Goal: Task Accomplishment & Management: Manage account settings

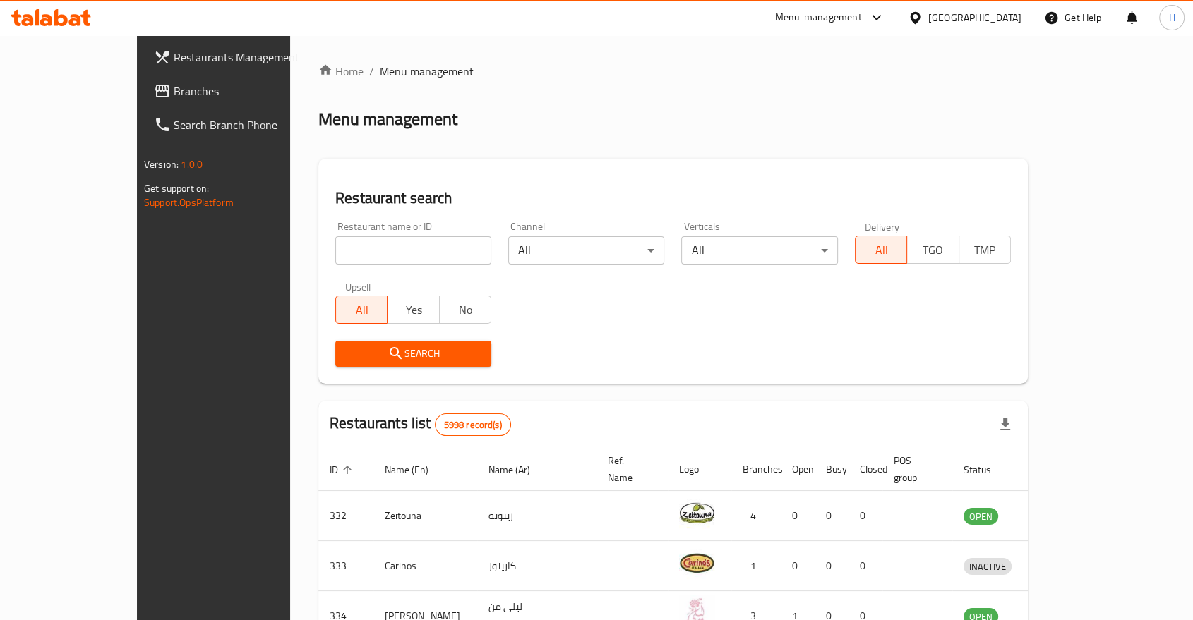
drag, startPoint x: 0, startPoint y: 0, endPoint x: 288, endPoint y: 257, distance: 385.9
click at [335, 257] on input "search" at bounding box center [413, 250] width 156 height 28
type input "pasha"
click button "Search" at bounding box center [413, 354] width 156 height 26
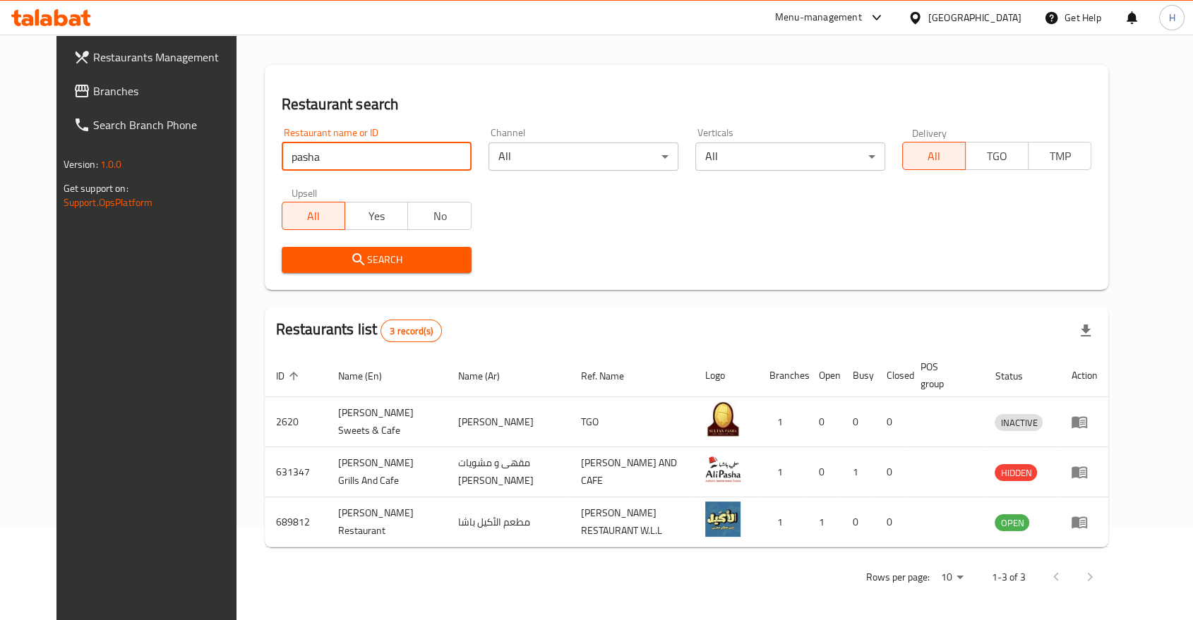
scroll to position [96, 0]
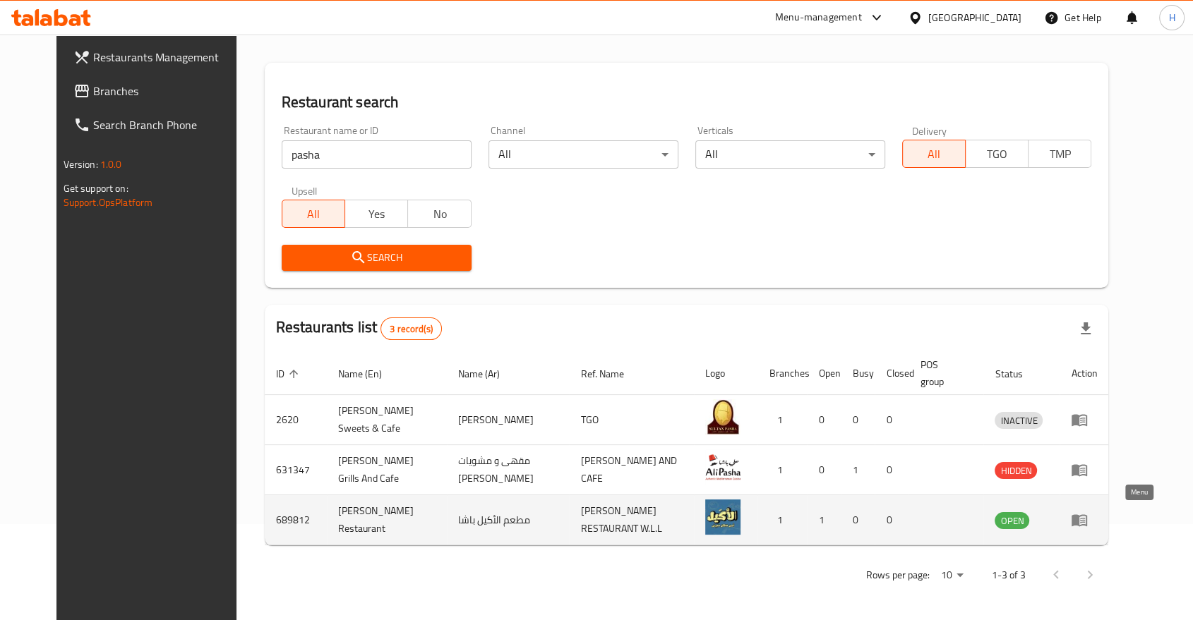
click at [1085, 519] on icon "enhanced table" at bounding box center [1082, 521] width 5 height 6
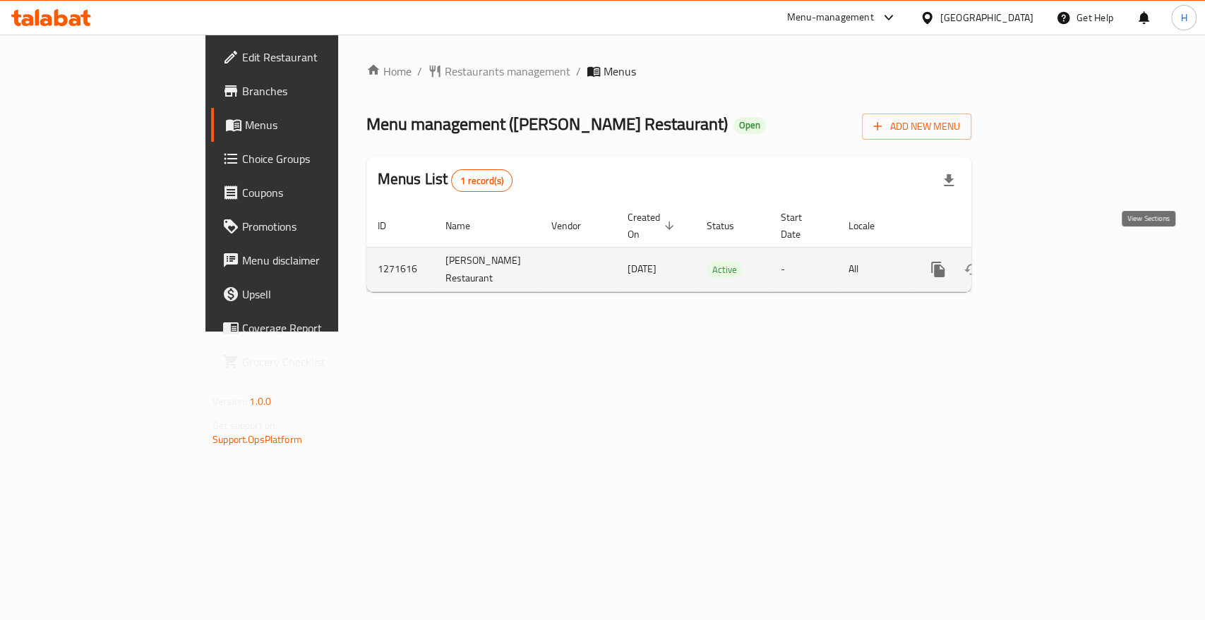
click at [1048, 261] on icon "enhanced table" at bounding box center [1039, 269] width 17 height 17
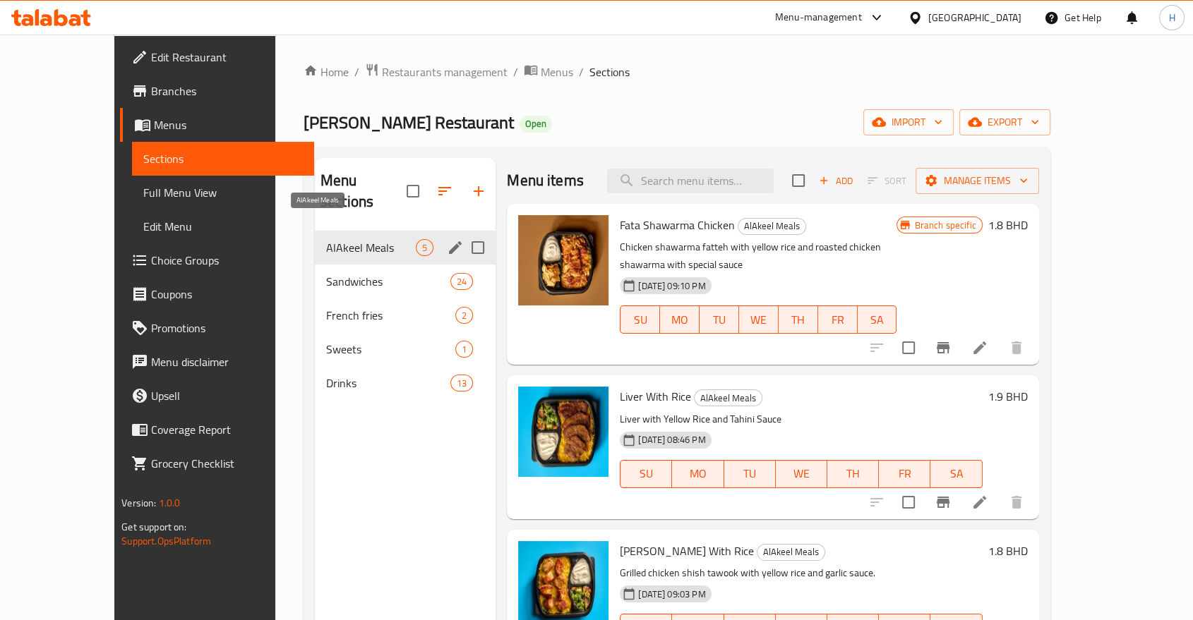
click at [341, 239] on span "AlAkeel Meals" at bounding box center [371, 247] width 90 height 17
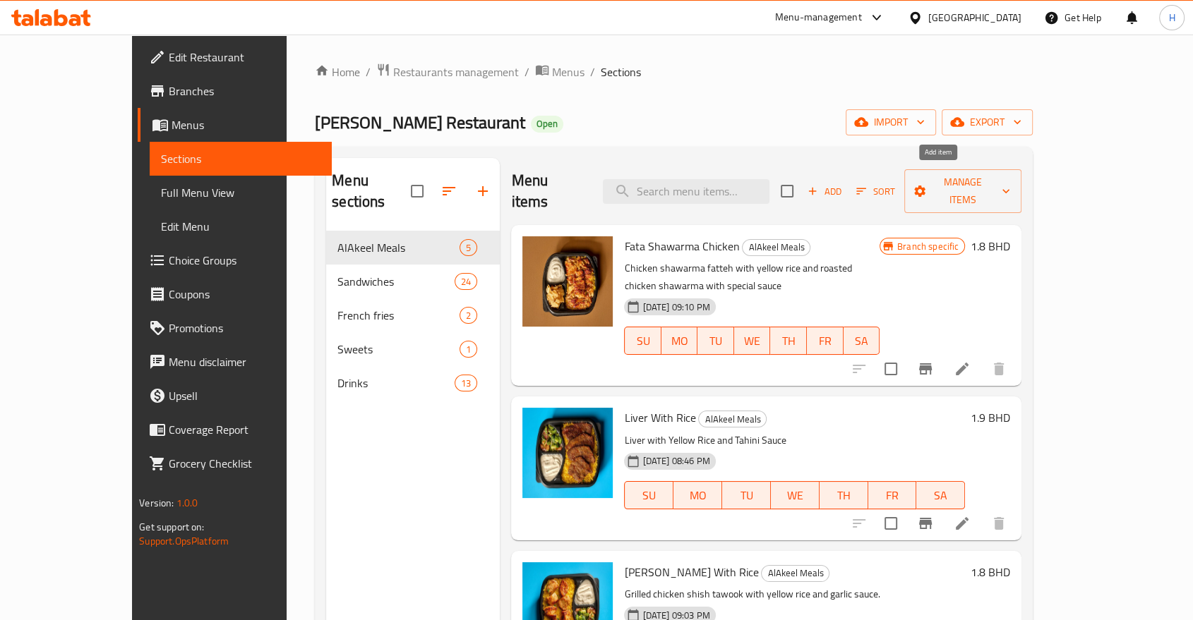
click at [843, 184] on span "Add" at bounding box center [824, 192] width 38 height 16
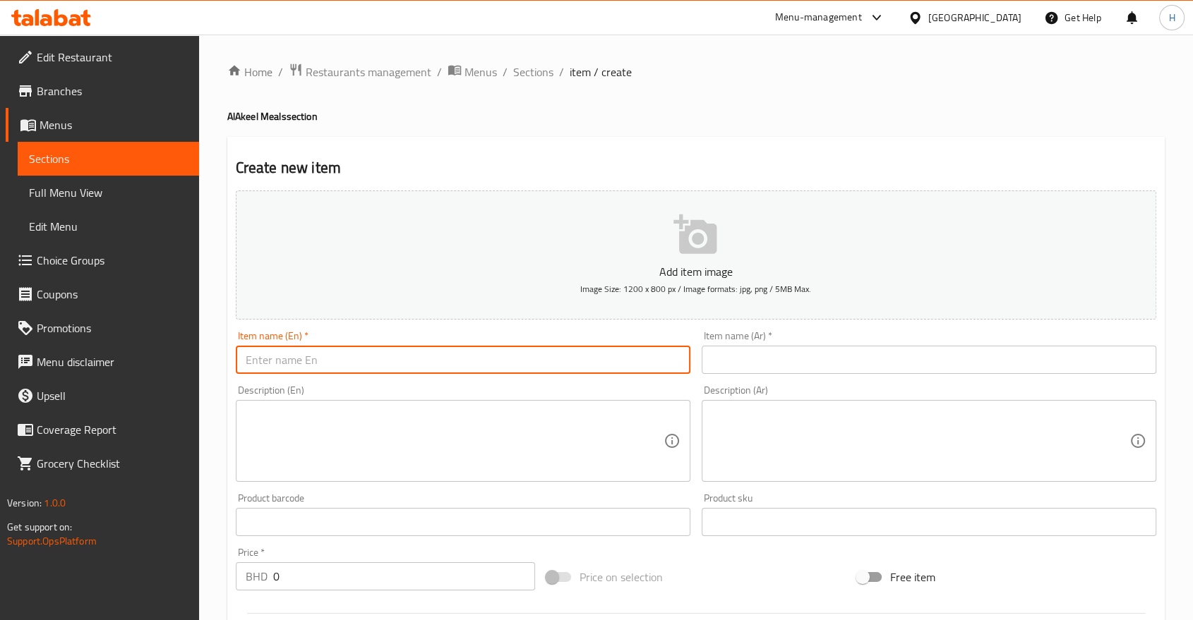
click at [304, 360] on input "text" at bounding box center [463, 360] width 455 height 28
paste input "Arabic Shawerma"
type input "Arabic Shawerma"
click at [762, 349] on input "text" at bounding box center [929, 360] width 455 height 28
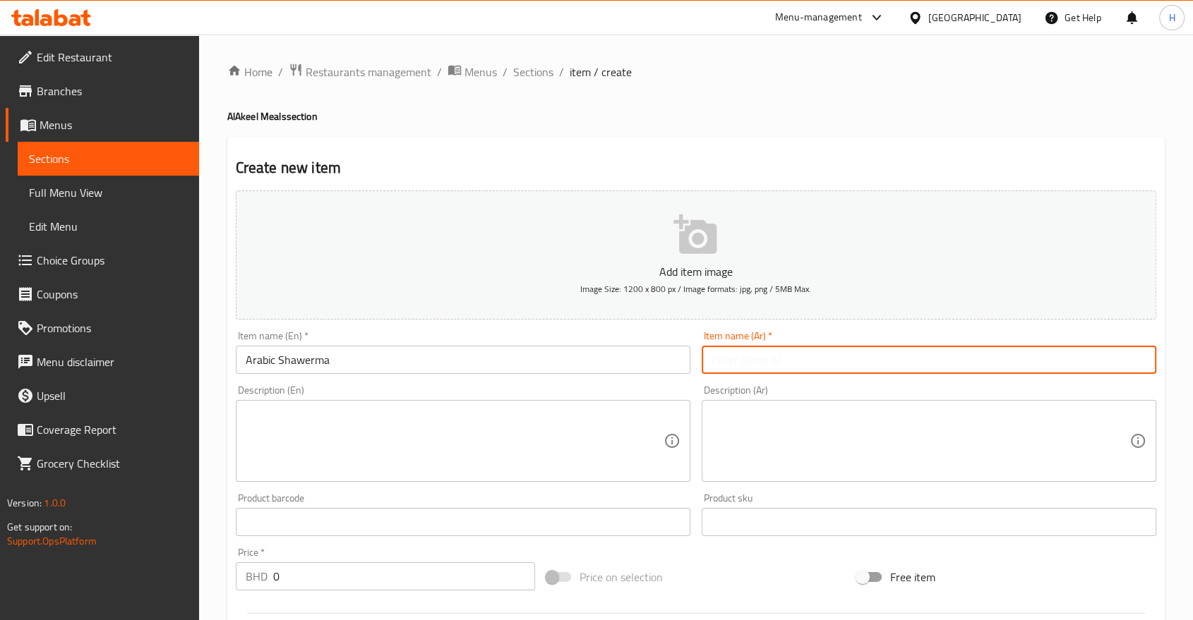
paste input "شاورما عربي"
type input "شاورما عربي"
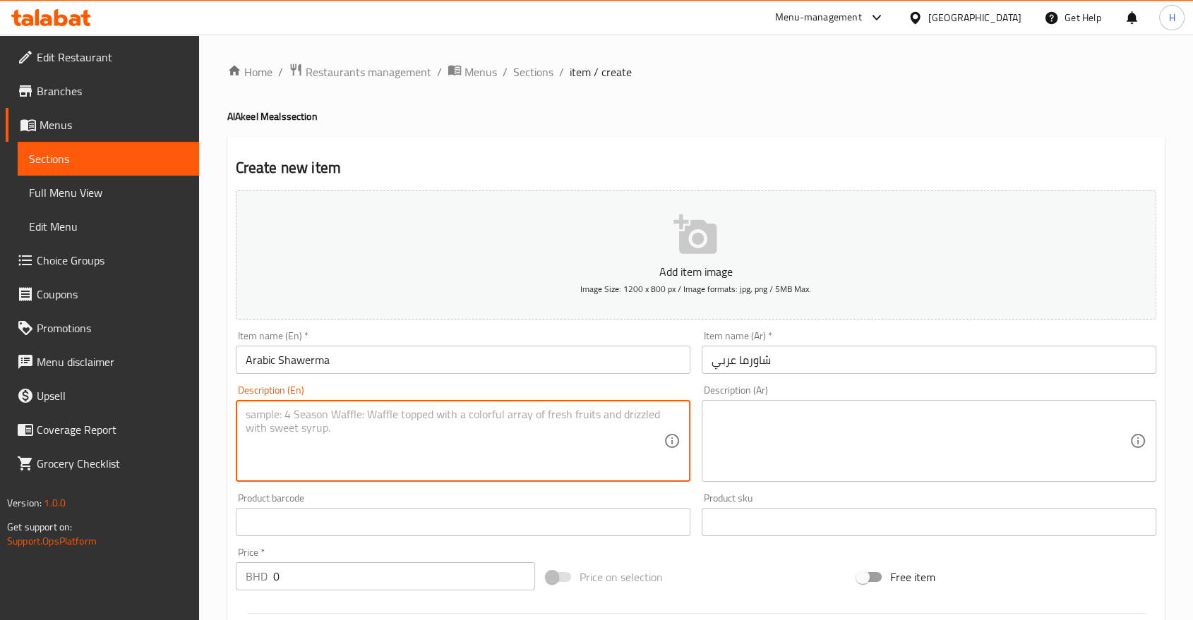
click at [406, 439] on textarea at bounding box center [455, 441] width 418 height 67
drag, startPoint x: 304, startPoint y: 409, endPoint x: 463, endPoint y: 424, distance: 160.1
click at [463, 424] on textarea "Your Choice Beef o" at bounding box center [455, 441] width 418 height 67
type textarea "Your Choice Meat or Chicken"
click at [786, 438] on textarea at bounding box center [920, 441] width 418 height 67
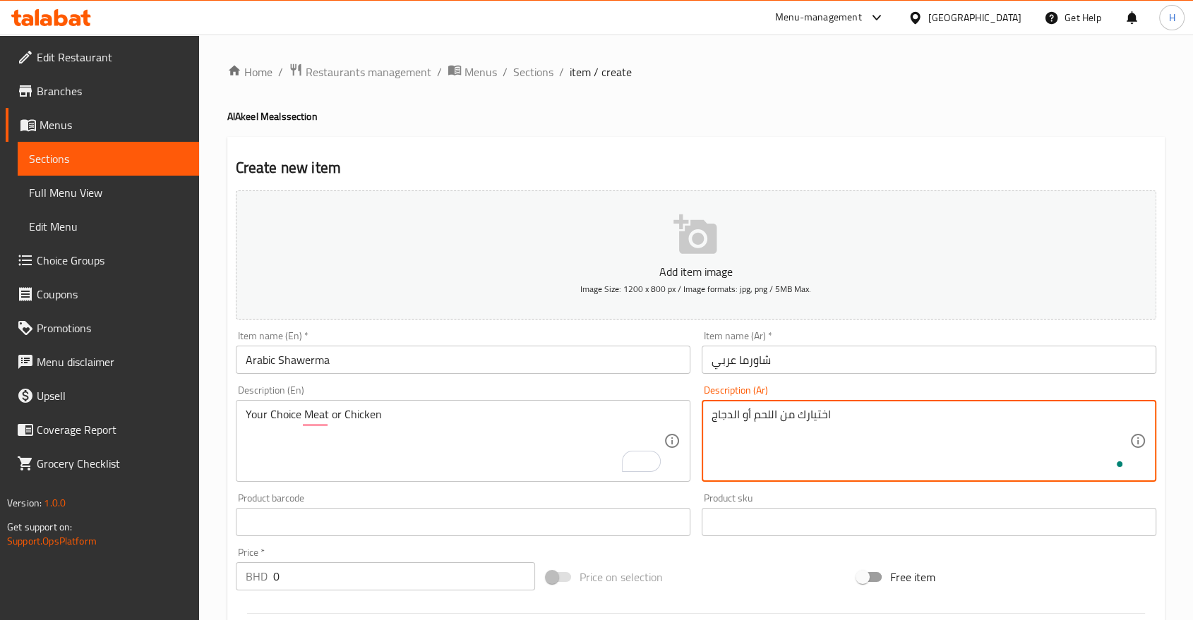
type textarea "اختيارك من اللحم أو الدجاج"
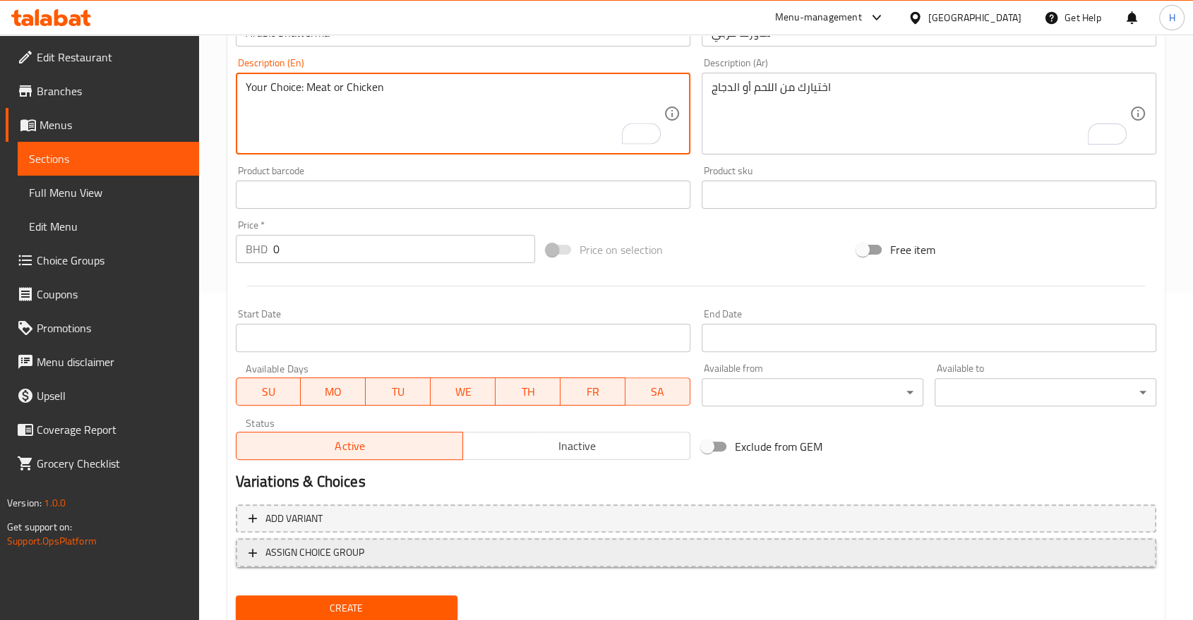
scroll to position [377, 0]
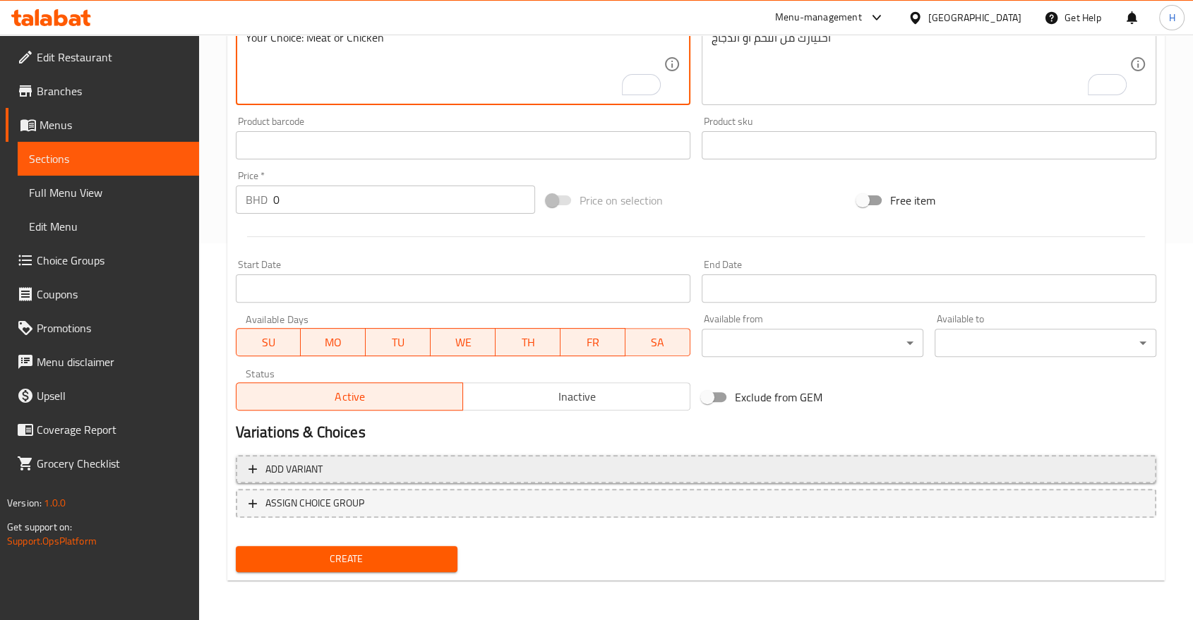
type textarea "Your Choice: Meat or Chicken"
click at [275, 456] on button "Add variant" at bounding box center [696, 469] width 920 height 29
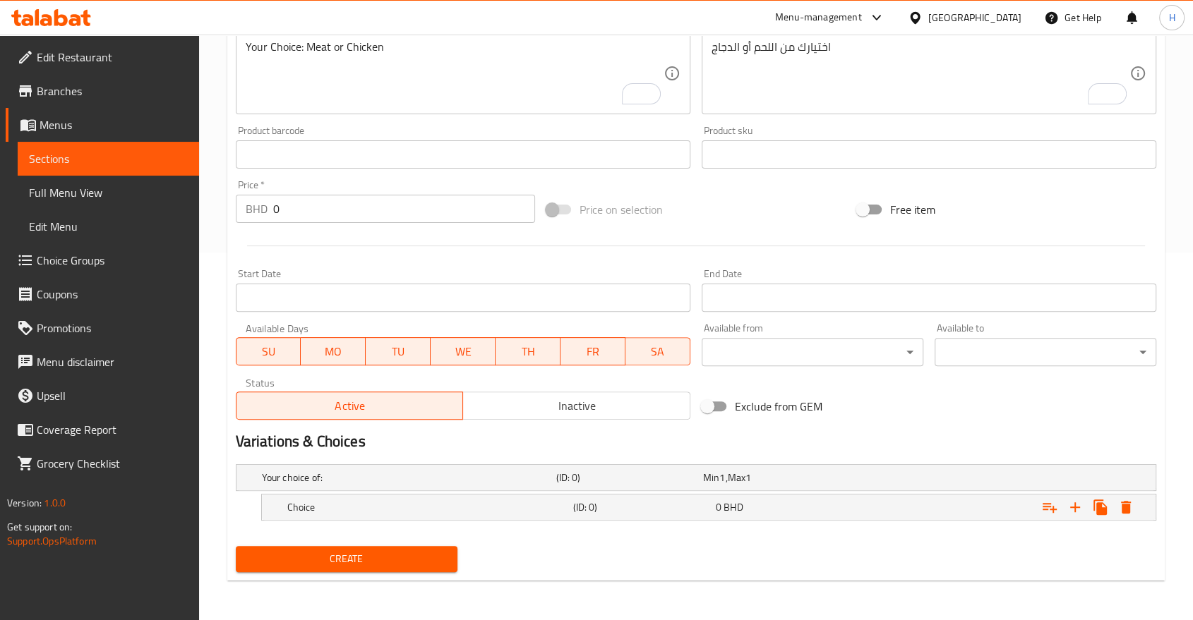
scroll to position [367, 0]
click at [1076, 505] on icon "Expand" at bounding box center [1075, 508] width 17 height 17
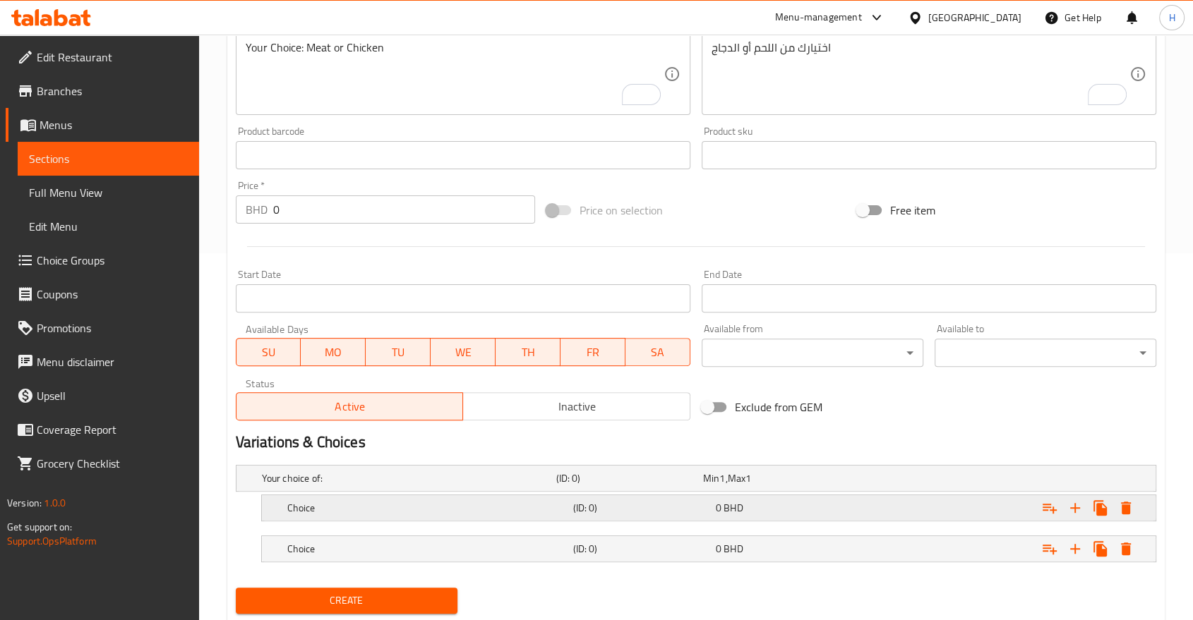
click at [495, 506] on h5 "Choice" at bounding box center [427, 508] width 280 height 14
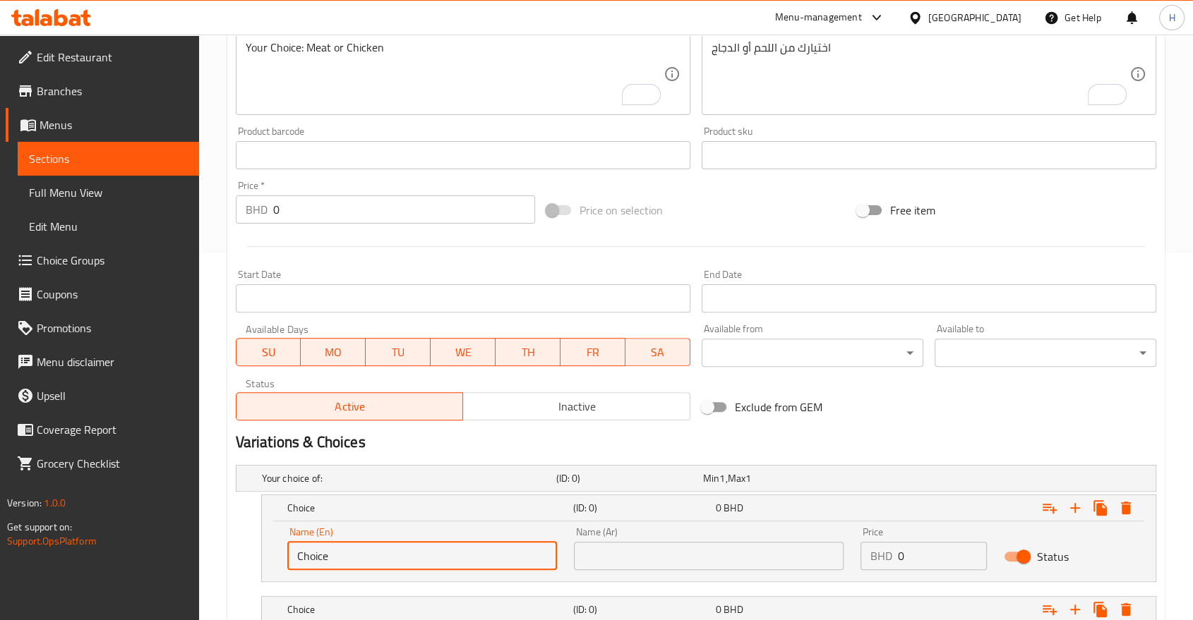
click at [301, 558] on input "Choice" at bounding box center [422, 556] width 270 height 28
type input "Chicken"
click at [632, 544] on input "text" at bounding box center [709, 556] width 270 height 28
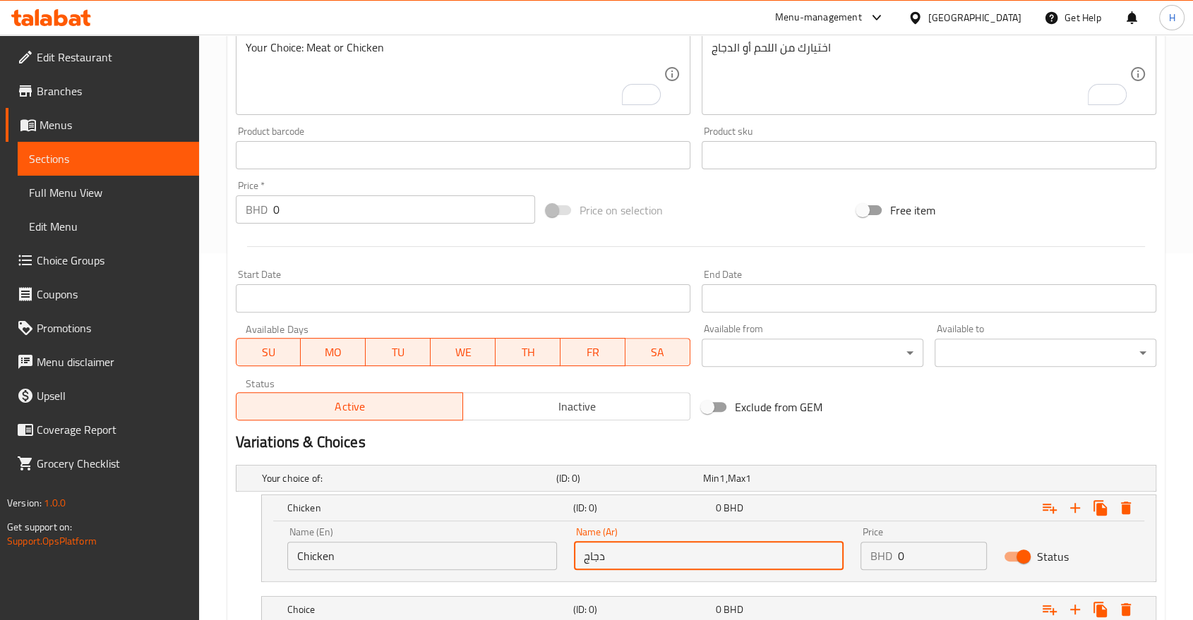
type input "دجاج"
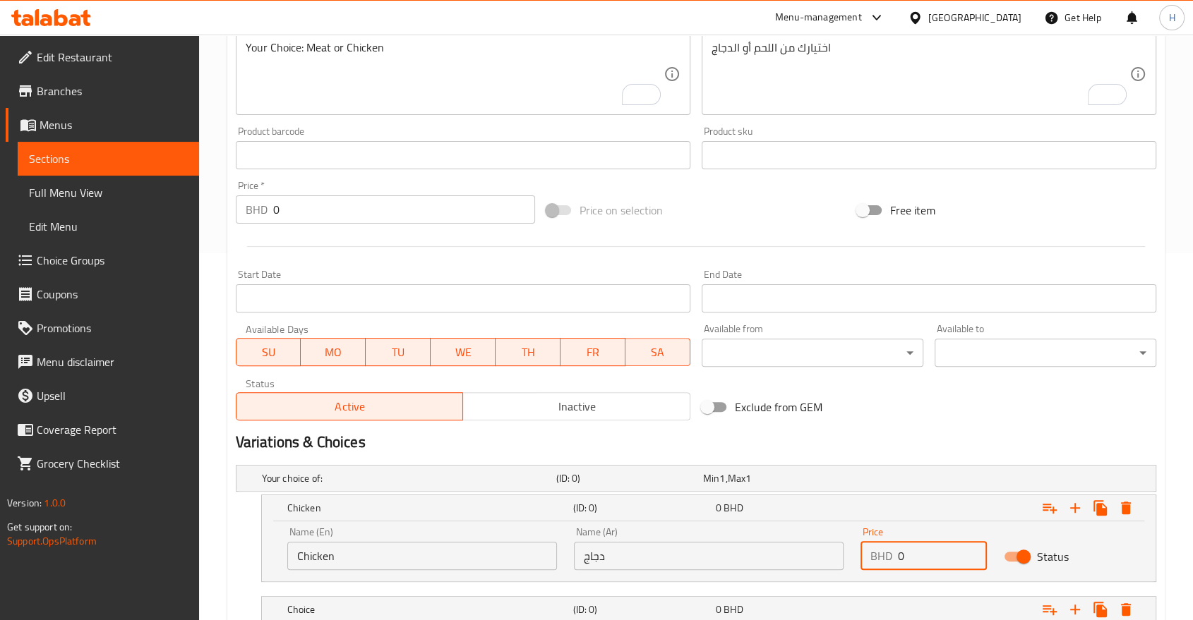
drag, startPoint x: 912, startPoint y: 556, endPoint x: 837, endPoint y: 550, distance: 75.0
click at [837, 550] on div "Name (En) Chicken Name (En) Name (Ar) دجاج Name (Ar) Price BHD 0 Price Status" at bounding box center [709, 549] width 860 height 60
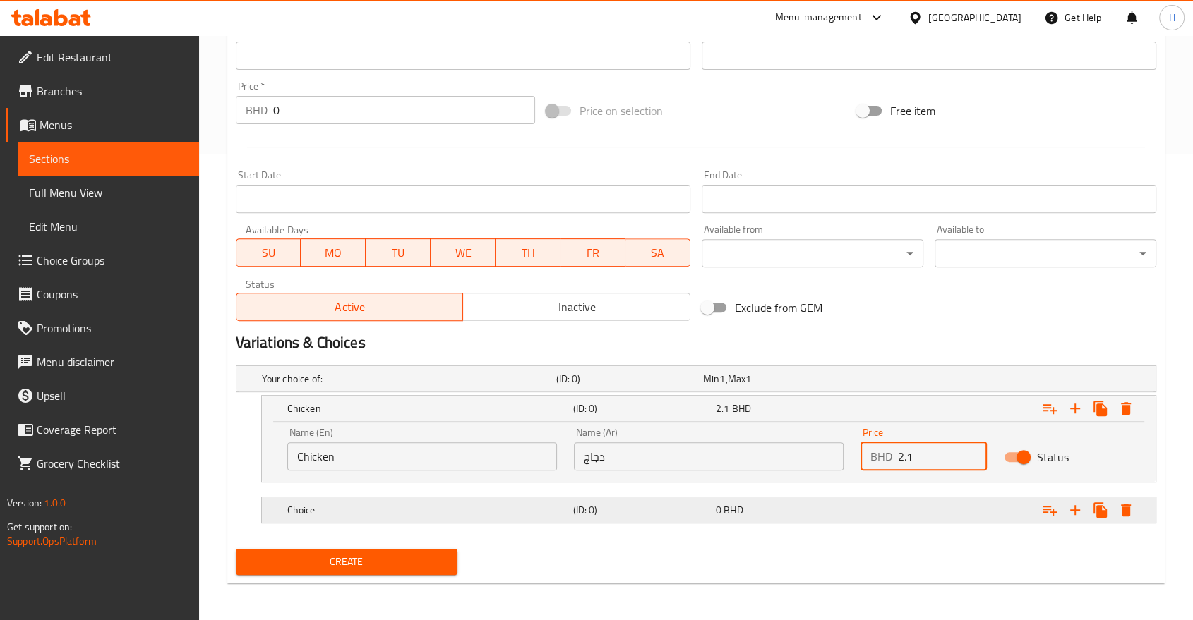
scroll to position [469, 0]
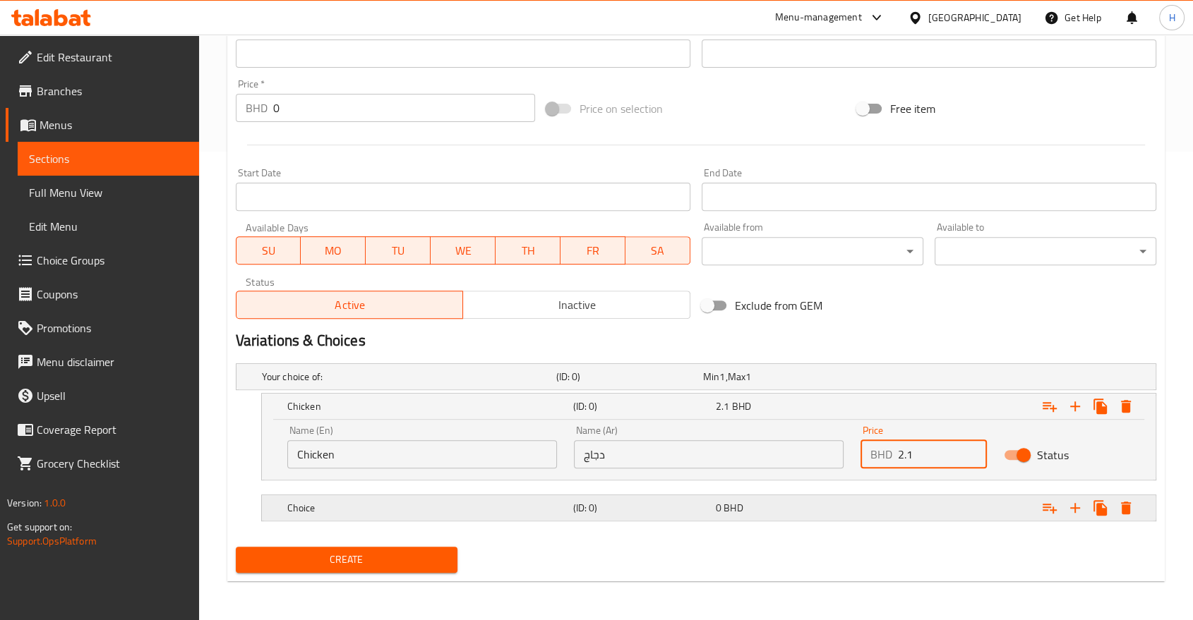
type input "2.1"
click at [311, 505] on h5 "Choice" at bounding box center [427, 508] width 280 height 14
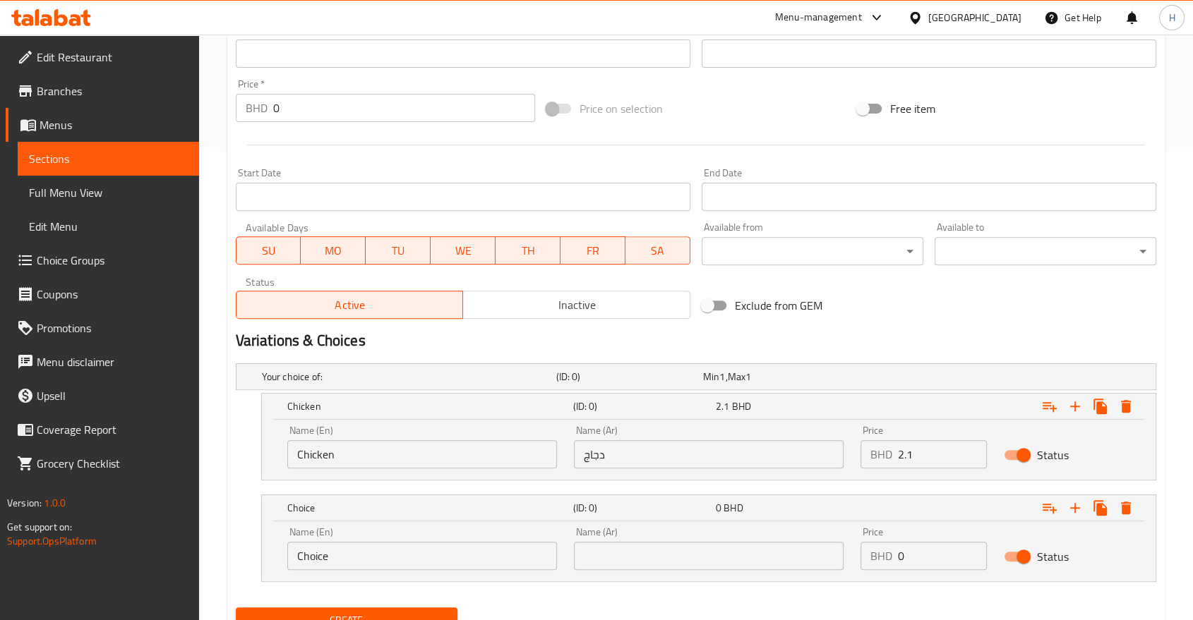
click at [318, 553] on input "Choice" at bounding box center [422, 556] width 270 height 28
type input "Beef"
click at [604, 551] on input "text" at bounding box center [709, 556] width 270 height 28
type input "لحم"
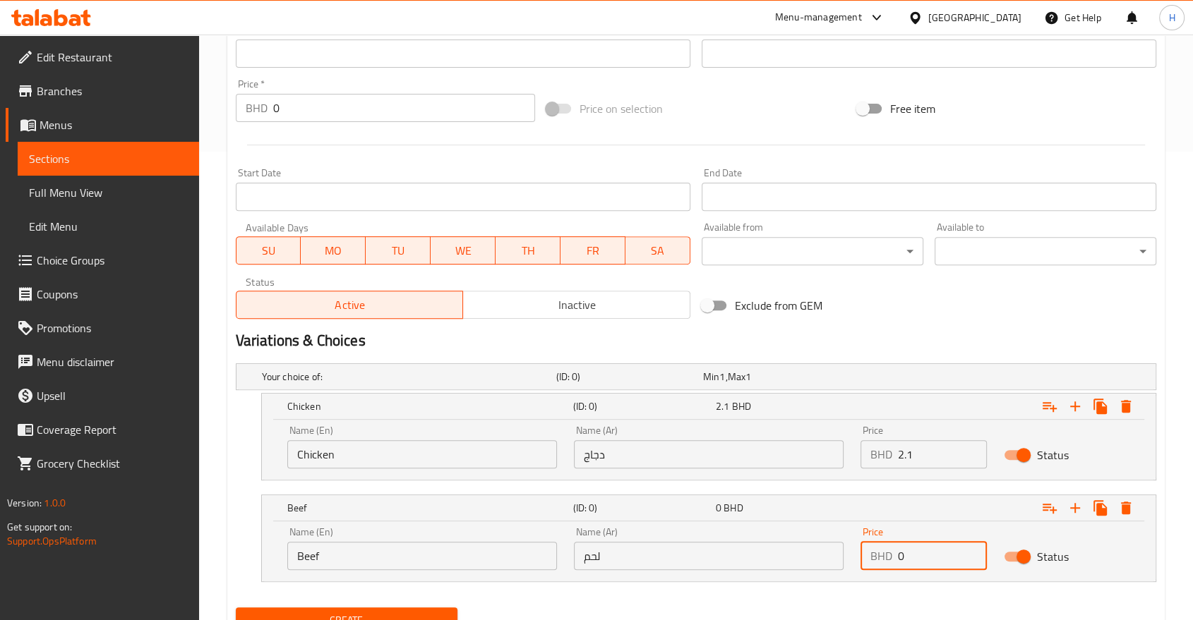
drag, startPoint x: 915, startPoint y: 554, endPoint x: 819, endPoint y: 546, distance: 96.4
click at [819, 546] on div "Name (En) Beef Name (En) Name (Ar) لحم Name (Ar) Price BHD 0 Price Status" at bounding box center [709, 549] width 860 height 60
type input "2.4"
click at [596, 589] on nav at bounding box center [696, 590] width 920 height 11
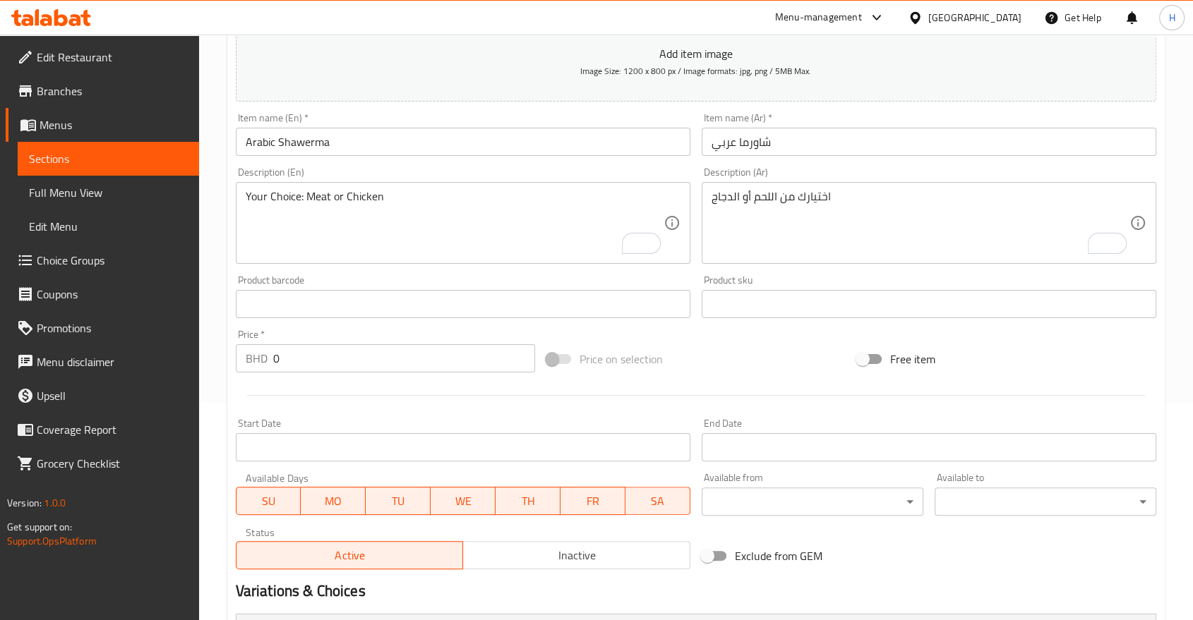
scroll to position [215, 0]
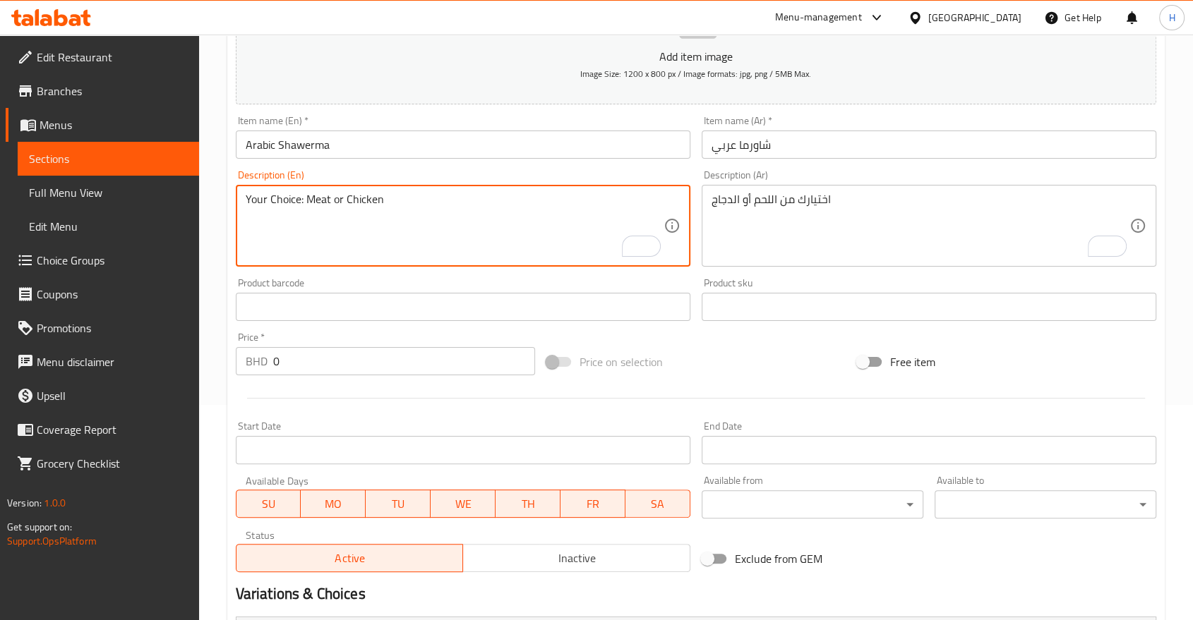
drag, startPoint x: 307, startPoint y: 196, endPoint x: 330, endPoint y: 200, distance: 22.9
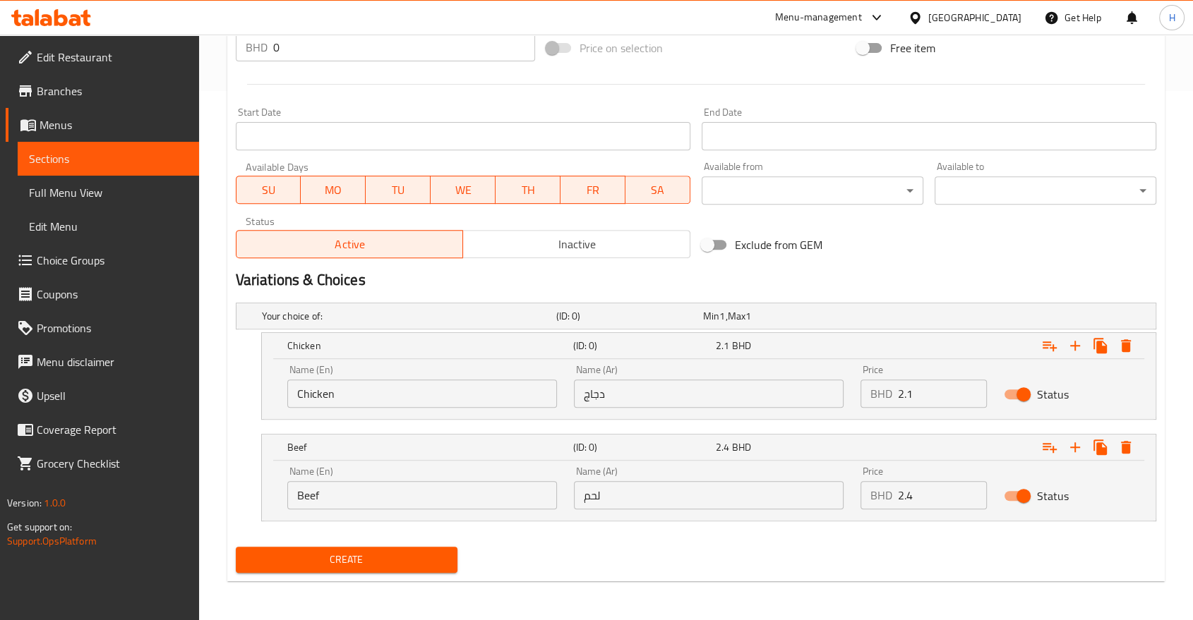
type textarea "Your Choice: Beef or Chicken"
click at [301, 560] on span "Create" at bounding box center [346, 560] width 199 height 18
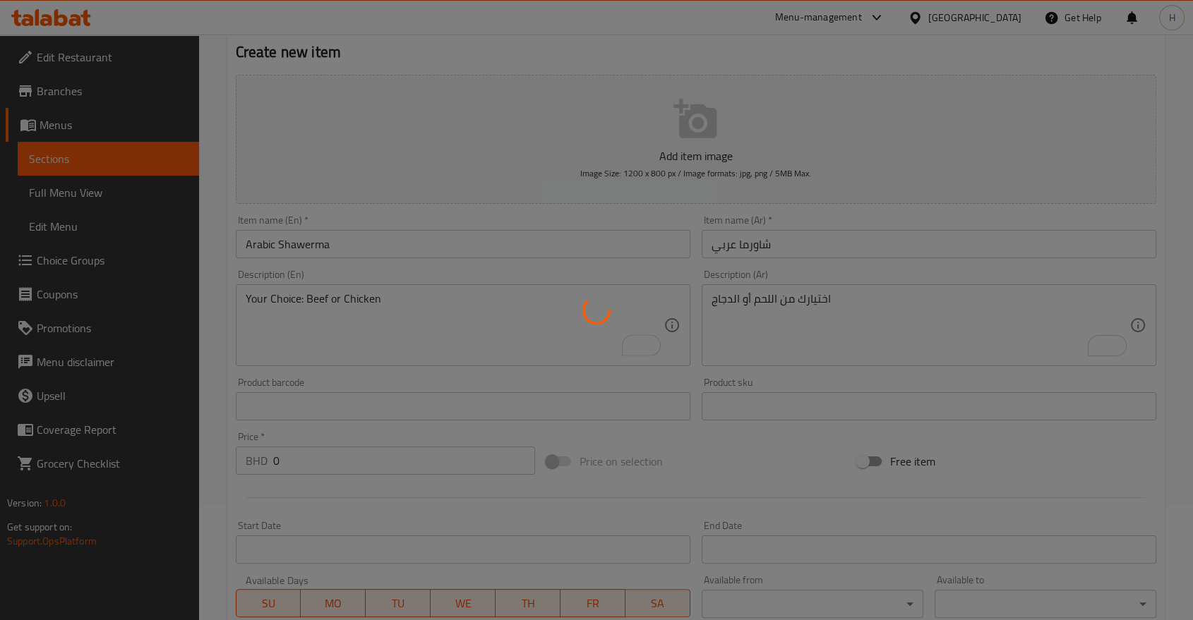
scroll to position [0, 0]
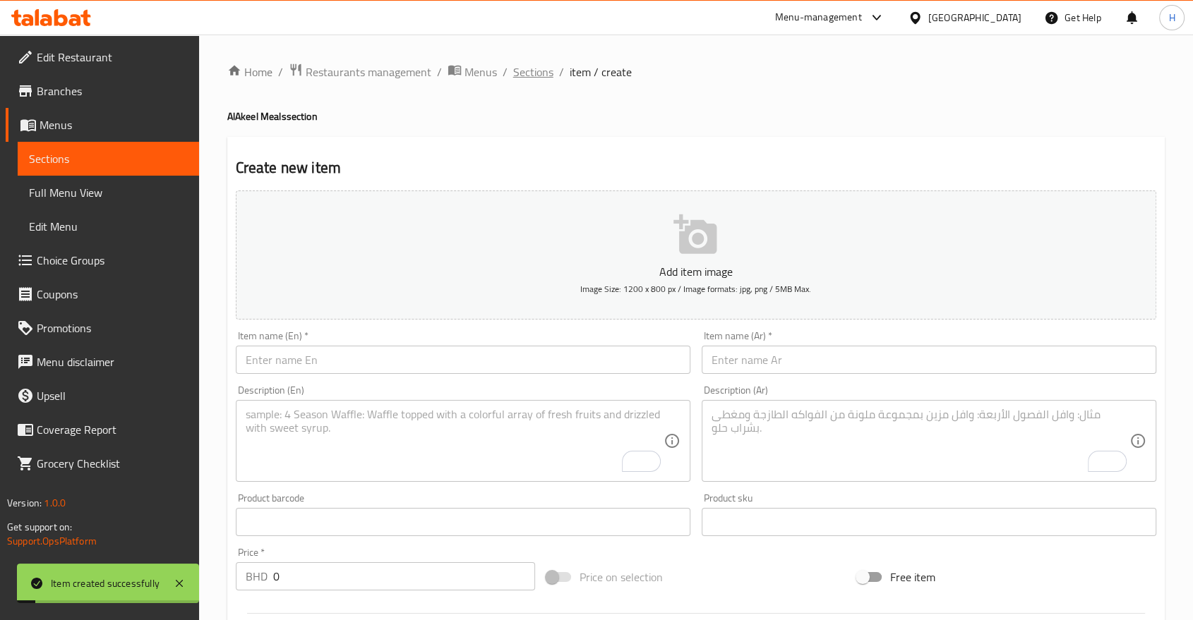
click at [536, 74] on span "Sections" at bounding box center [533, 72] width 40 height 17
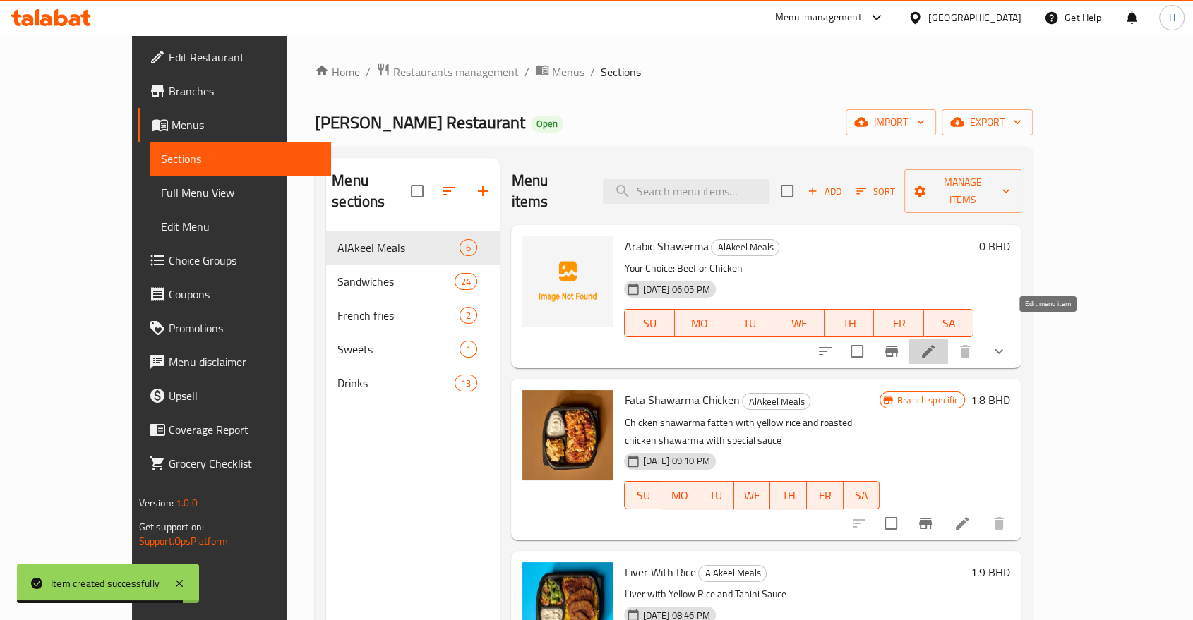
click at [935, 345] on icon at bounding box center [928, 351] width 13 height 13
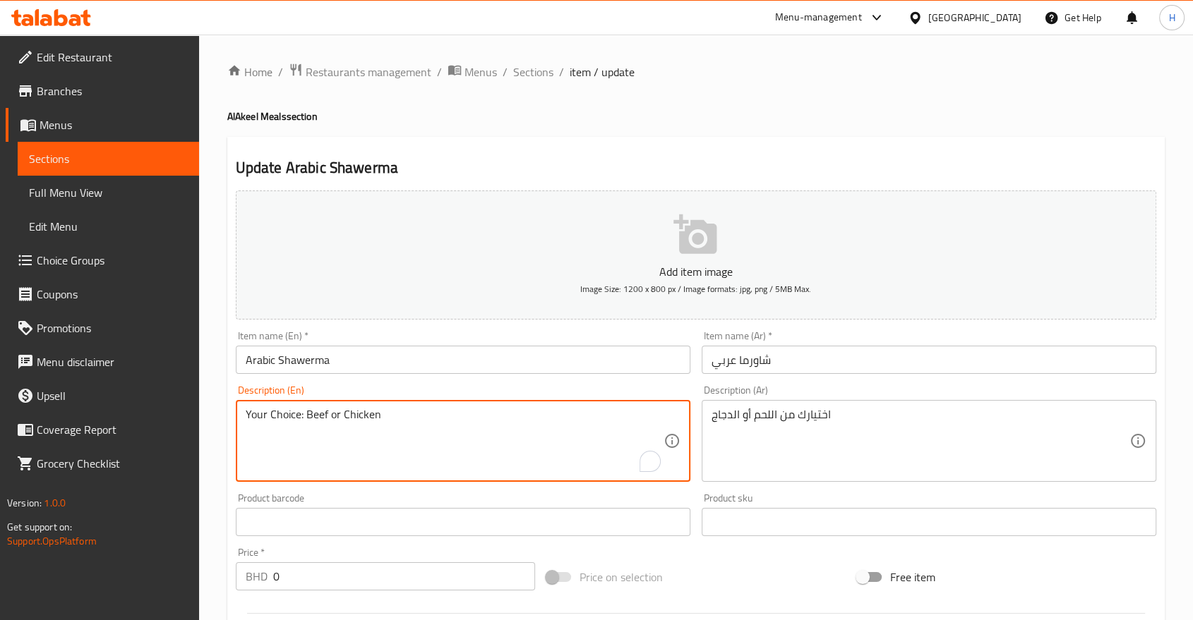
drag, startPoint x: 308, startPoint y: 416, endPoint x: 328, endPoint y: 416, distance: 19.8
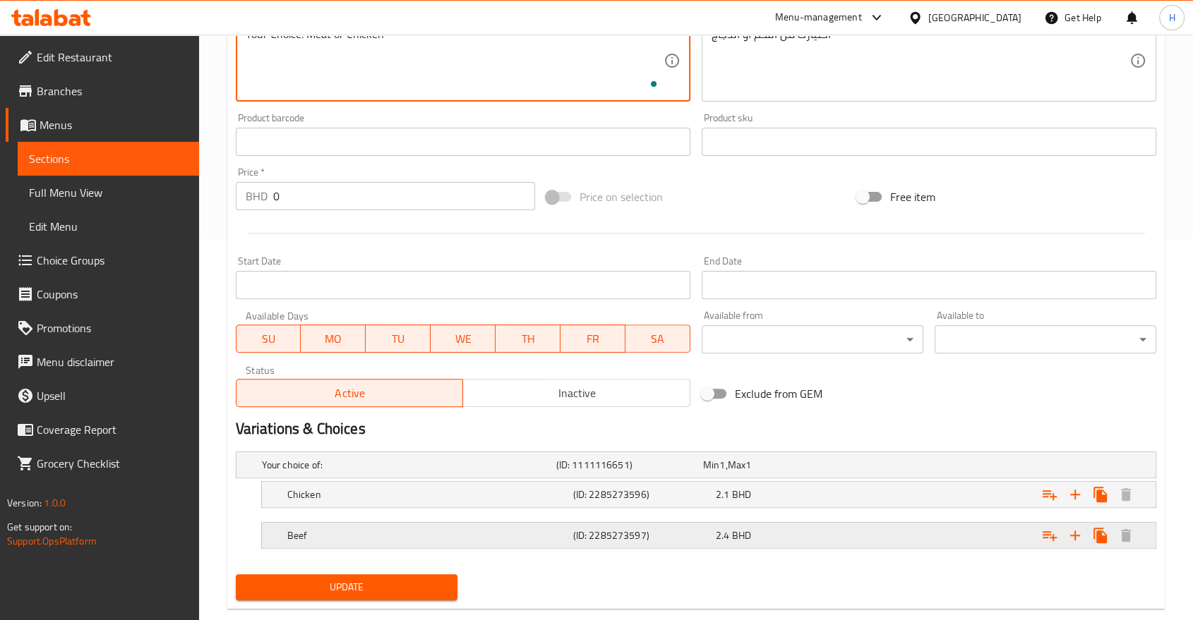
scroll to position [408, 0]
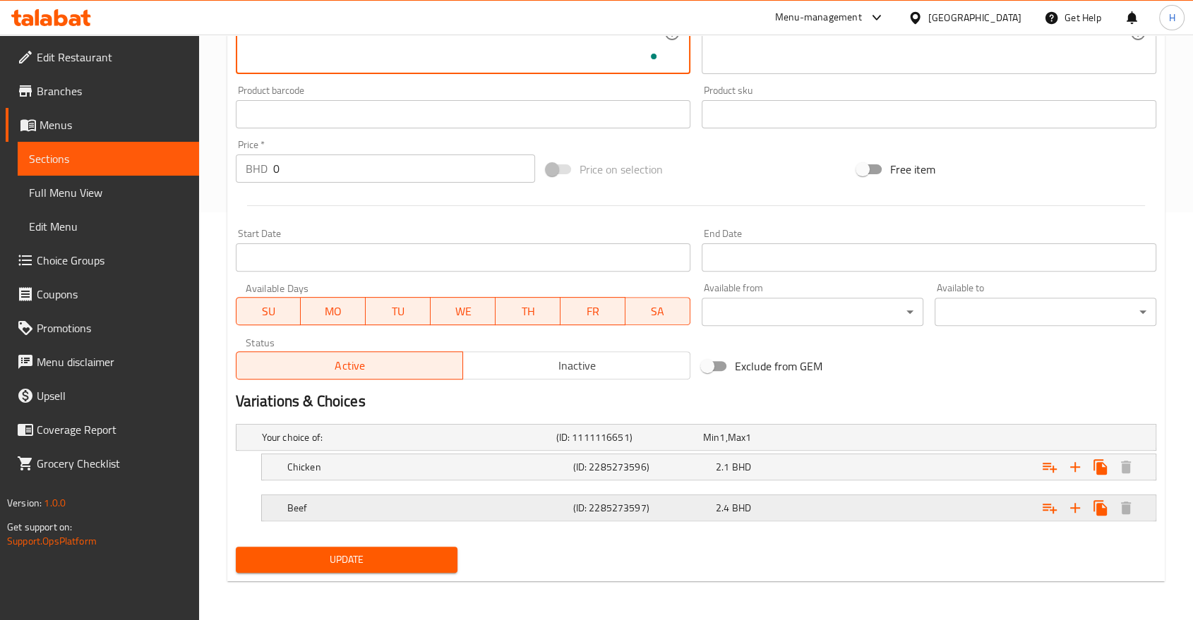
type textarea "Your Choice: Meat or Chicken"
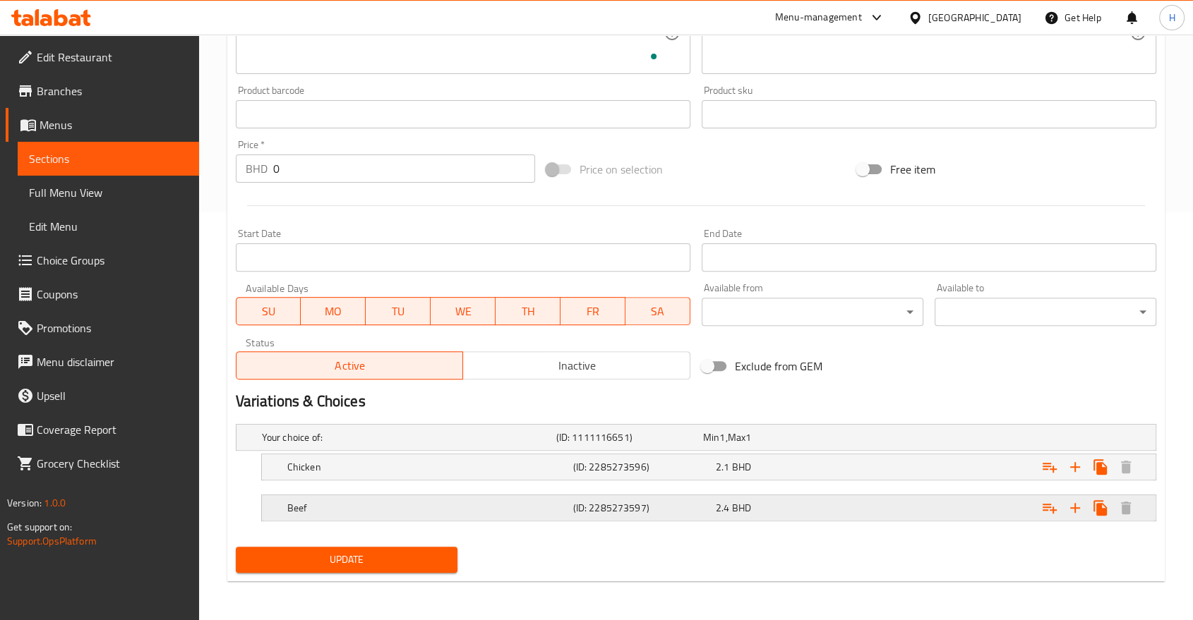
click at [307, 507] on h5 "Beef" at bounding box center [427, 508] width 280 height 14
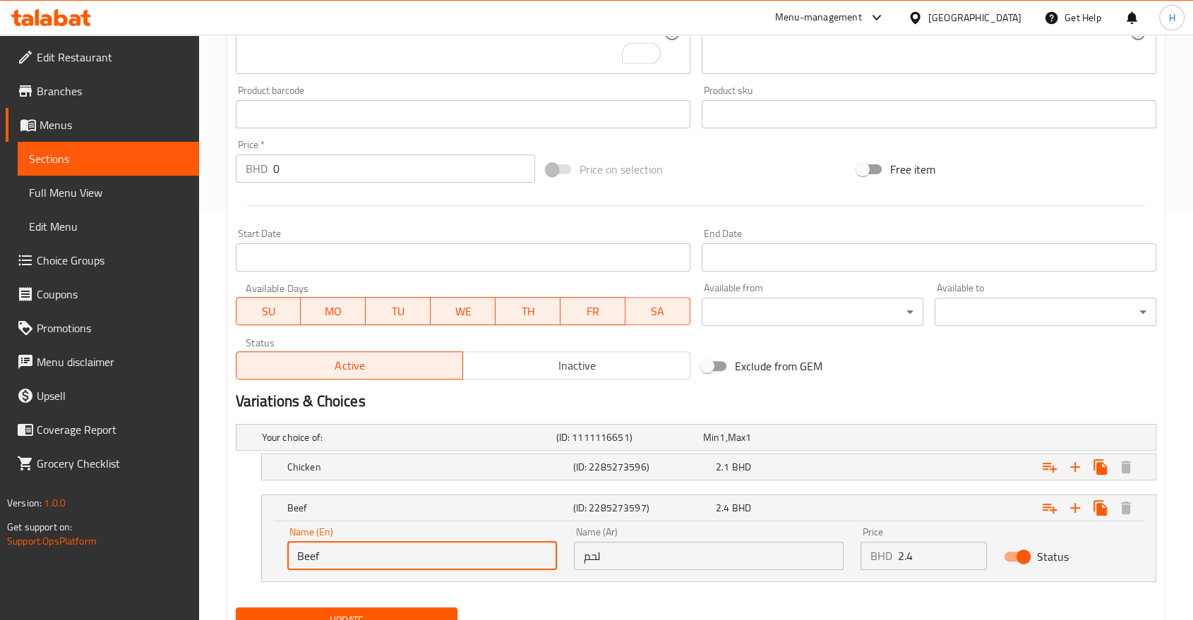
drag, startPoint x: 325, startPoint y: 556, endPoint x: 271, endPoint y: 558, distance: 54.4
click at [276, 557] on div "Name (En) Beef Name (En) Name (Ar) لحم Name (Ar) Price BHD 2.4 Price Status" at bounding box center [709, 552] width 894 height 60
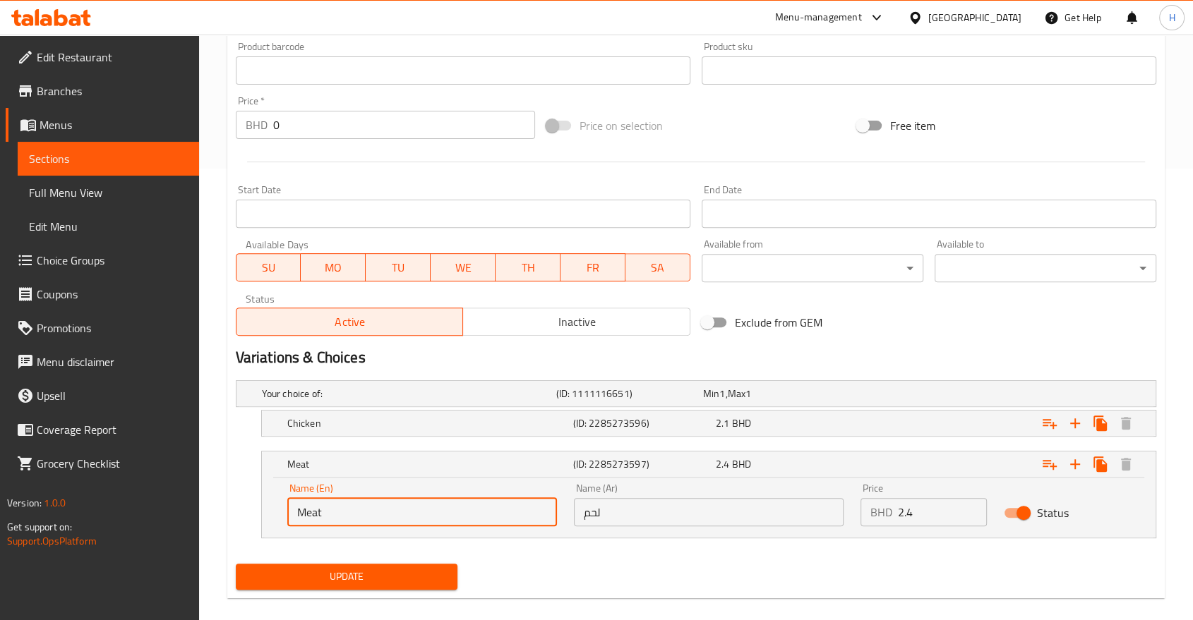
scroll to position [469, 0]
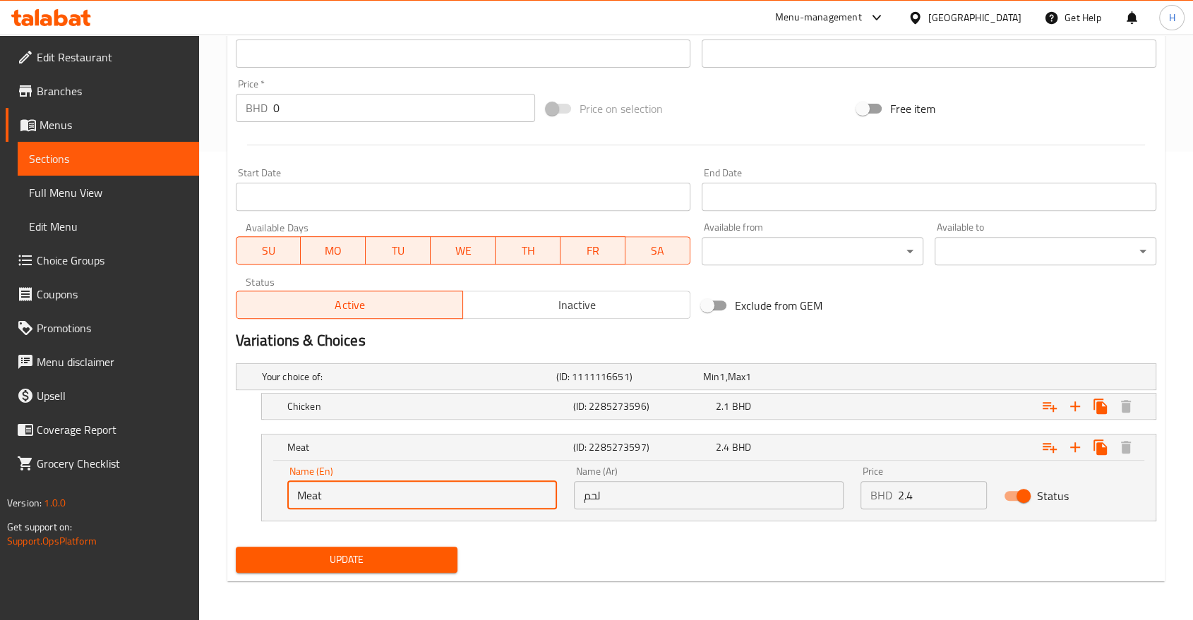
type input "Meat"
click at [301, 558] on span "Update" at bounding box center [346, 560] width 199 height 18
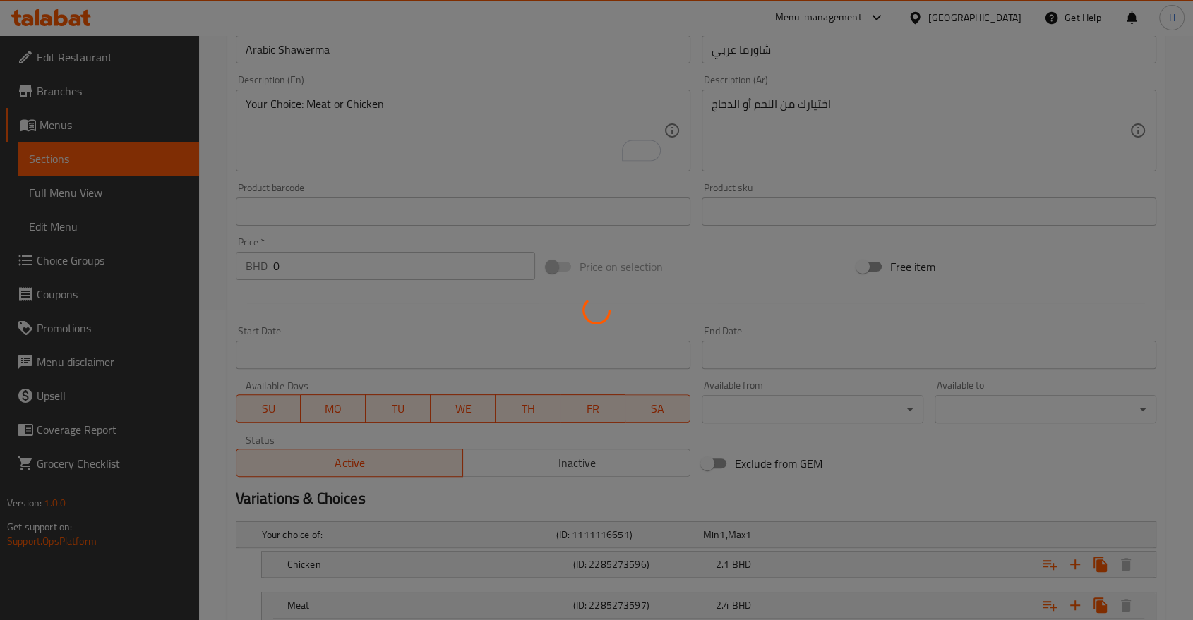
scroll to position [0, 0]
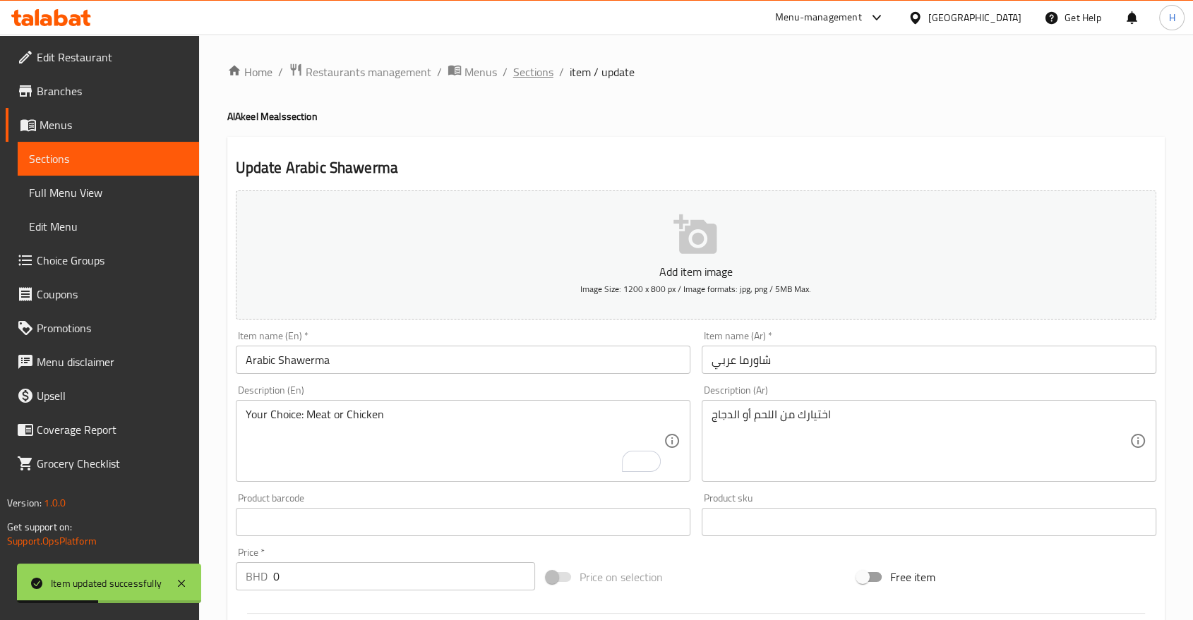
click at [532, 73] on span "Sections" at bounding box center [533, 72] width 40 height 17
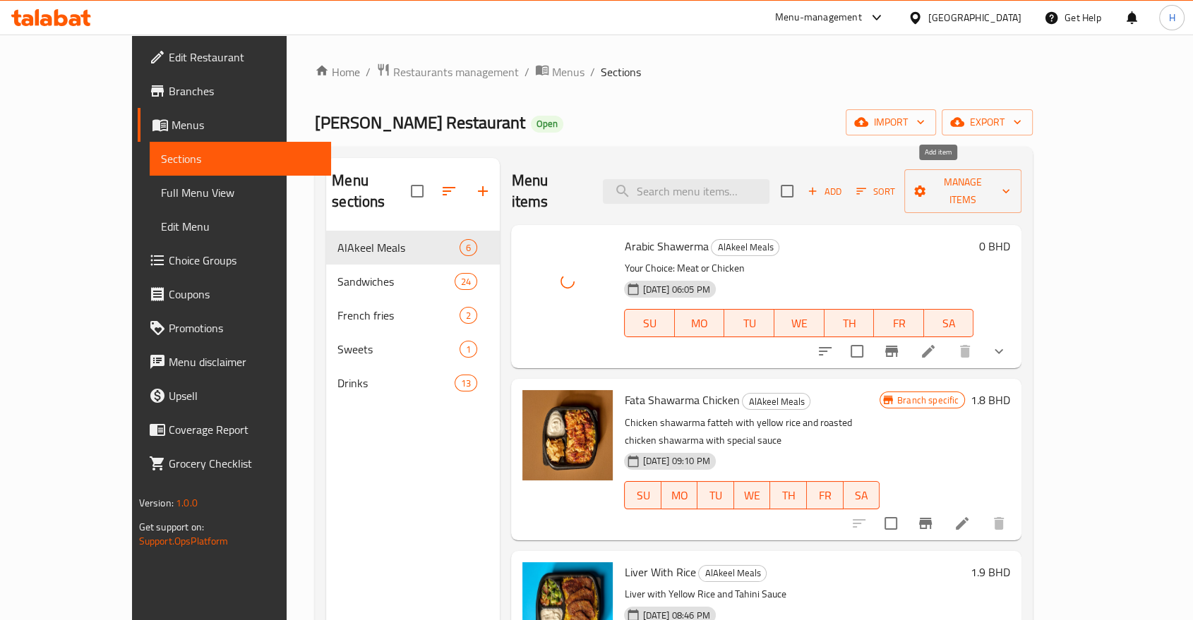
click at [819, 185] on icon "button" at bounding box center [812, 191] width 13 height 13
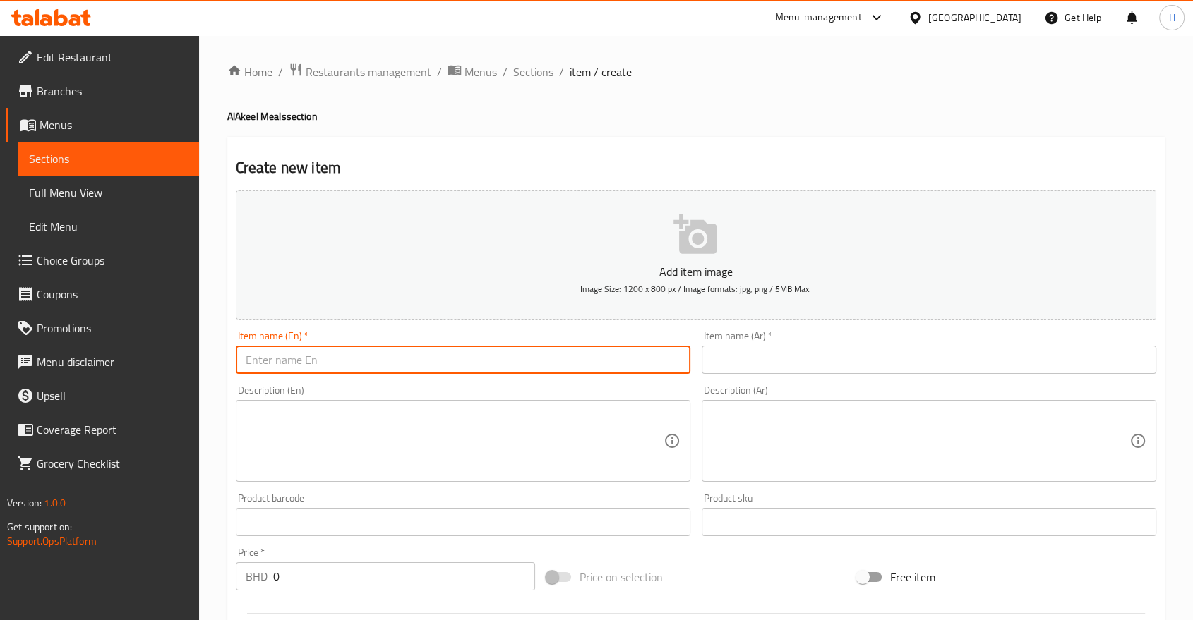
click at [367, 365] on input "text" at bounding box center [463, 360] width 455 height 28
type input "M"
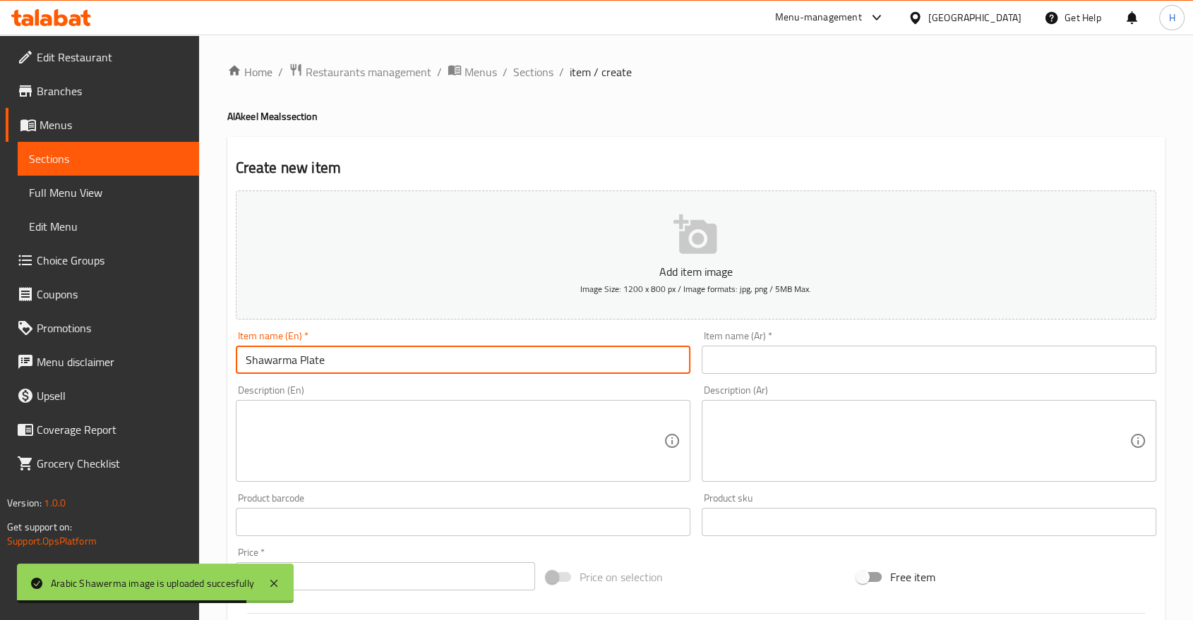
type input "Shawarma Plate"
click at [743, 364] on input "text" at bounding box center [929, 360] width 455 height 28
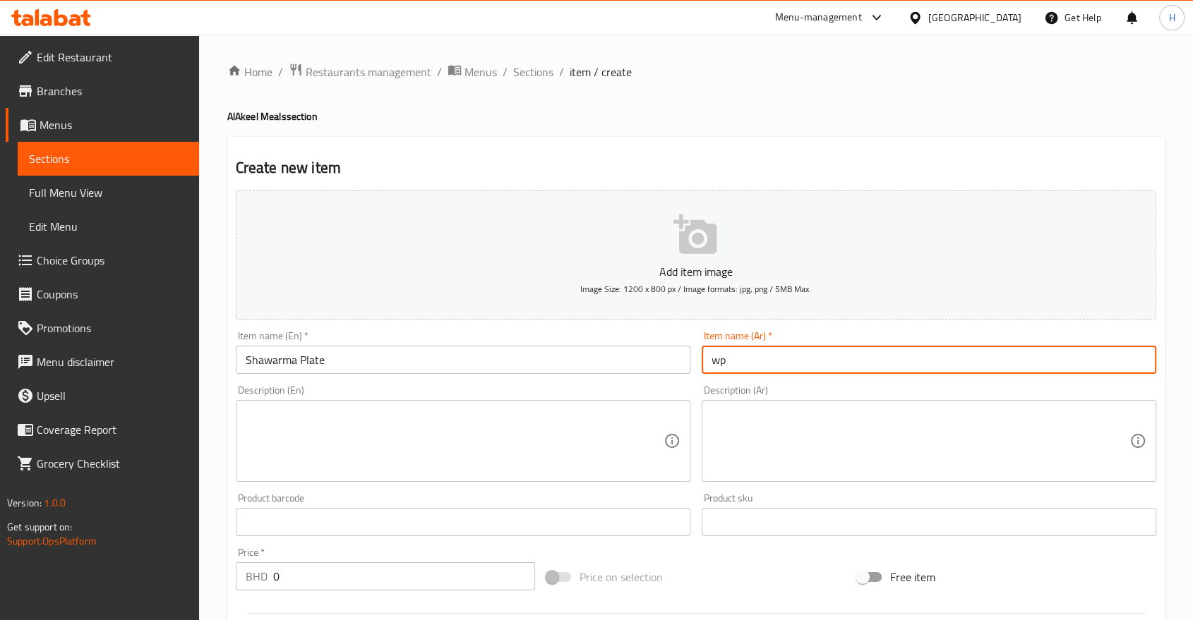
type input "w"
type input "صحن شوارما"
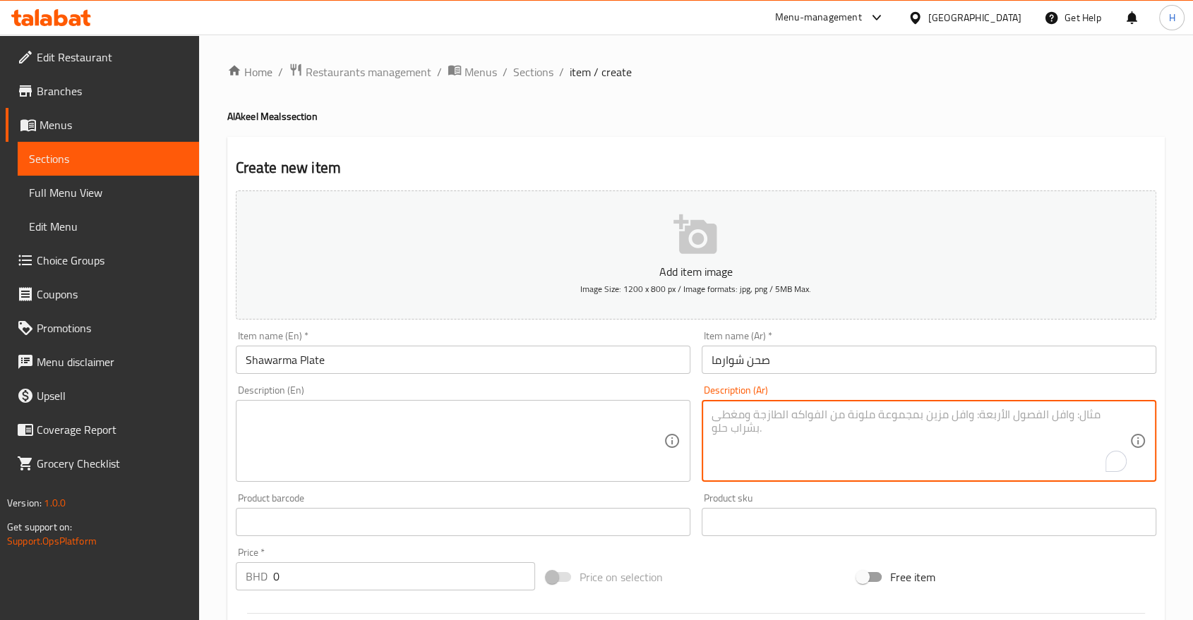
click at [764, 427] on textarea "To enrich screen reader interactions, please activate Accessibility in Grammarl…" at bounding box center [920, 441] width 418 height 67
type textarea "لحم أو دجاج"
click at [407, 422] on textarea at bounding box center [455, 441] width 418 height 67
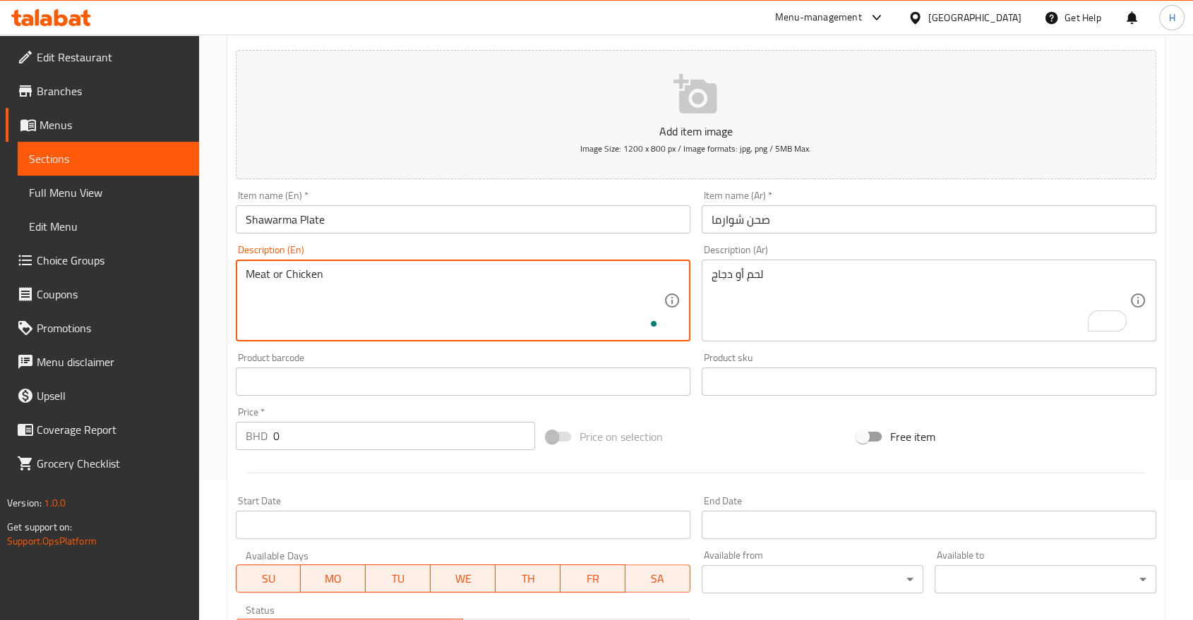
scroll to position [313, 0]
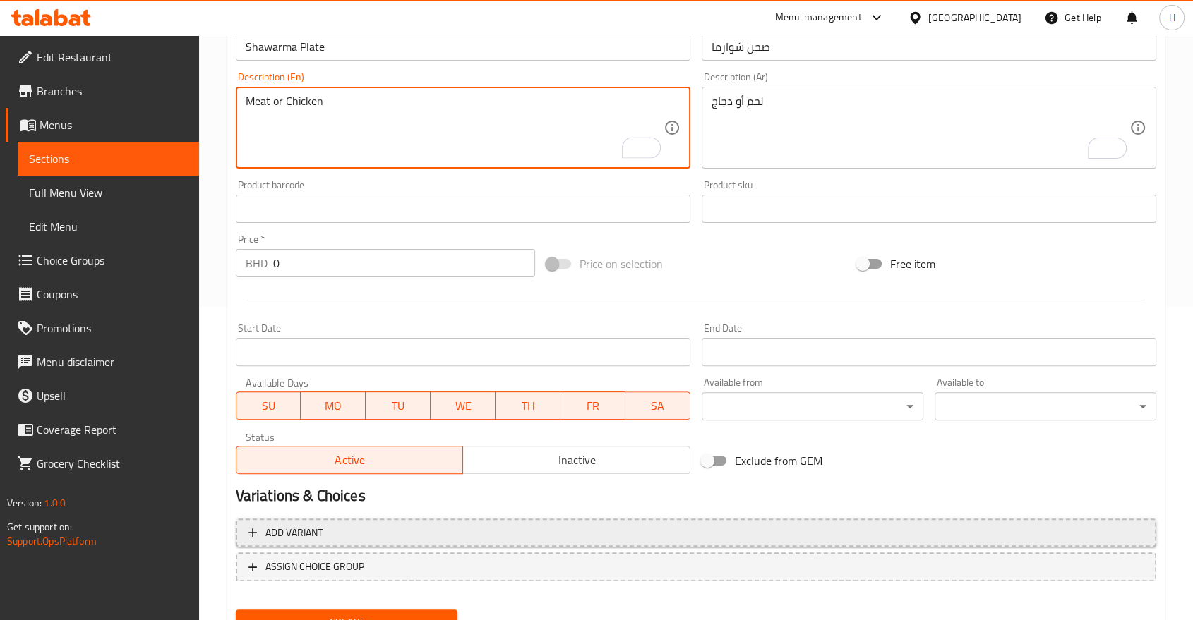
type textarea "Meat or Chicken"
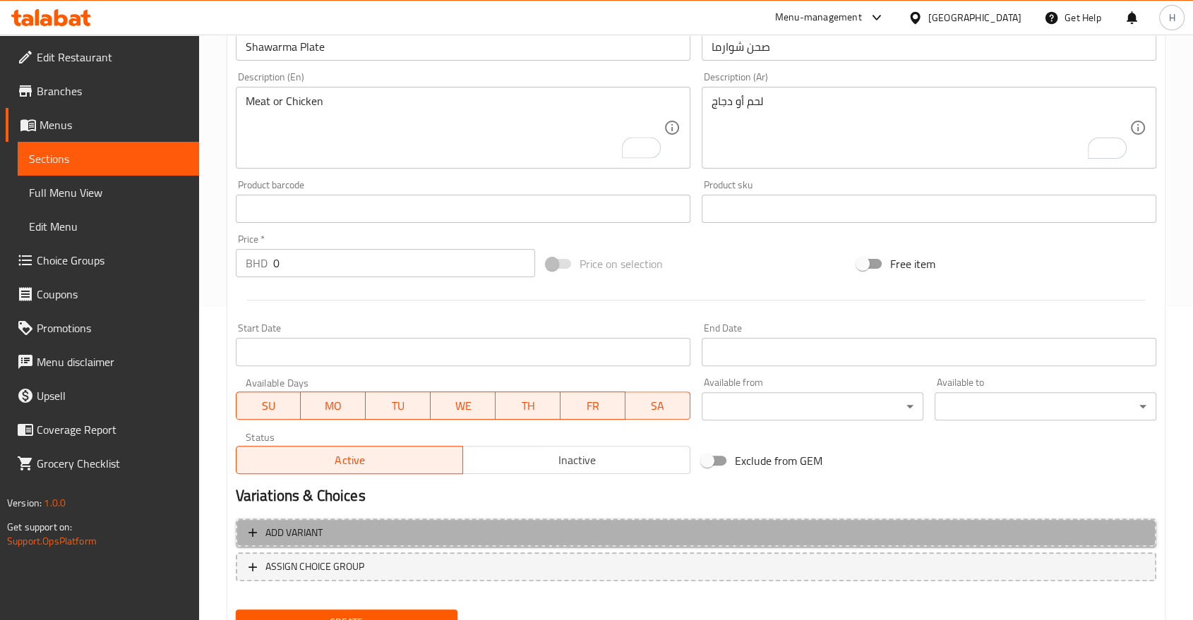
click at [301, 541] on span "Add variant" at bounding box center [293, 533] width 57 height 18
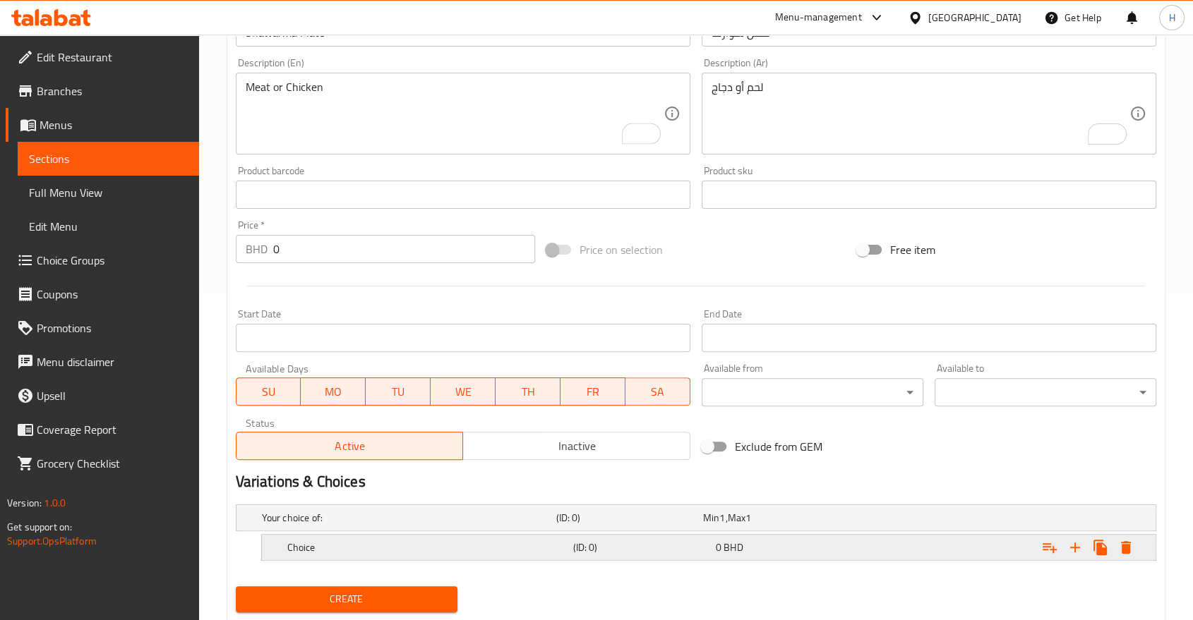
scroll to position [367, 0]
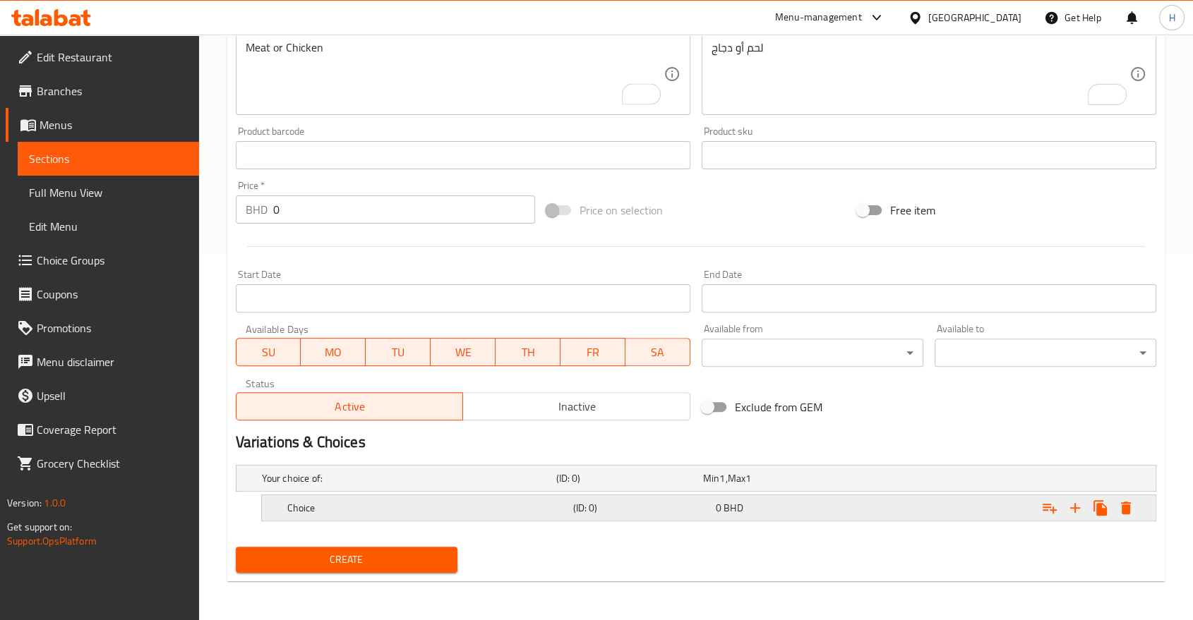
click at [303, 513] on h5 "Choice" at bounding box center [427, 508] width 280 height 14
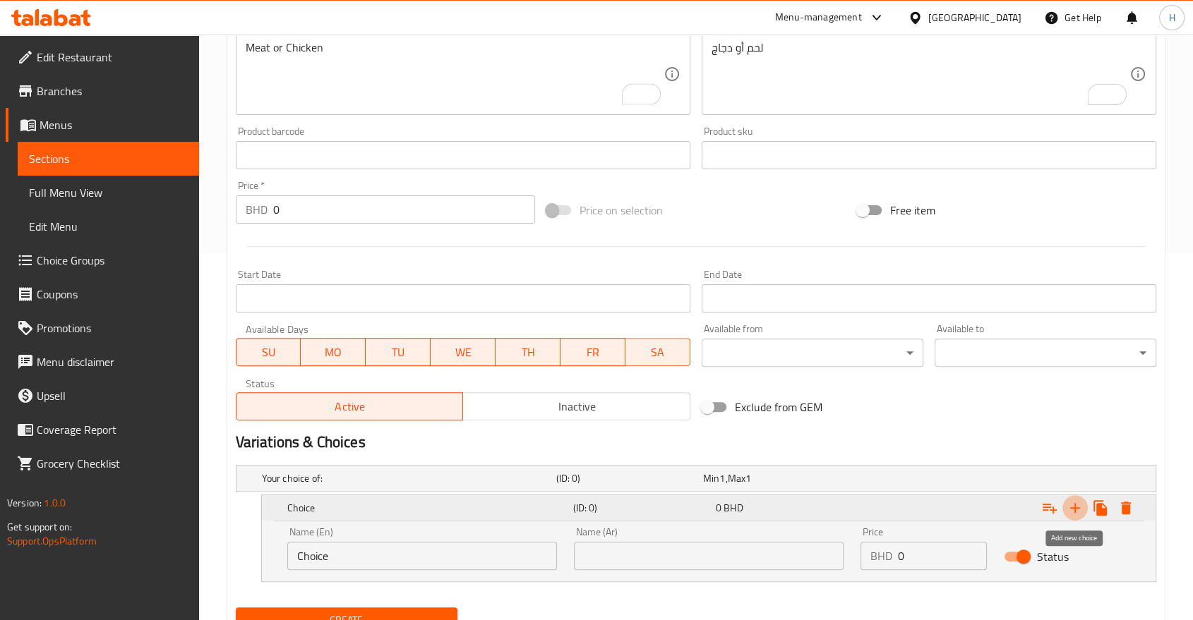
click at [1078, 507] on icon "Expand" at bounding box center [1075, 508] width 10 height 10
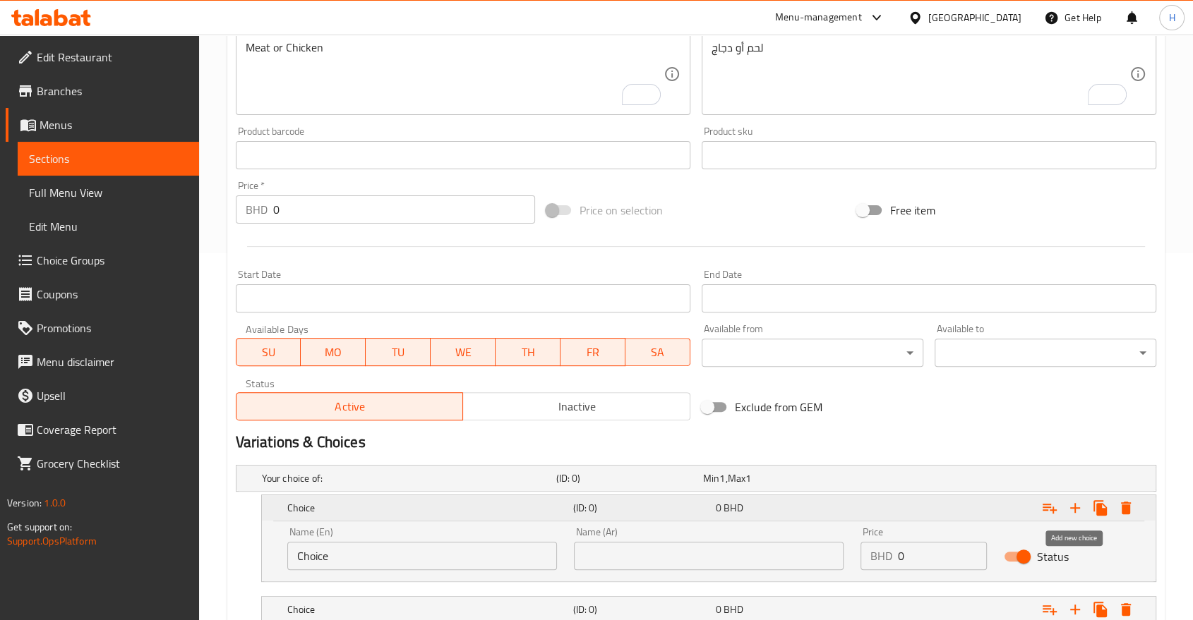
click at [1076, 508] on icon "Expand" at bounding box center [1075, 508] width 17 height 17
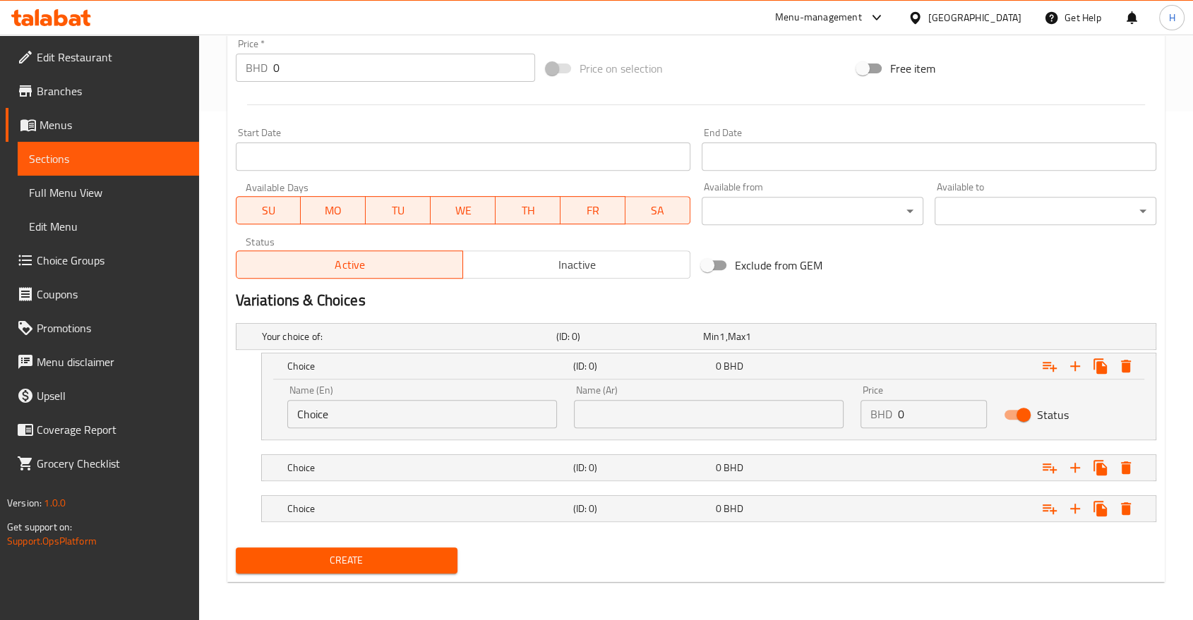
scroll to position [510, 0]
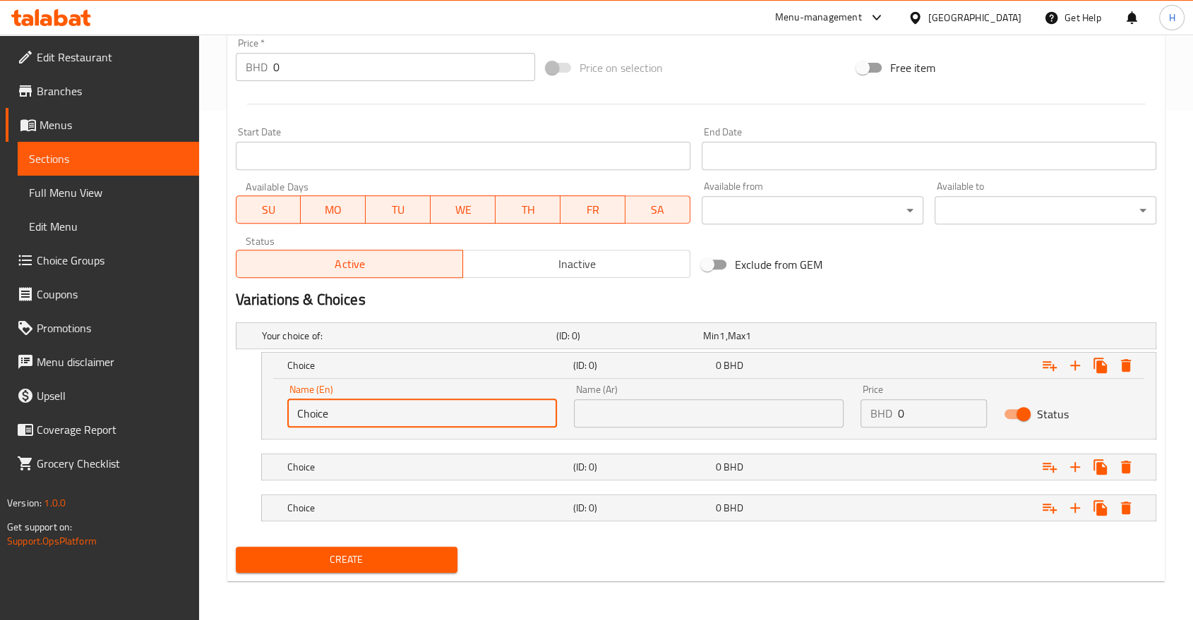
click at [314, 414] on input "Choice" at bounding box center [422, 414] width 270 height 28
type input "Chicken"
click at [327, 466] on h5 "Choice" at bounding box center [427, 467] width 280 height 14
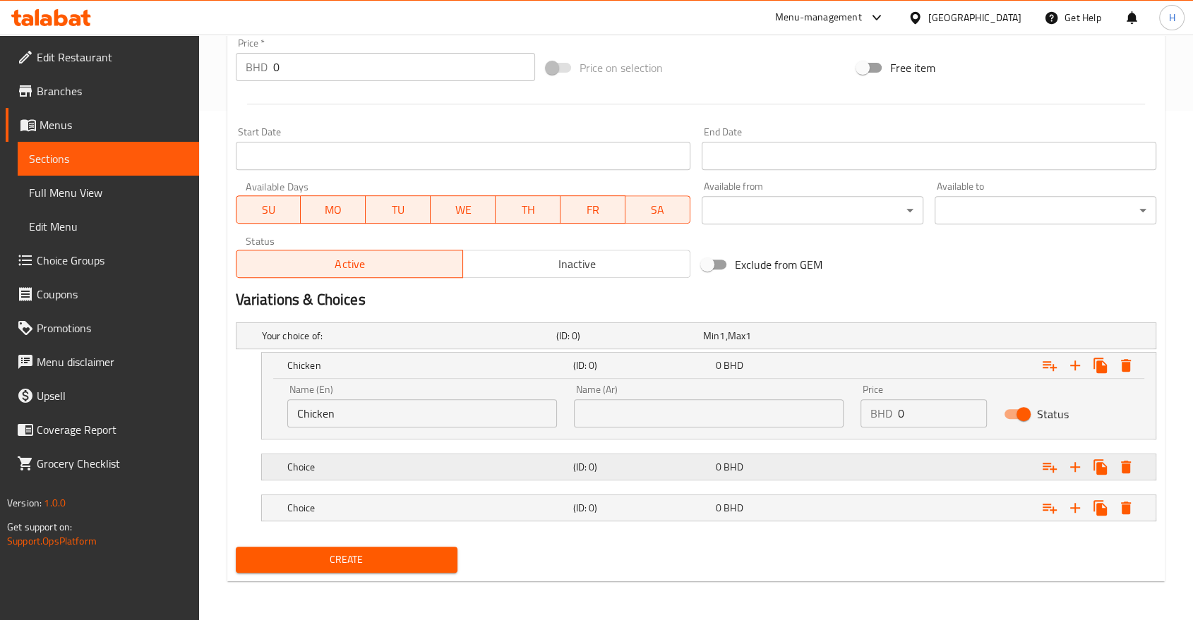
click at [320, 469] on h5 "Choice" at bounding box center [427, 467] width 280 height 14
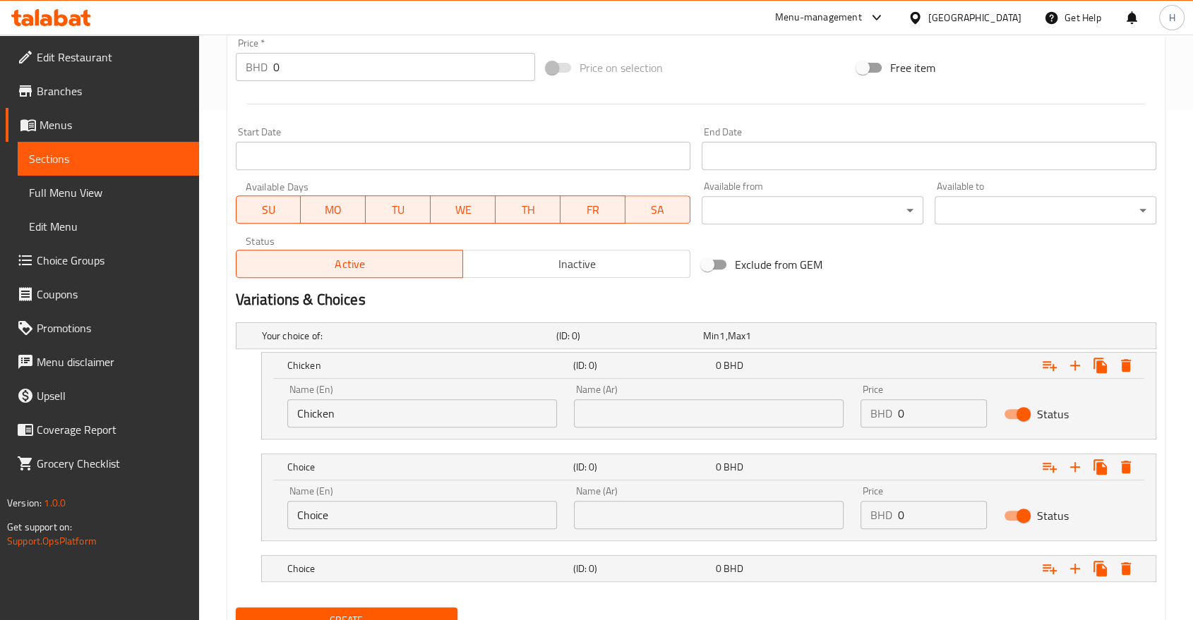
click at [311, 507] on input "Choice" at bounding box center [422, 515] width 270 height 28
type input "Meat"
click at [338, 568] on h5 "Choice" at bounding box center [427, 569] width 280 height 14
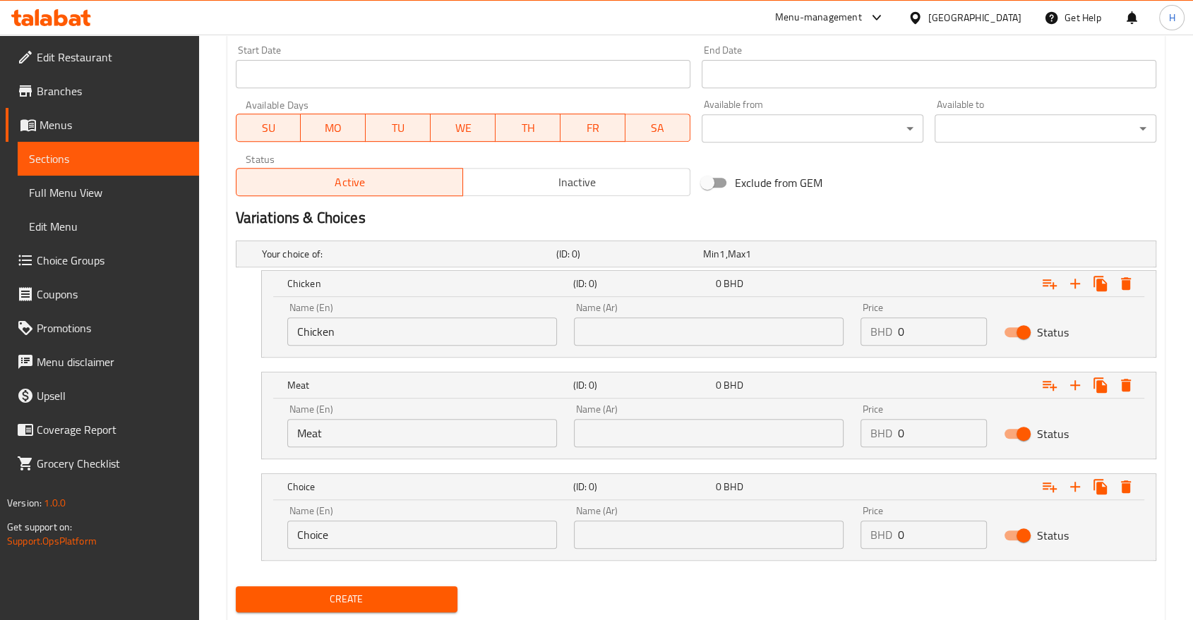
scroll to position [631, 0]
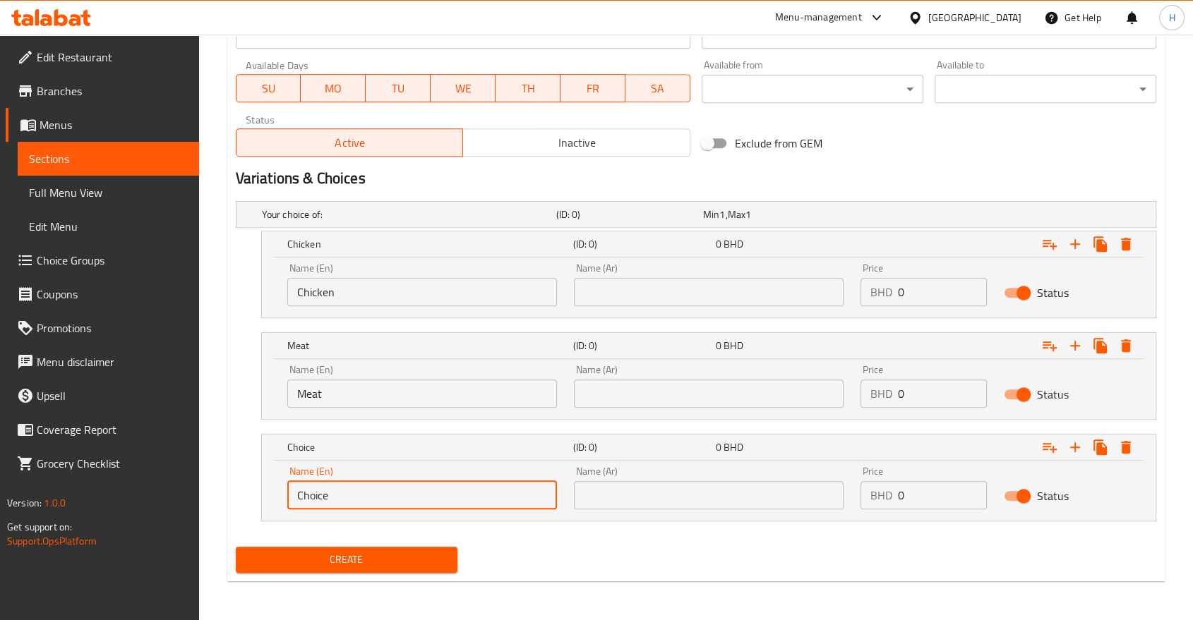
click at [313, 492] on input "Choice" at bounding box center [422, 495] width 270 height 28
type input "Mix"
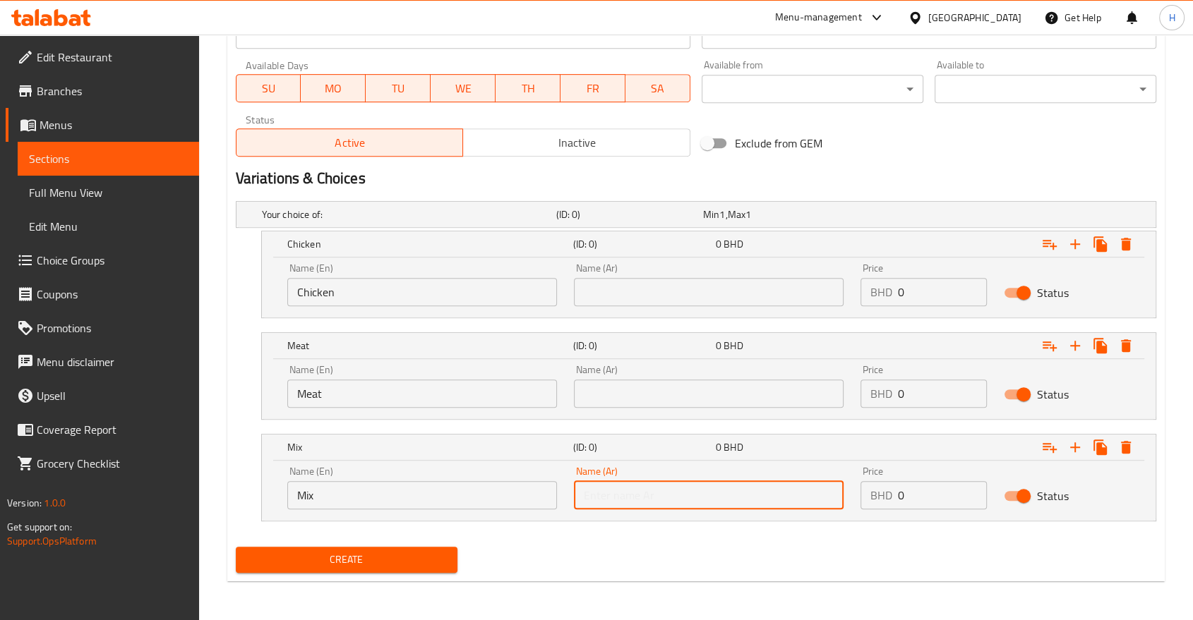
click at [650, 501] on input "text" at bounding box center [709, 495] width 270 height 28
type input "م"
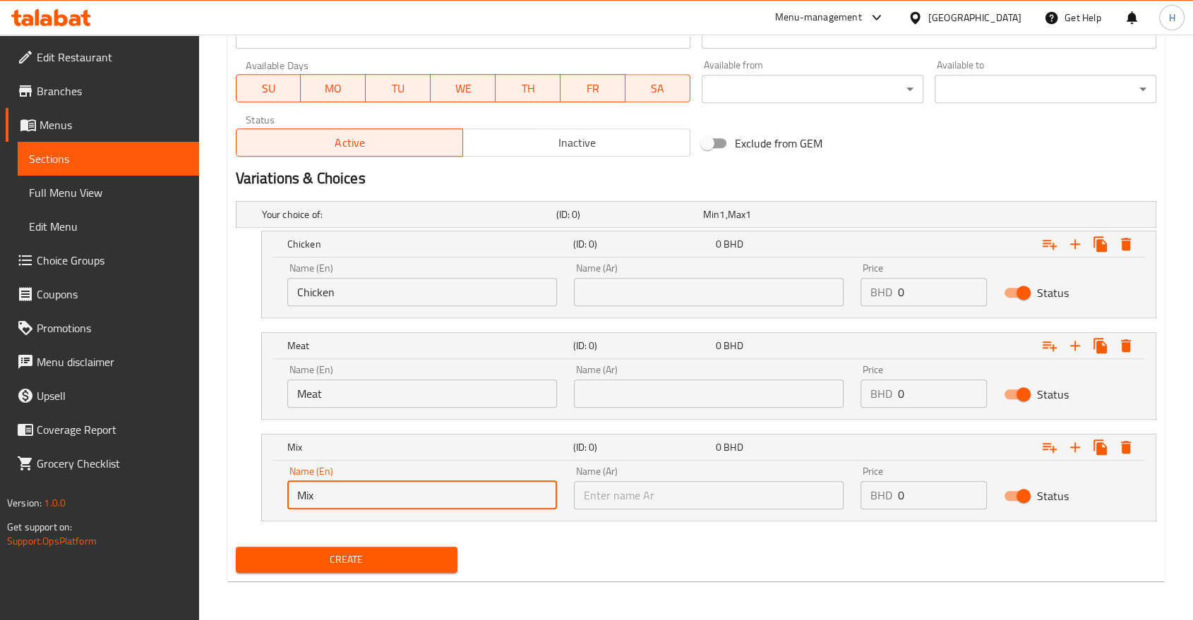
click at [336, 499] on input "Mix" at bounding box center [422, 495] width 270 height 28
type input "Mix Meat & Chicken"
click at [640, 505] on input "text" at bounding box center [709, 495] width 270 height 28
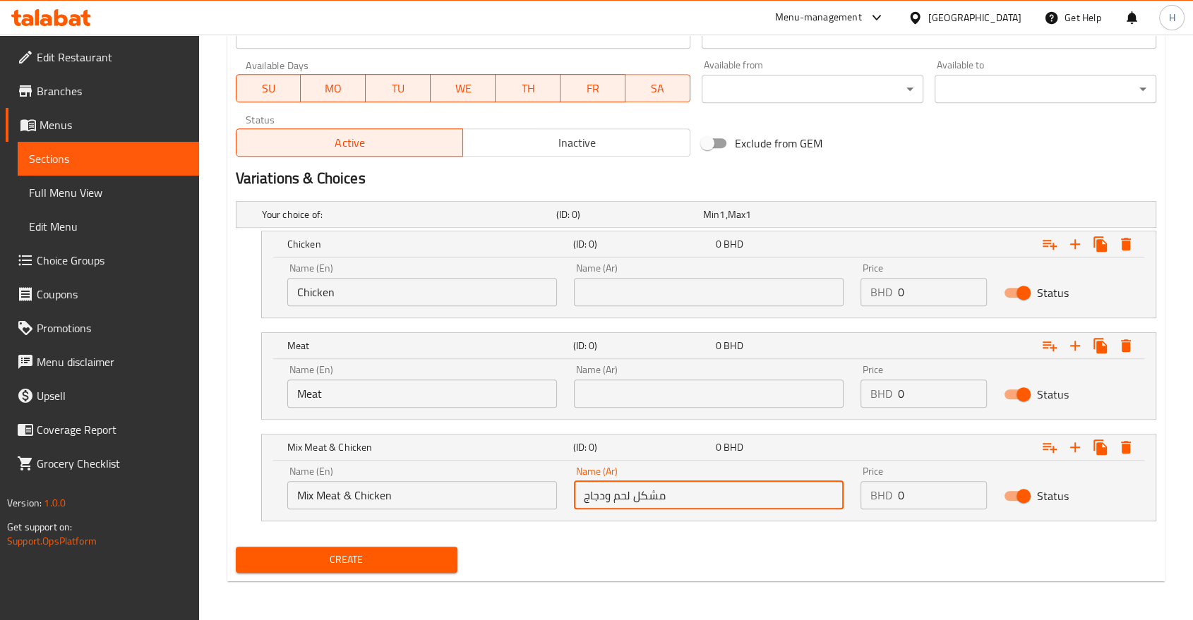
type input "مشكل لحم ودجاج"
click at [605, 285] on input "text" at bounding box center [709, 292] width 270 height 28
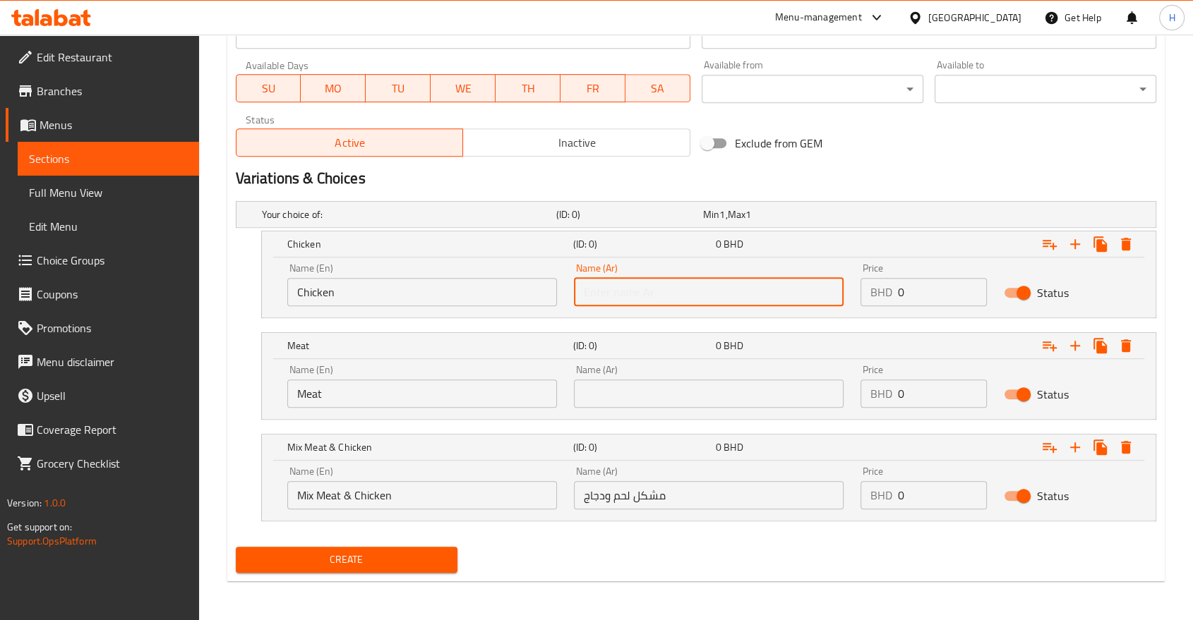
type input "دجاج"
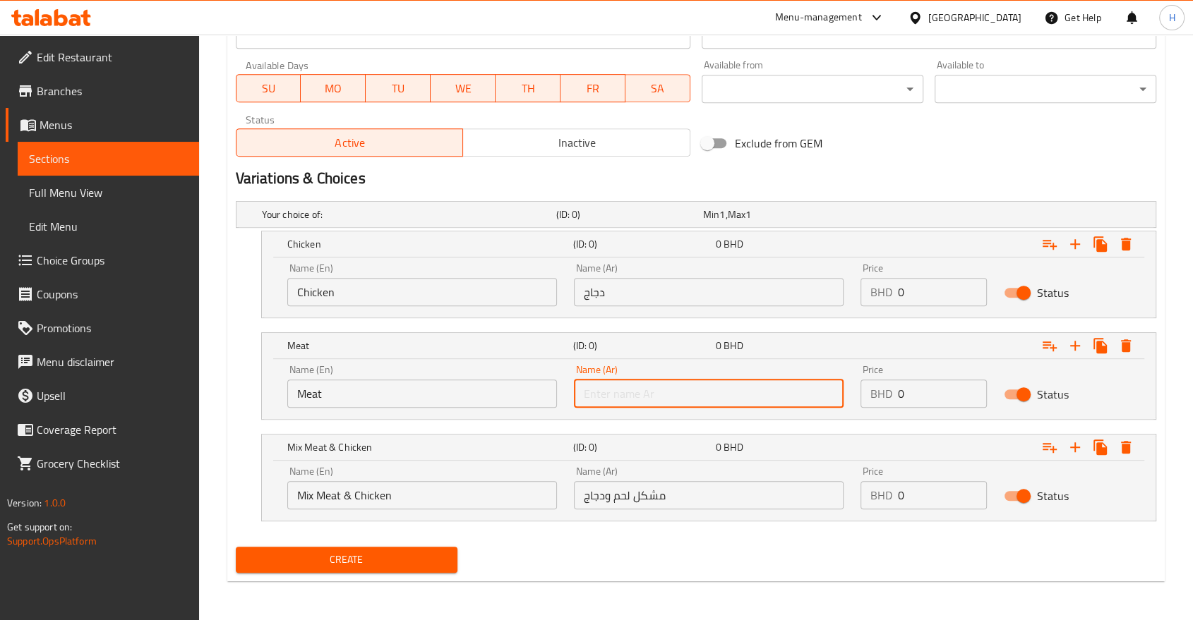
click at [618, 385] on input "text" at bounding box center [709, 394] width 270 height 28
type input "لحم"
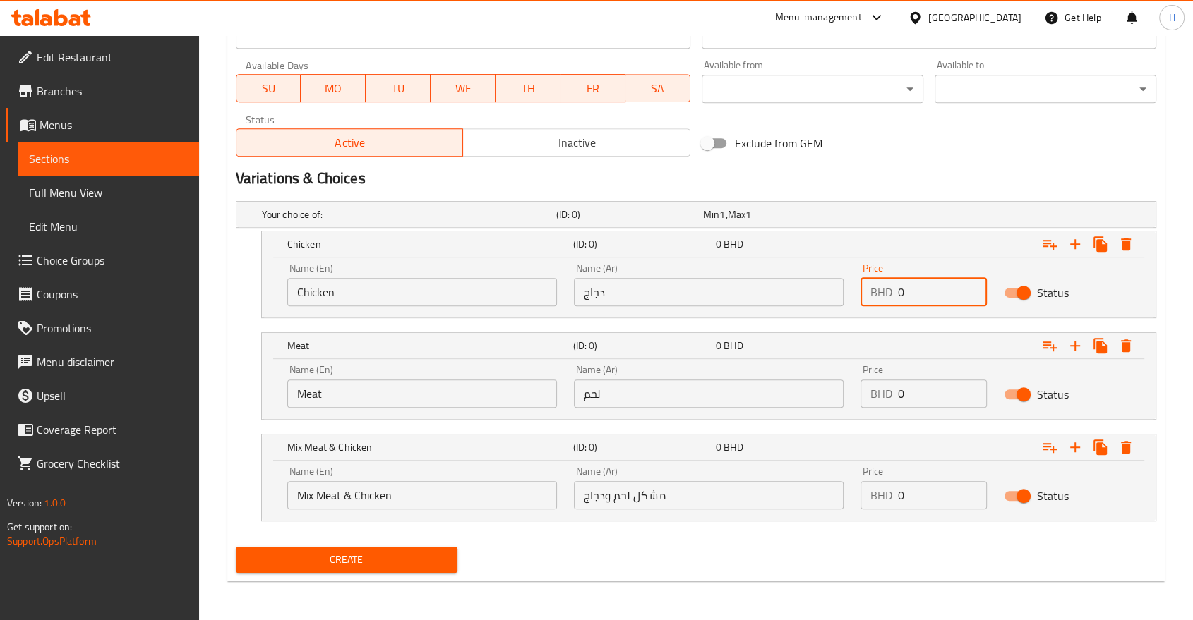
drag, startPoint x: 923, startPoint y: 301, endPoint x: 865, endPoint y: 286, distance: 59.9
click at [865, 286] on div "BHD 0 Price" at bounding box center [923, 292] width 126 height 28
type input "2.5"
drag, startPoint x: 913, startPoint y: 392, endPoint x: 848, endPoint y: 392, distance: 64.2
click at [848, 392] on div "Name (En) Meat Name (En) Name (Ar) لحم Name (Ar) Price BHD 0 Price Status" at bounding box center [709, 386] width 860 height 60
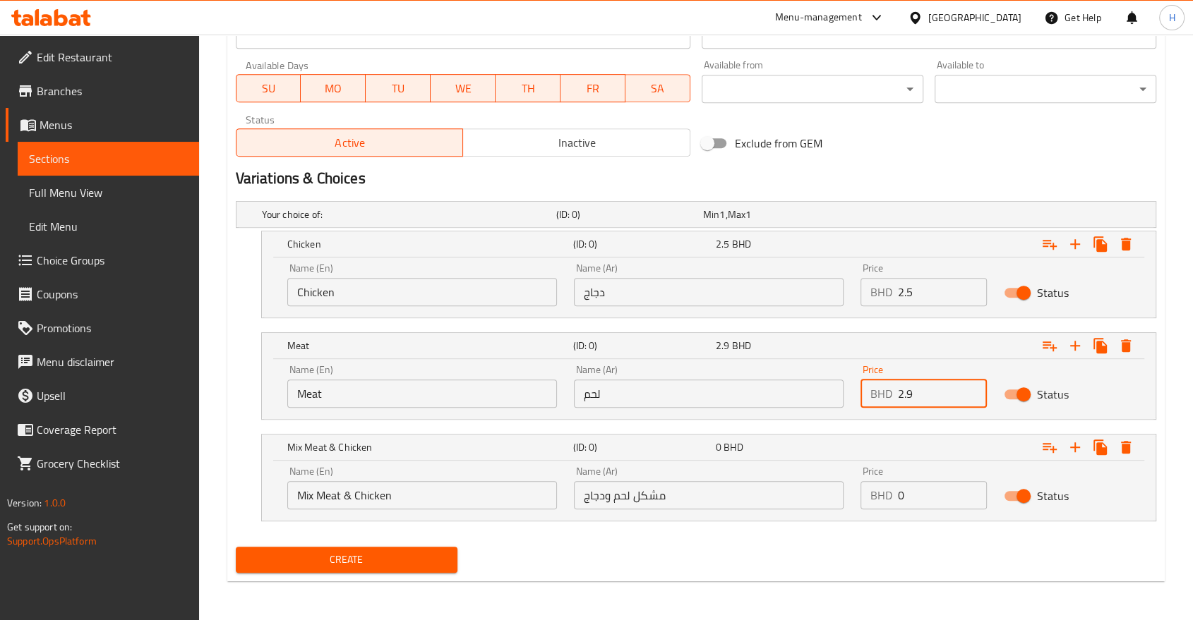
type input "2.9"
drag, startPoint x: 906, startPoint y: 489, endPoint x: 831, endPoint y: 482, distance: 74.4
click at [841, 484] on div "Name (En) Mix Meat & Chicken Name (En) Name (Ar) مشكل لحم ودجاج Name (Ar) Price…" at bounding box center [709, 488] width 860 height 60
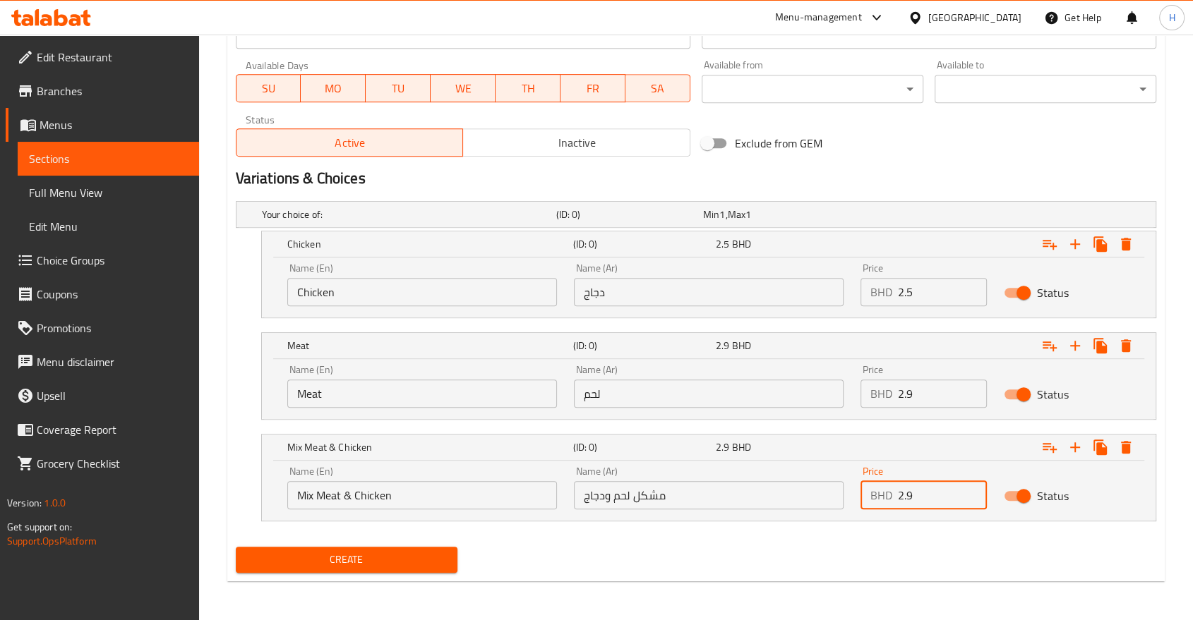
type input "2.9"
click at [819, 541] on div "Create" at bounding box center [696, 559] width 932 height 37
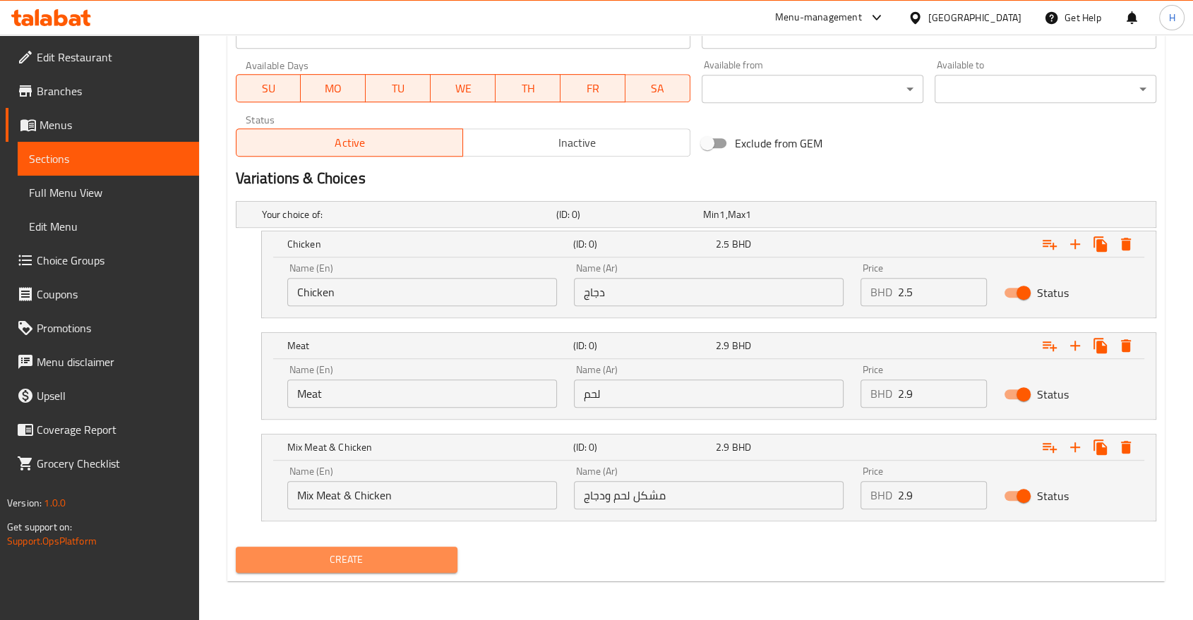
click at [323, 559] on span "Create" at bounding box center [346, 560] width 199 height 18
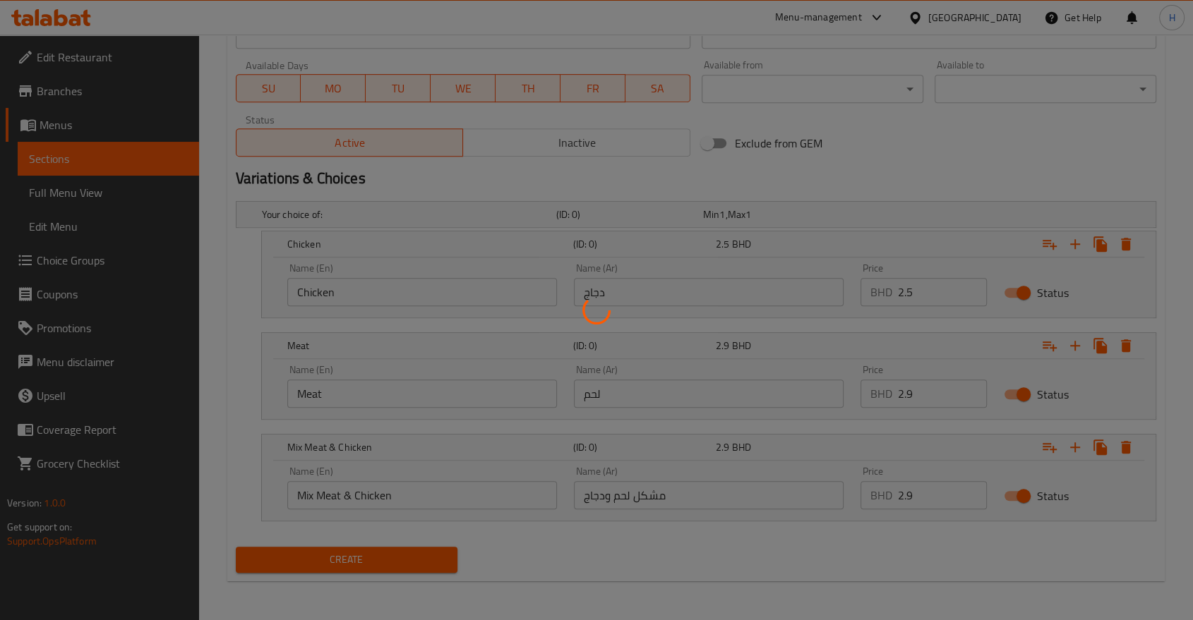
scroll to position [4, 0]
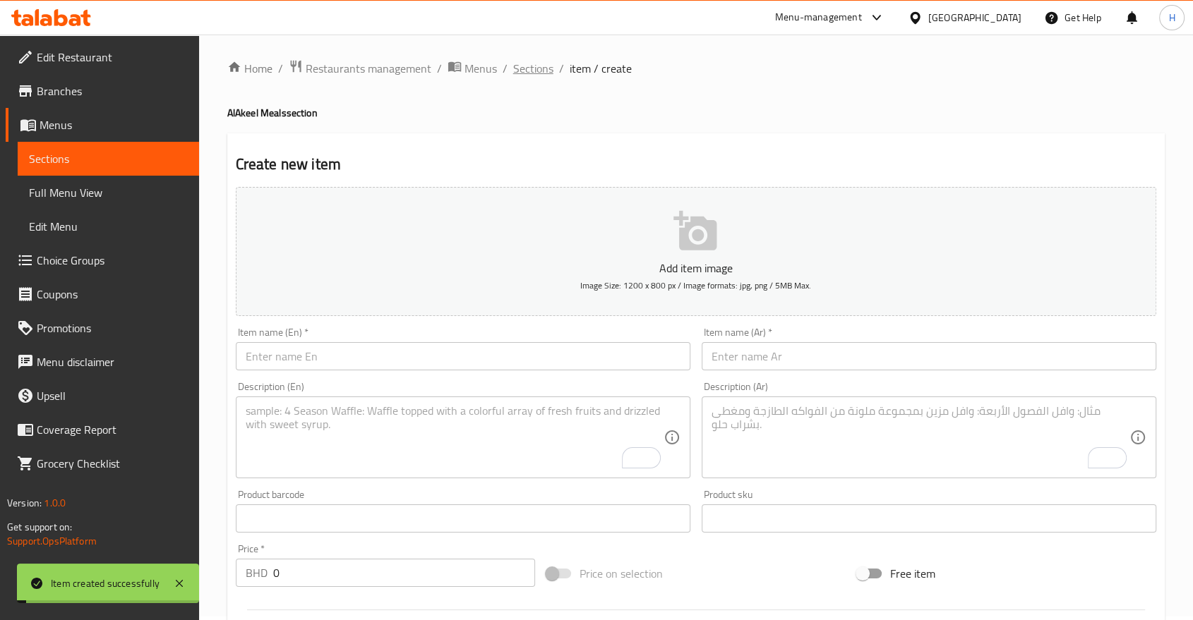
click at [529, 73] on span "Sections" at bounding box center [533, 68] width 40 height 17
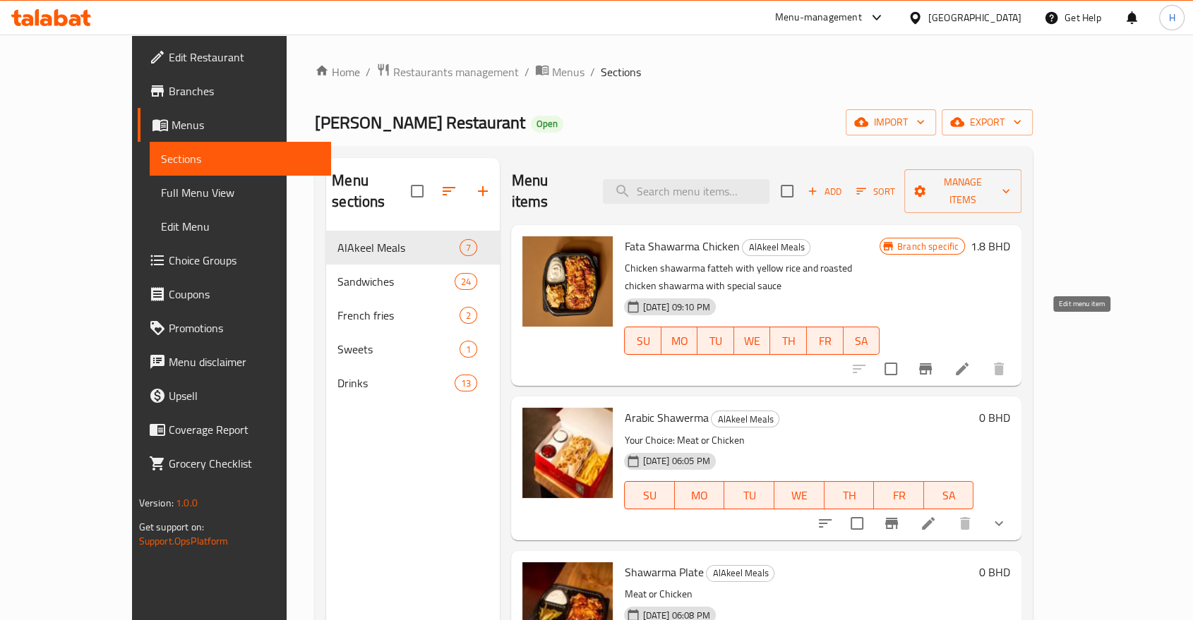
click at [968, 363] on icon at bounding box center [962, 369] width 13 height 13
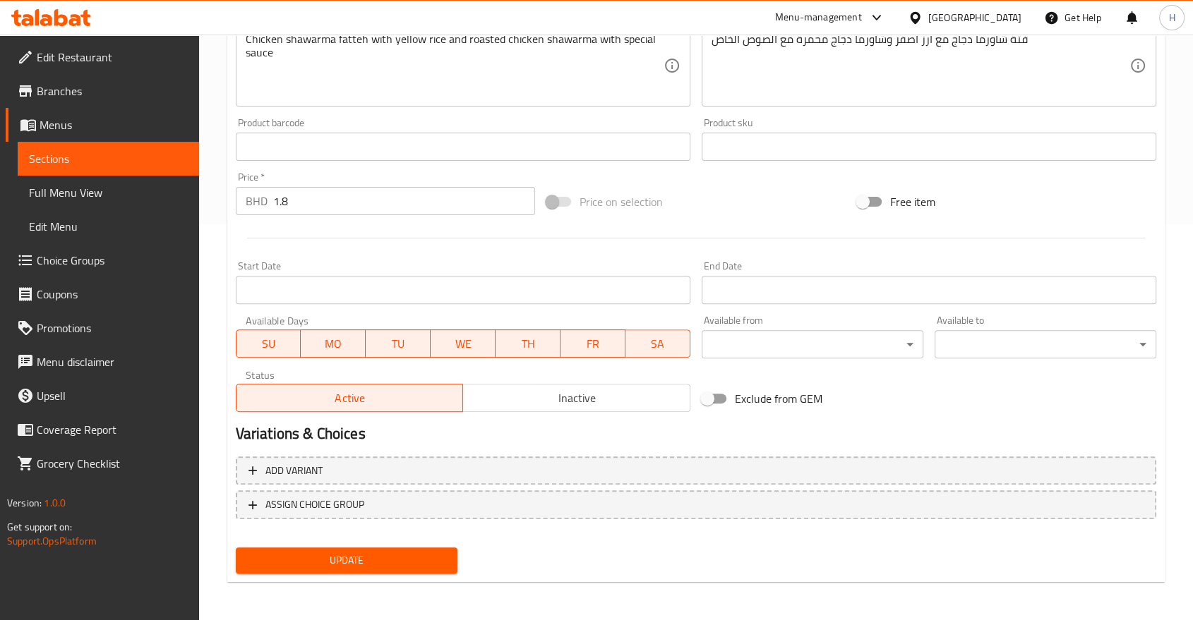
scroll to position [397, 0]
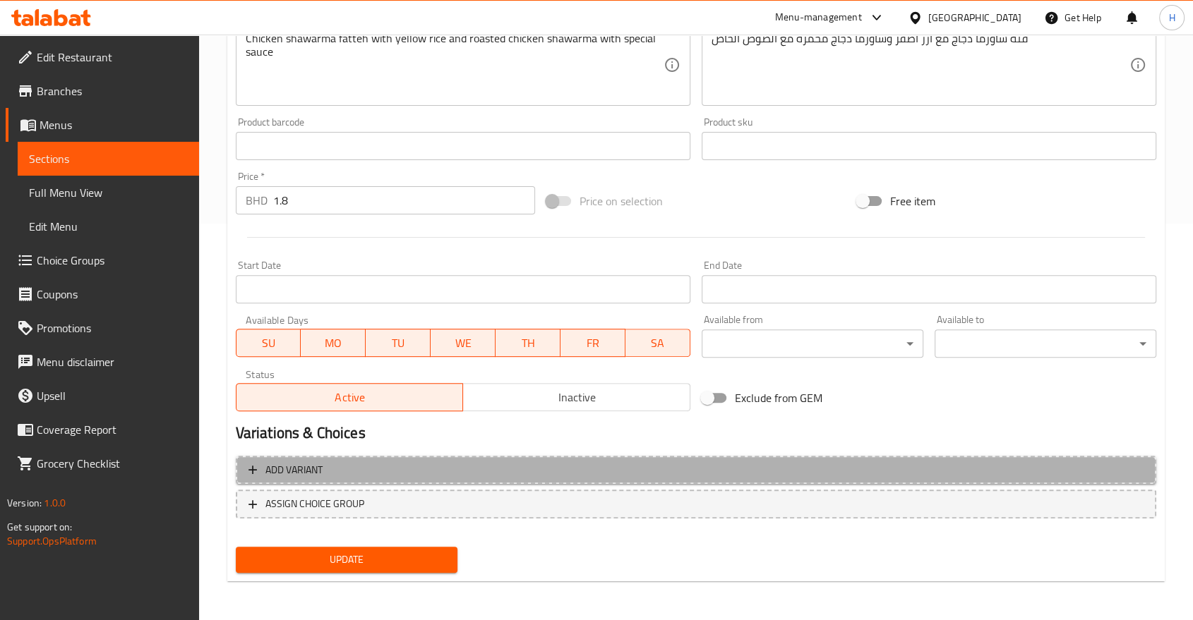
click at [299, 472] on span "Add variant" at bounding box center [293, 471] width 57 height 18
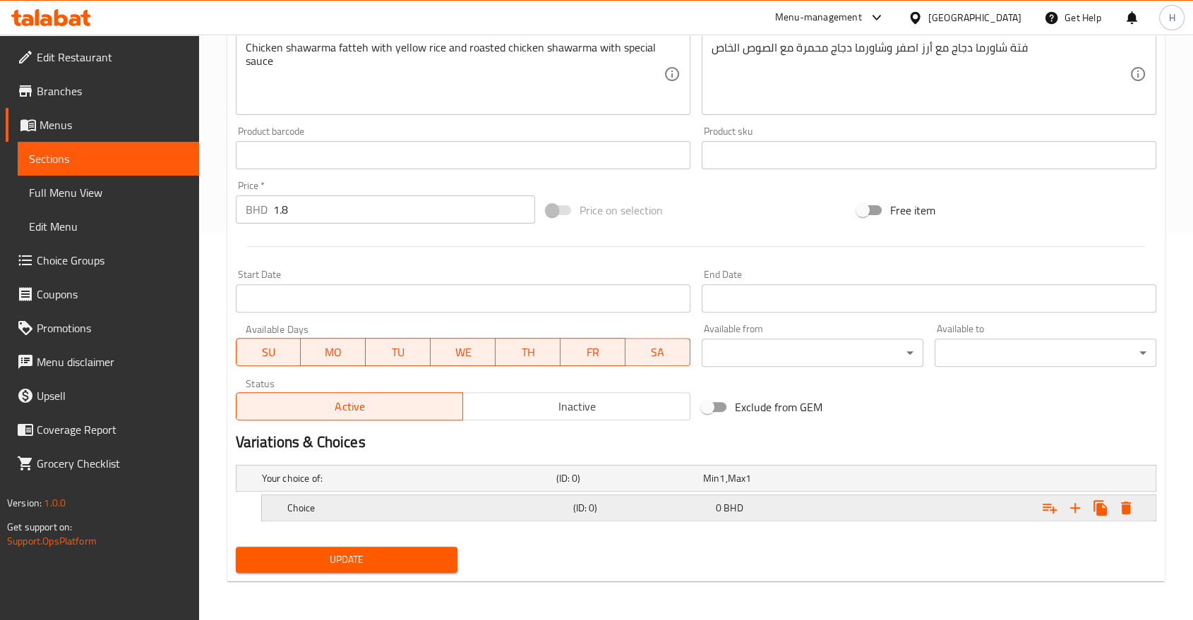
click at [330, 502] on h5 "Choice" at bounding box center [427, 508] width 280 height 14
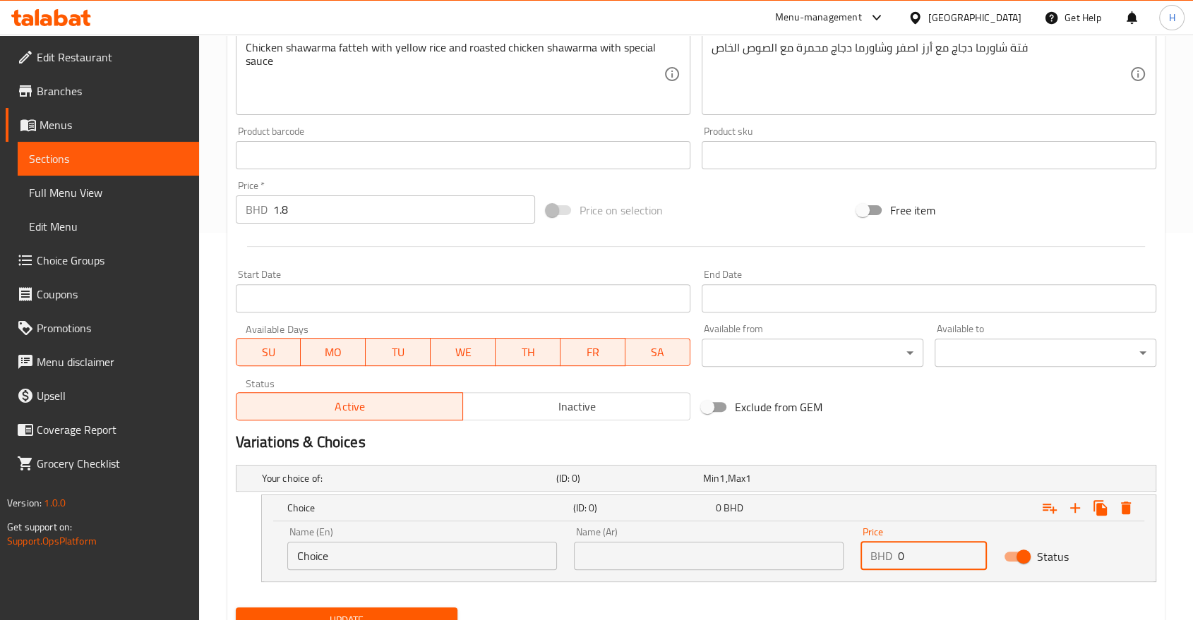
drag, startPoint x: 915, startPoint y: 550, endPoint x: 819, endPoint y: 548, distance: 96.0
click at [819, 548] on div "Name (En) Choice Name (En) Name (Ar) Name (Ar) Price BHD 0 Price Status" at bounding box center [709, 549] width 860 height 60
type input "2.5"
click at [1079, 506] on icon "Expand" at bounding box center [1075, 508] width 17 height 17
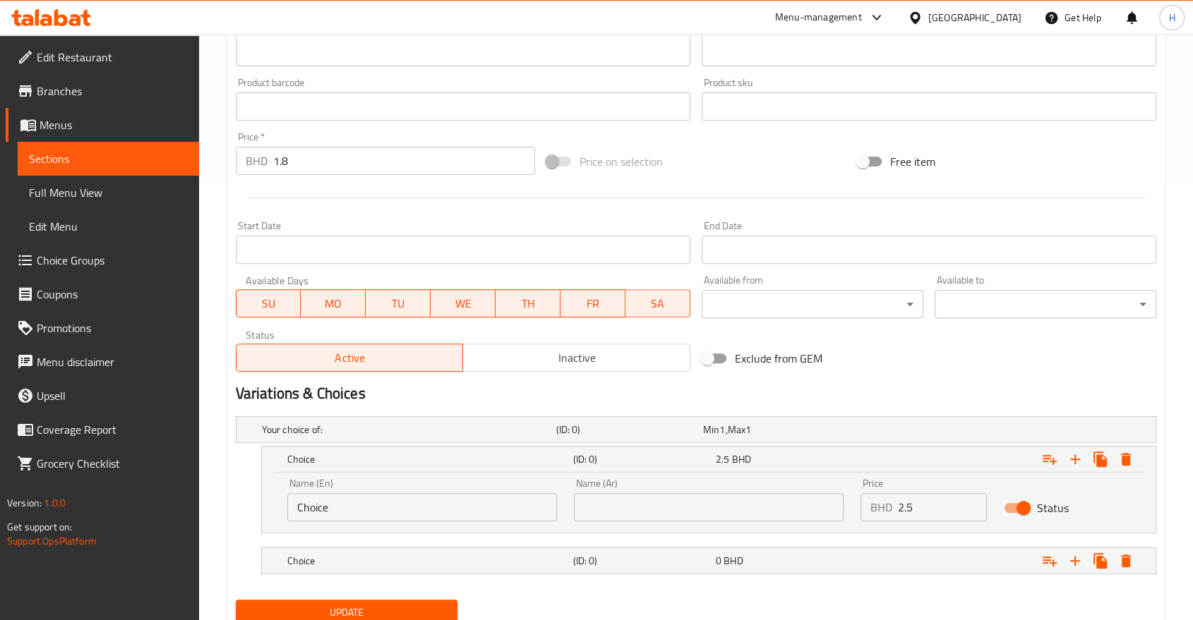
scroll to position [488, 0]
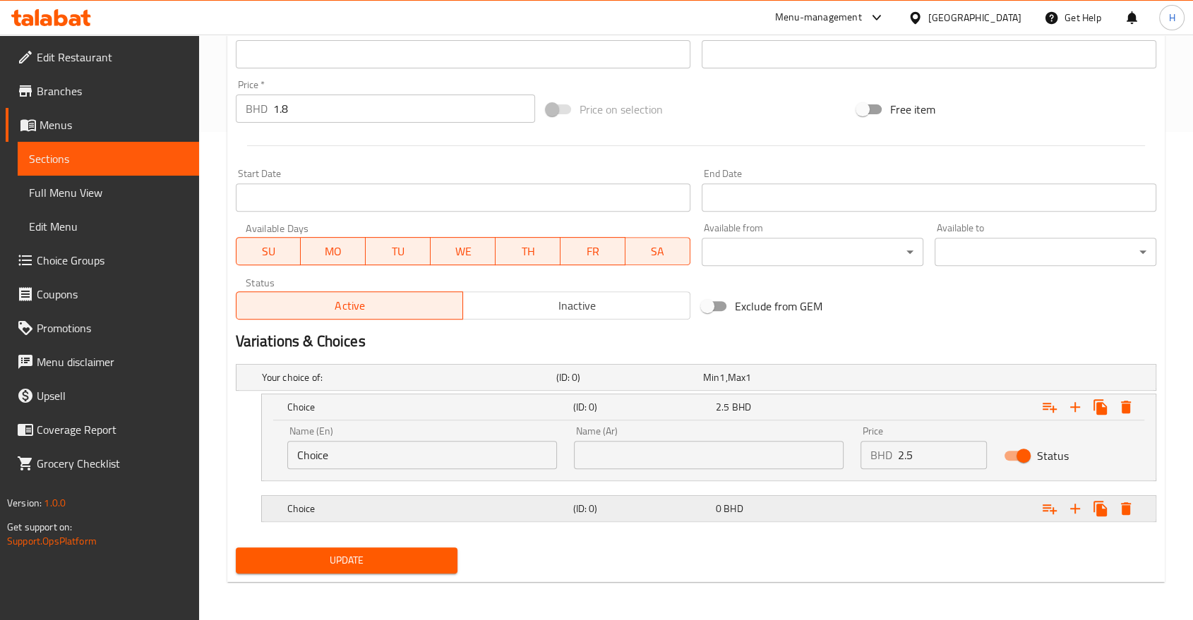
click at [907, 510] on div "Expand" at bounding box center [998, 508] width 286 height 31
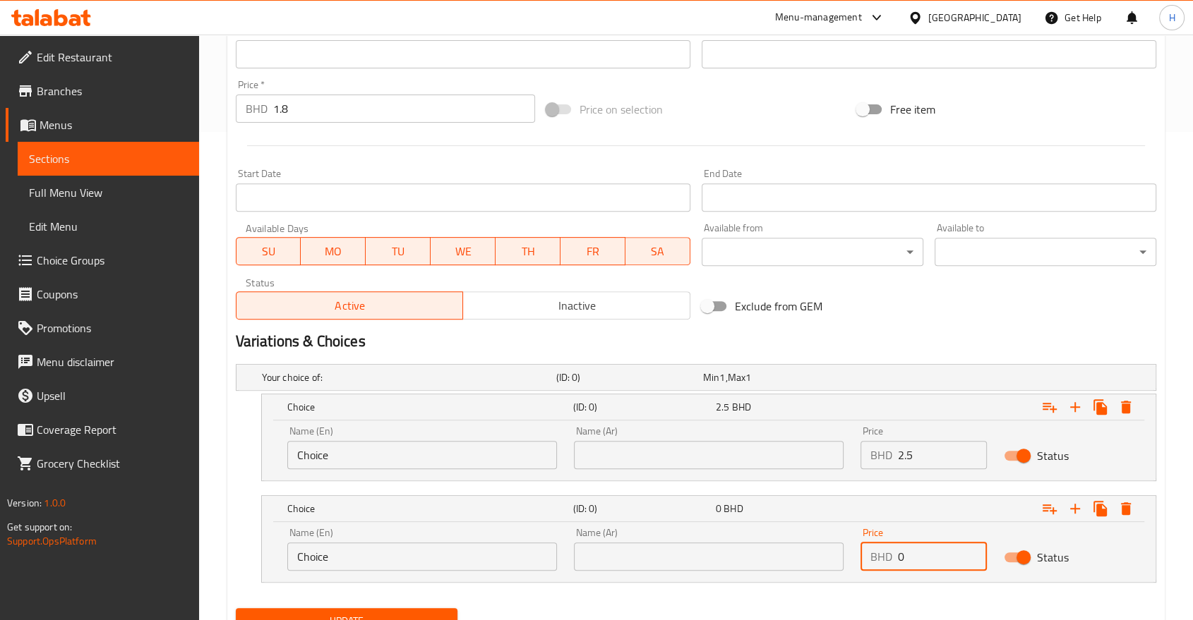
drag, startPoint x: 917, startPoint y: 551, endPoint x: 855, endPoint y: 554, distance: 62.2
click at [860, 551] on div "BHD 0 Price" at bounding box center [923, 557] width 126 height 28
type input "3"
click at [384, 453] on input "Choice" at bounding box center [422, 455] width 270 height 28
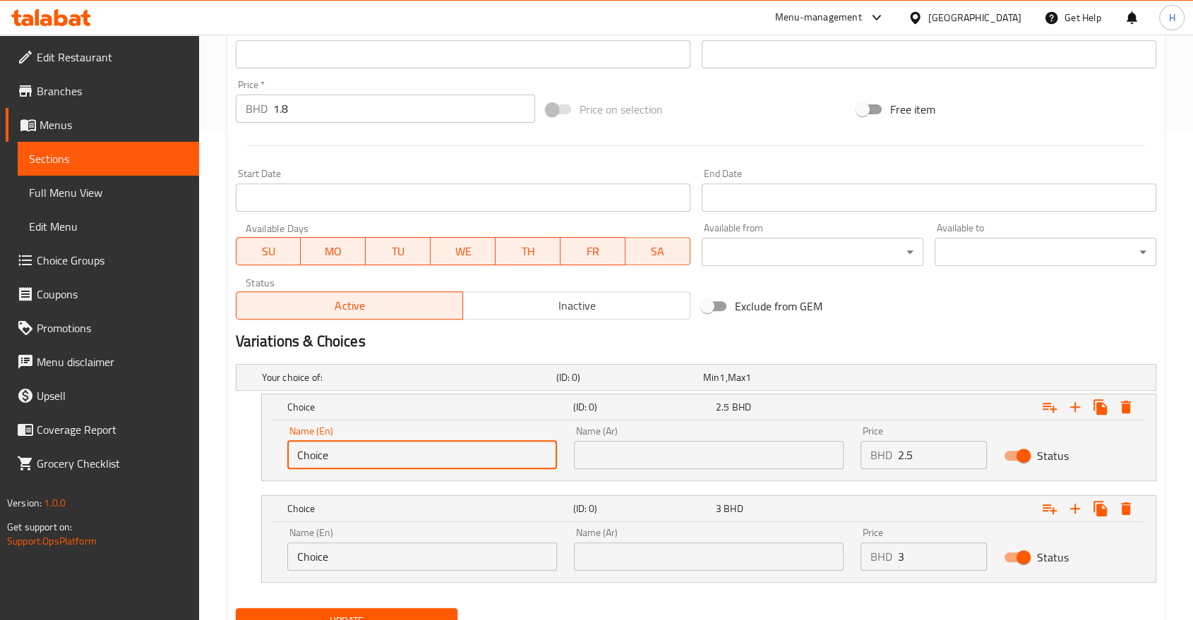
click at [384, 453] on input "Choice" at bounding box center [422, 455] width 270 height 28
type input "ؤ"
type input "Chicken"
click at [585, 452] on input "text" at bounding box center [709, 455] width 270 height 28
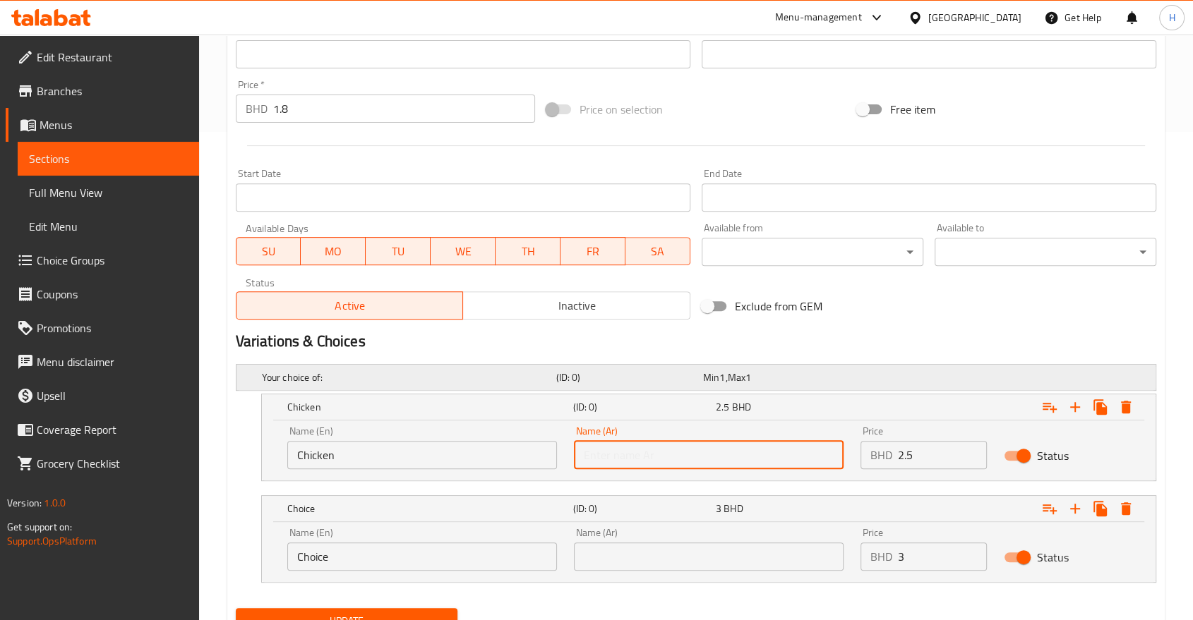
type input "دجاج"
click at [390, 562] on input "Choice" at bounding box center [422, 557] width 270 height 28
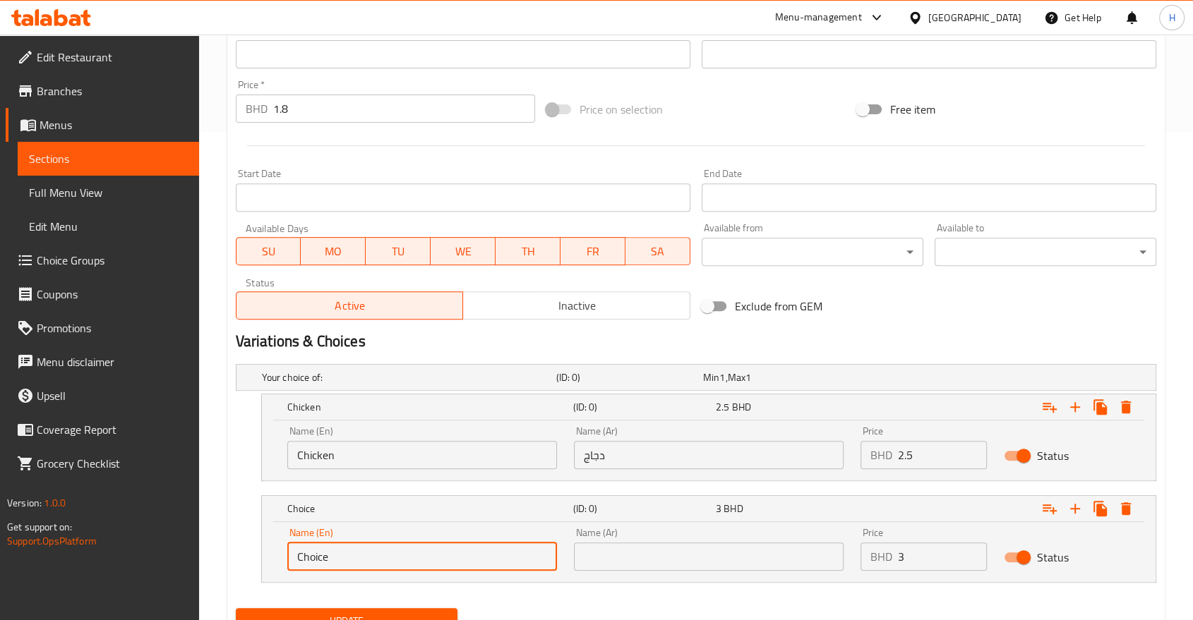
click at [390, 562] on input "Choice" at bounding box center [422, 557] width 270 height 28
click at [388, 559] on input "Choice" at bounding box center [422, 557] width 270 height 28
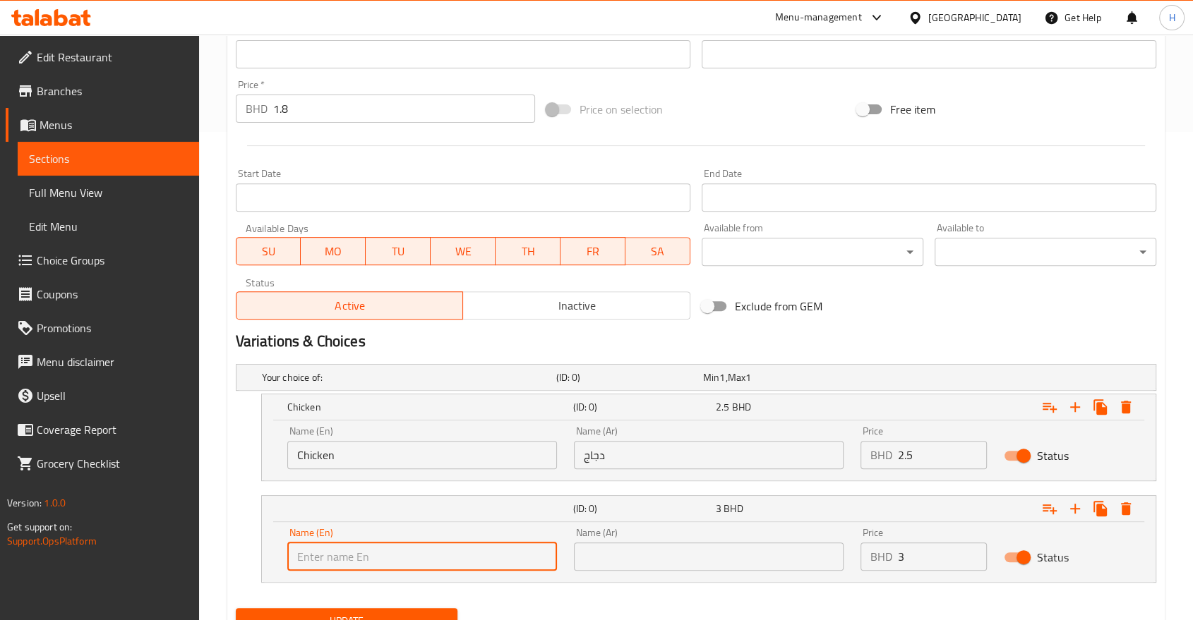
type input "Meat"
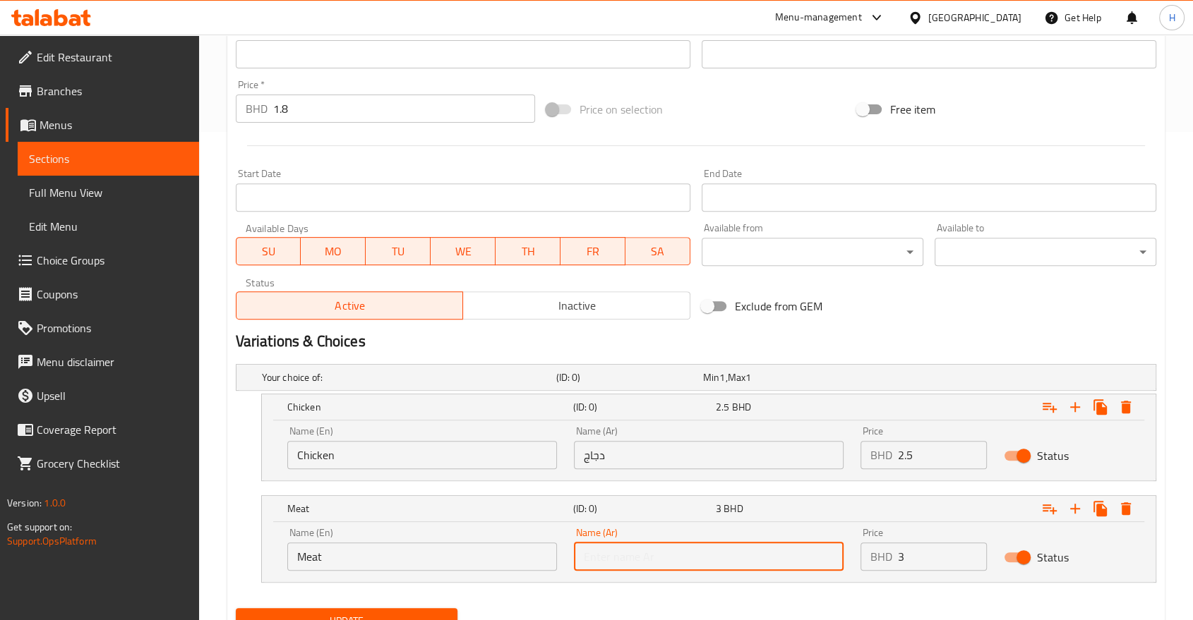
click at [624, 545] on input "text" at bounding box center [709, 557] width 270 height 28
type input "لحم"
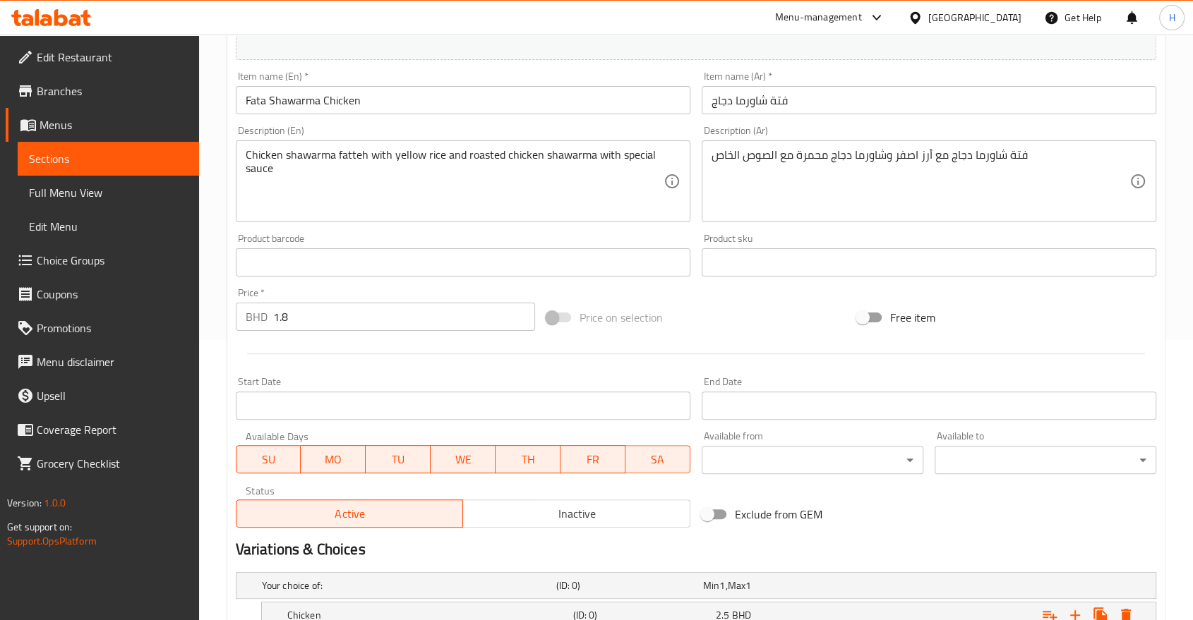
scroll to position [253, 0]
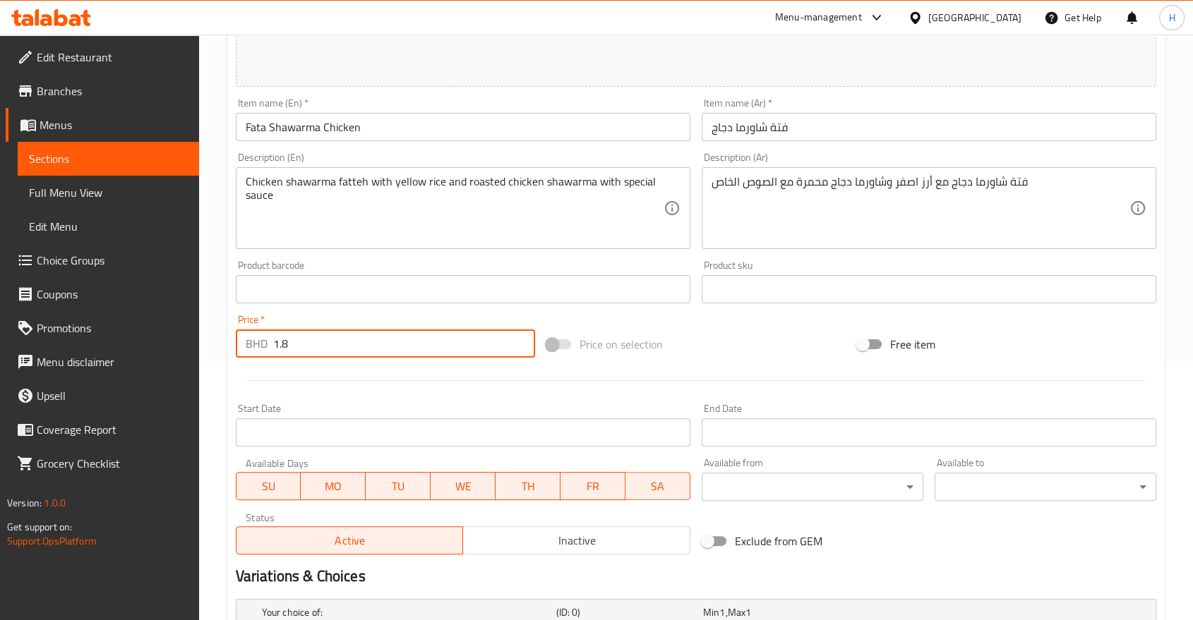
drag, startPoint x: 287, startPoint y: 344, endPoint x: 232, endPoint y: 337, distance: 55.5
click at [236, 337] on div "BHD 1.8 Price *" at bounding box center [385, 344] width 299 height 28
type input "0"
click at [216, 368] on div "Home / Restaurants management / Menus / Sections / item / update AlAkeel Meals …" at bounding box center [696, 349] width 994 height 1136
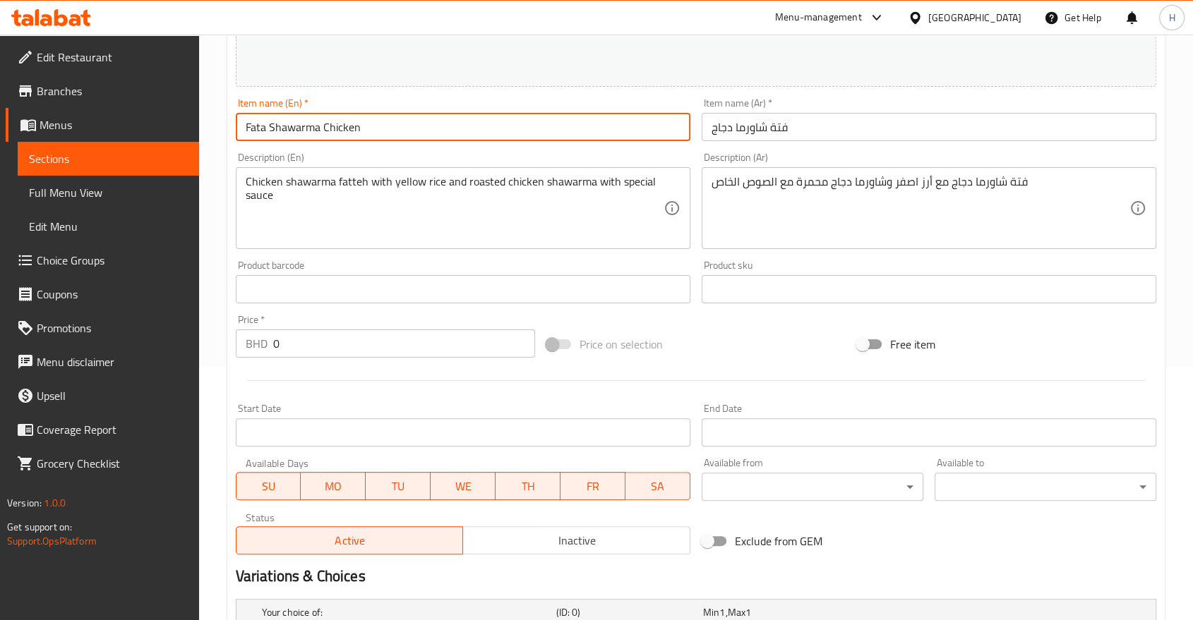
drag, startPoint x: 318, startPoint y: 120, endPoint x: 499, endPoint y: 139, distance: 181.7
click at [499, 139] on input "Fata Shawarma Chicken" at bounding box center [463, 127] width 455 height 28
type input "[PERSON_NAME]"
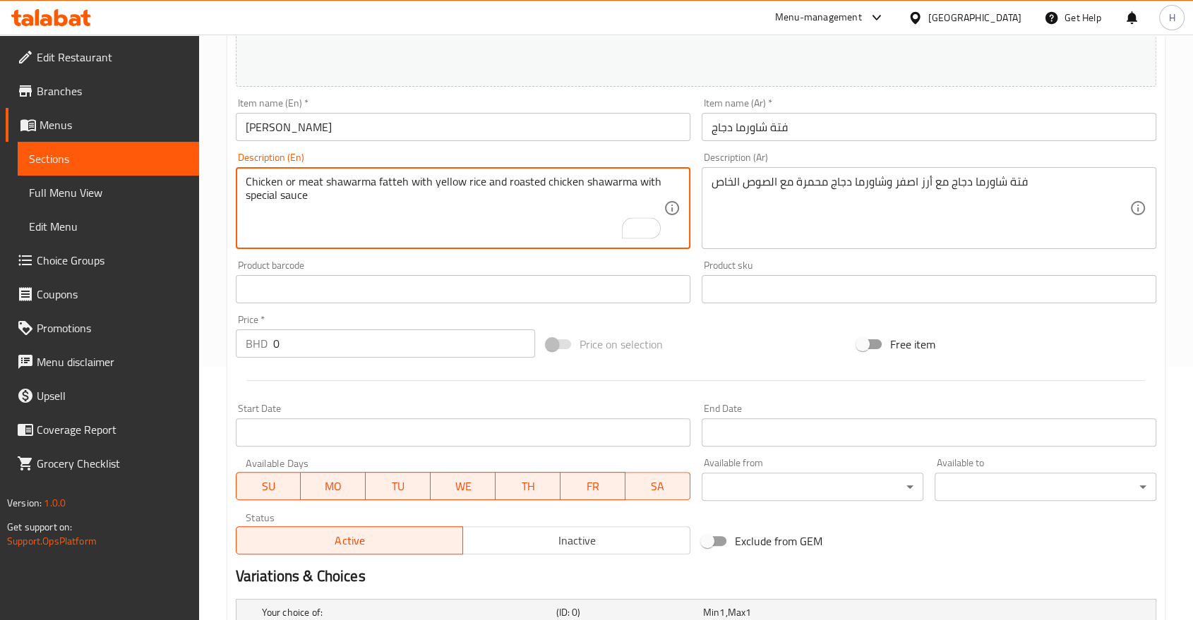
type textarea "Chicken or meat shawarma fatteh with yellow rice and roasted chicken shawarma w…"
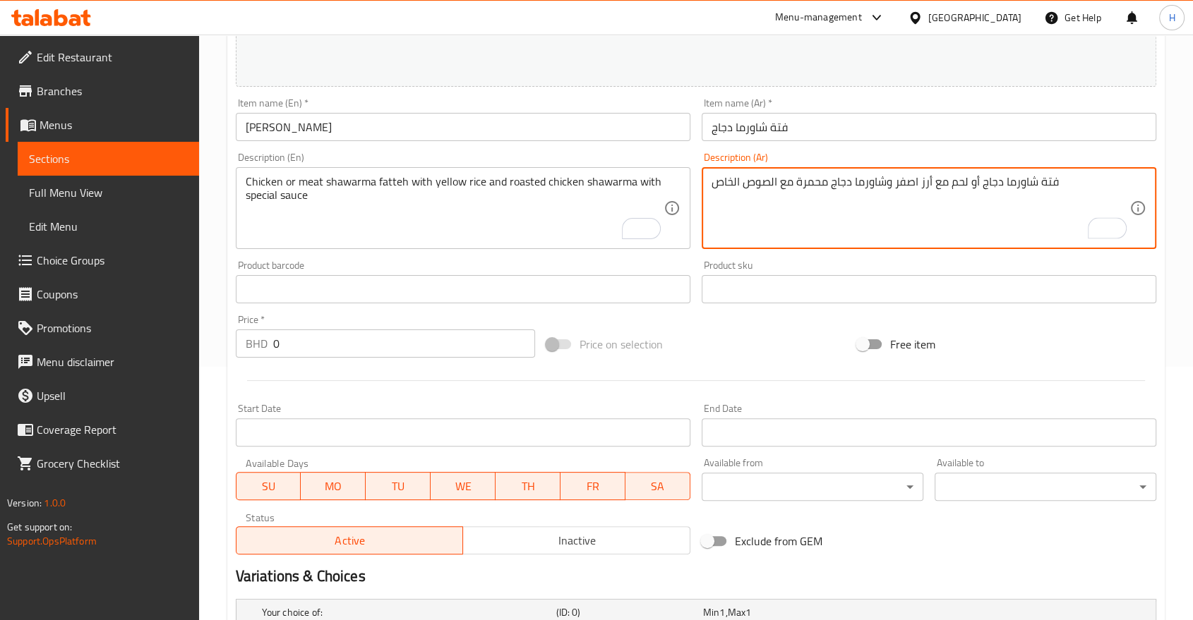
click at [833, 184] on textarea "فتة شاورما دجاج أو لحم مع أرز اصفر وشاورما دجاج محمرة مع الصوص الخاص" at bounding box center [920, 208] width 418 height 67
type textarea "فتة شاورما دجاج أو لحم مع أرز اصفر وشاورما دجاج أو لحم محمرة مع الصوص الخاص"
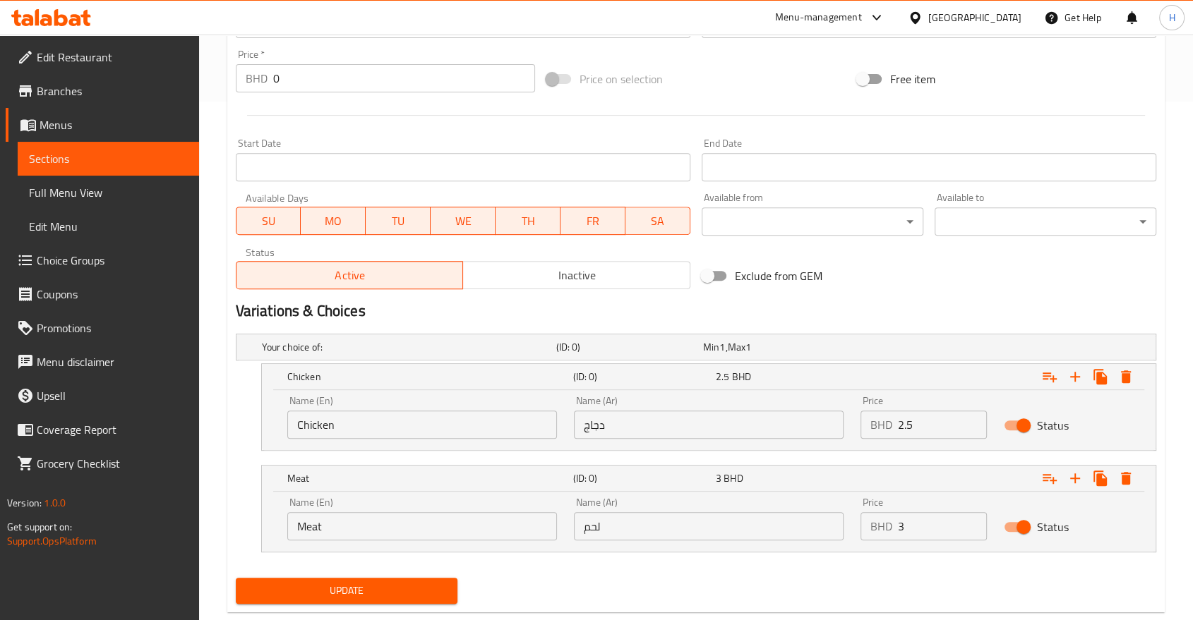
scroll to position [549, 0]
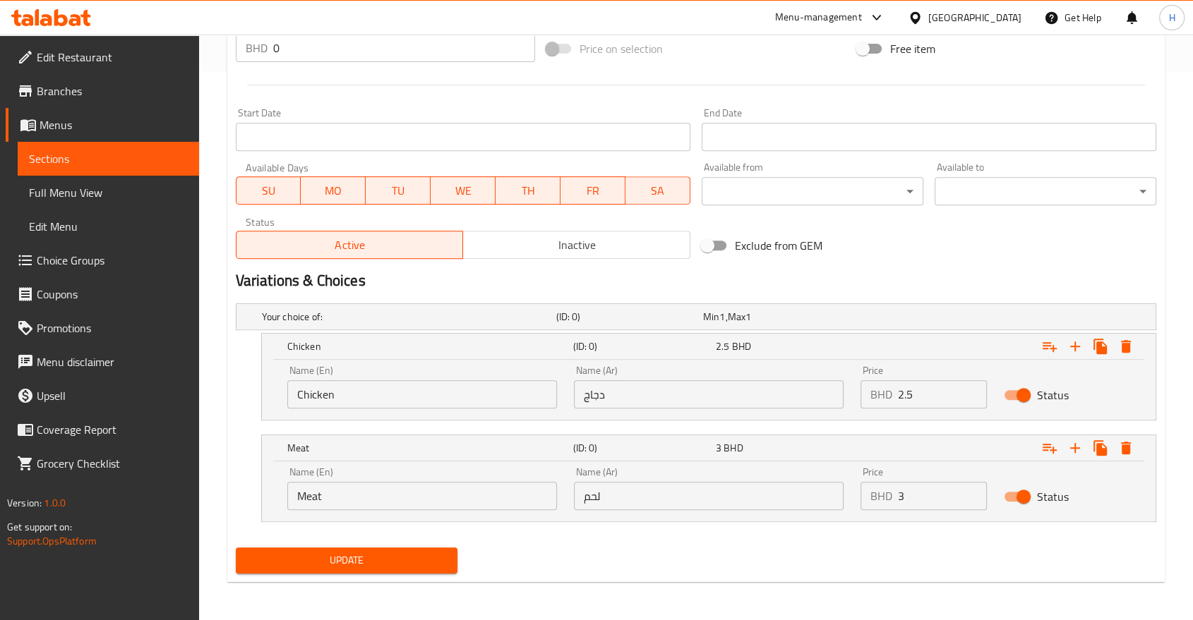
type textarea "Chicken or meat shawarma fatteh with yellow rice and roasted chicken or meat sh…"
click at [323, 563] on span "Update" at bounding box center [346, 561] width 199 height 18
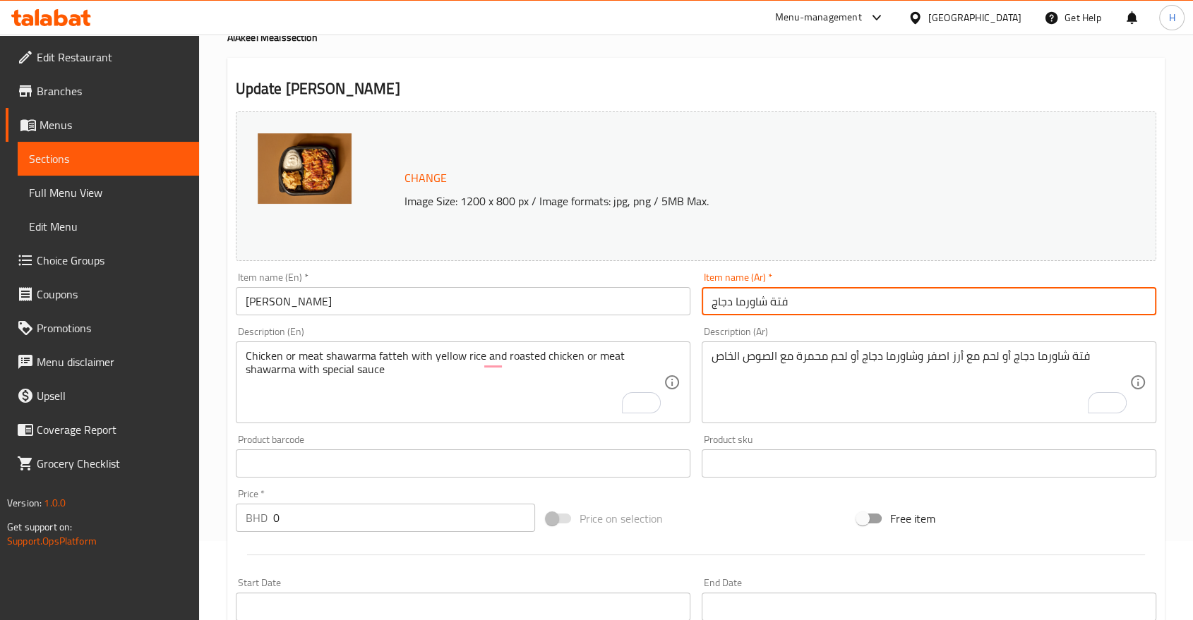
drag, startPoint x: 733, startPoint y: 300, endPoint x: 629, endPoint y: 294, distance: 104.6
click at [629, 294] on div "Change Image Size: 1200 x 800 px / Image formats: jpg, png / 5MB Max. Item name…" at bounding box center [696, 420] width 932 height 629
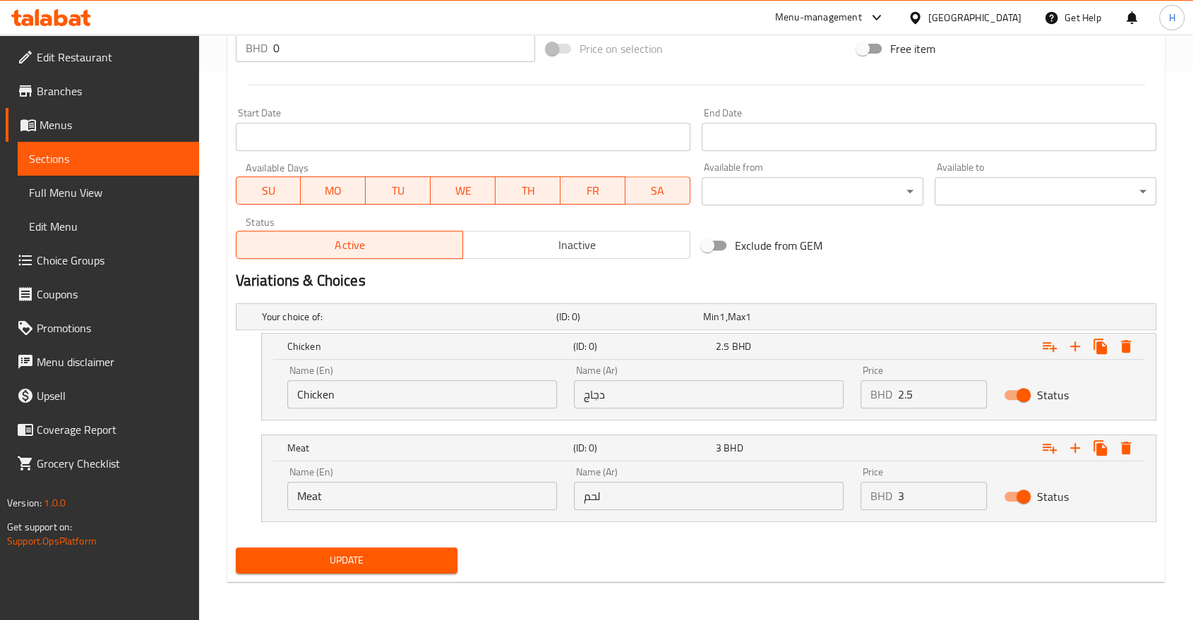
type input "فتة شاورما"
click at [332, 565] on span "Update" at bounding box center [346, 561] width 199 height 18
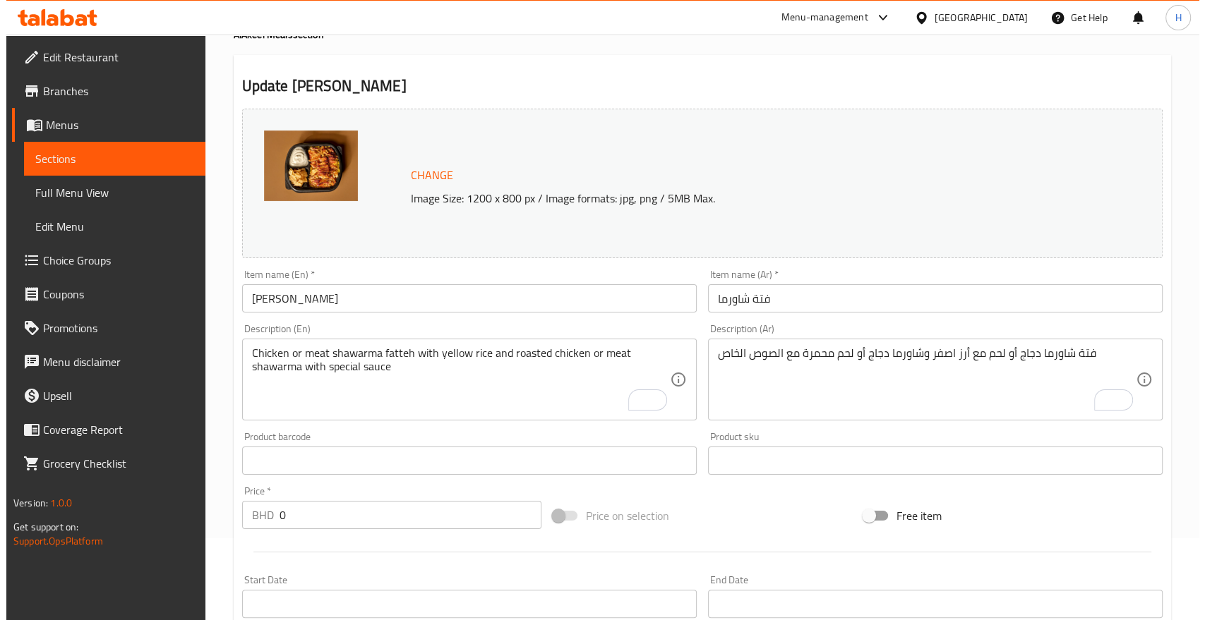
scroll to position [0, 0]
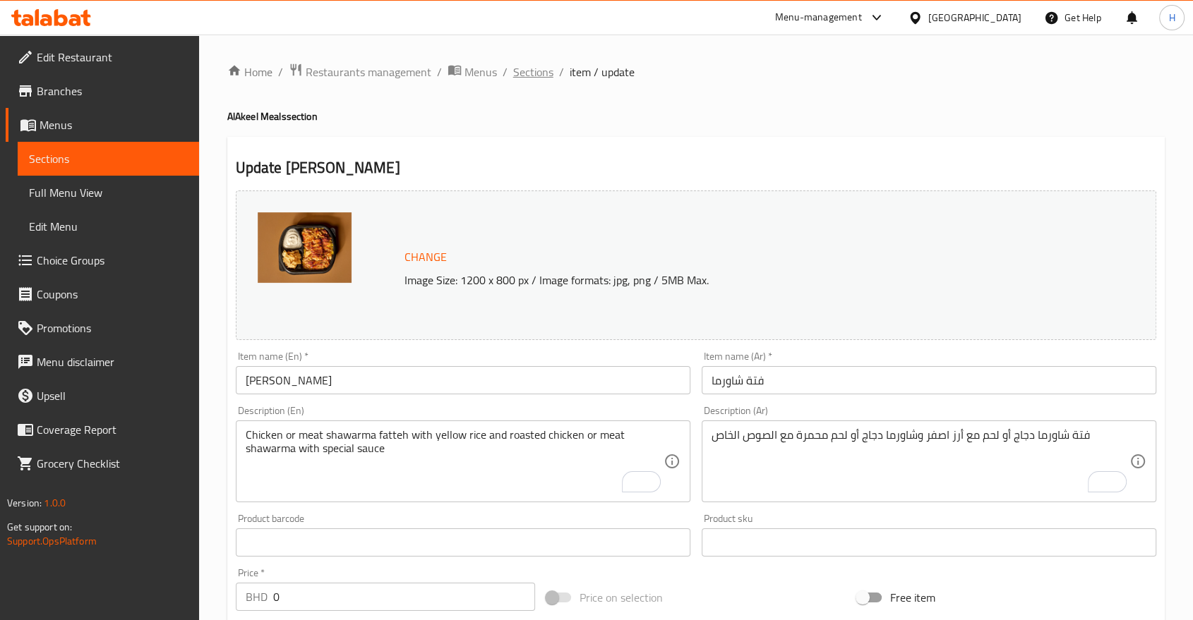
click at [525, 73] on span "Sections" at bounding box center [533, 72] width 40 height 17
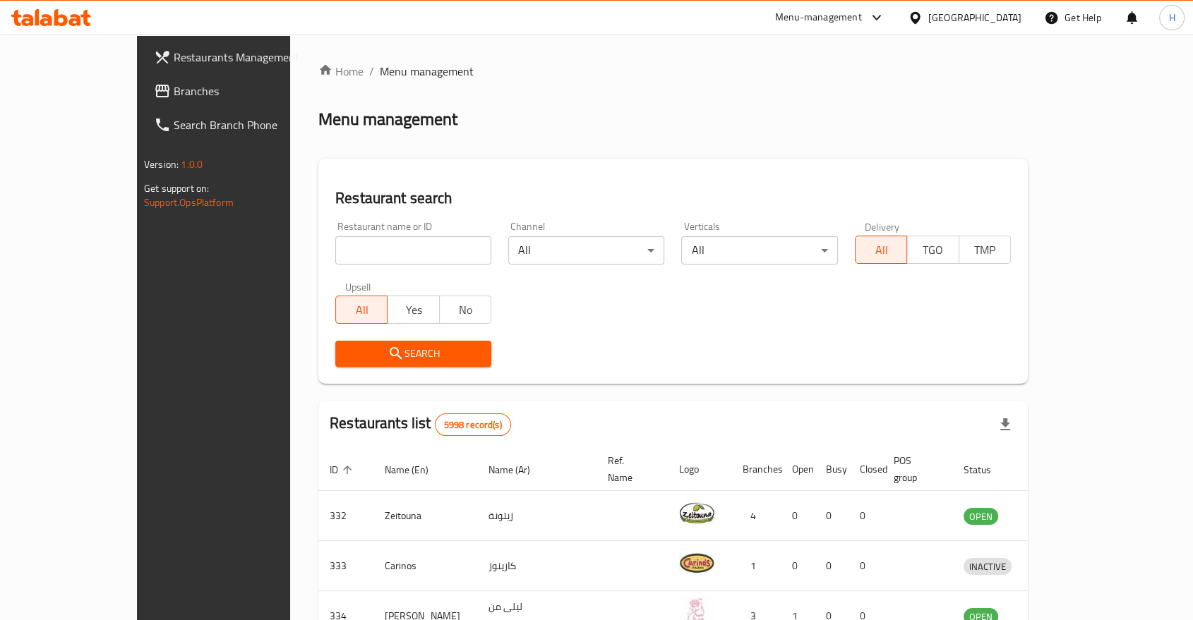
click at [335, 250] on input "search" at bounding box center [413, 250] width 156 height 28
type input "pasha"
click button "Search" at bounding box center [413, 354] width 156 height 26
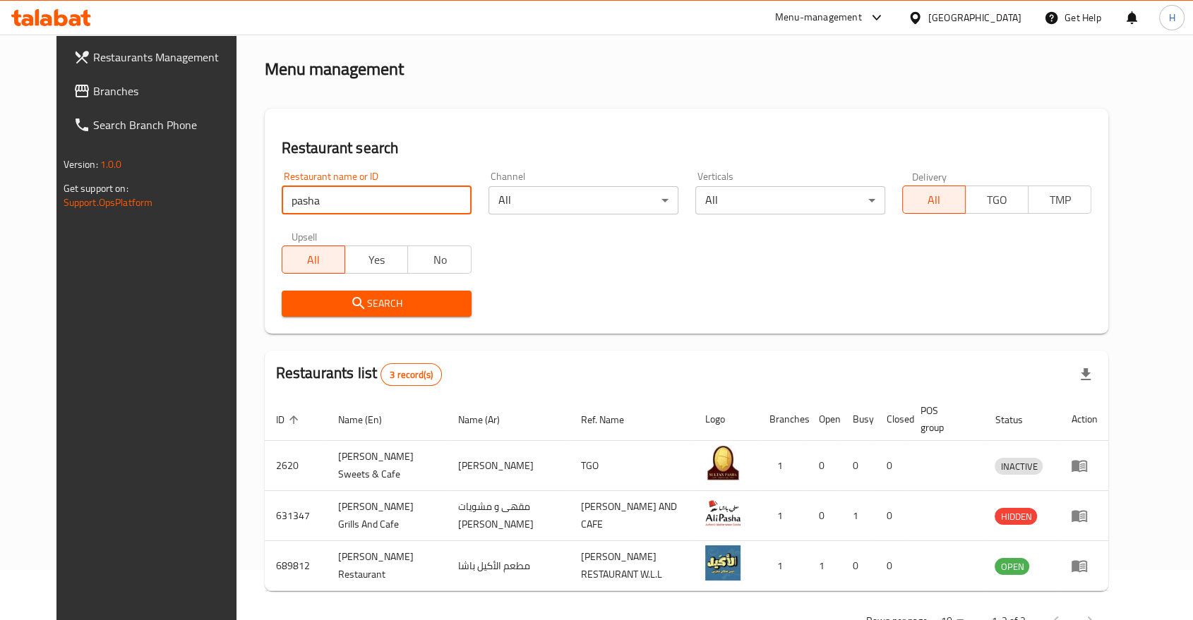
scroll to position [96, 0]
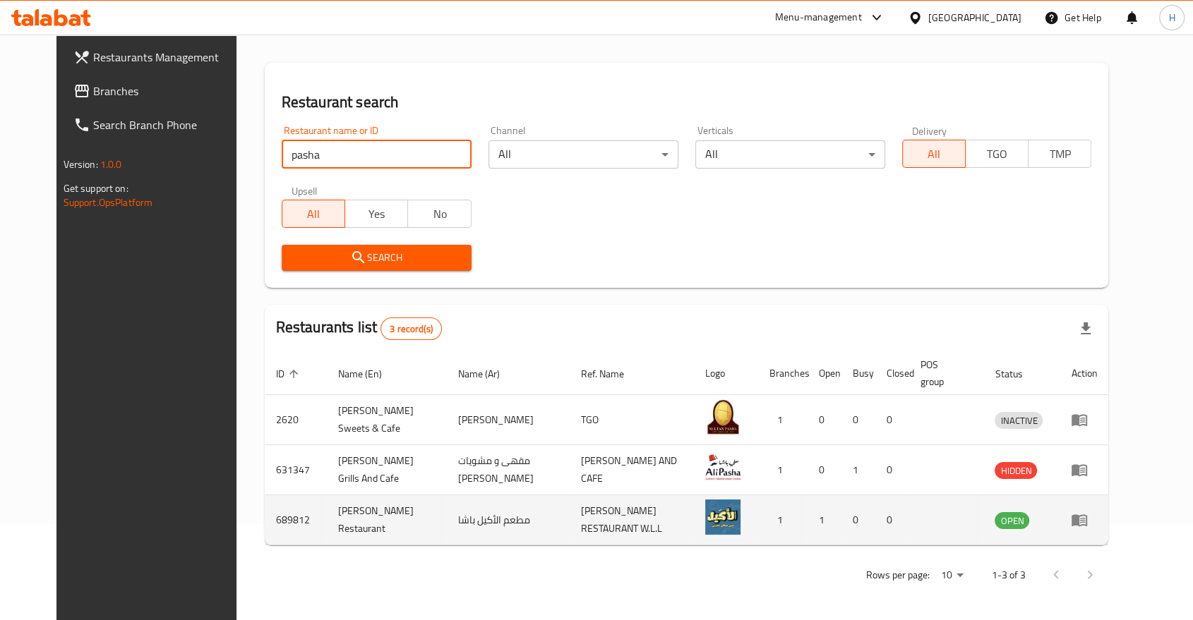
click at [1087, 516] on icon "enhanced table" at bounding box center [1079, 521] width 16 height 12
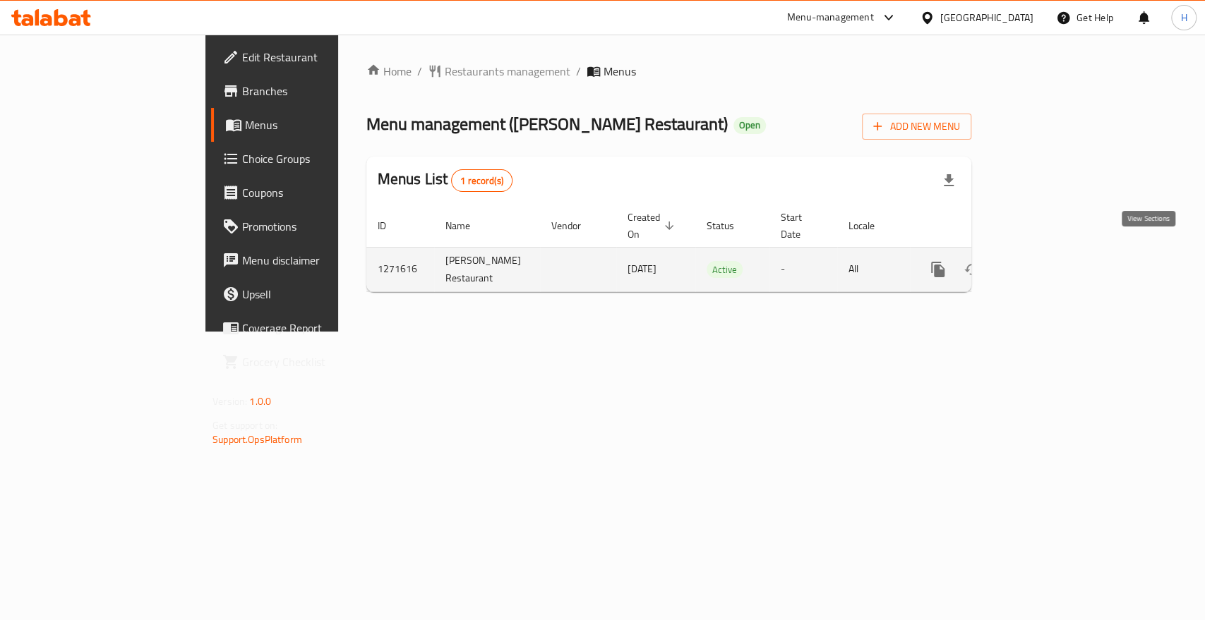
click at [1057, 262] on link "enhanced table" at bounding box center [1040, 270] width 34 height 34
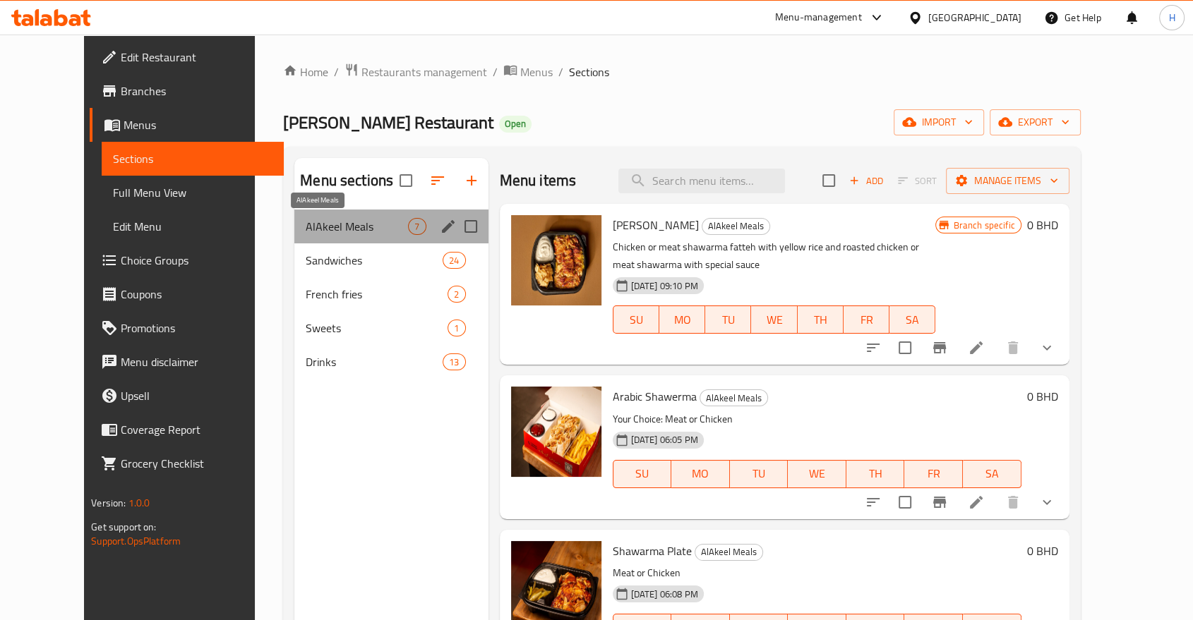
click at [306, 229] on span "AlAkeel Meals" at bounding box center [357, 226] width 102 height 17
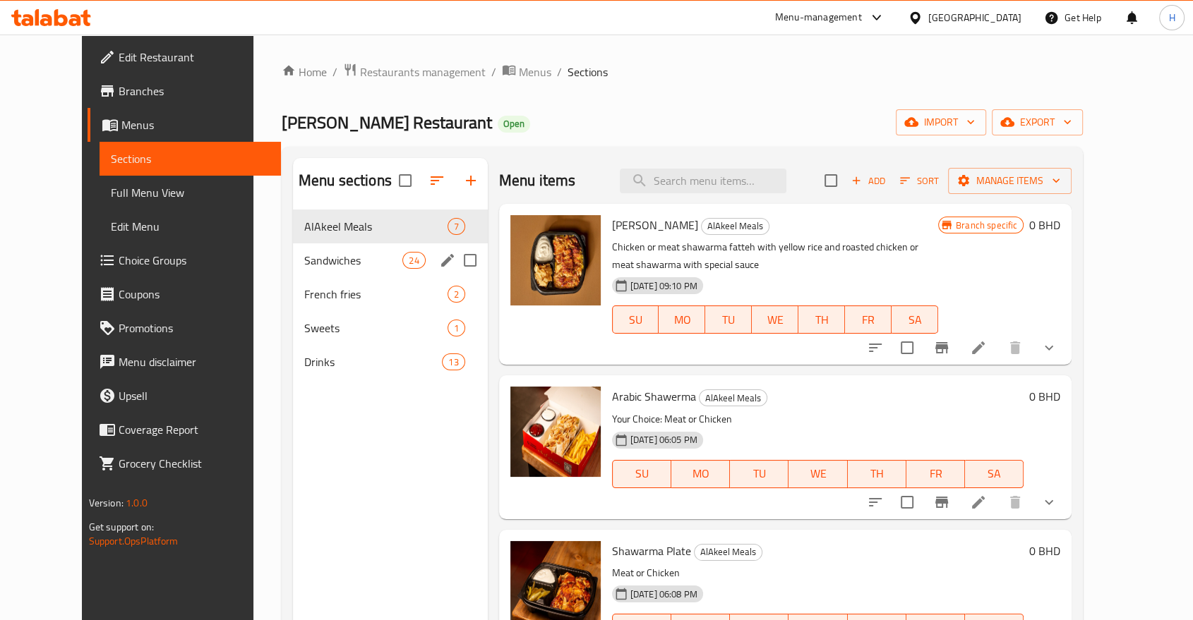
click at [332, 269] on div "Sandwiches 24" at bounding box center [390, 261] width 195 height 34
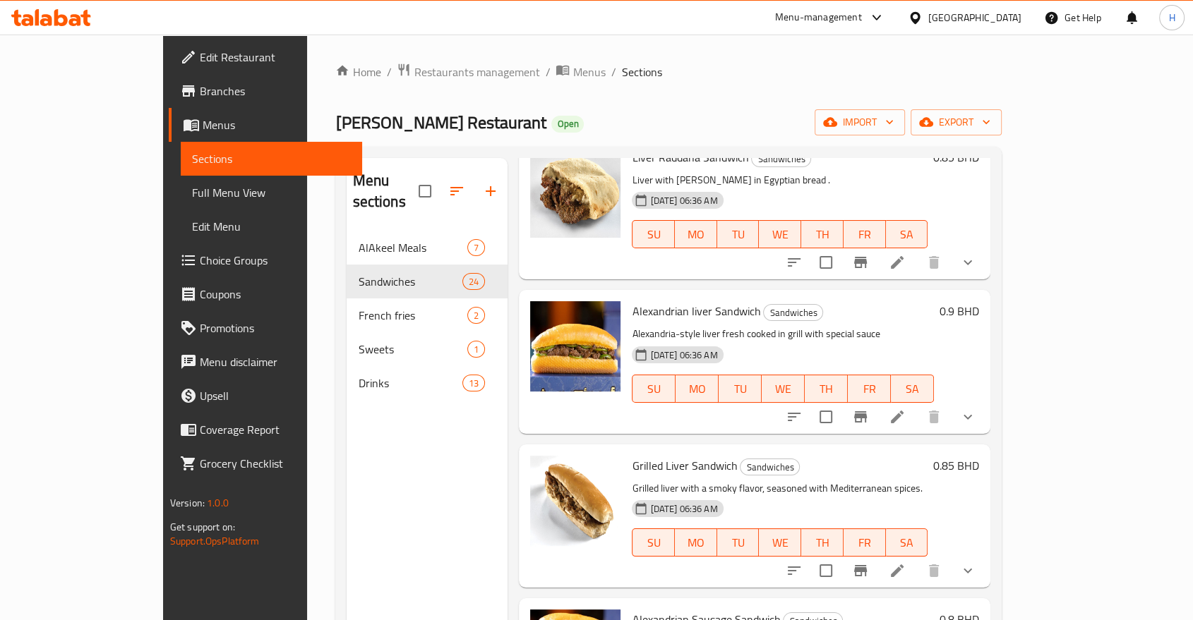
scroll to position [1882, 0]
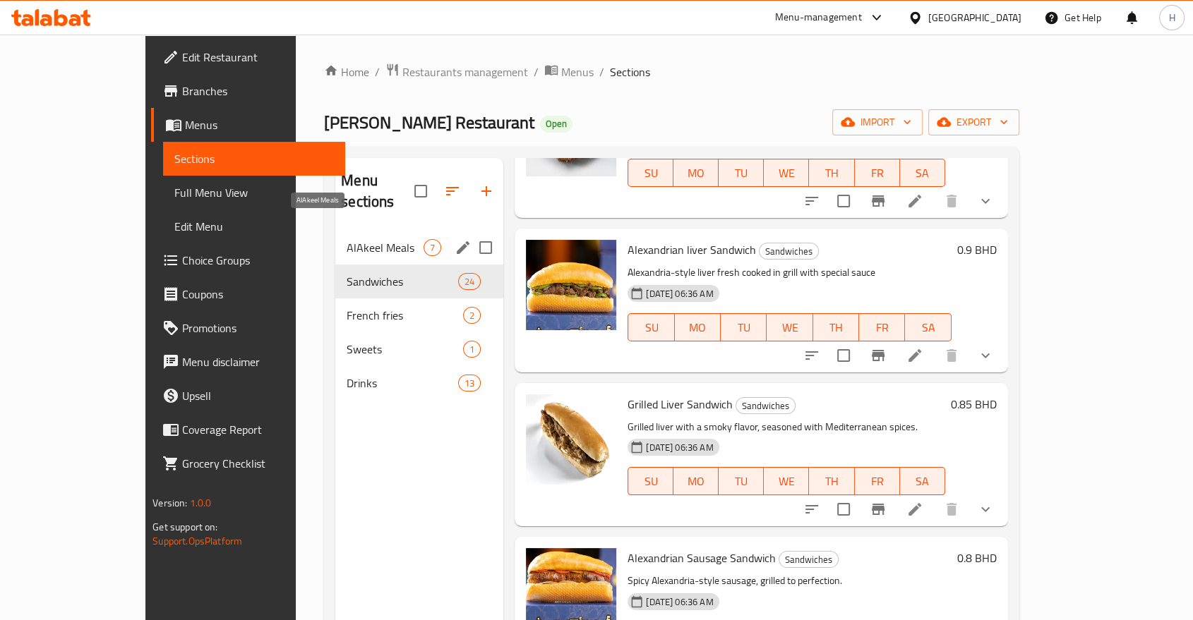
click at [347, 239] on span "AlAkeel Meals" at bounding box center [385, 247] width 77 height 17
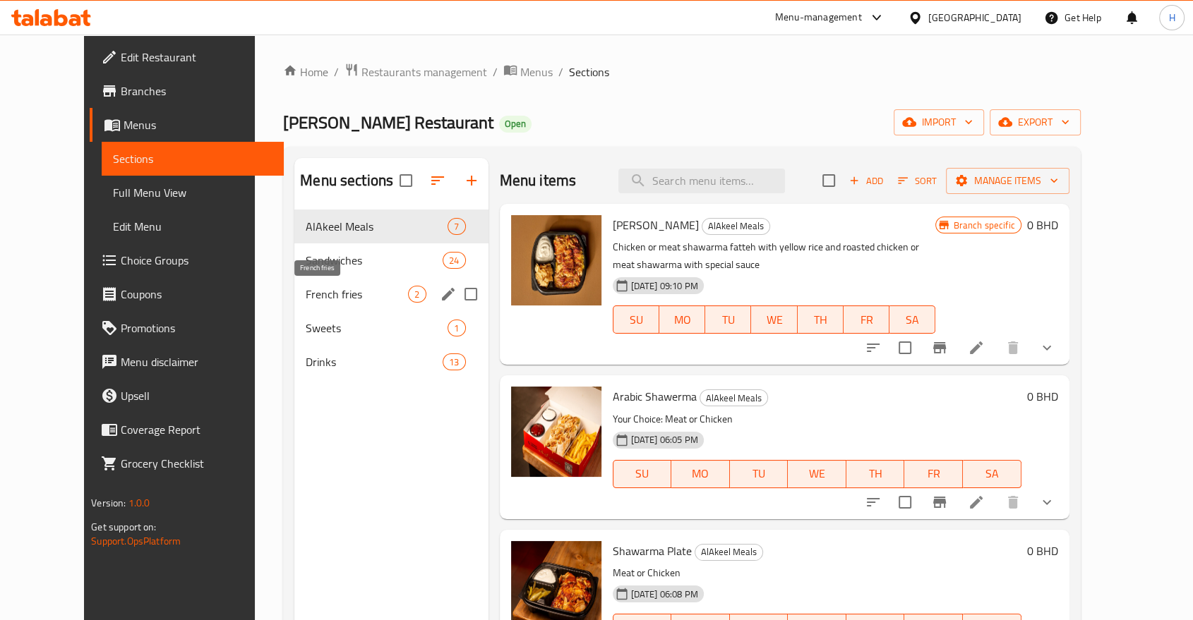
click at [306, 293] on span "French fries" at bounding box center [357, 294] width 102 height 17
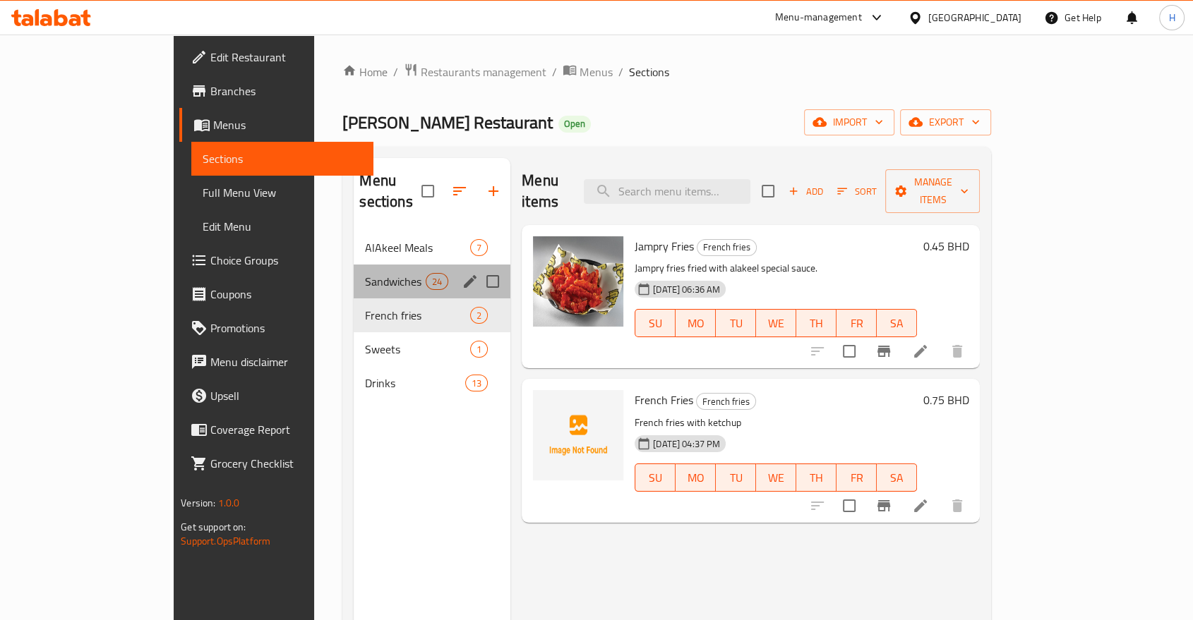
click at [354, 265] on div "Sandwiches 24" at bounding box center [432, 282] width 157 height 34
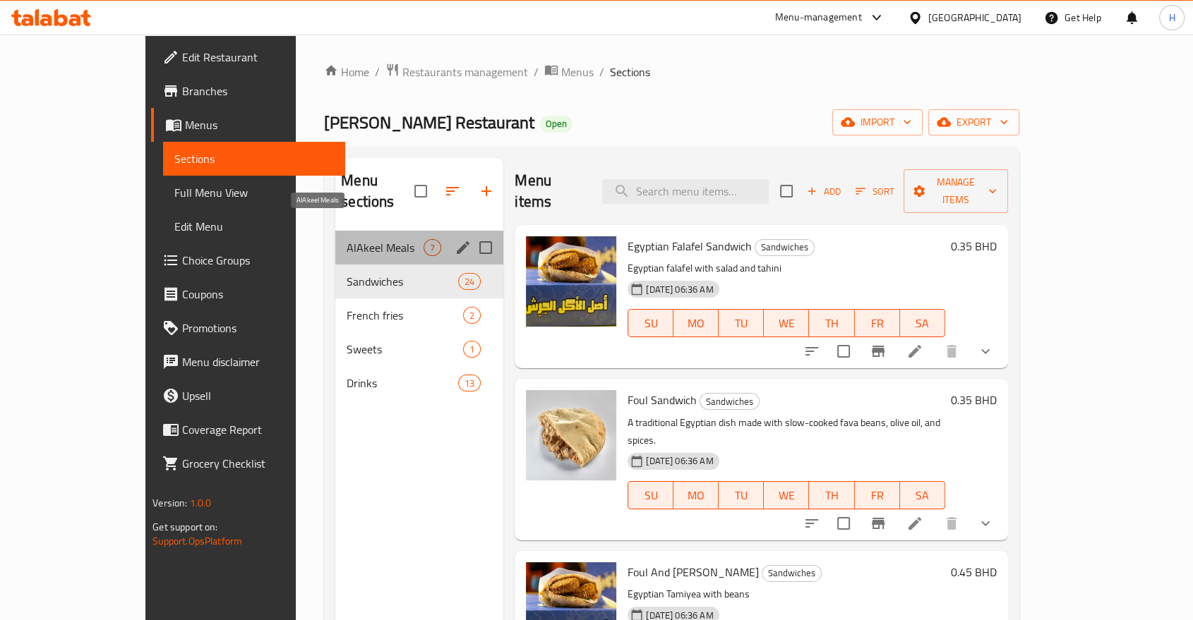
click at [347, 239] on span "AlAkeel Meals" at bounding box center [385, 247] width 77 height 17
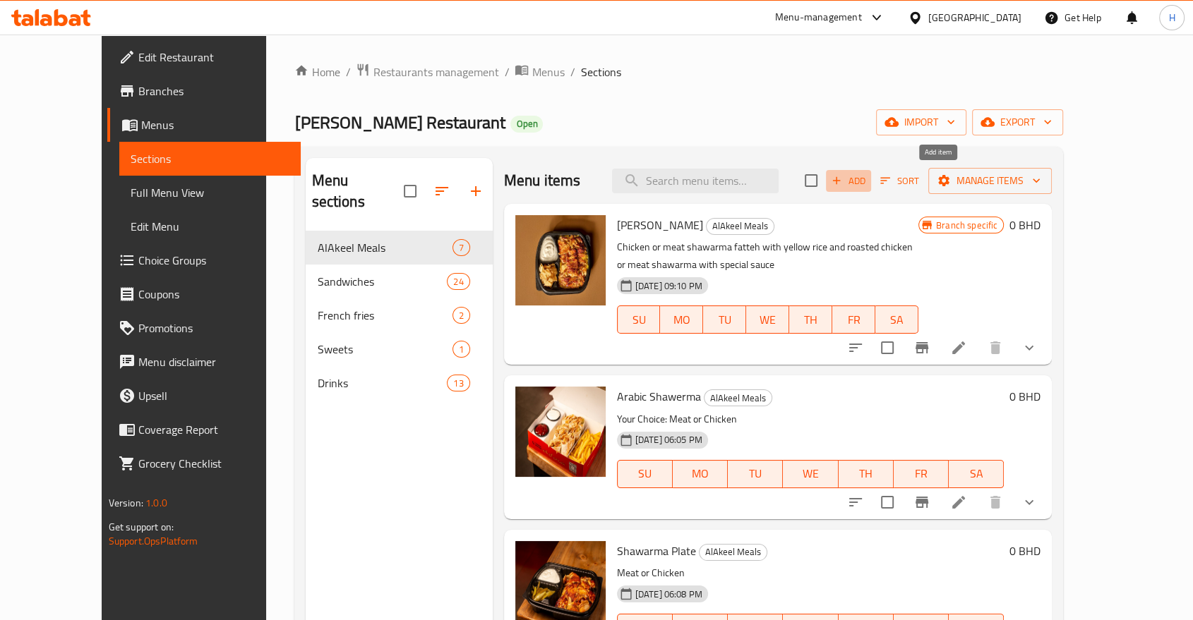
click at [843, 182] on icon "button" at bounding box center [836, 180] width 13 height 13
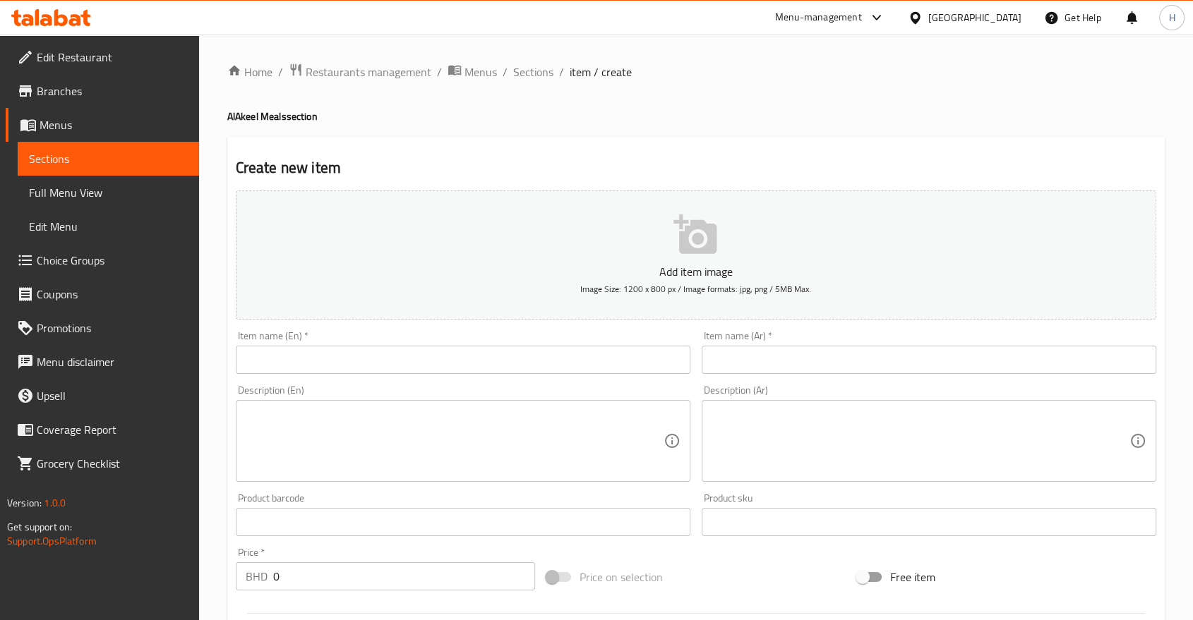
click at [751, 352] on input "text" at bounding box center [929, 360] width 455 height 28
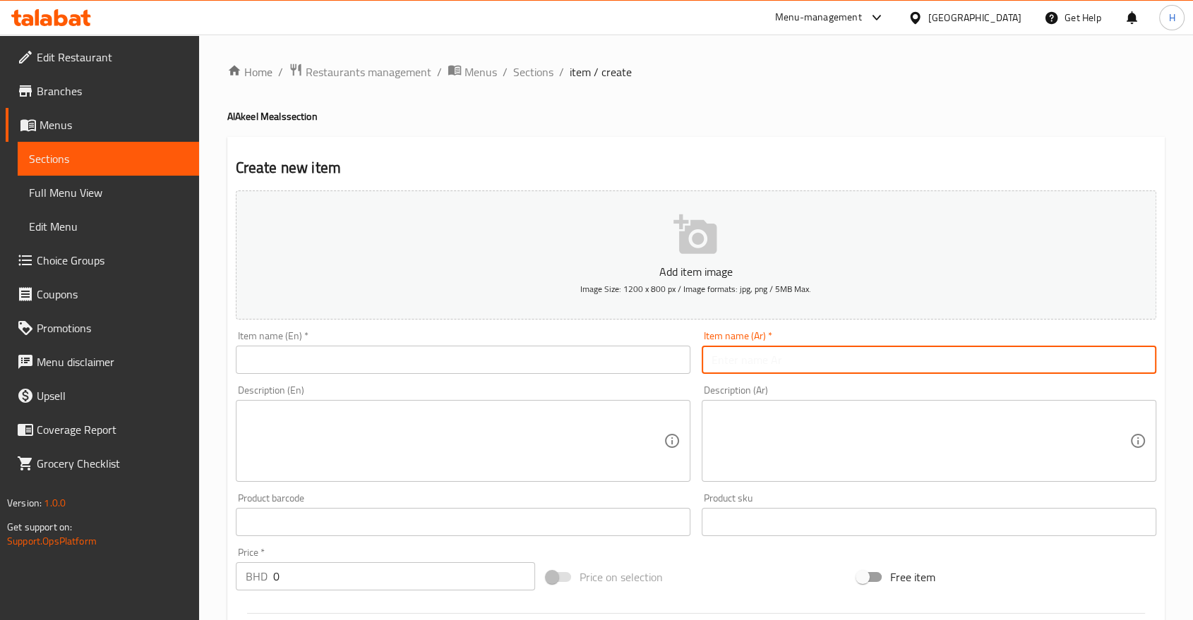
paste input "وجبة سام برجر"
type input "وجبة سام برجر"
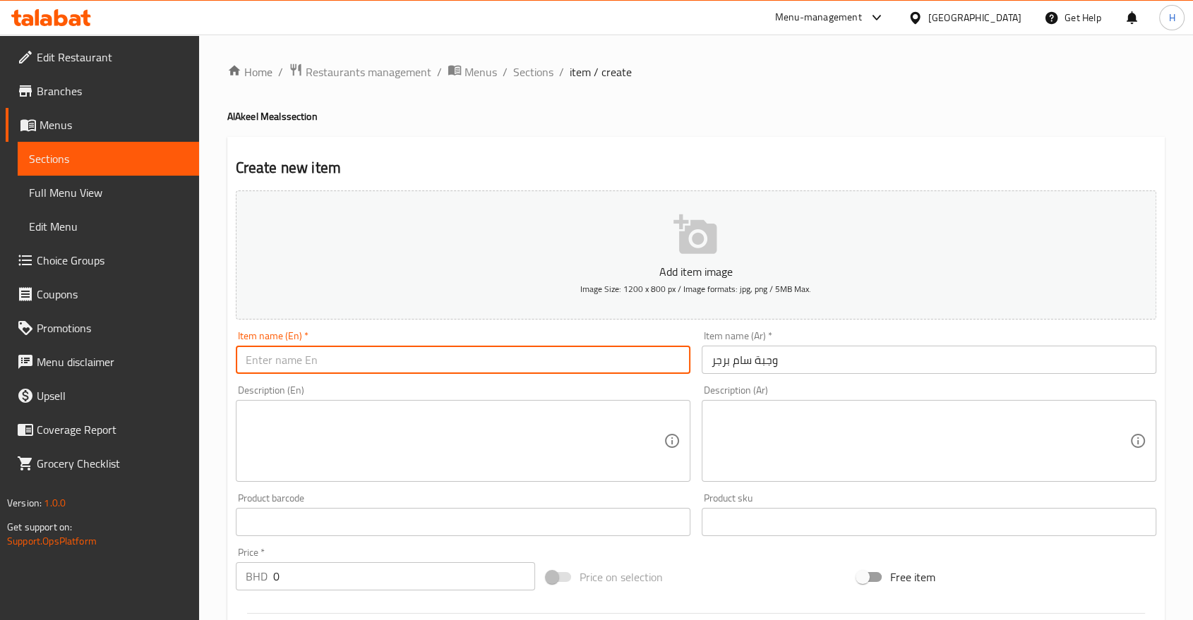
click at [582, 359] on input "text" at bounding box center [463, 360] width 455 height 28
type input "[PERSON_NAME] Meal"
click at [354, 428] on textarea at bounding box center [455, 441] width 418 height 67
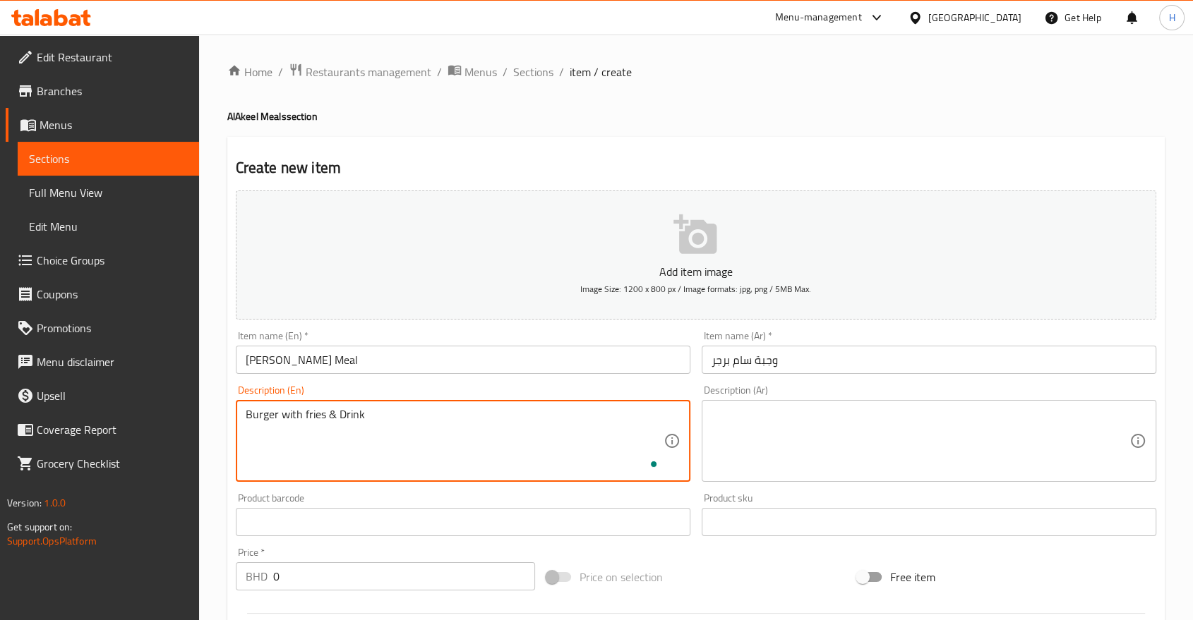
type textarea "Burger with fries & Drink"
click at [737, 421] on textarea at bounding box center [920, 441] width 418 height 67
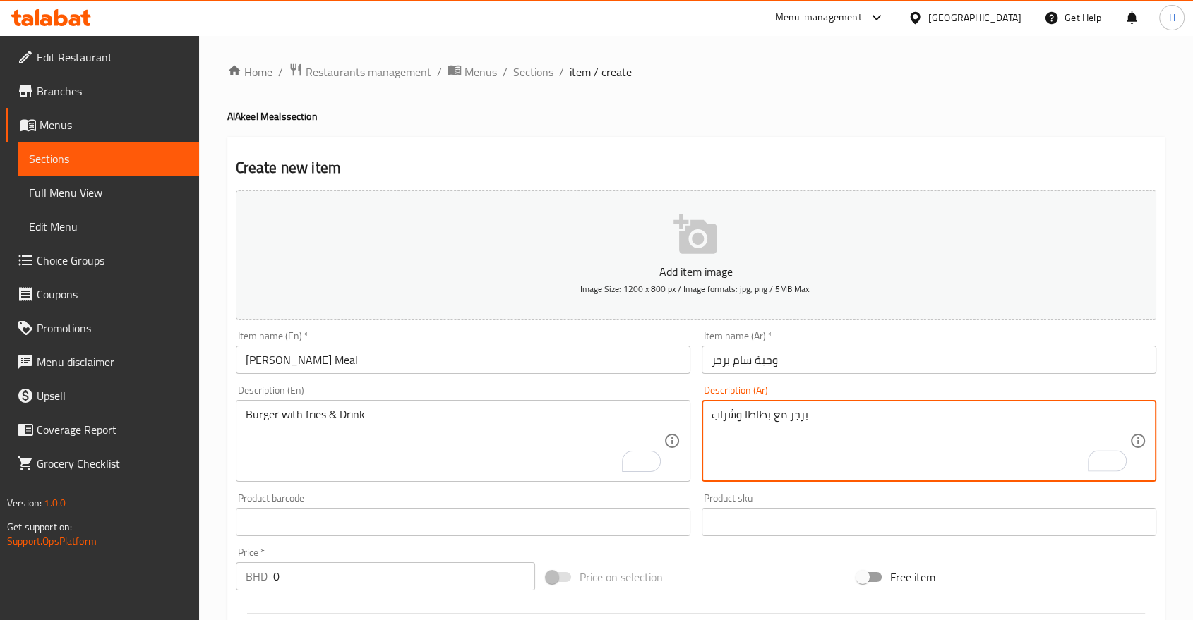
type textarea "برجر مع بطاطا وشراب"
click at [222, 296] on div "Home / Restaurants management / Menus / Sections / item / create AlAkeel Meals …" at bounding box center [696, 516] width 994 height 963
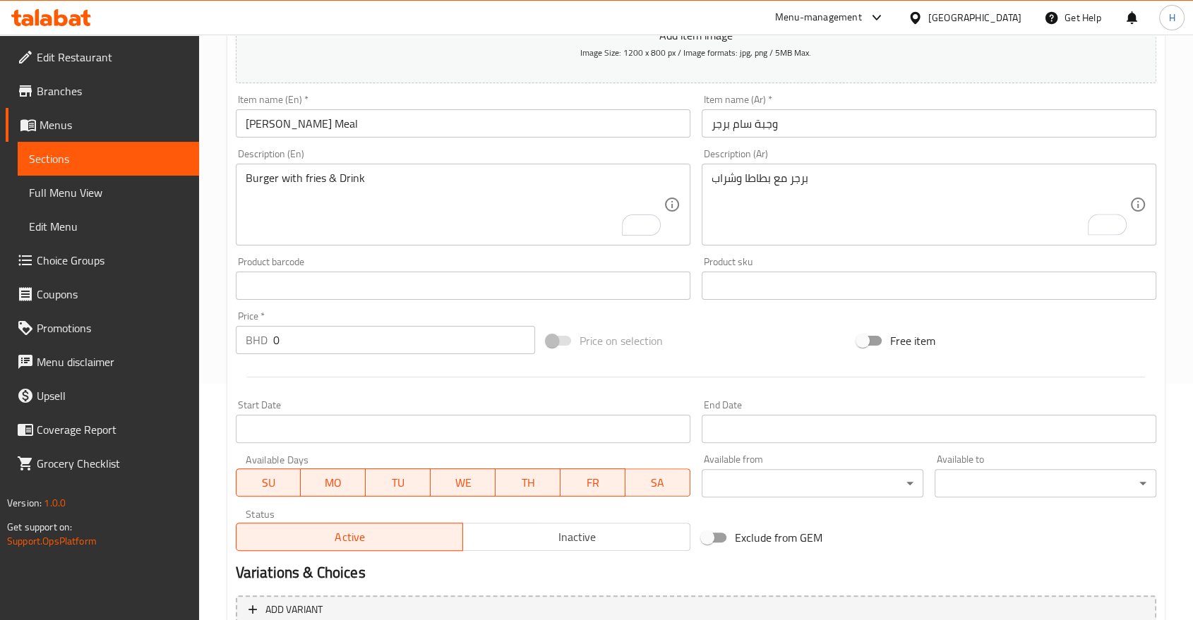
scroll to position [377, 0]
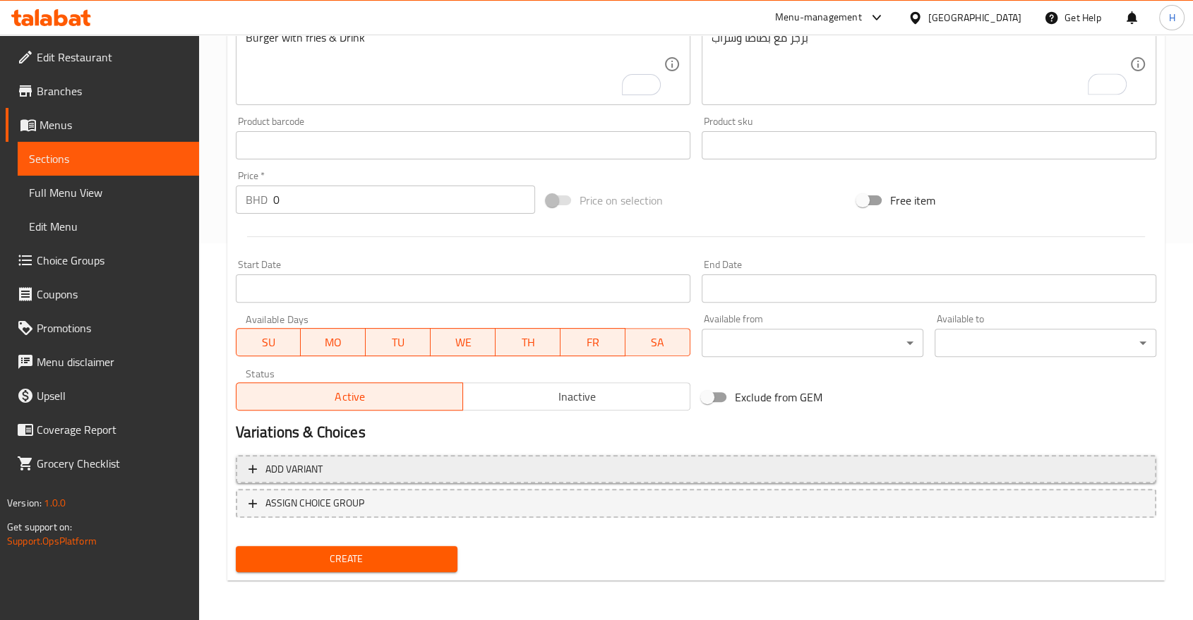
click at [280, 464] on span "Add variant" at bounding box center [293, 470] width 57 height 18
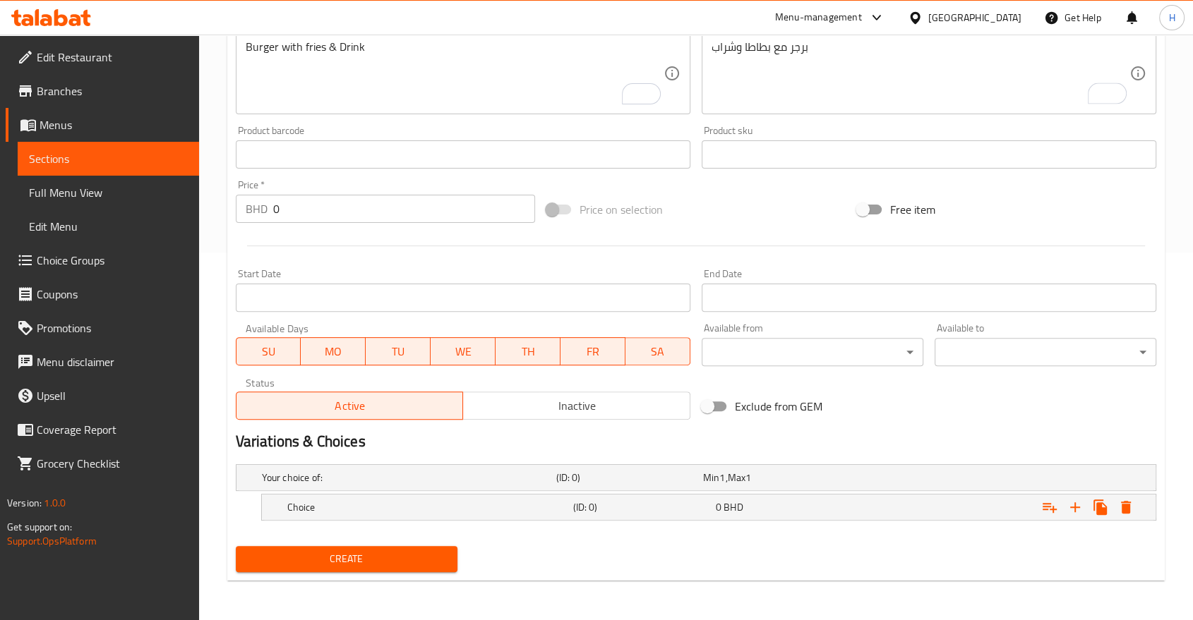
scroll to position [367, 0]
click at [1011, 473] on div "Your choice of: (ID: 0) Min 1 , Max 1" at bounding box center [700, 478] width 882 height 31
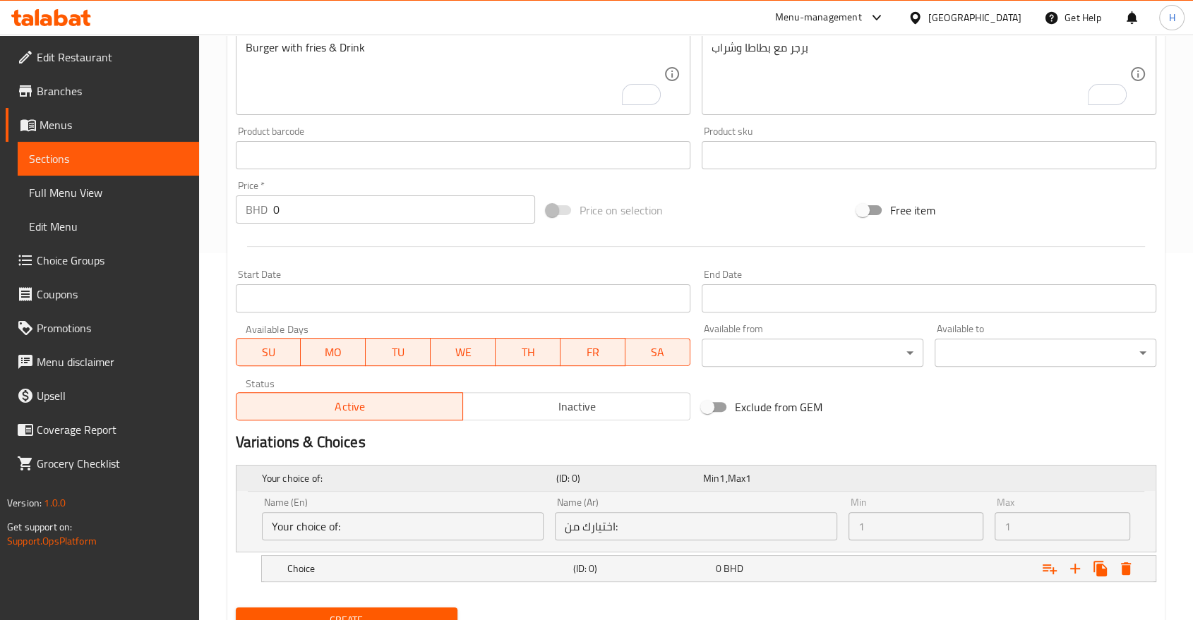
click at [963, 469] on div "Your choice of: (ID: 0) Min 1 , Max 1" at bounding box center [700, 478] width 882 height 31
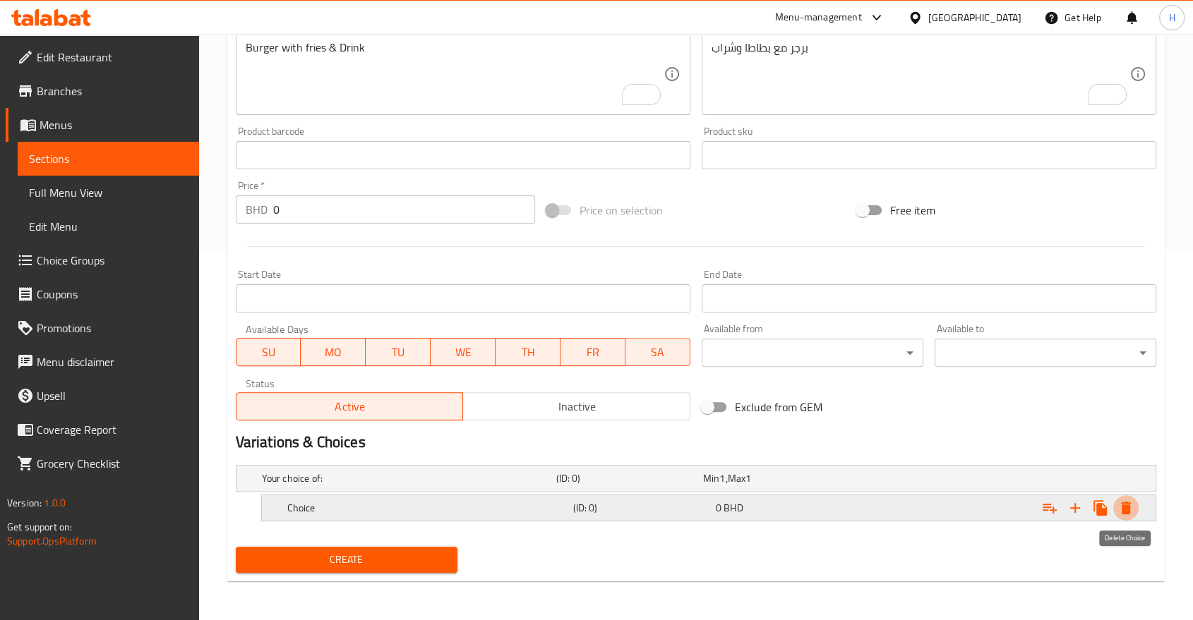
click at [1122, 509] on icon "Expand" at bounding box center [1126, 508] width 10 height 13
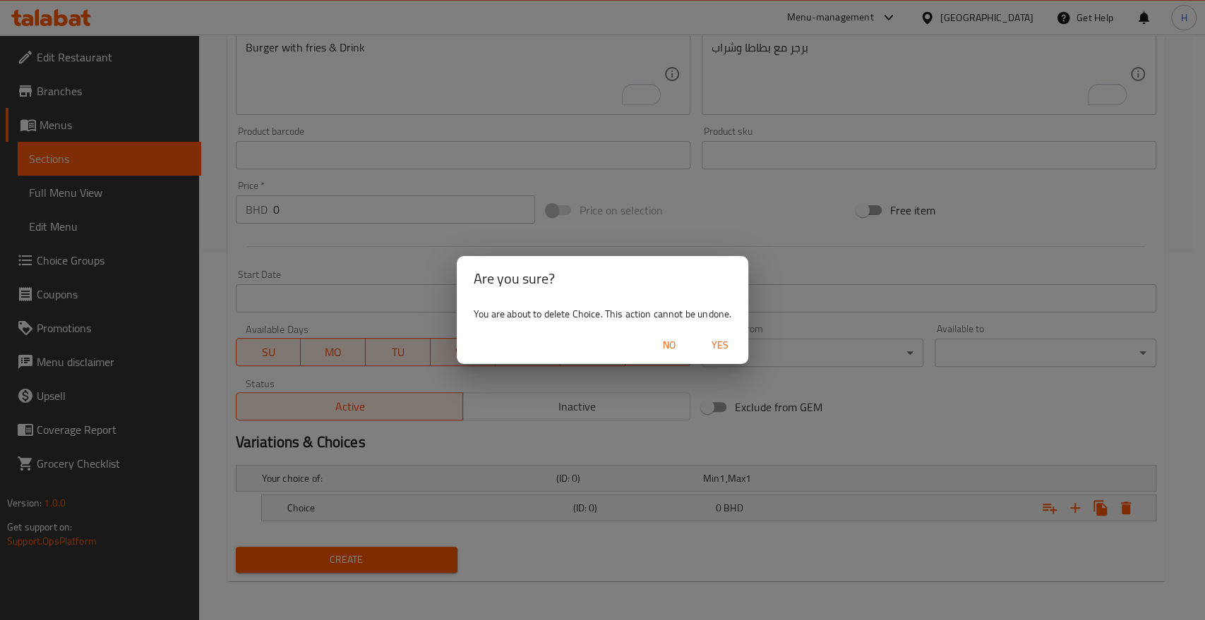
click at [720, 347] on span "Yes" at bounding box center [720, 346] width 34 height 18
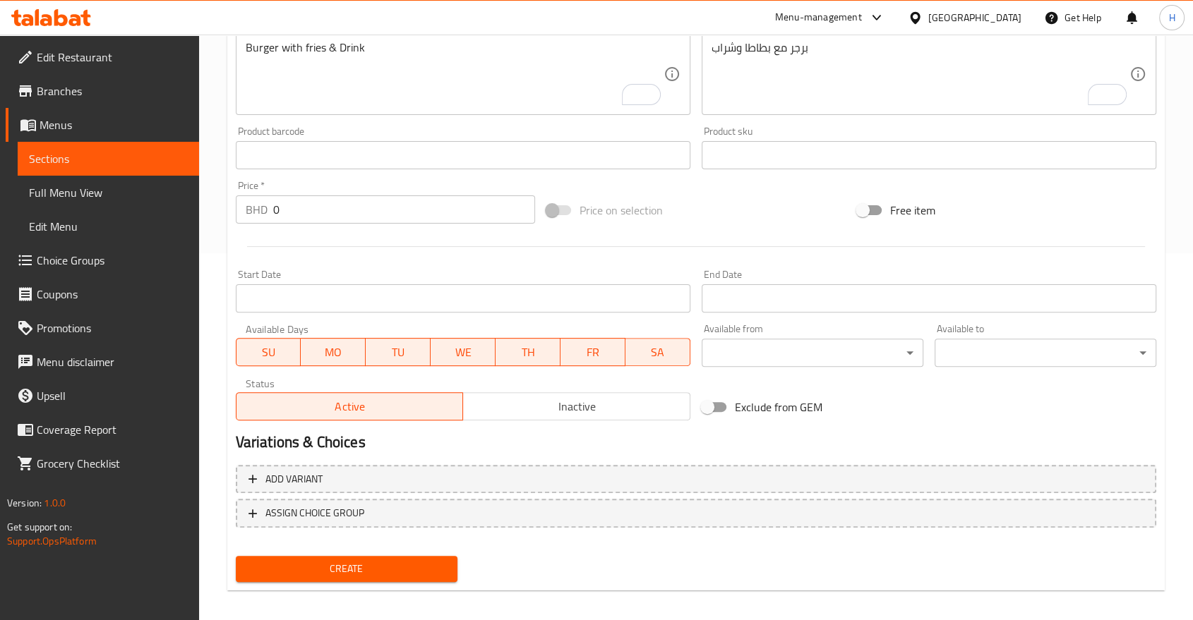
scroll to position [0, 0]
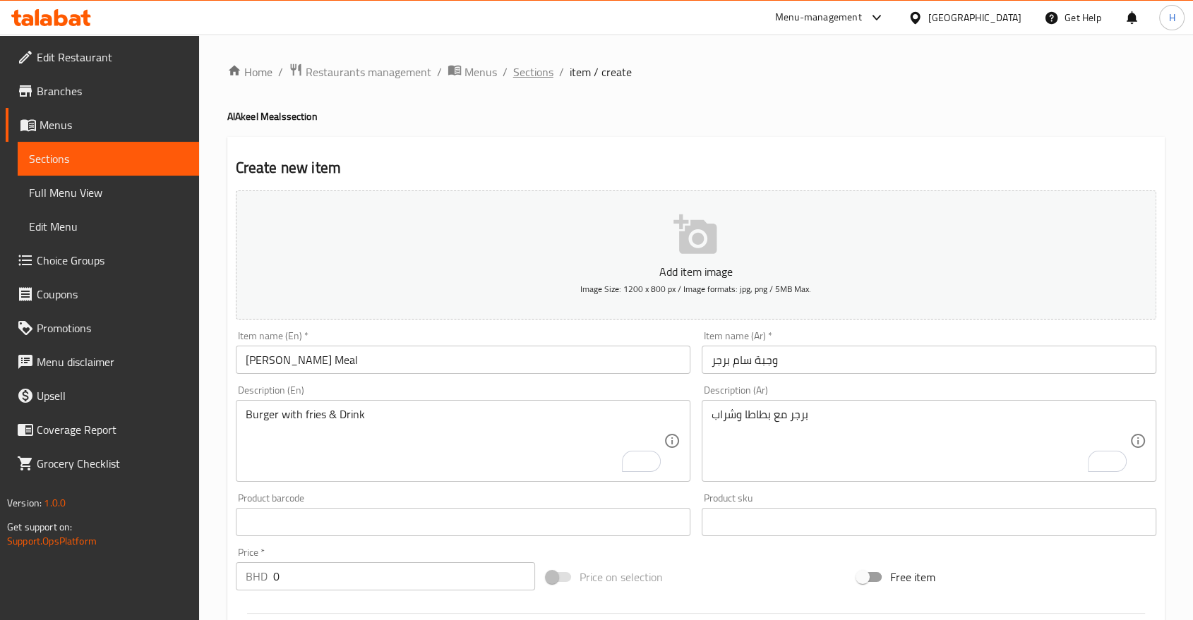
click at [521, 74] on span "Sections" at bounding box center [533, 72] width 40 height 17
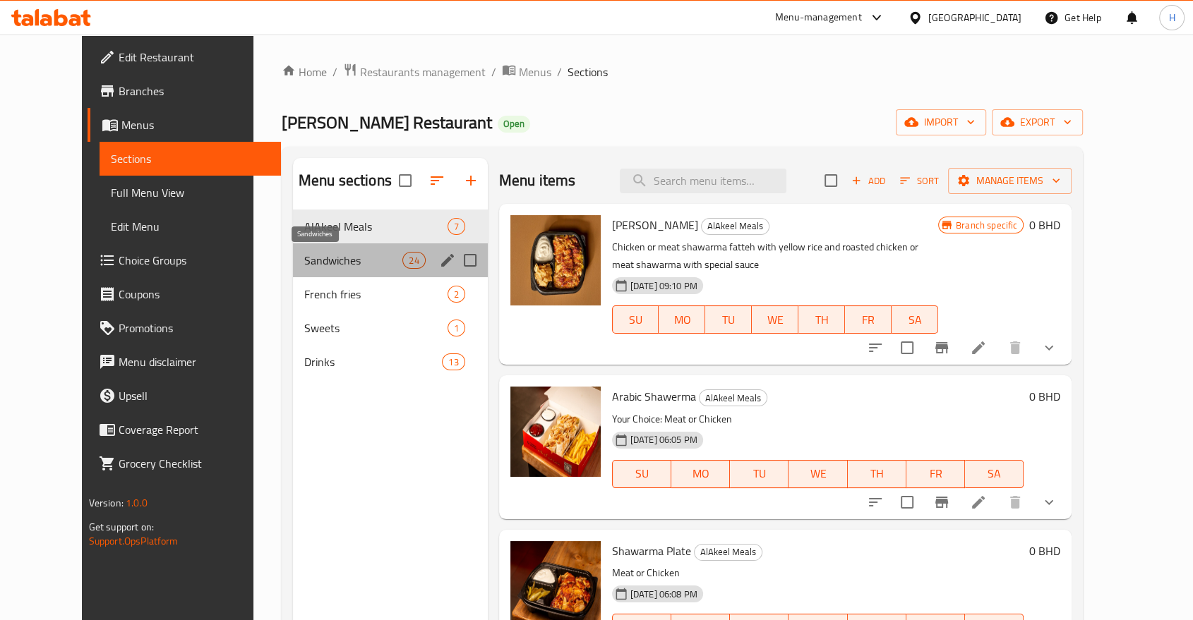
click at [304, 263] on span "Sandwiches" at bounding box center [353, 260] width 99 height 17
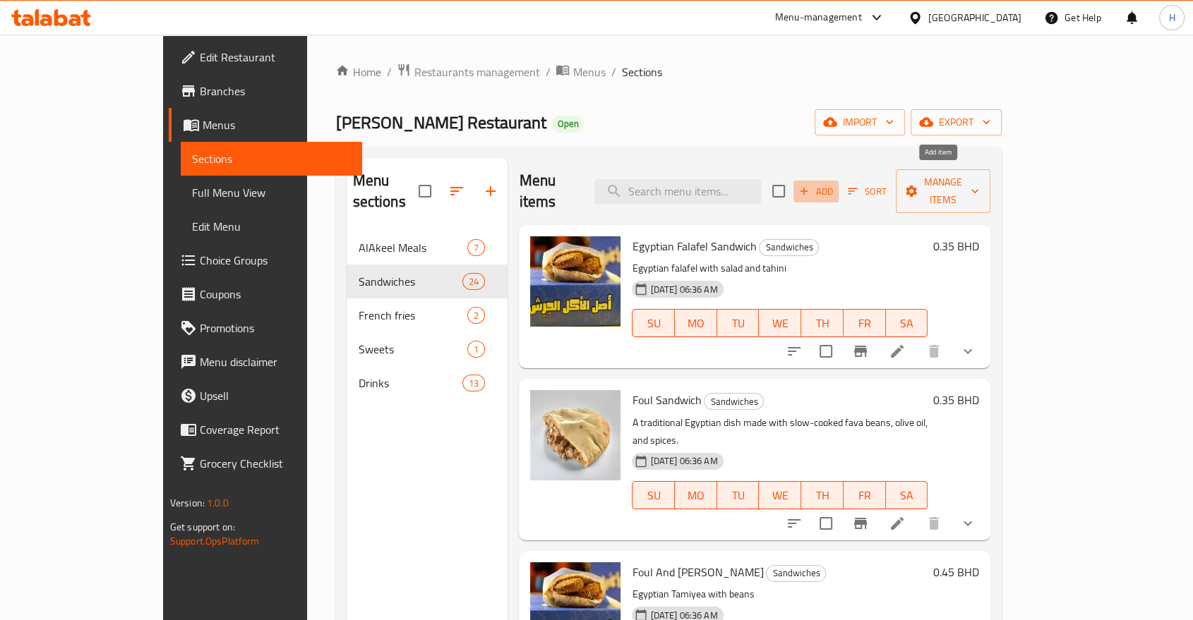
click at [810, 185] on icon "button" at bounding box center [804, 191] width 13 height 13
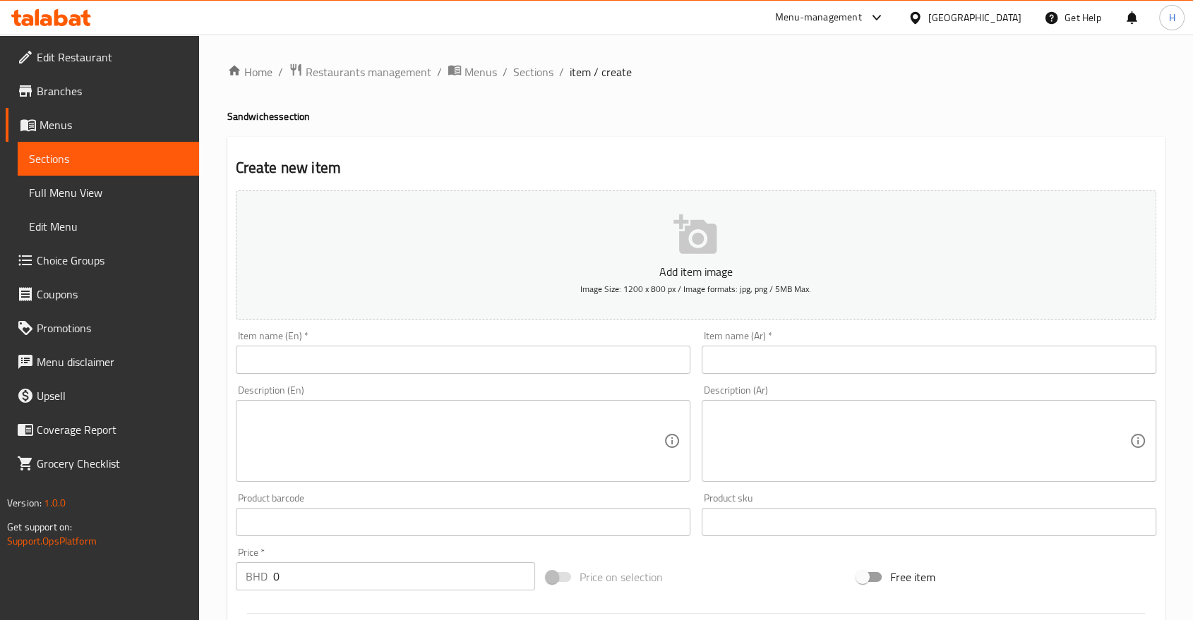
click at [344, 364] on input "text" at bounding box center [463, 360] width 455 height 28
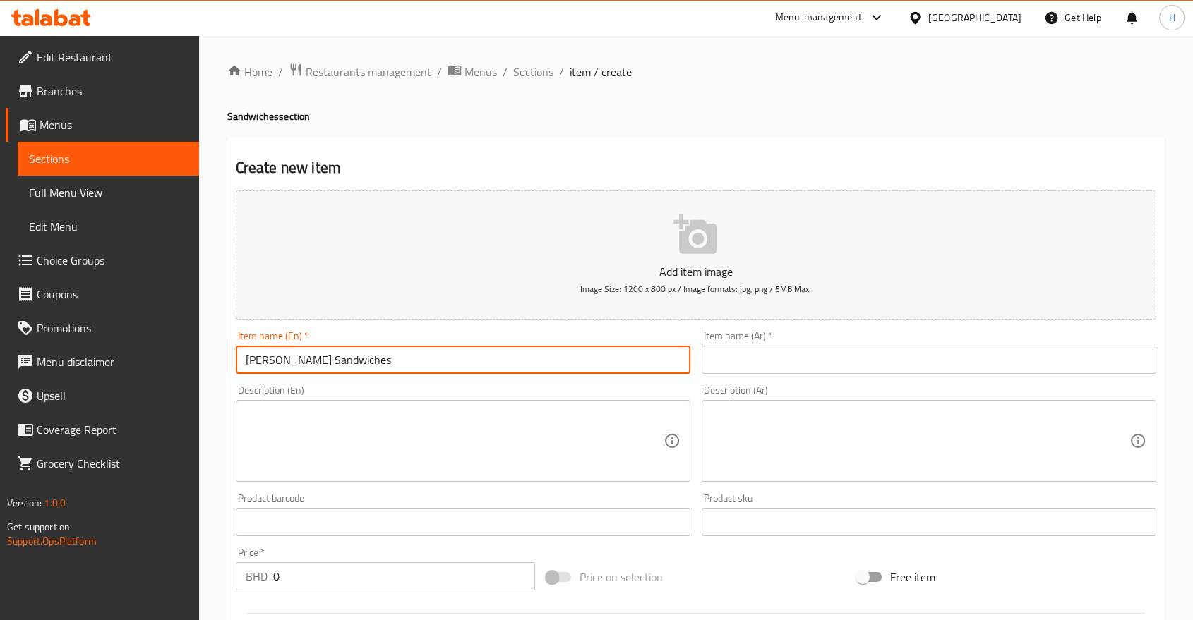
type input "Sam Burger Sandwiches"
click at [723, 361] on input "text" at bounding box center [929, 360] width 455 height 28
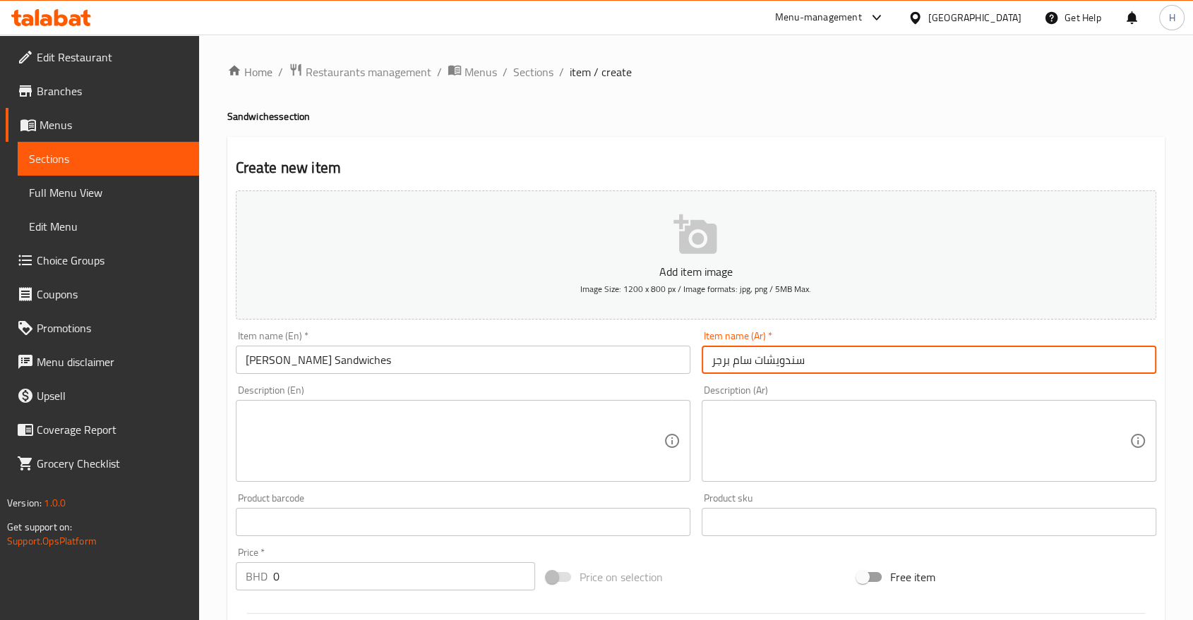
type input "سندويشات سام برجر"
click at [753, 425] on textarea at bounding box center [920, 441] width 418 height 67
click at [797, 361] on input "سندويشات سام برجر" at bounding box center [929, 360] width 455 height 28
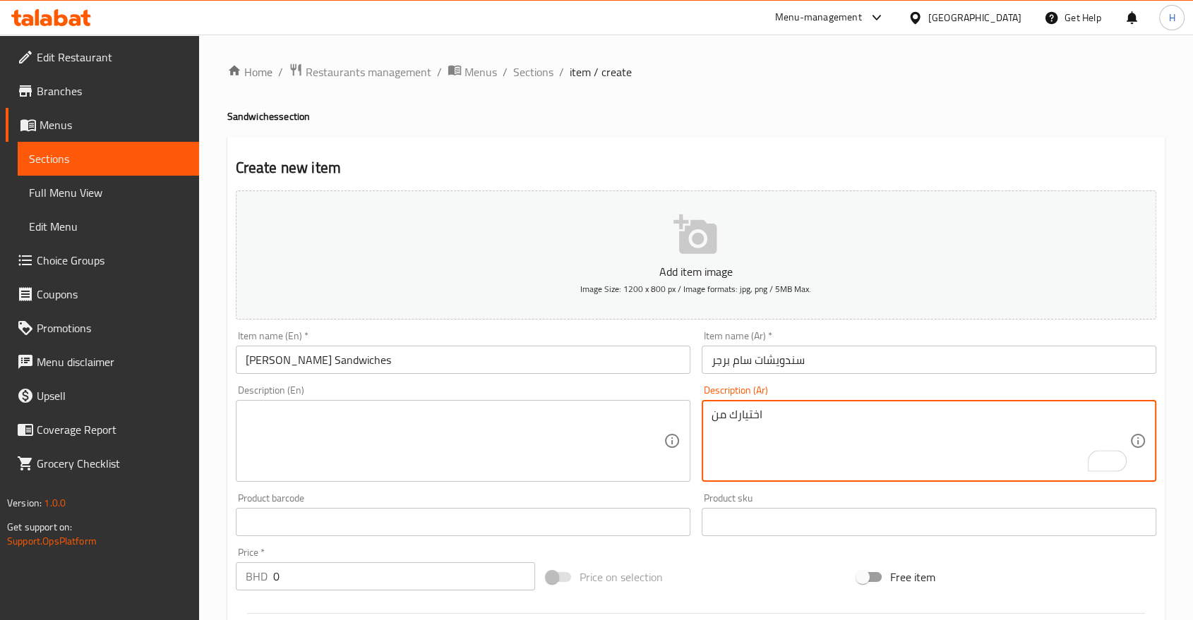
paste textarea "سندويشات سام برجر"
type textarea "اختيارك من سندويشات سام برجر"
click at [269, 361] on input "Sam Burger Sandwiches" at bounding box center [463, 360] width 455 height 28
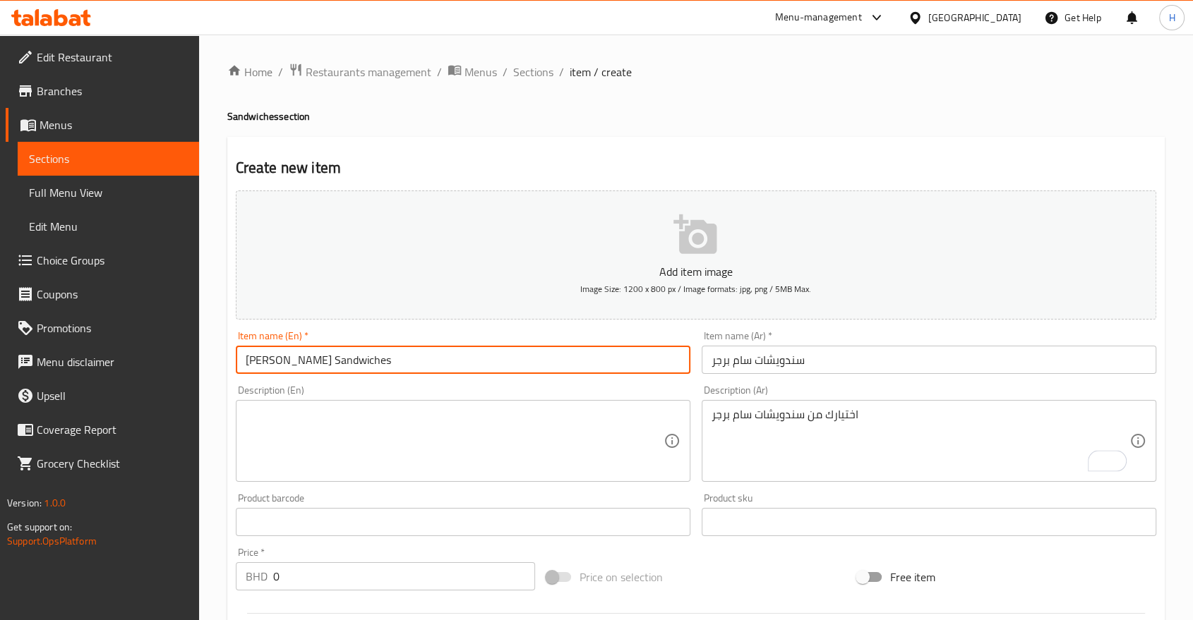
click at [269, 361] on input "Sam Burger Sandwiches" at bounding box center [463, 360] width 455 height 28
click at [272, 433] on textarea at bounding box center [455, 441] width 418 height 67
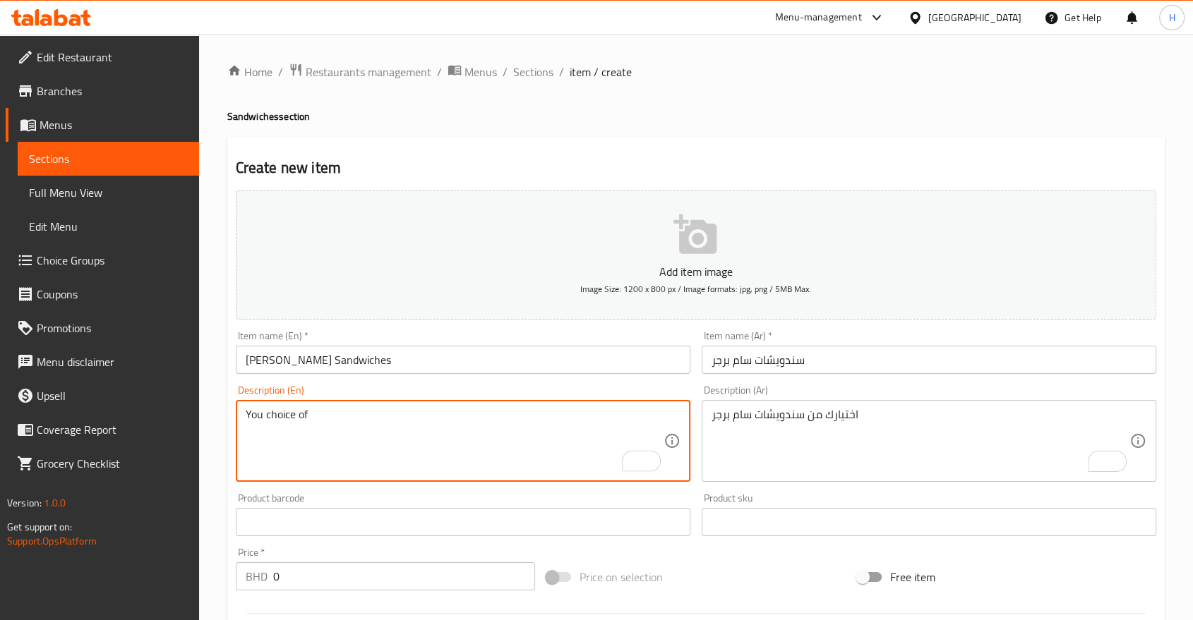
paste textarea "Sam Burger Sandwiches"
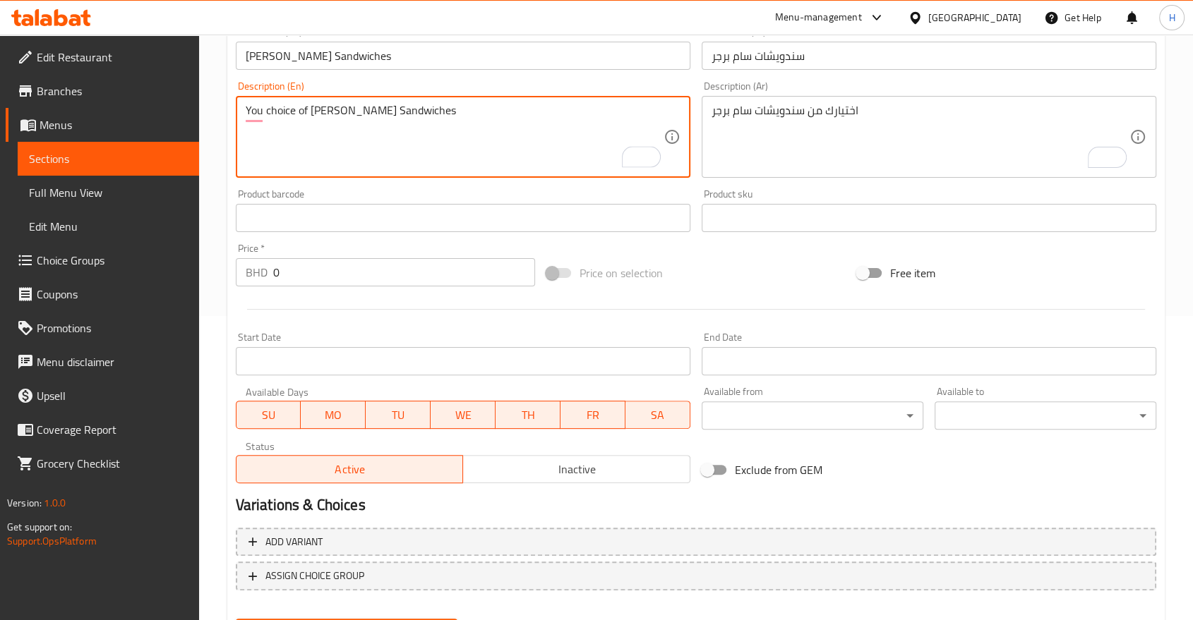
scroll to position [377, 0]
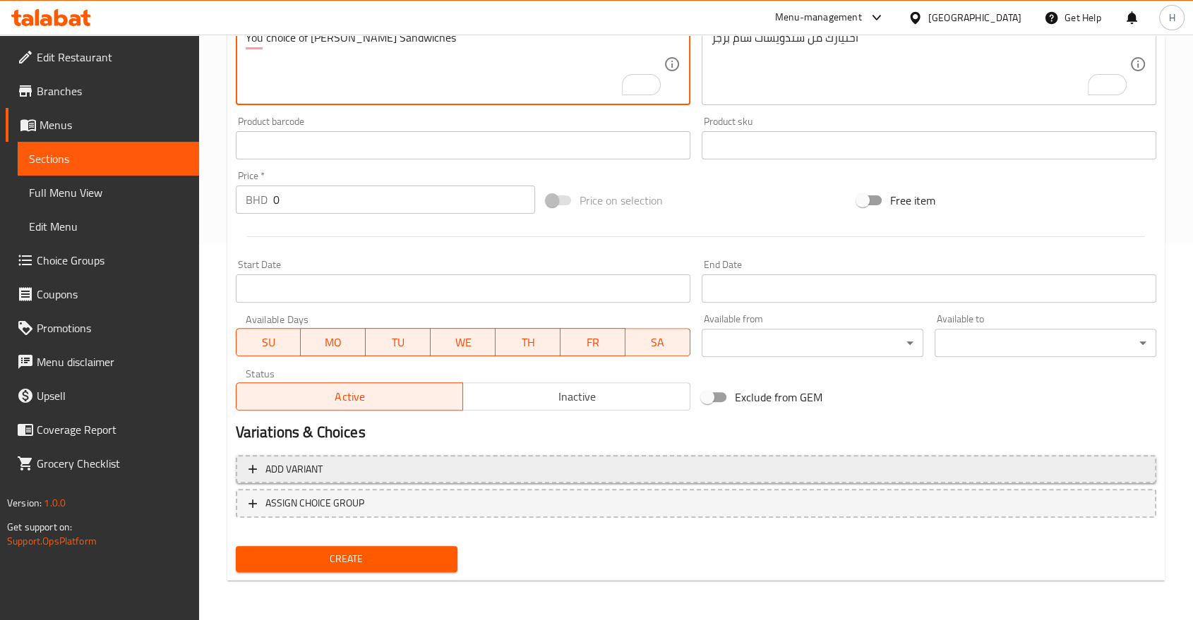
type textarea "You choice of Sam Burger Sandwiches"
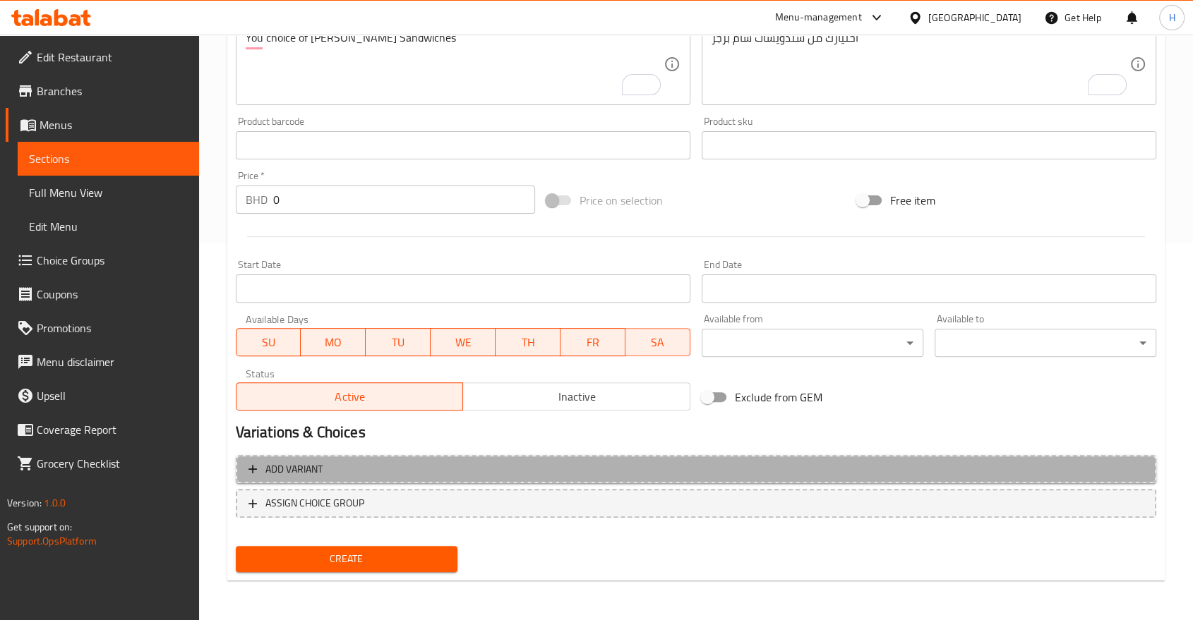
click at [284, 467] on span "Add variant" at bounding box center [293, 470] width 57 height 18
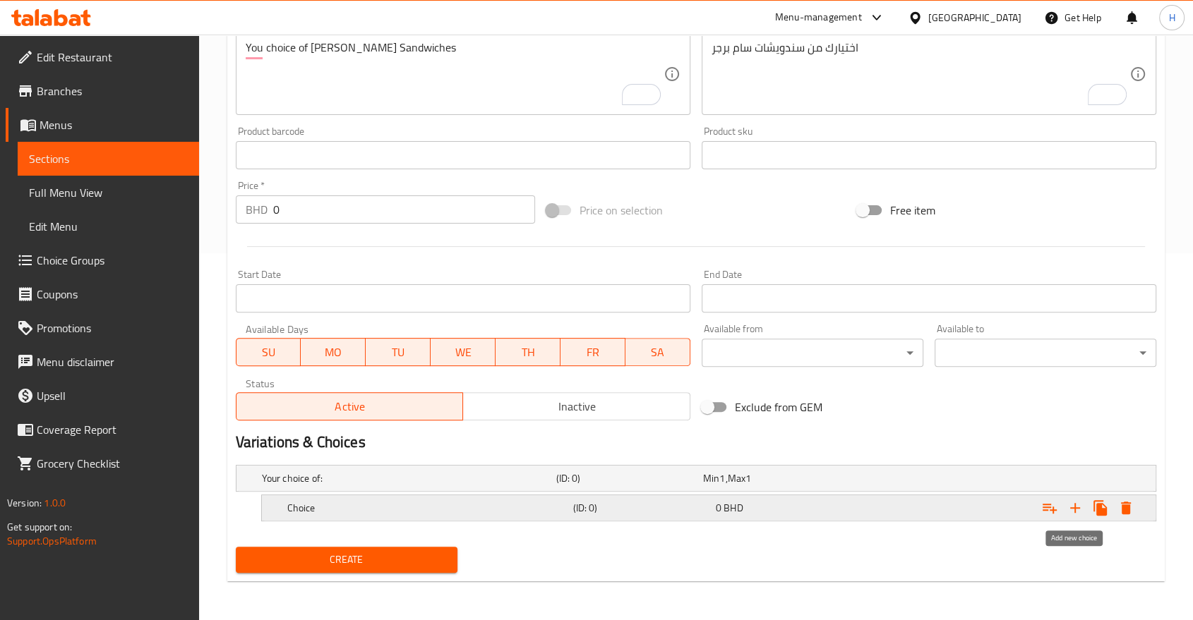
click at [1076, 505] on icon "Expand" at bounding box center [1075, 508] width 17 height 17
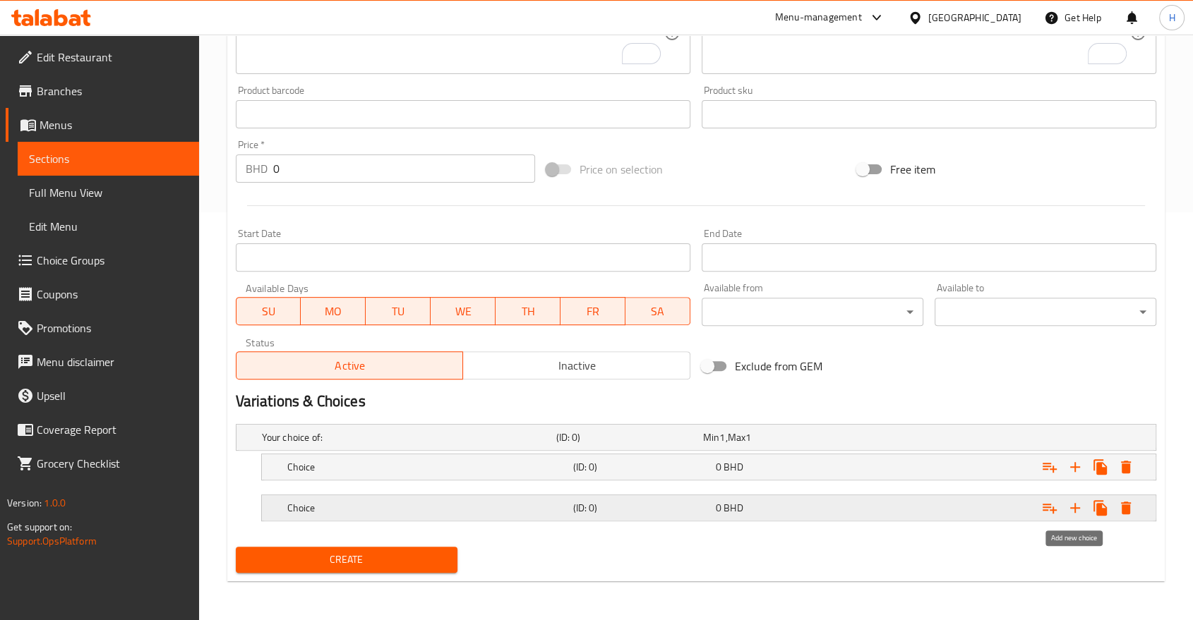
click at [1071, 510] on icon "Expand" at bounding box center [1075, 508] width 17 height 17
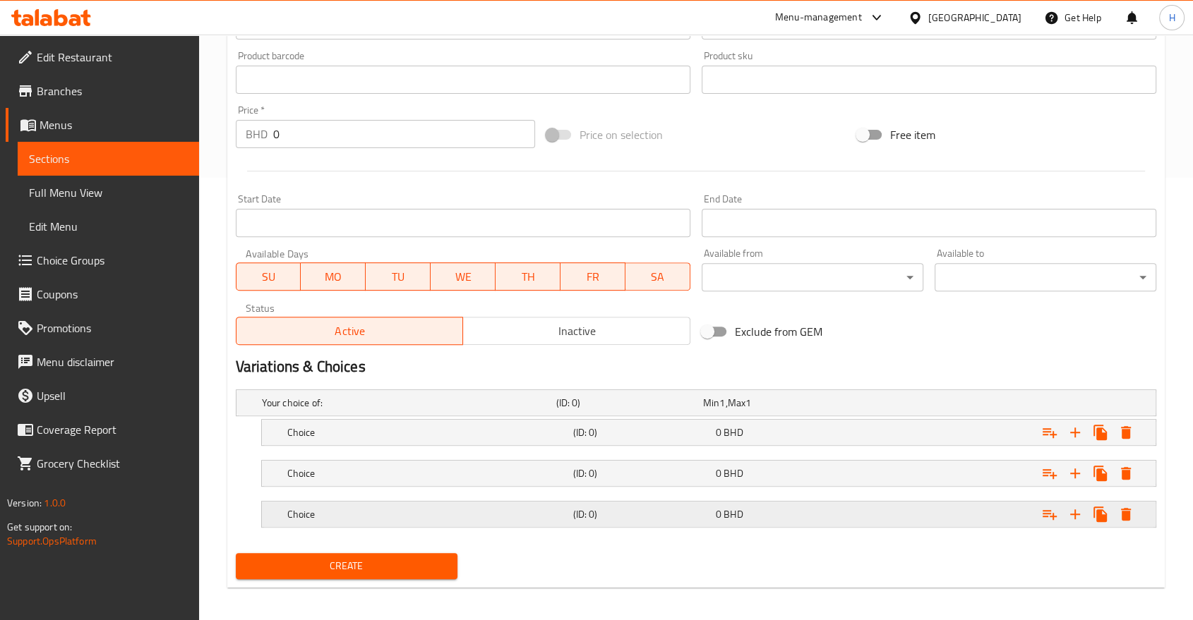
scroll to position [449, 0]
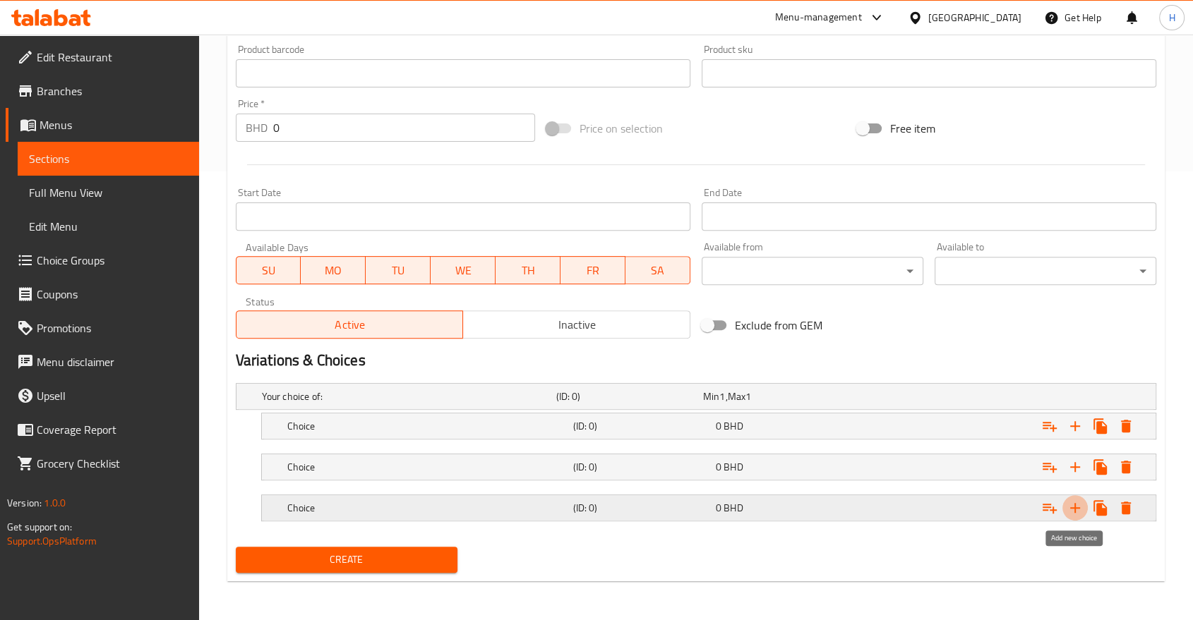
click at [1075, 508] on icon "Expand" at bounding box center [1075, 508] width 10 height 10
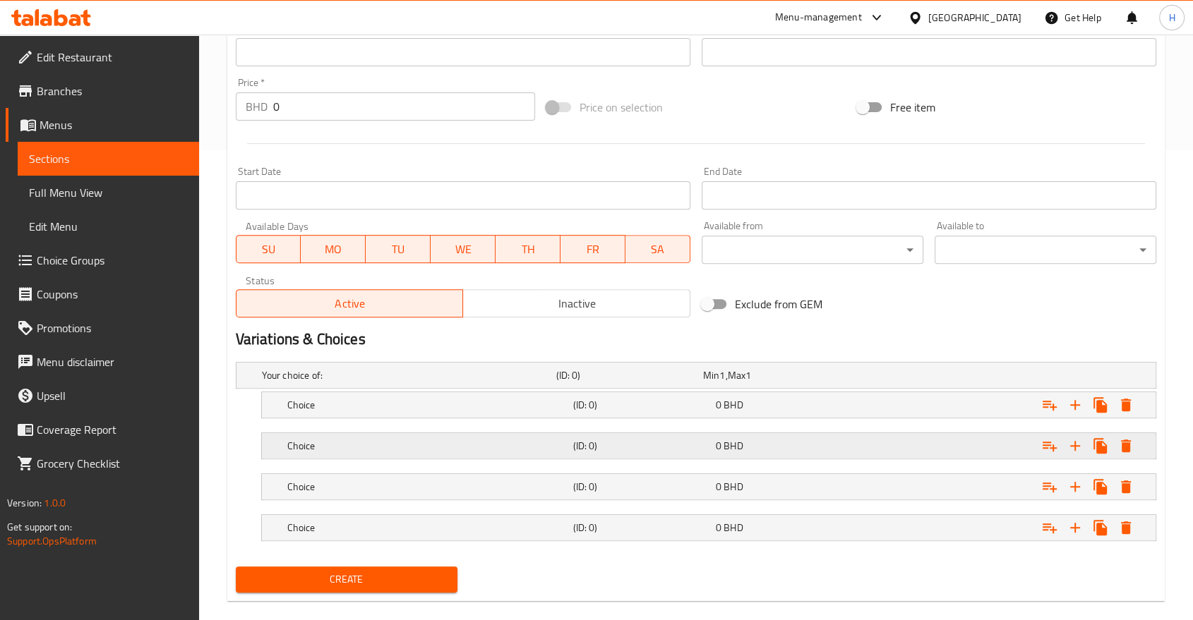
scroll to position [490, 0]
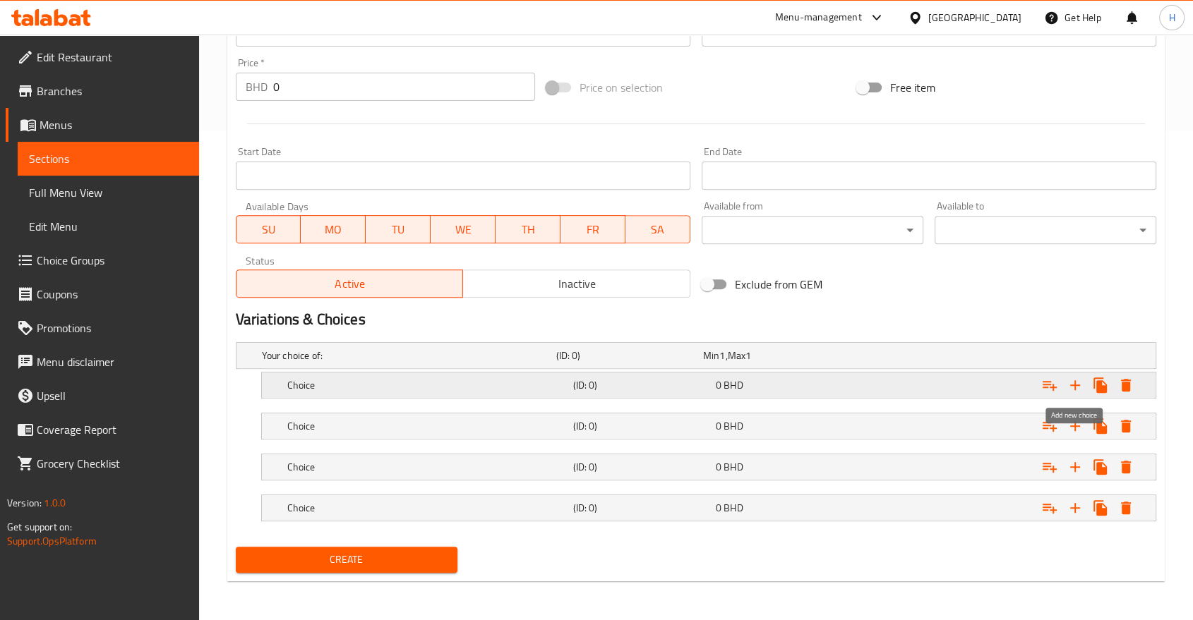
click at [1074, 383] on icon "Expand" at bounding box center [1075, 385] width 10 height 10
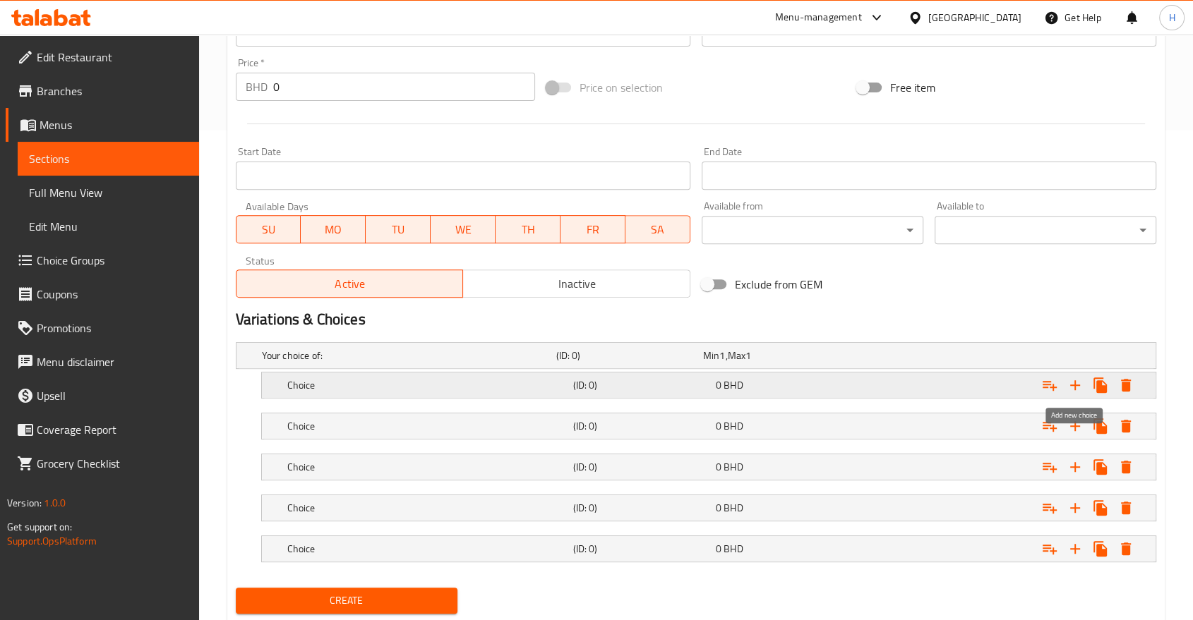
click at [1077, 386] on icon "Expand" at bounding box center [1075, 385] width 17 height 17
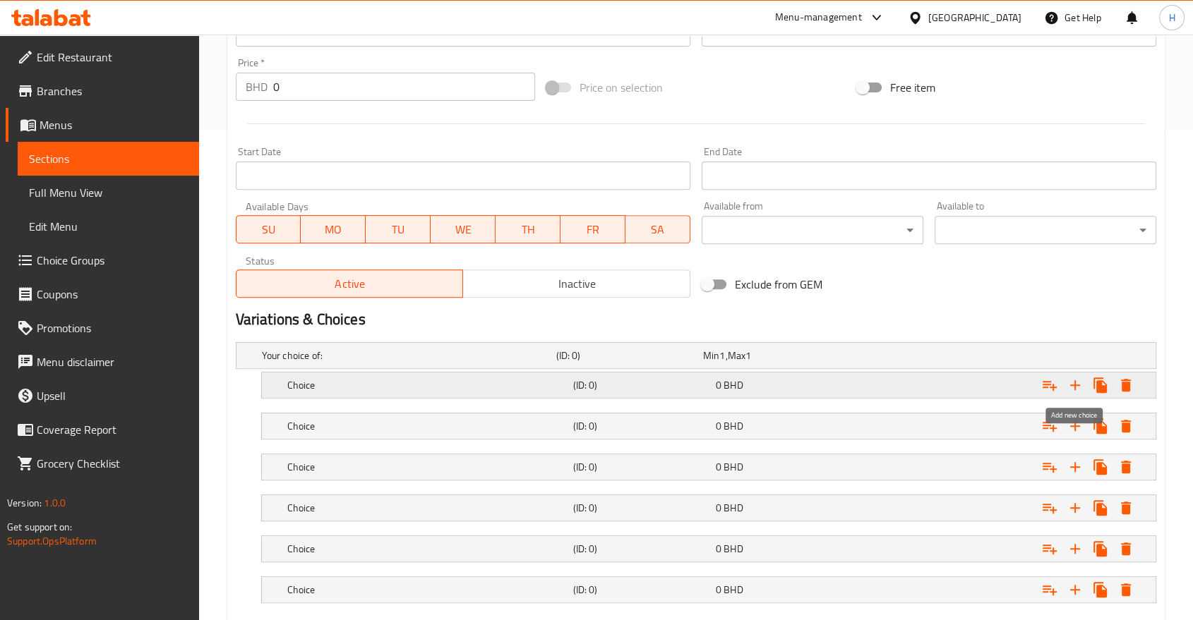
click at [1077, 388] on icon "Expand" at bounding box center [1075, 385] width 17 height 17
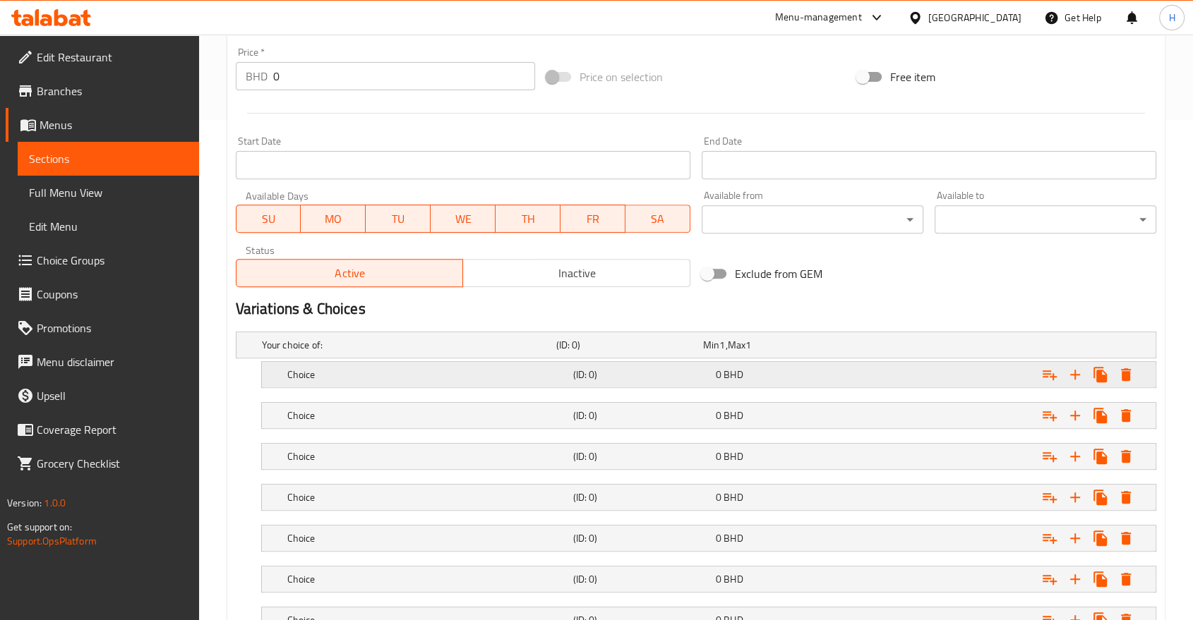
scroll to position [612, 0]
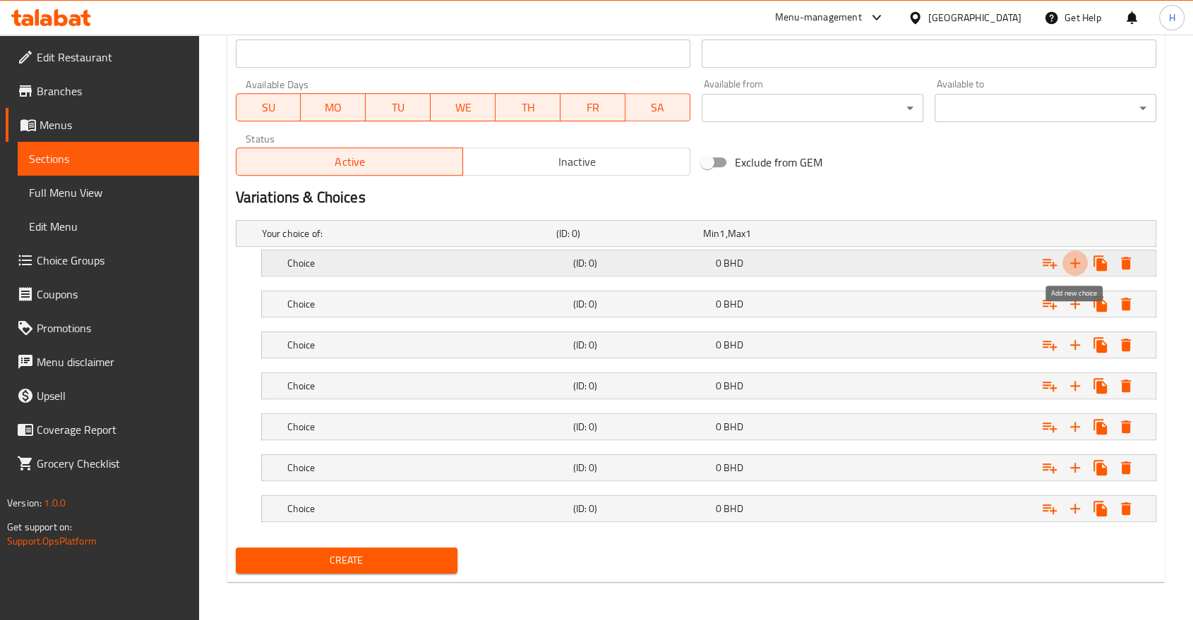
click at [1081, 260] on icon "Expand" at bounding box center [1075, 263] width 17 height 17
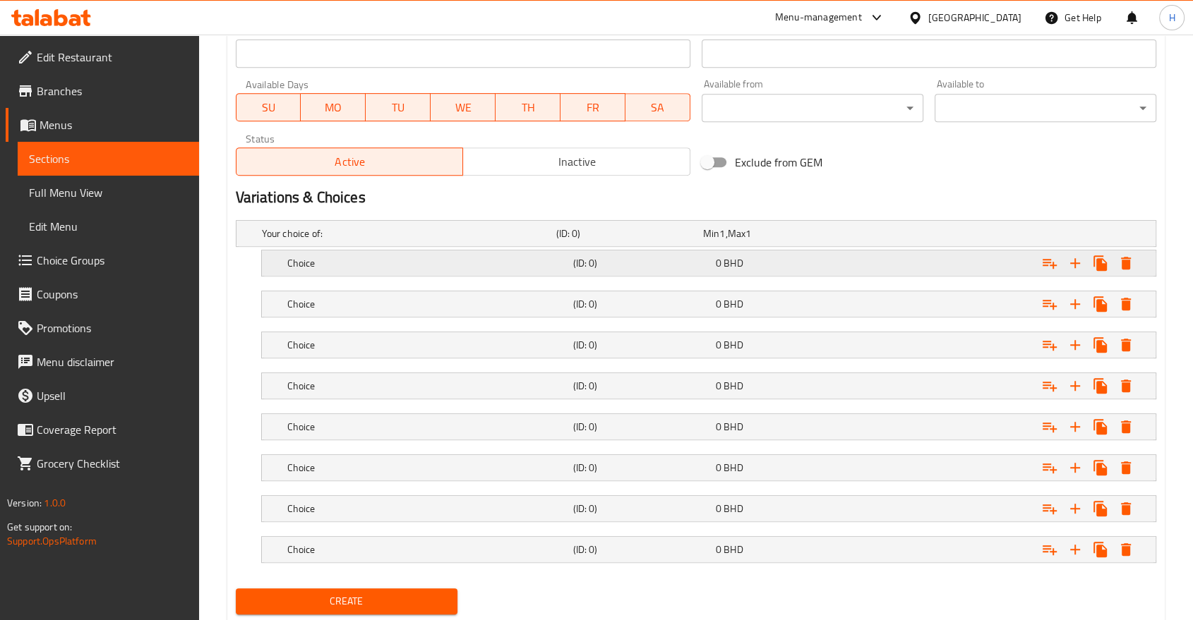
click at [679, 264] on h5 "(ID: 0)" at bounding box center [640, 263] width 137 height 14
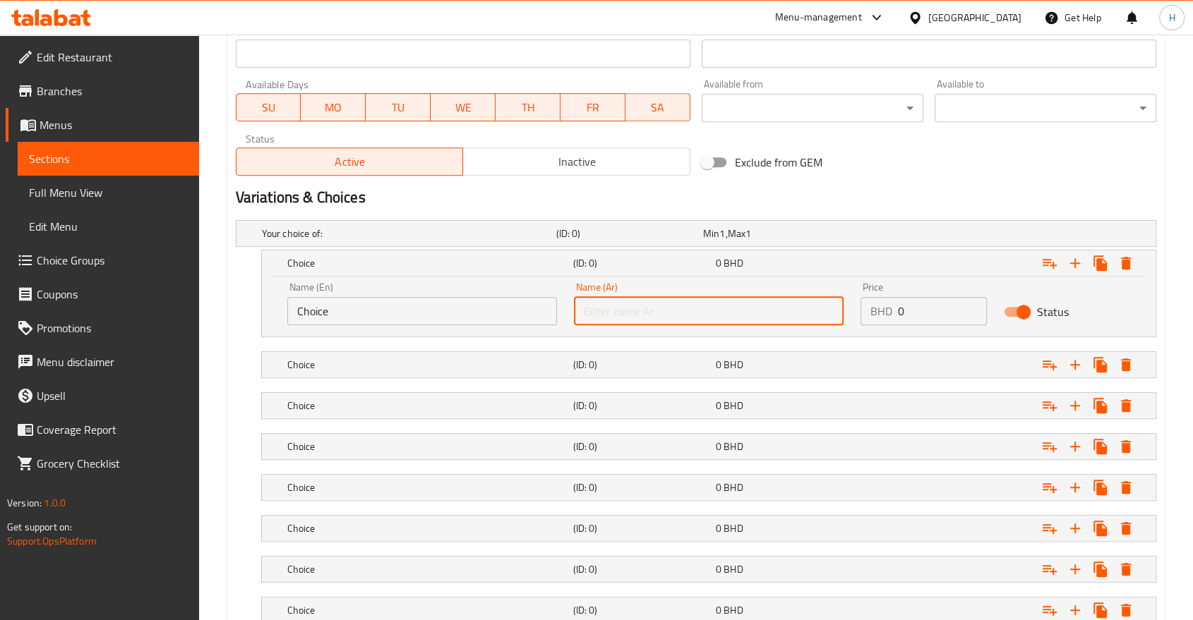
click at [685, 311] on input "text" at bounding box center [709, 311] width 270 height 28
type input "هوت دوق"
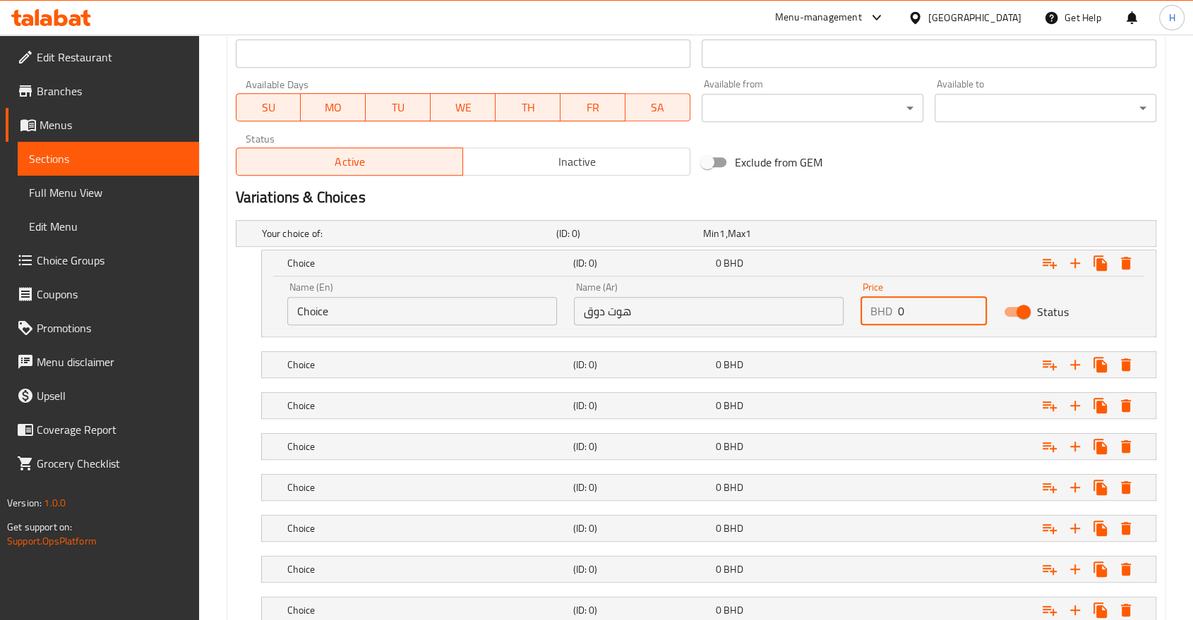
drag, startPoint x: 877, startPoint y: 308, endPoint x: 849, endPoint y: 308, distance: 27.5
click at [852, 308] on div "Price BHD 0 Price" at bounding box center [923, 304] width 143 height 60
type input "1.4"
click at [693, 359] on h5 "(ID: 0)" at bounding box center [640, 365] width 137 height 14
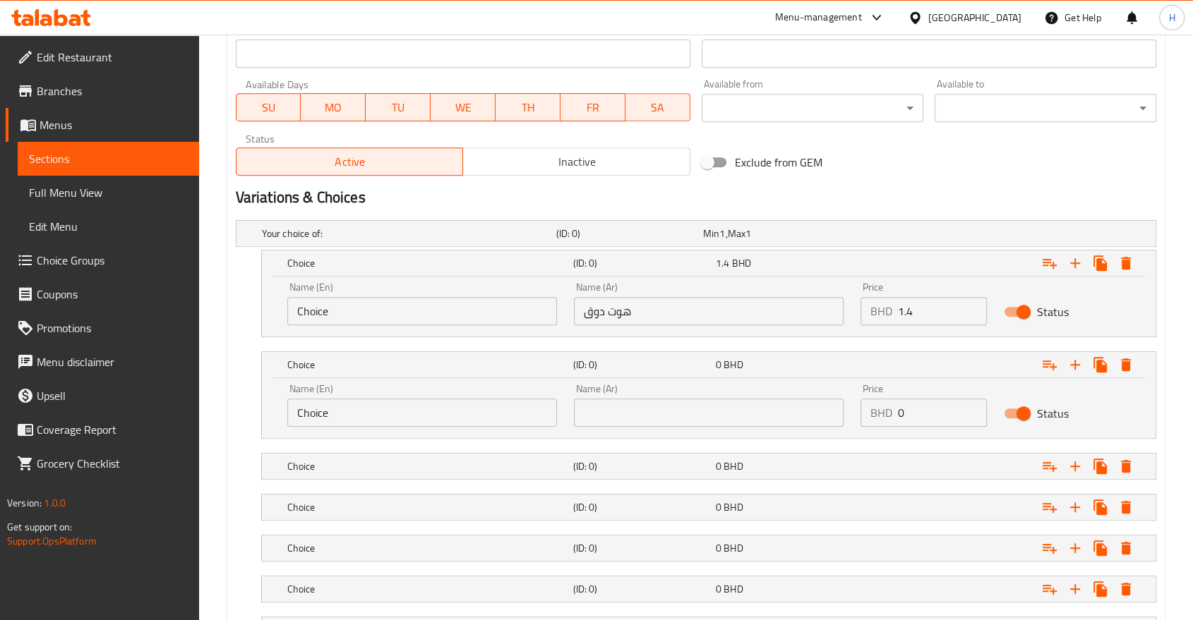
click at [665, 408] on input "text" at bounding box center [709, 413] width 270 height 28
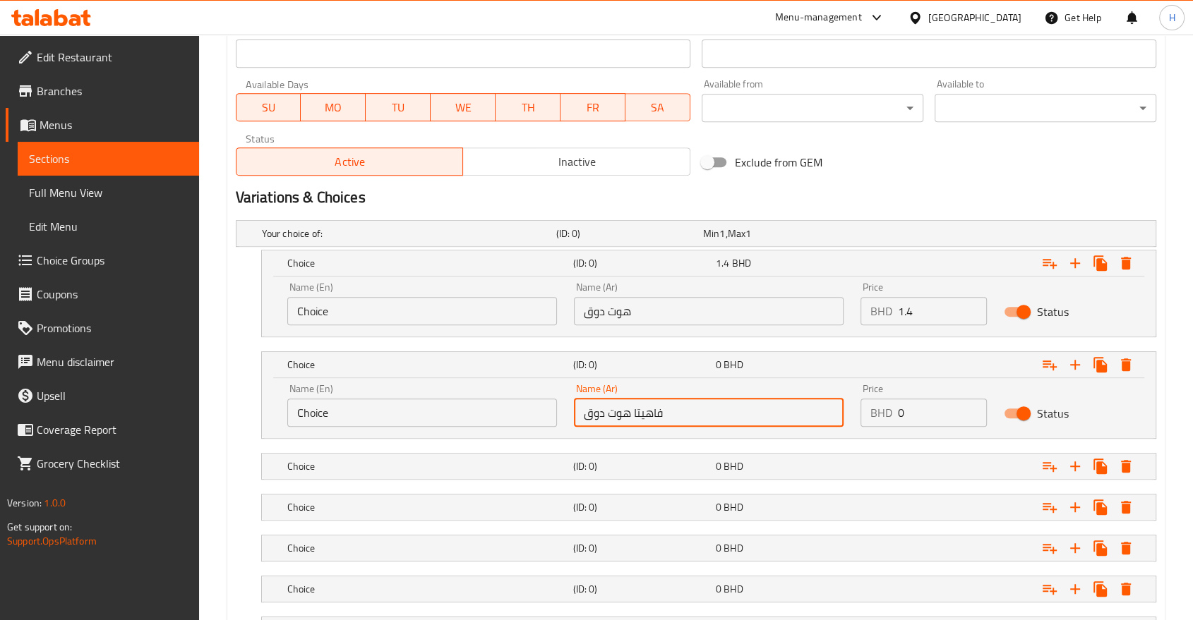
type input "فاهيتا هوت دوق"
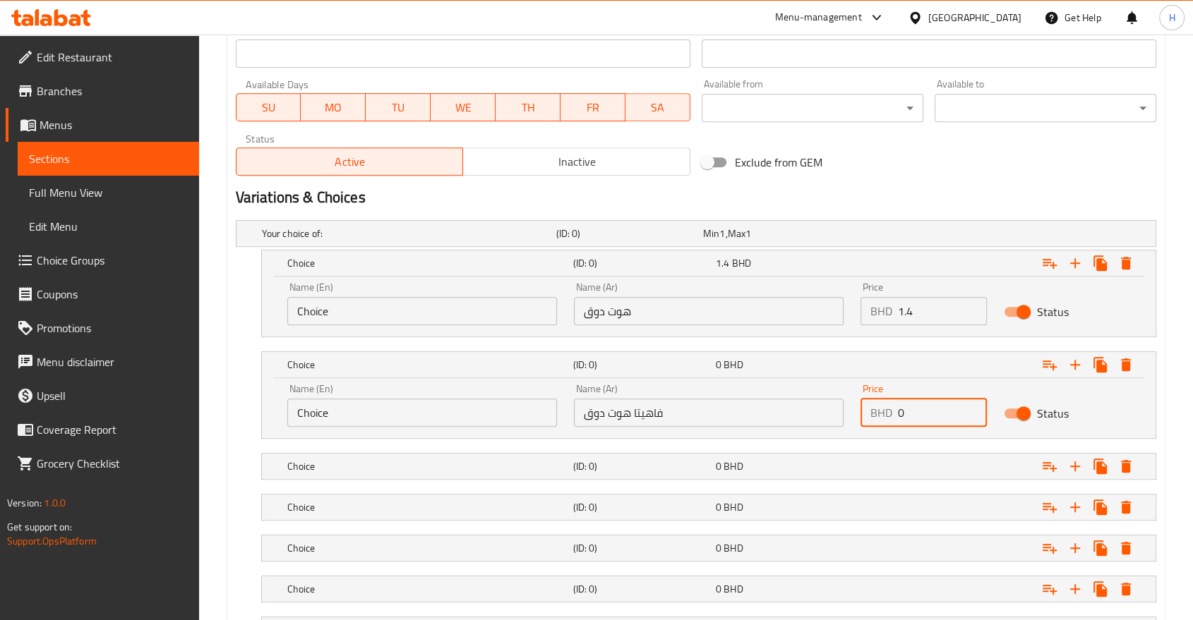
drag, startPoint x: 905, startPoint y: 413, endPoint x: 842, endPoint y: 412, distance: 62.8
click at [842, 412] on div "Name (En) Choice Name (En) Name (Ar) فاهيتا هوت دوق Name (Ar) Price BHD 0 Price…" at bounding box center [709, 406] width 860 height 60
type input "1.6"
click at [716, 460] on span "0" at bounding box center [719, 466] width 6 height 18
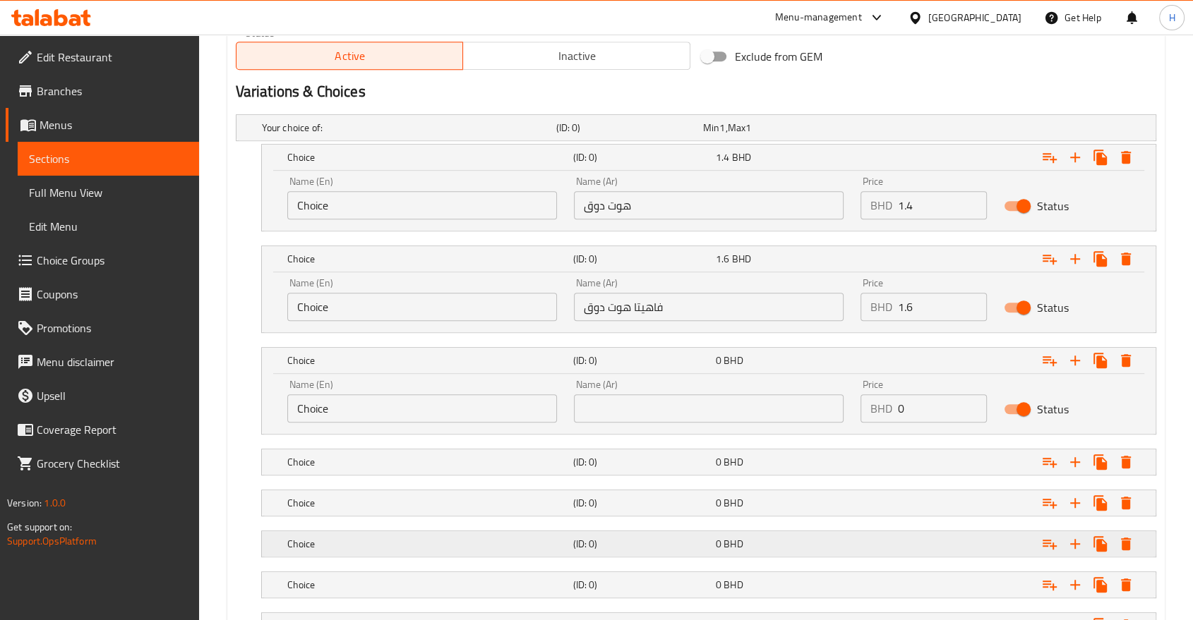
scroll to position [835, 0]
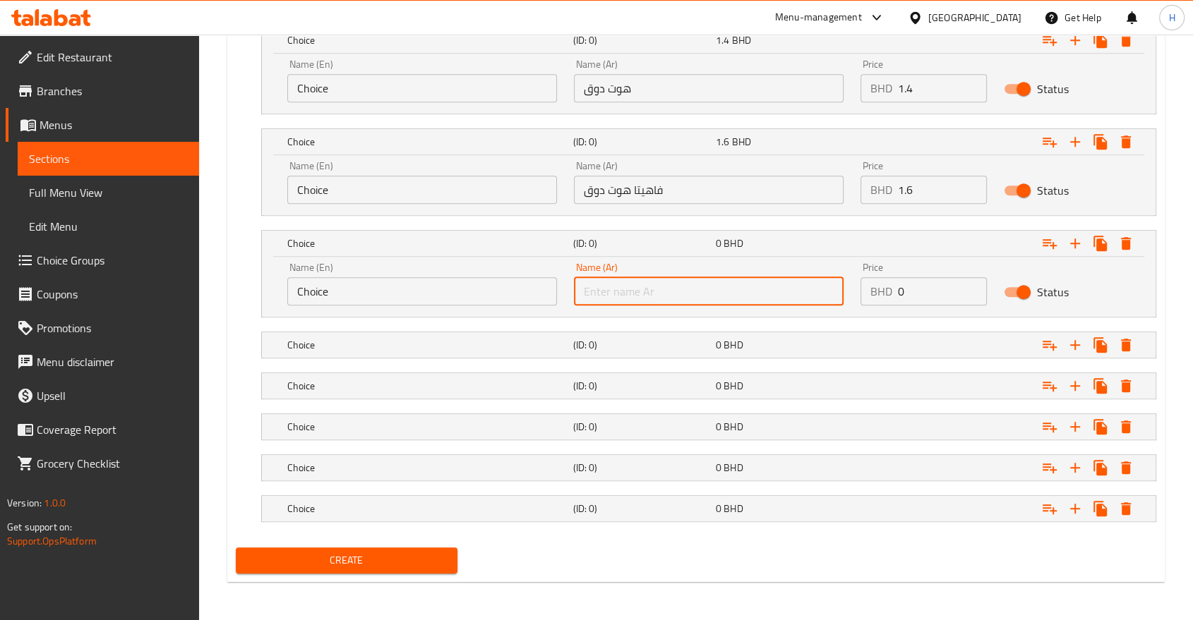
click at [623, 289] on input "text" at bounding box center [709, 291] width 270 height 28
type input "فاهيتا بيف"
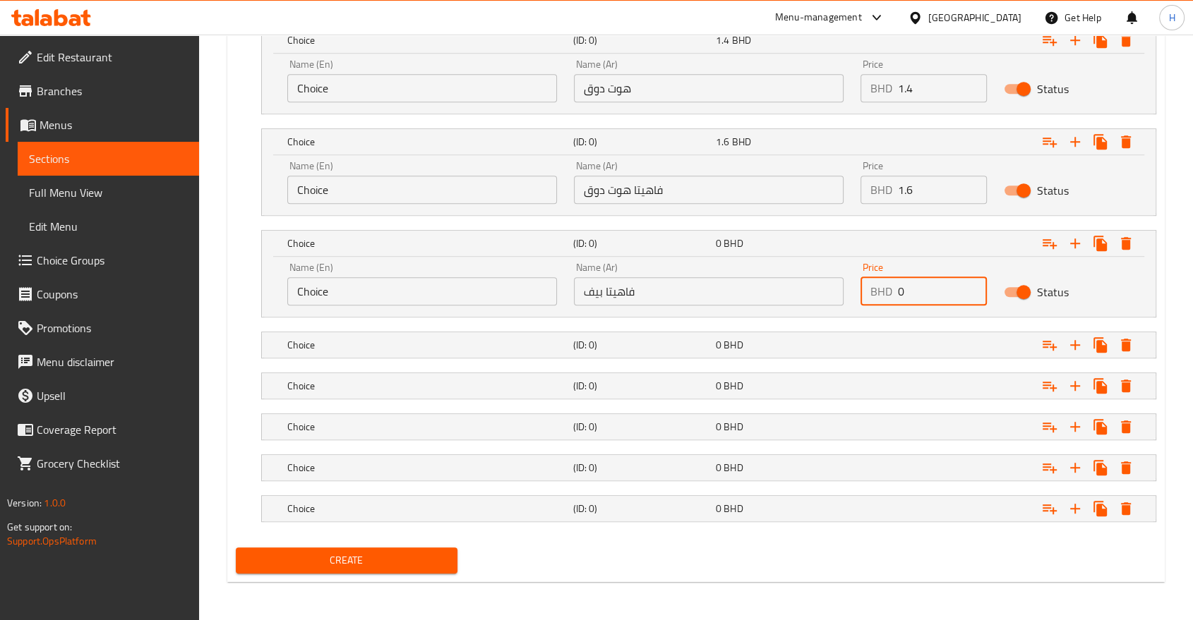
drag, startPoint x: 921, startPoint y: 294, endPoint x: 858, endPoint y: 281, distance: 64.2
click at [858, 281] on div "Price BHD 0 Price" at bounding box center [923, 284] width 143 height 60
type input "1.8"
click at [661, 342] on h5 "(ID: 0)" at bounding box center [640, 345] width 137 height 14
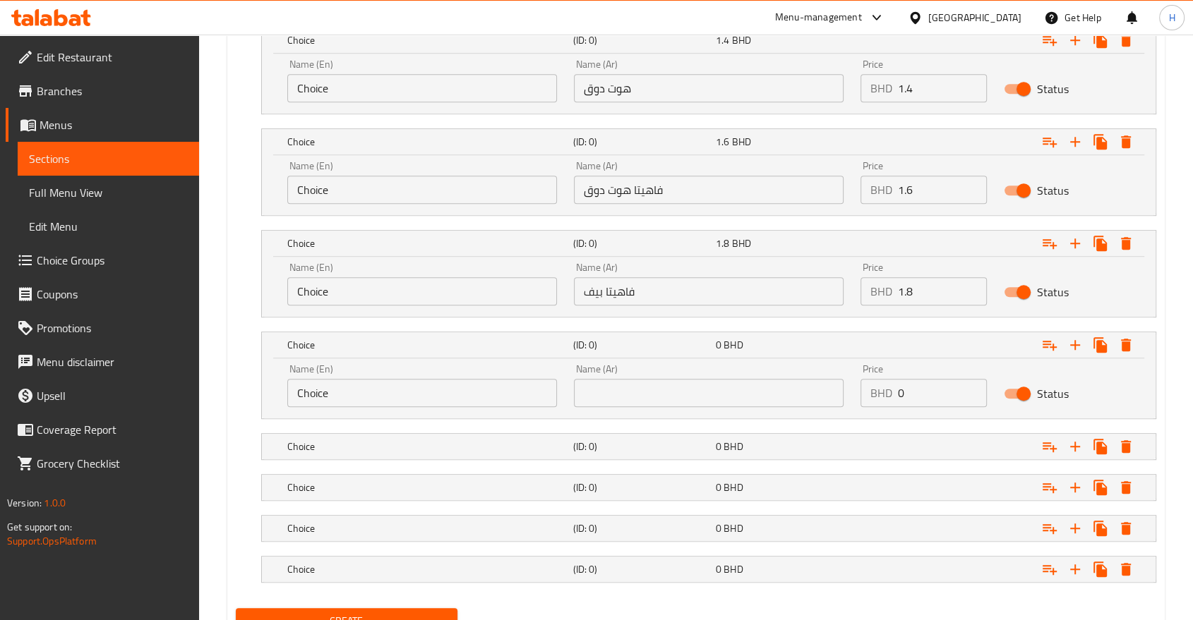
click at [601, 394] on input "text" at bounding box center [709, 393] width 270 height 28
type input "سنجل ساش برجر"
drag, startPoint x: 890, startPoint y: 390, endPoint x: 863, endPoint y: 390, distance: 26.8
click at [863, 390] on div "BHD 0 Price" at bounding box center [923, 393] width 126 height 28
type input "1.7"
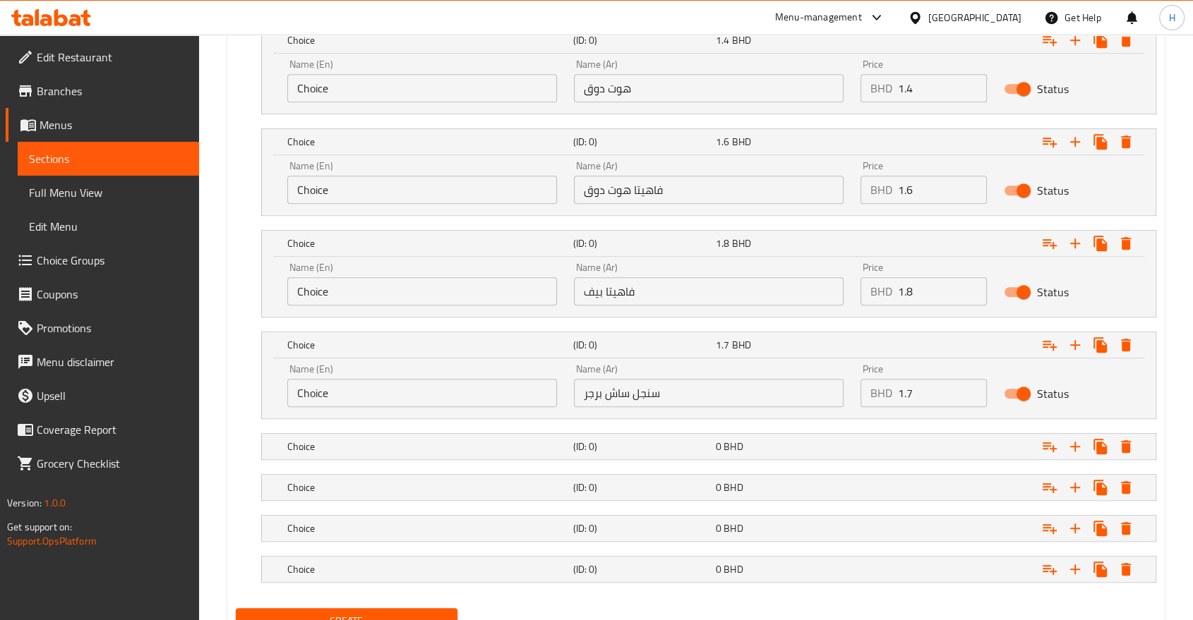
click at [671, 463] on nav at bounding box center [696, 468] width 920 height 11
click at [663, 457] on div "Choice (ID: 0) 0 BHD" at bounding box center [712, 446] width 857 height 31
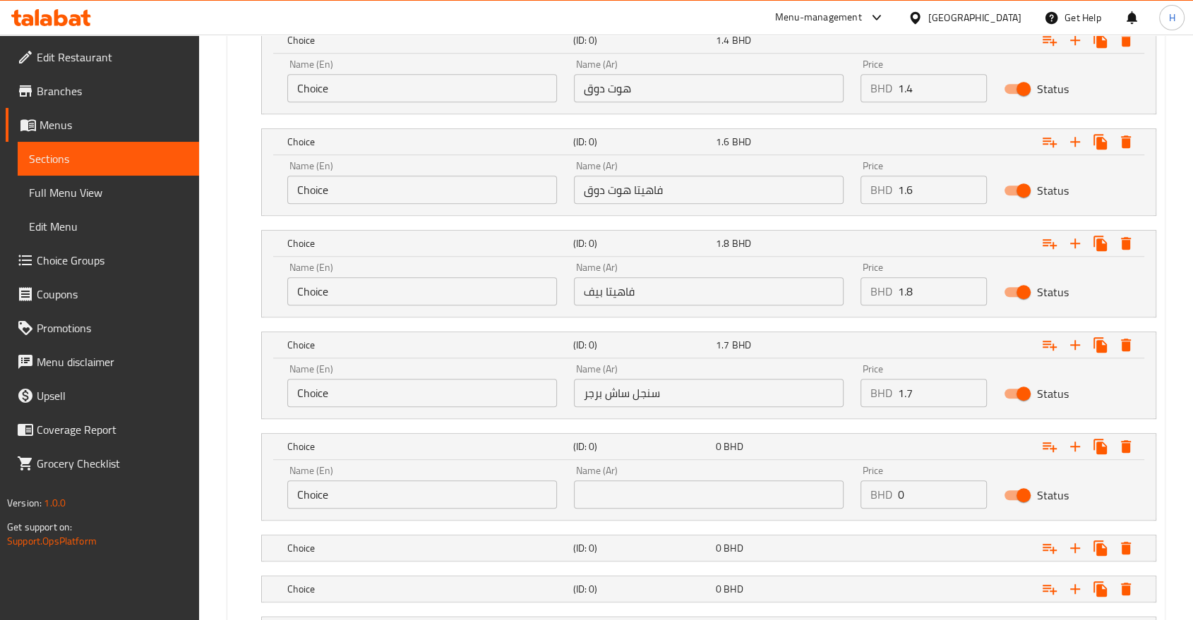
click at [619, 493] on input "text" at bounding box center [709, 495] width 270 height 28
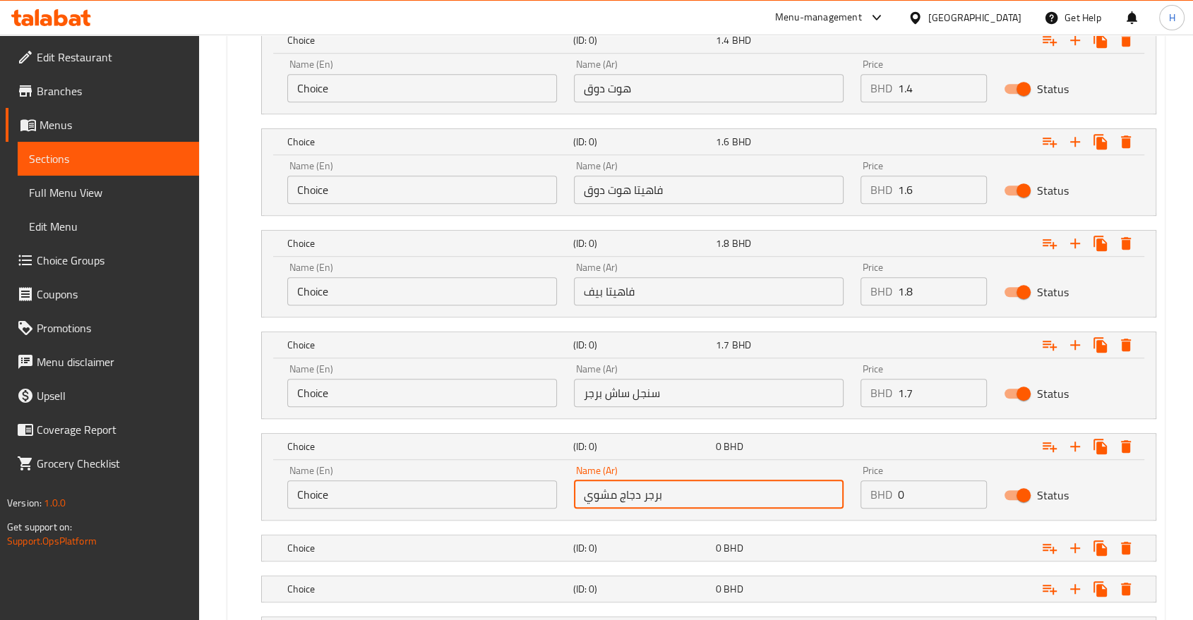
type input "برجر دجاج مشوي"
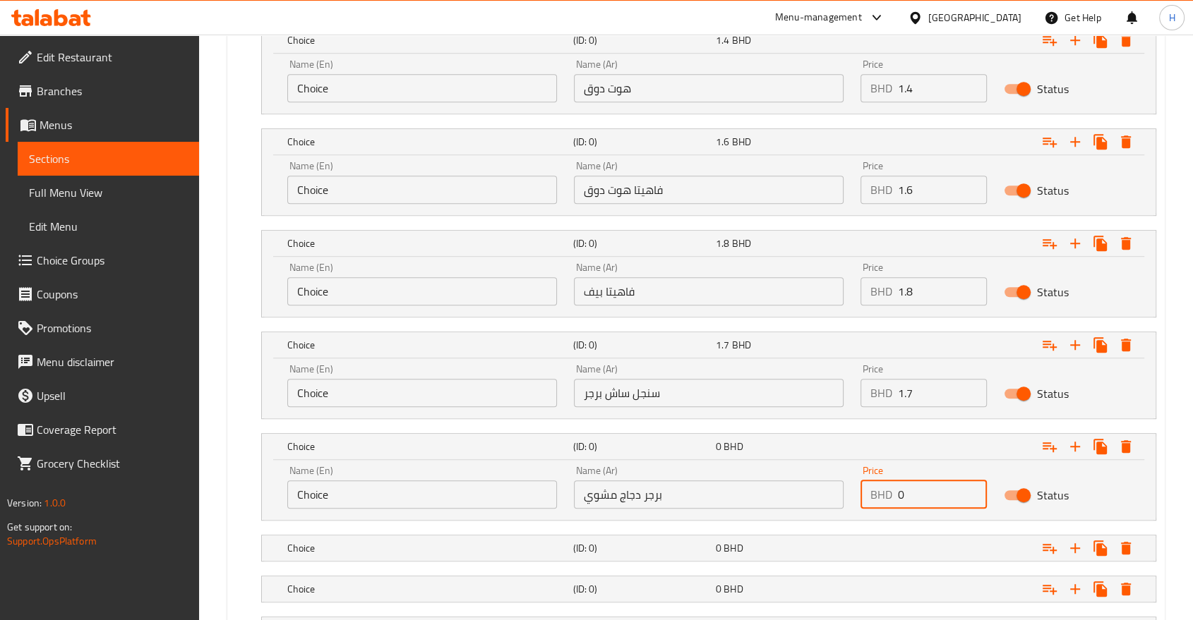
drag, startPoint x: 930, startPoint y: 496, endPoint x: 877, endPoint y: 496, distance: 52.2
click at [878, 496] on div "BHD 0 Price" at bounding box center [923, 495] width 126 height 28
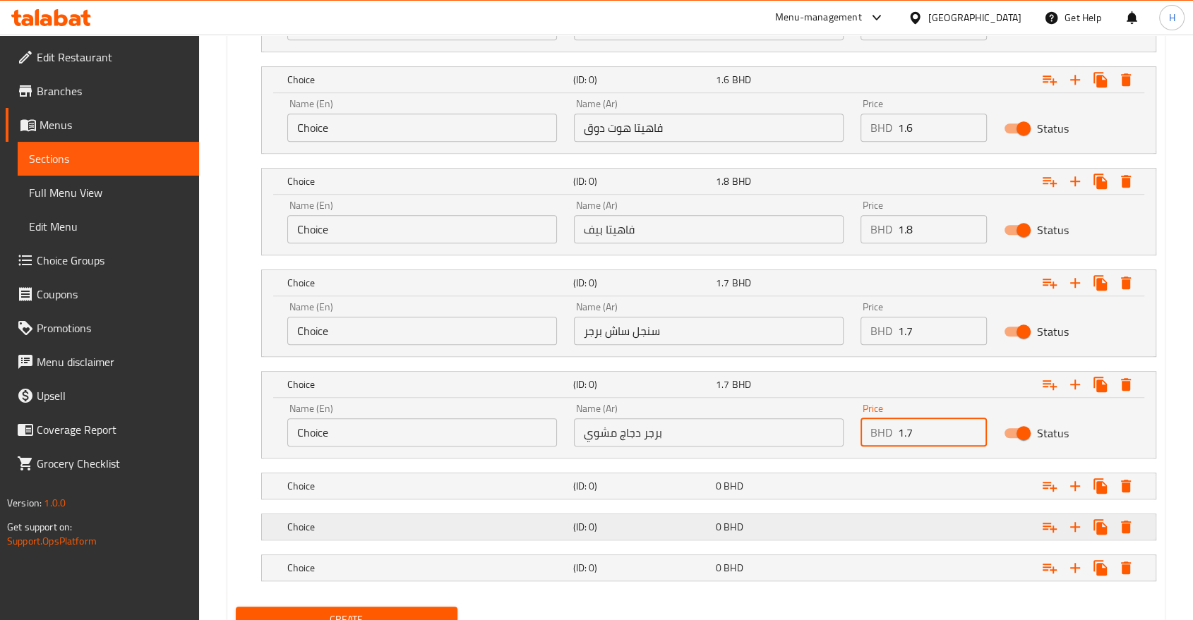
scroll to position [956, 0]
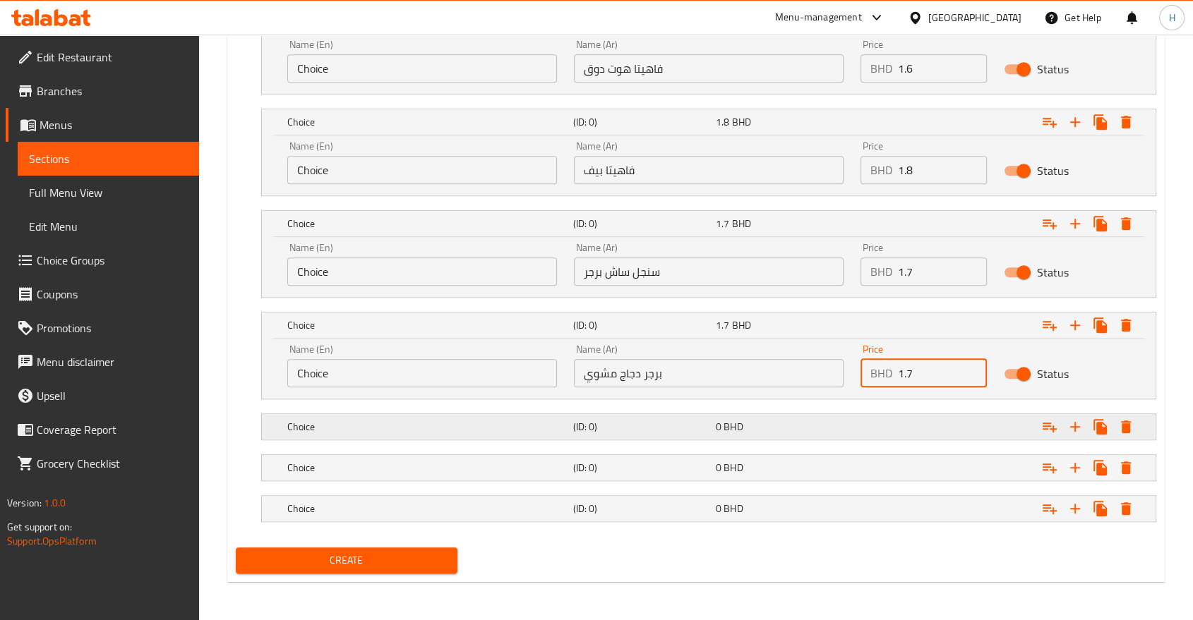
type input "1.7"
click at [618, 425] on h5 "(ID: 0)" at bounding box center [640, 427] width 137 height 14
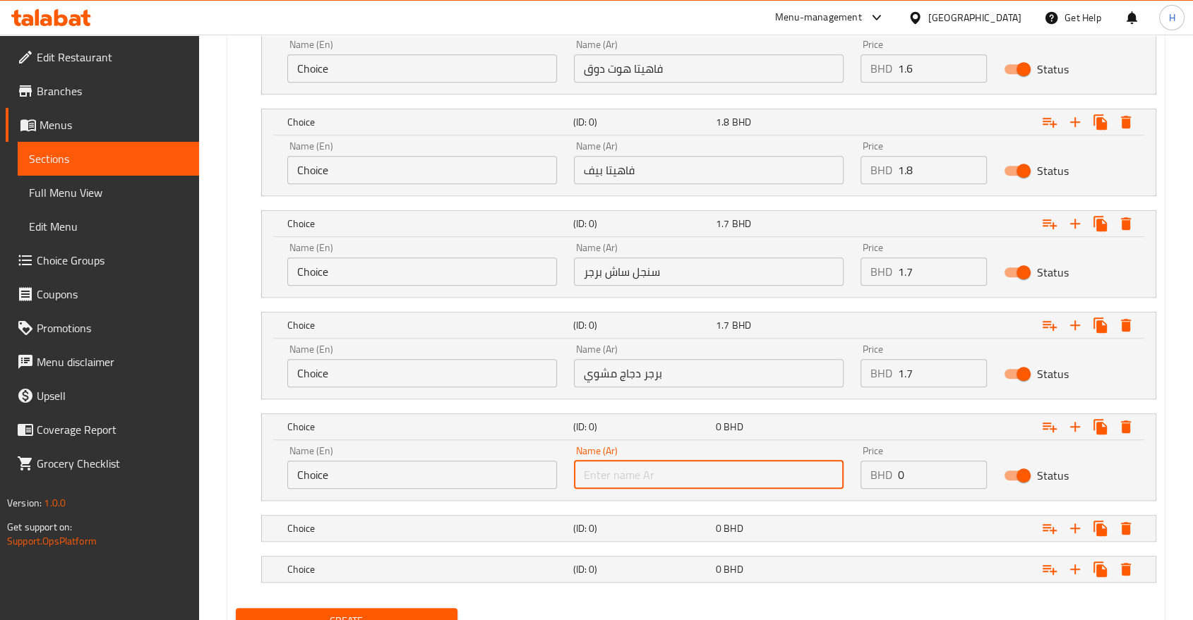
click at [627, 478] on input "text" at bounding box center [709, 475] width 270 height 28
type input "مشروم برجر"
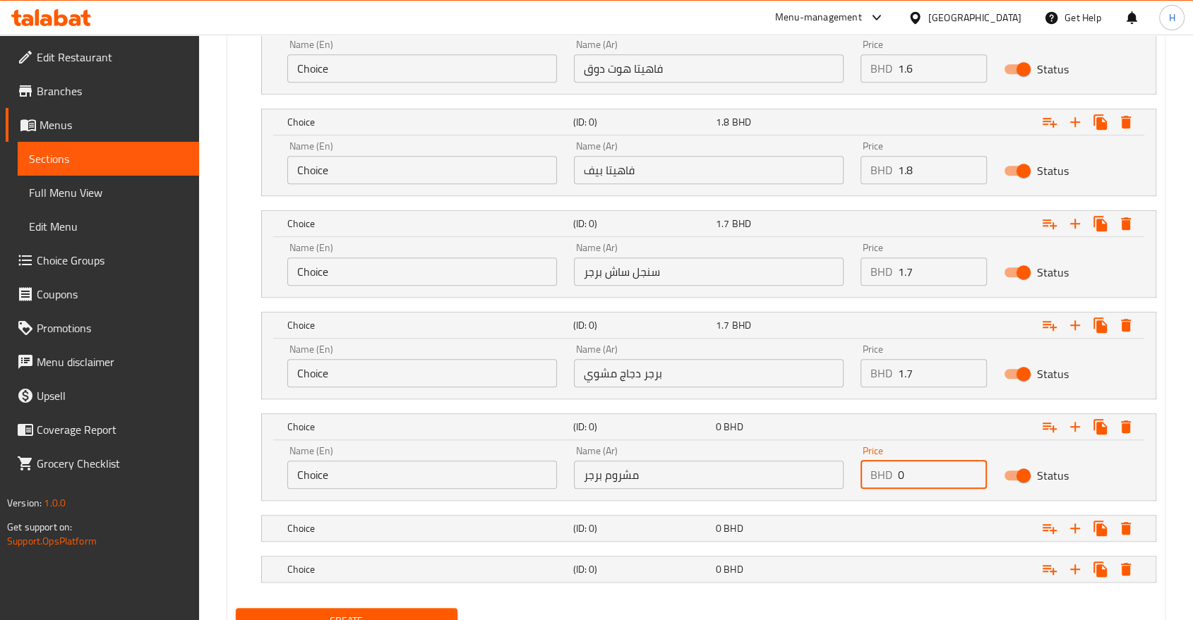
drag, startPoint x: 918, startPoint y: 477, endPoint x: 834, endPoint y: 468, distance: 83.8
click at [834, 468] on div "Name (En) Choice Name (En) Name (Ar) مشروم برجر Name (Ar) Price BHD 0 Price Sta…" at bounding box center [709, 468] width 860 height 60
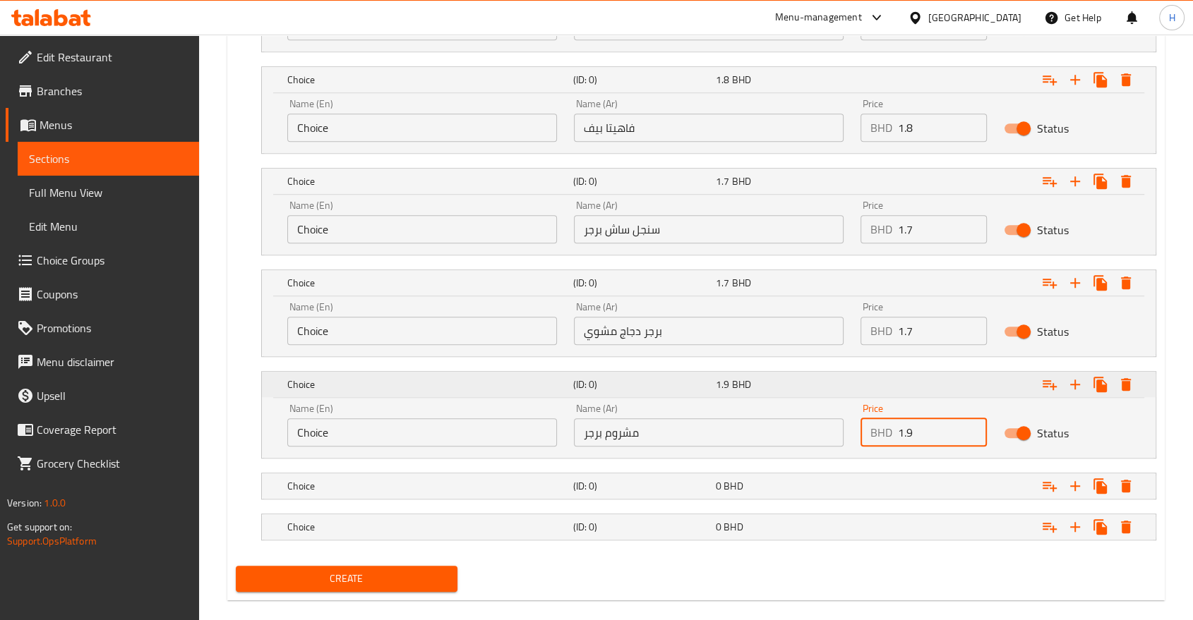
scroll to position [1016, 0]
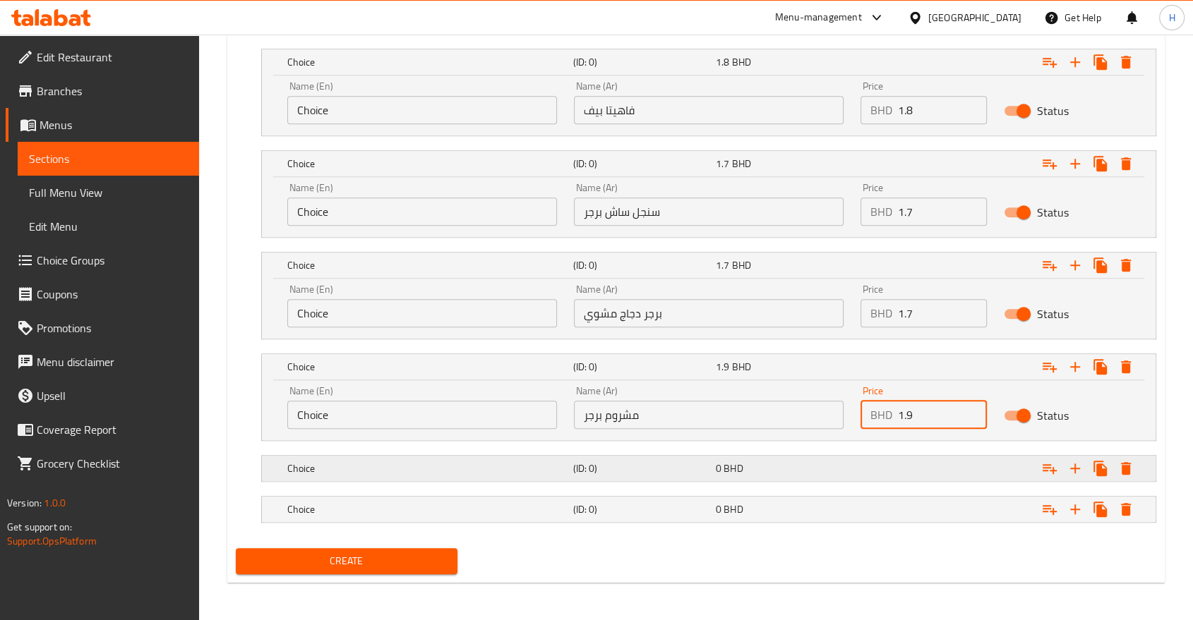
type input "1.9"
click at [673, 459] on div "(ID: 0)" at bounding box center [641, 469] width 143 height 20
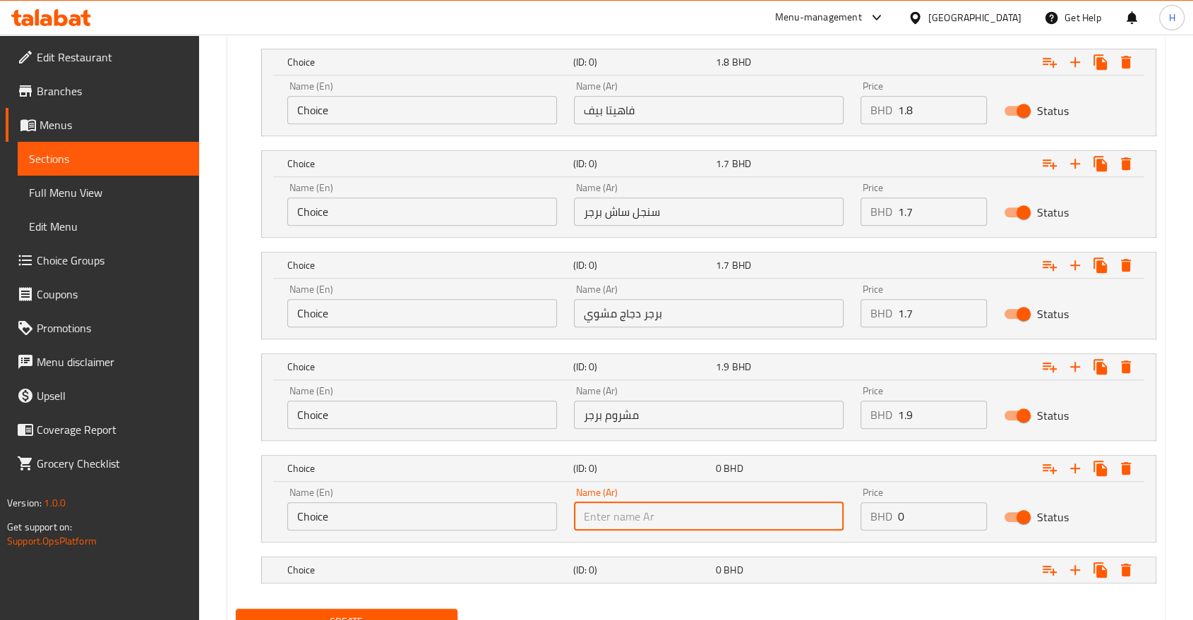
click at [636, 508] on input "text" at bounding box center [709, 517] width 270 height 28
type input "دبل سمش برجر"
drag, startPoint x: 912, startPoint y: 508, endPoint x: 803, endPoint y: 535, distance: 112.0
click at [794, 534] on div "Name (En) Choice Name (En) Name (Ar) دبل سمش برجر Name (Ar) Price BHD 0 Price S…" at bounding box center [709, 509] width 860 height 60
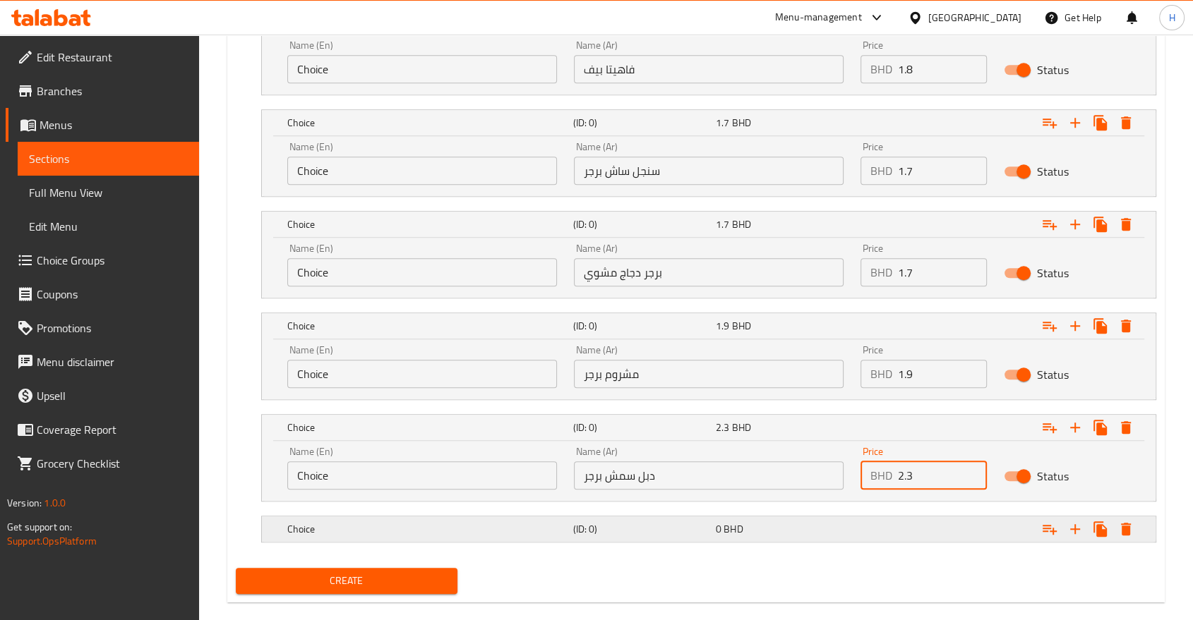
scroll to position [1078, 0]
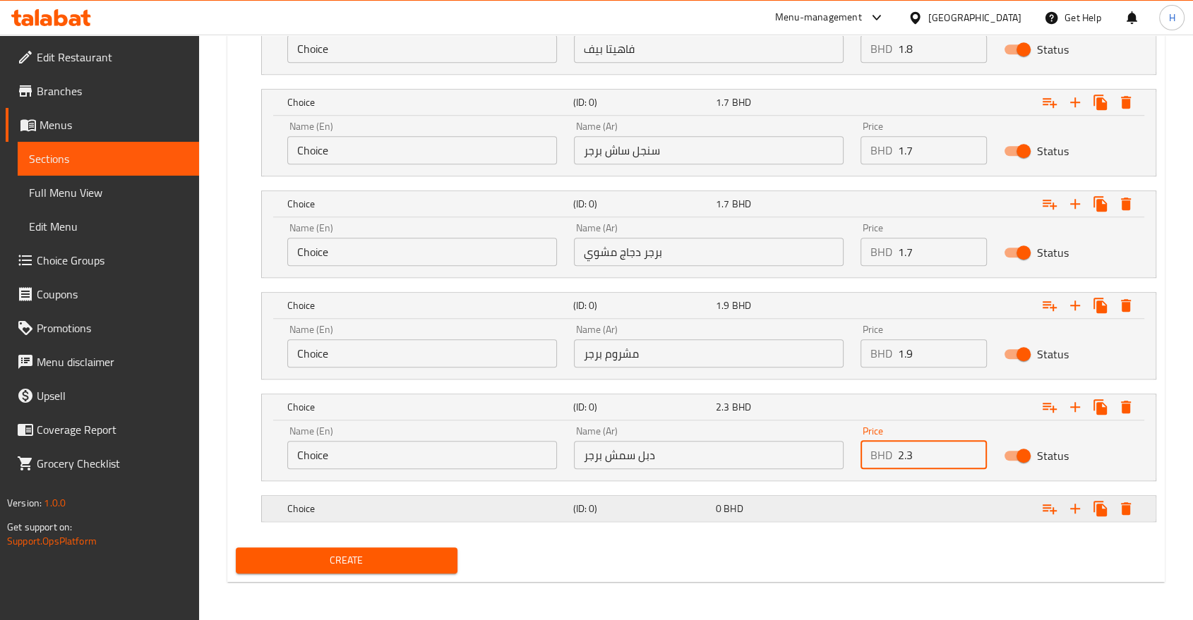
type input "2.3"
click at [617, 515] on div "(ID: 0)" at bounding box center [641, 509] width 143 height 20
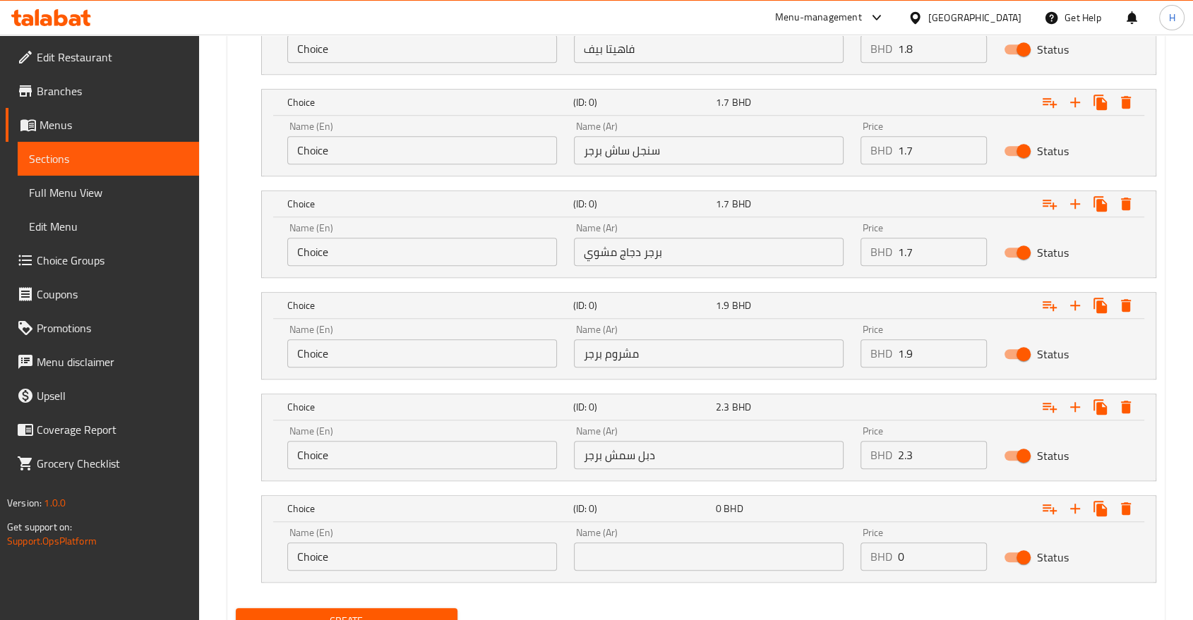
click at [616, 558] on input "text" at bounding box center [709, 557] width 270 height 28
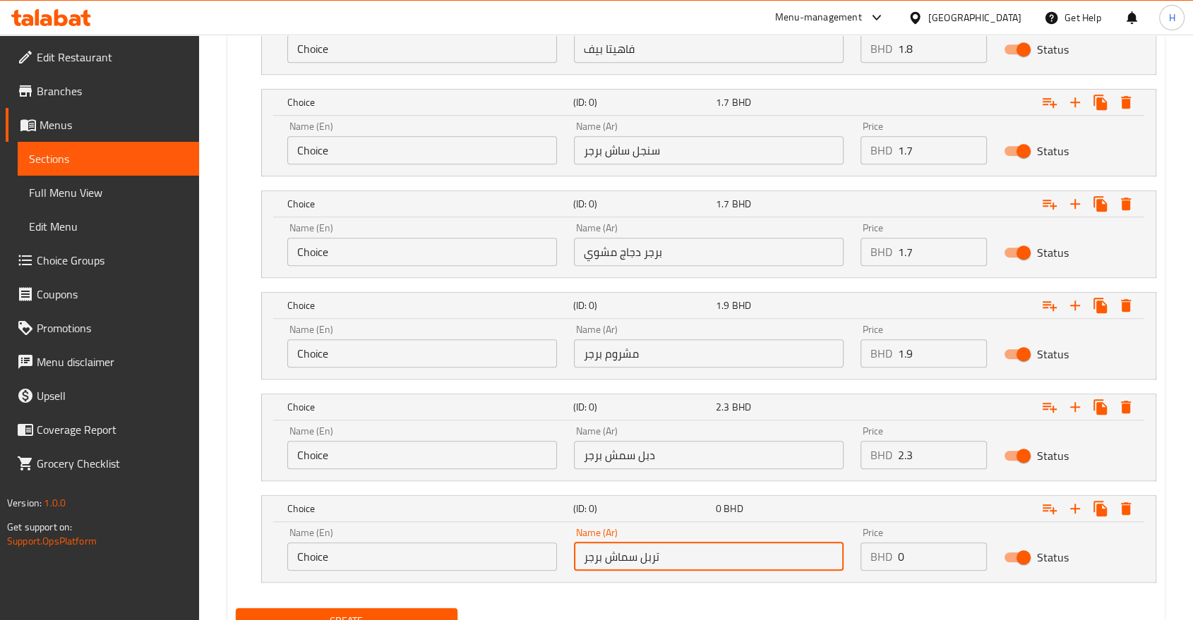
type input "تربل سماش برجر"
click at [864, 547] on div "BHD 0 Price" at bounding box center [923, 557] width 126 height 28
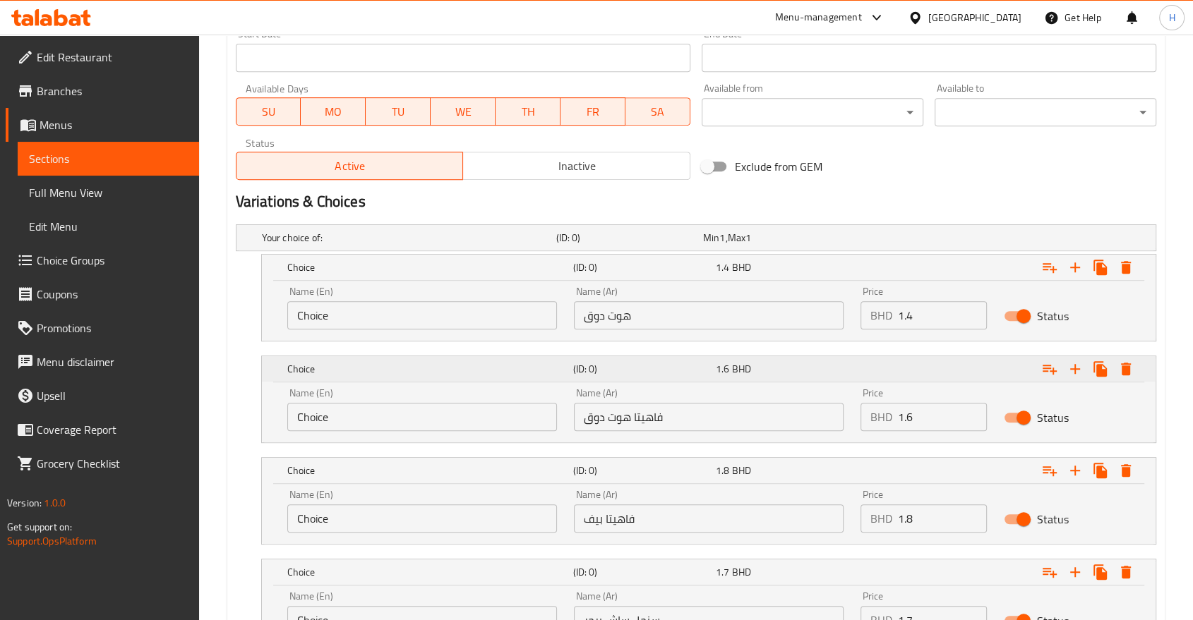
scroll to position [607, 0]
type input "2.8"
click at [380, 315] on input "Choice" at bounding box center [422, 316] width 270 height 28
type input "hotdog"
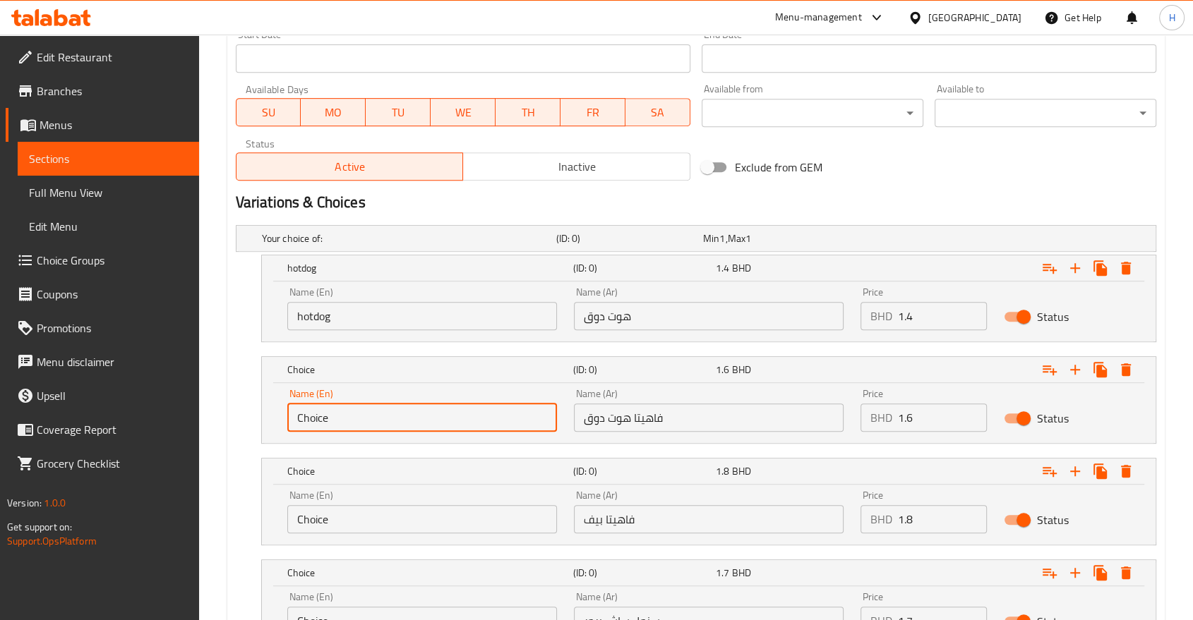
click at [342, 420] on input "Choice" at bounding box center [422, 418] width 270 height 28
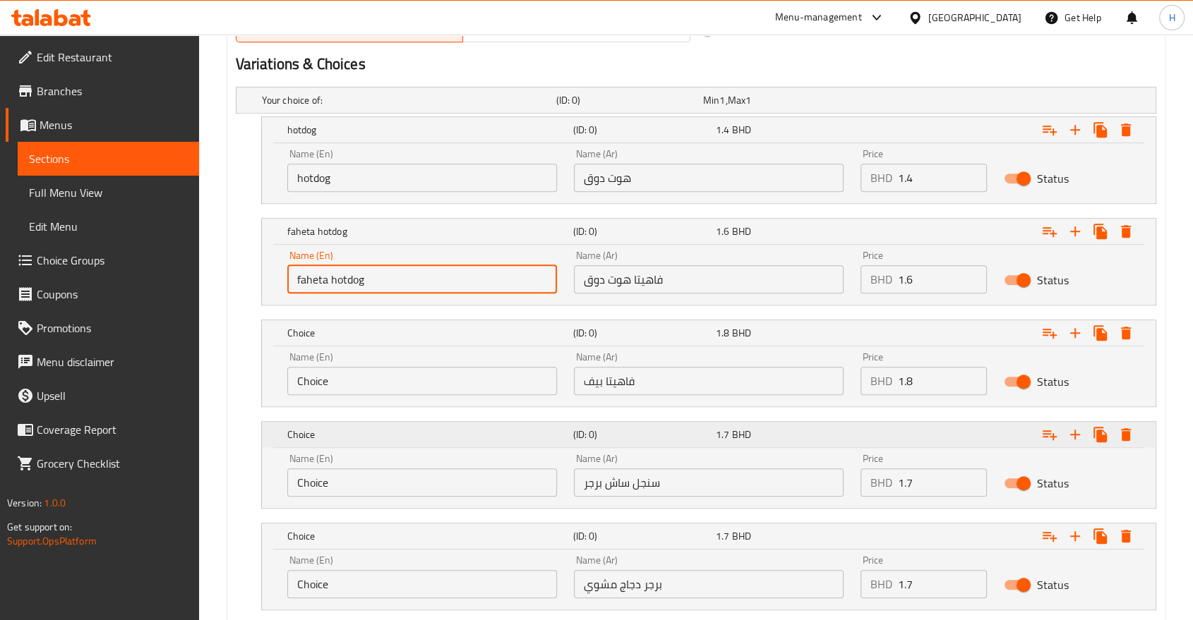
scroll to position [764, 0]
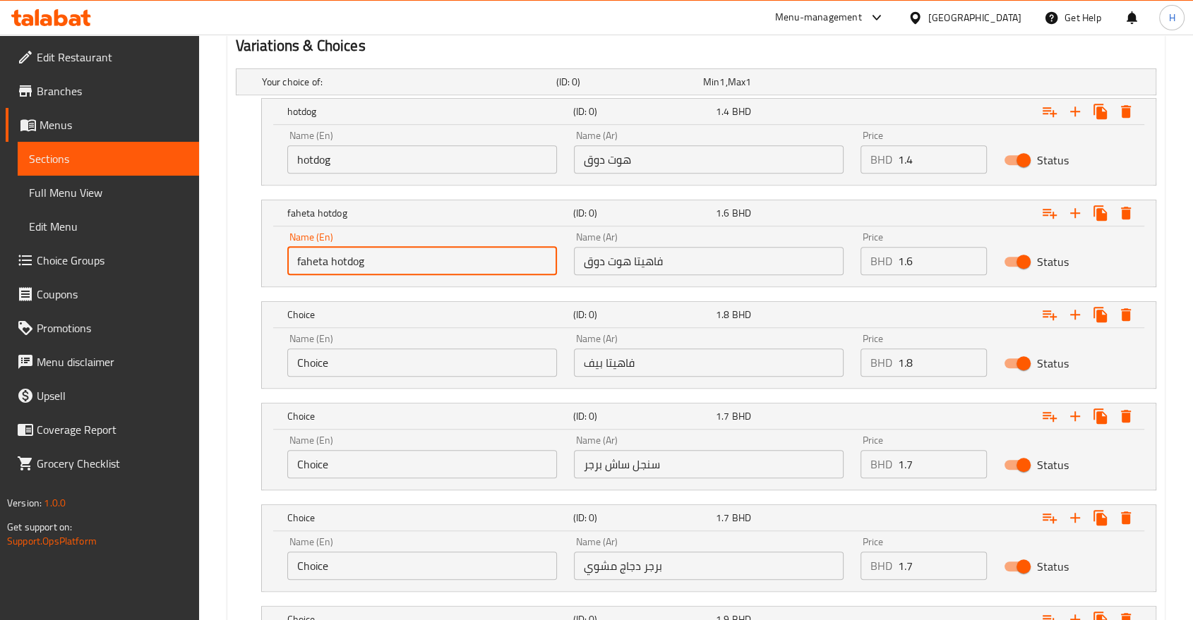
type input "faheta hotdog"
click at [329, 356] on input "Choice" at bounding box center [422, 363] width 270 height 28
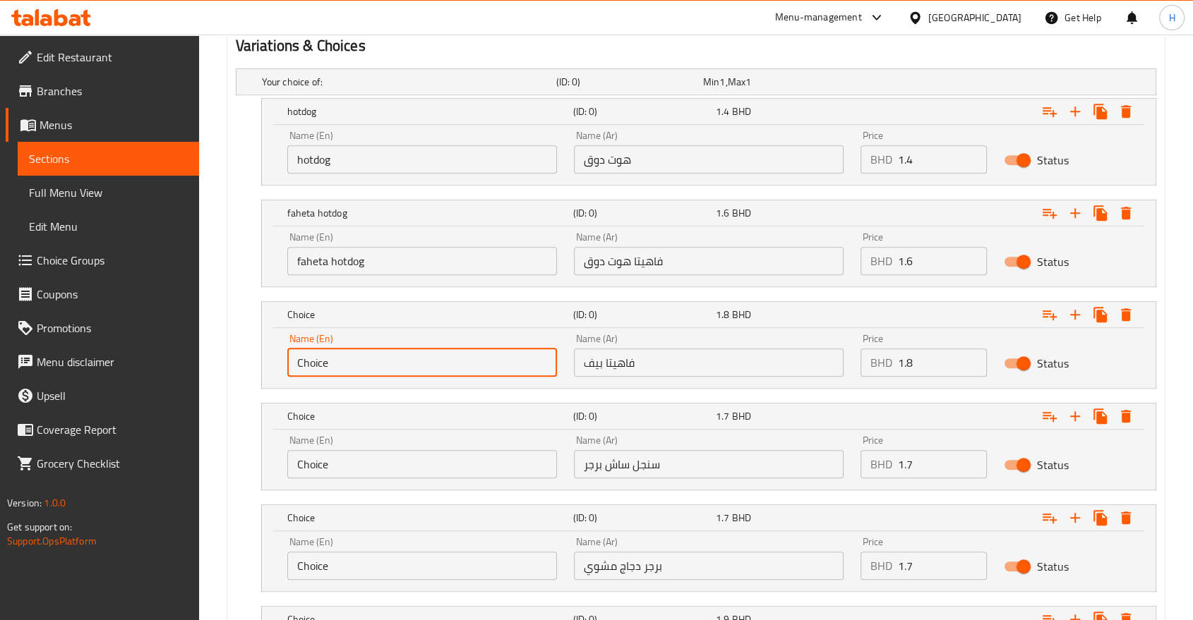
drag, startPoint x: 364, startPoint y: 366, endPoint x: 169, endPoint y: 335, distance: 198.0
click at [164, 335] on div "Edit Restaurant Branches Menus Sections Full Menu View Edit Menu Choice Groups …" at bounding box center [596, 134] width 1193 height 1726
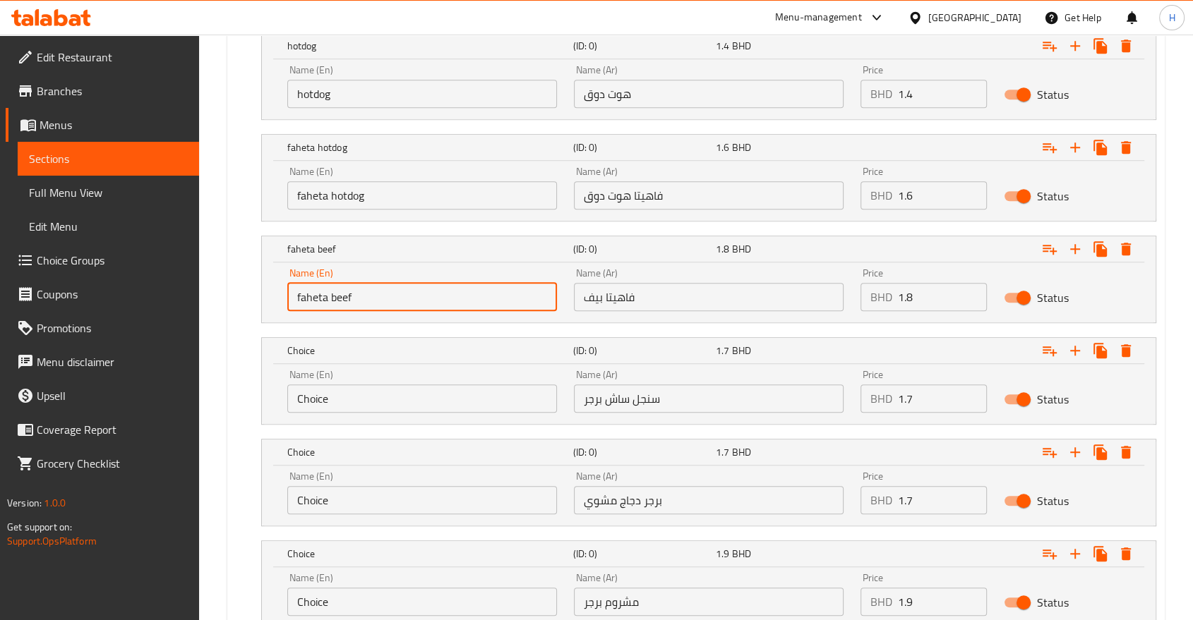
scroll to position [920, 0]
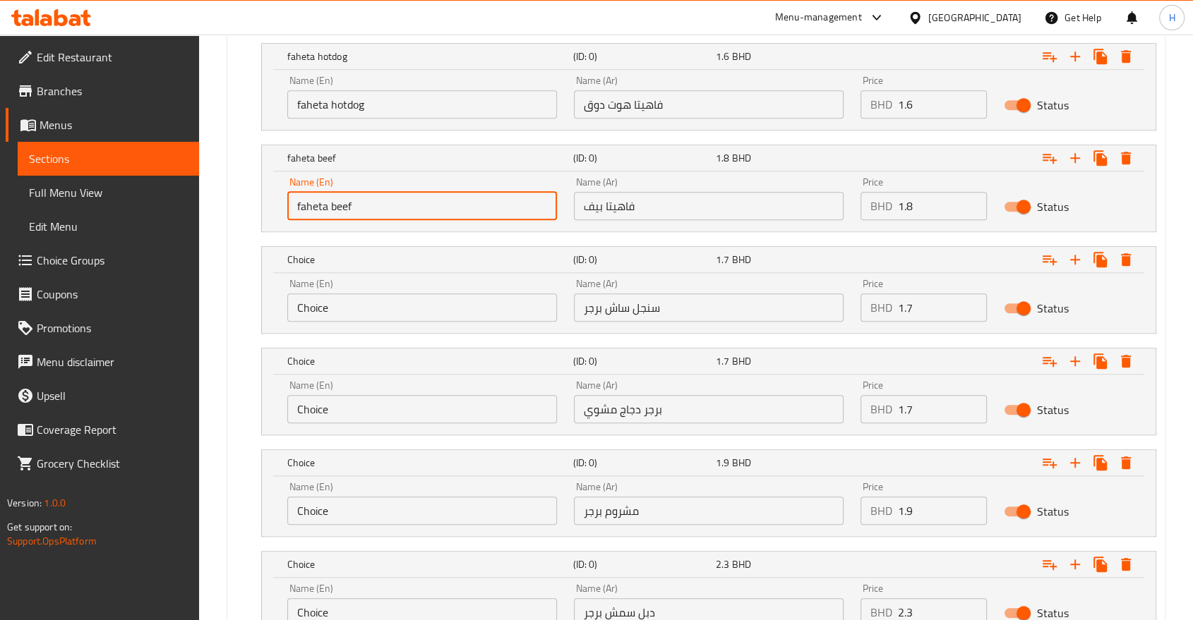
type input "faheta beef"
click at [309, 312] on input "Choice" at bounding box center [422, 308] width 270 height 28
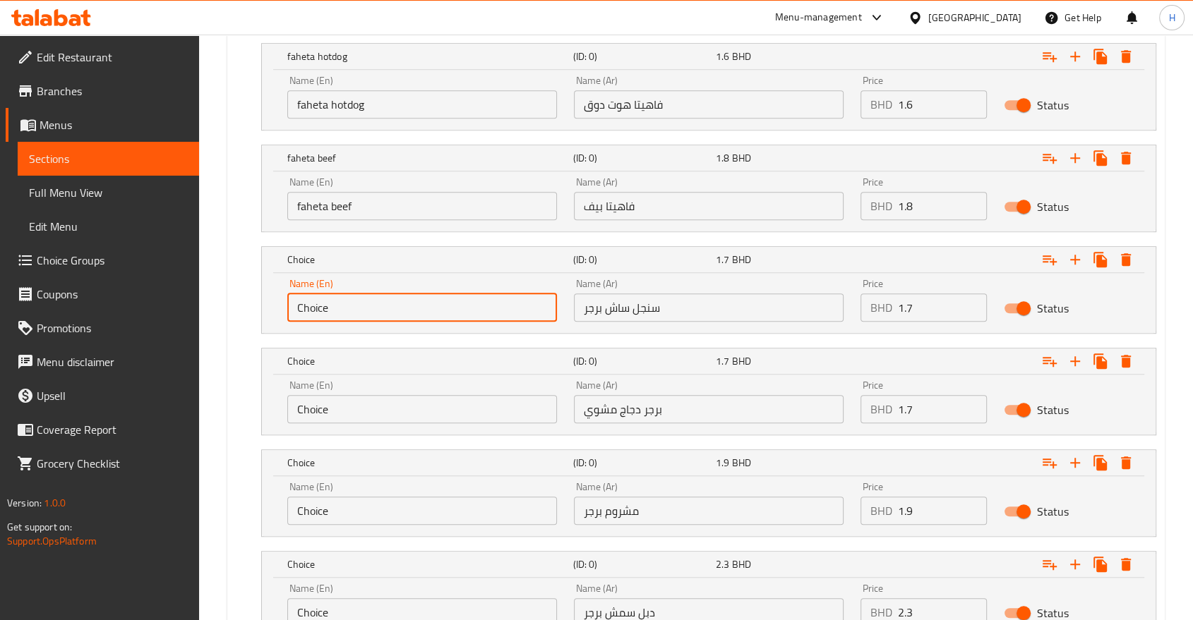
click at [309, 312] on input "Choice" at bounding box center [422, 308] width 270 height 28
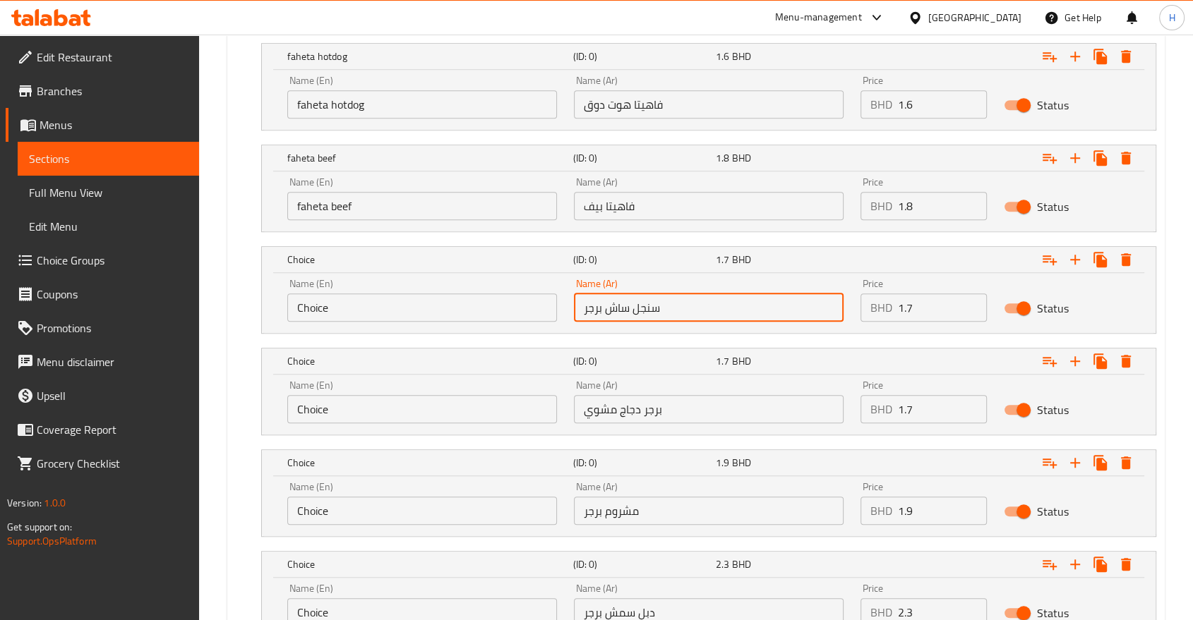
click at [623, 309] on input "سنجل ساش برجر" at bounding box center [709, 308] width 270 height 28
type input "سنجل سماش برجر"
click at [378, 308] on input "Choice" at bounding box center [422, 308] width 270 height 28
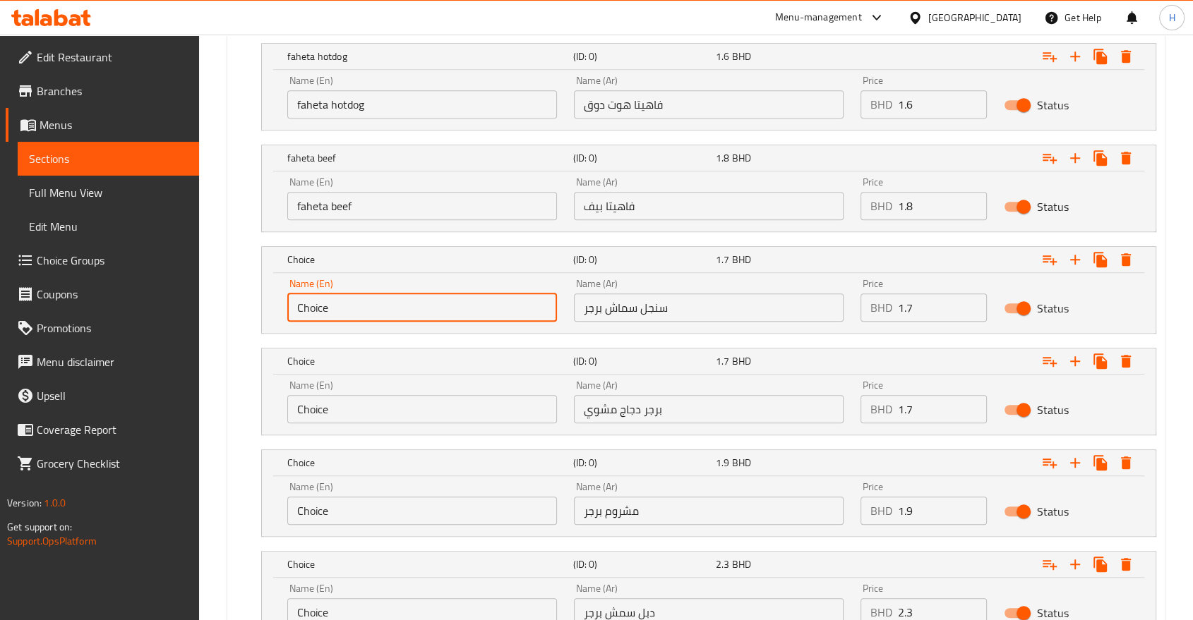
click at [378, 308] on input "Choice" at bounding box center [422, 308] width 270 height 28
type input "Single Smash Burger"
click at [367, 407] on input "Choice" at bounding box center [422, 409] width 270 height 28
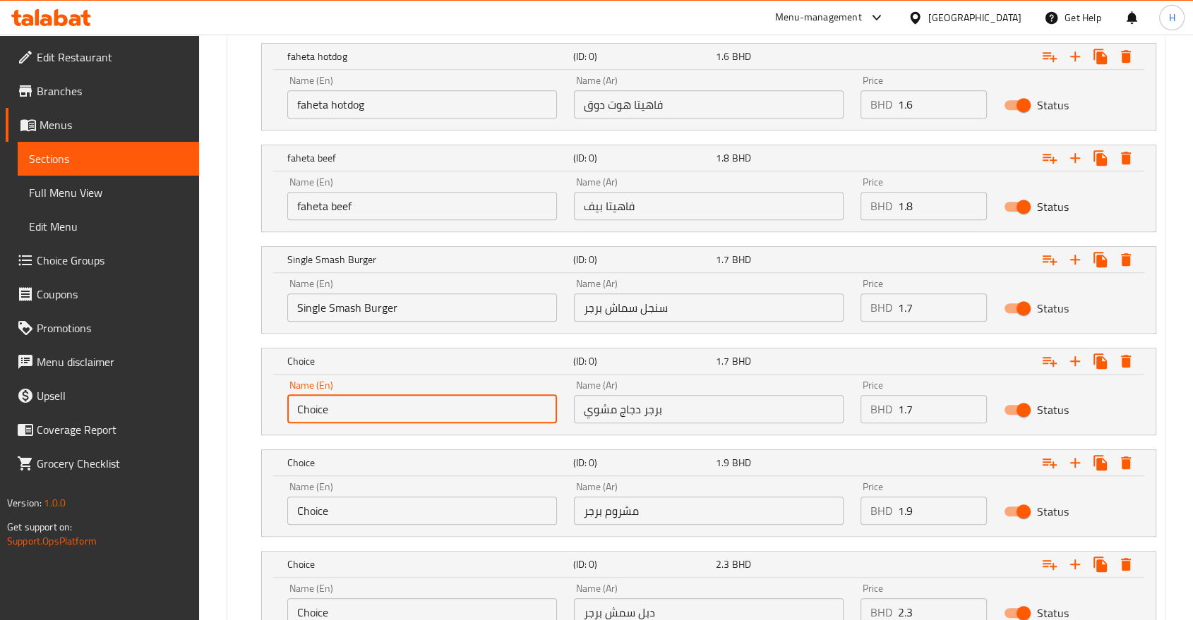
click at [367, 407] on input "Choice" at bounding box center [422, 409] width 270 height 28
type input "Grilled Chicken Burger"
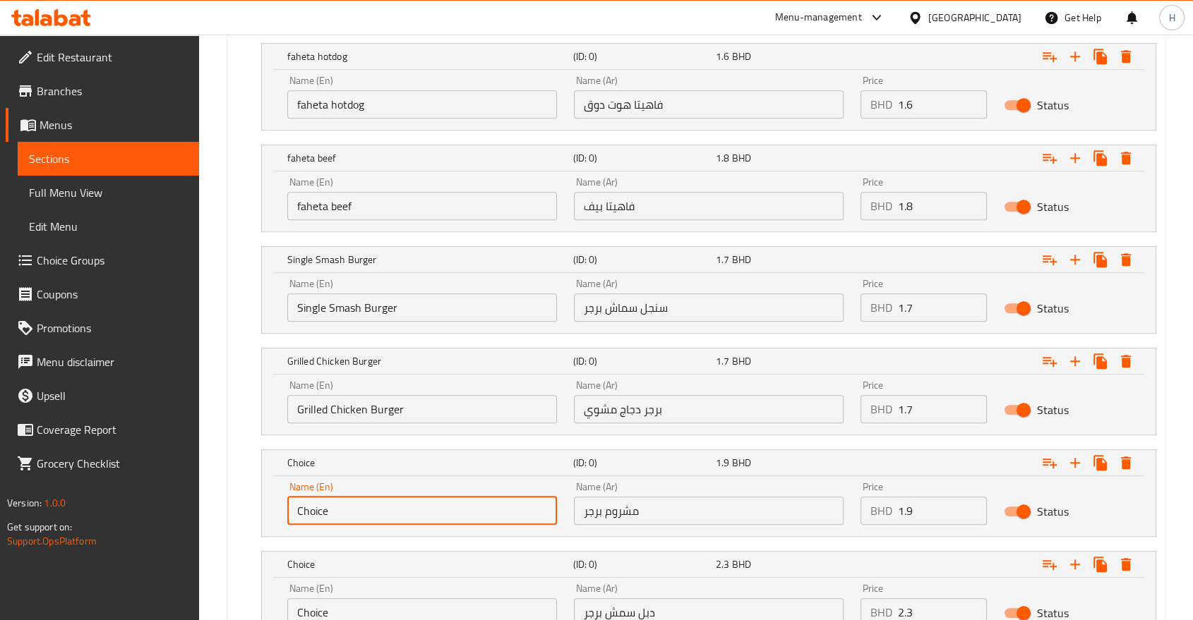
click at [329, 517] on input "Choice" at bounding box center [422, 511] width 270 height 28
type input "Mushroom Burger"
click at [299, 202] on input "faheta beef" at bounding box center [422, 206] width 270 height 28
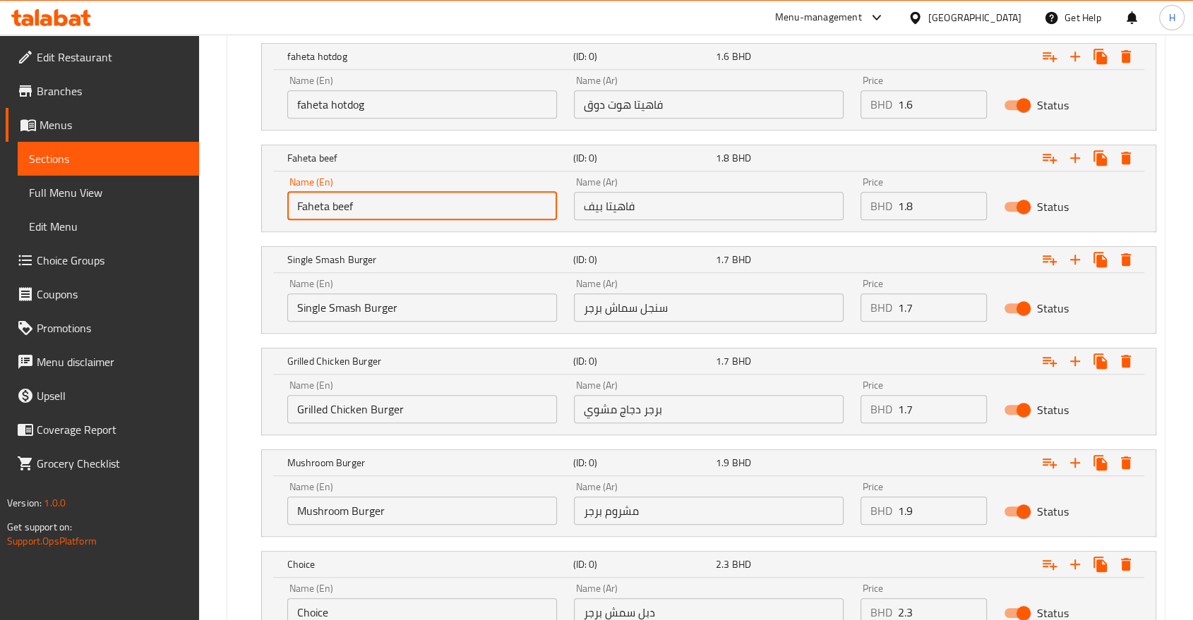
type input "Faheta beef"
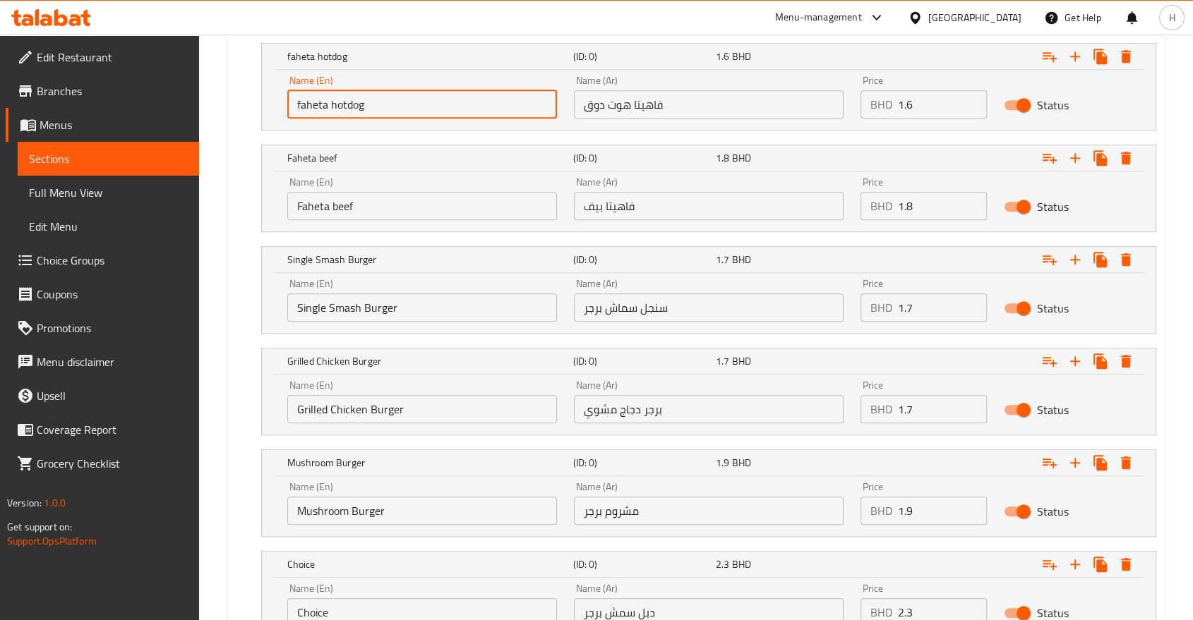
drag, startPoint x: 299, startPoint y: 106, endPoint x: 282, endPoint y: 107, distance: 17.0
click at [282, 104] on div "Name (En) faheta hotdog Name (En)" at bounding box center [422, 97] width 287 height 60
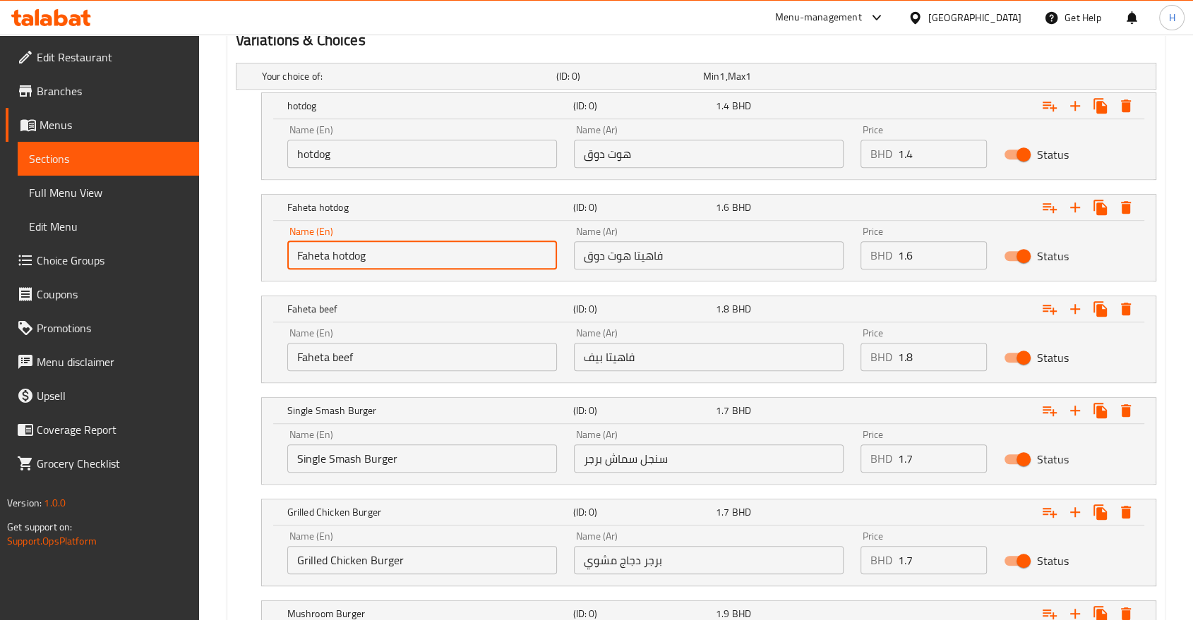
scroll to position [764, 0]
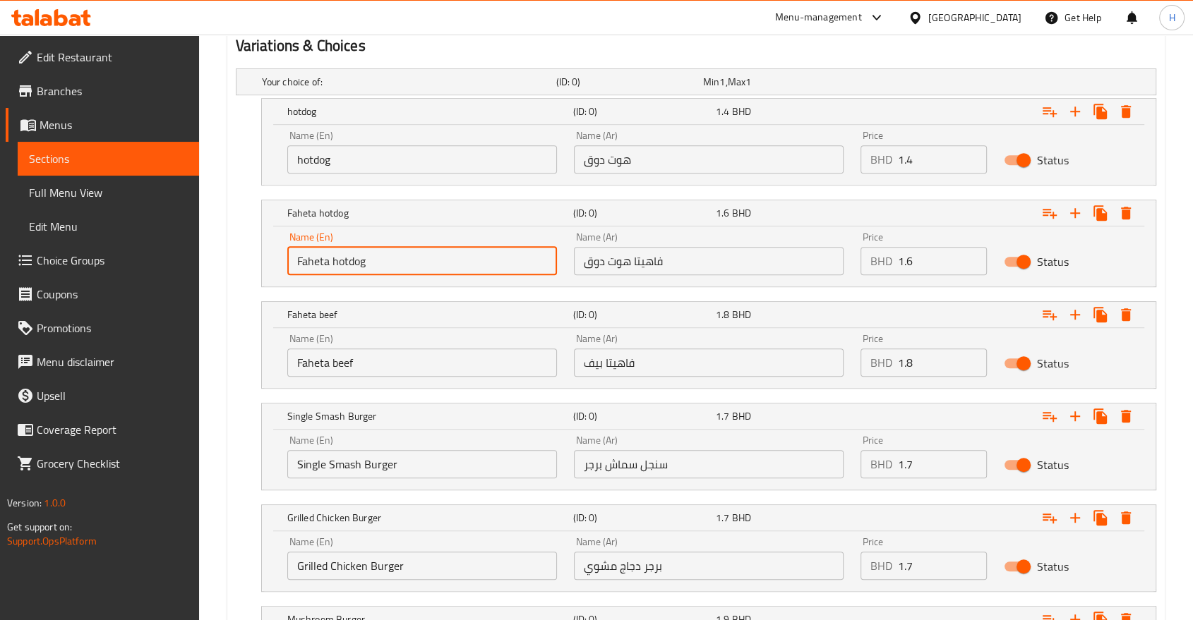
type input "Faheta hotdog"
drag, startPoint x: 304, startPoint y: 160, endPoint x: 280, endPoint y: 158, distance: 24.7
click at [280, 158] on div "Name (En) hotdog Name (En)" at bounding box center [422, 152] width 287 height 60
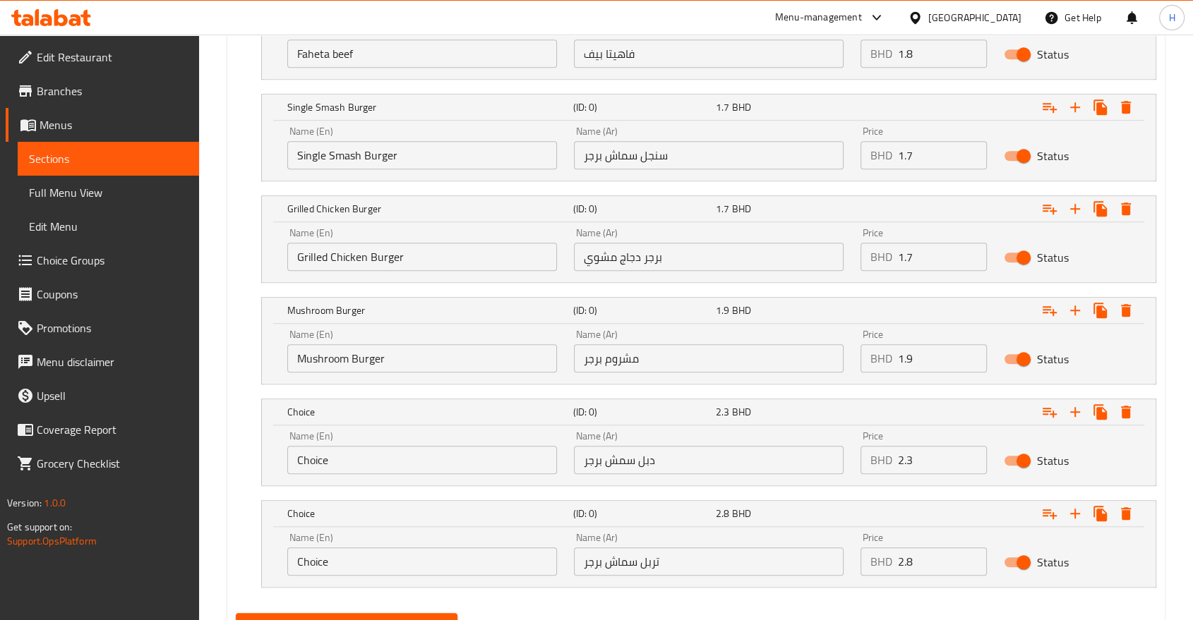
scroll to position [1139, 0]
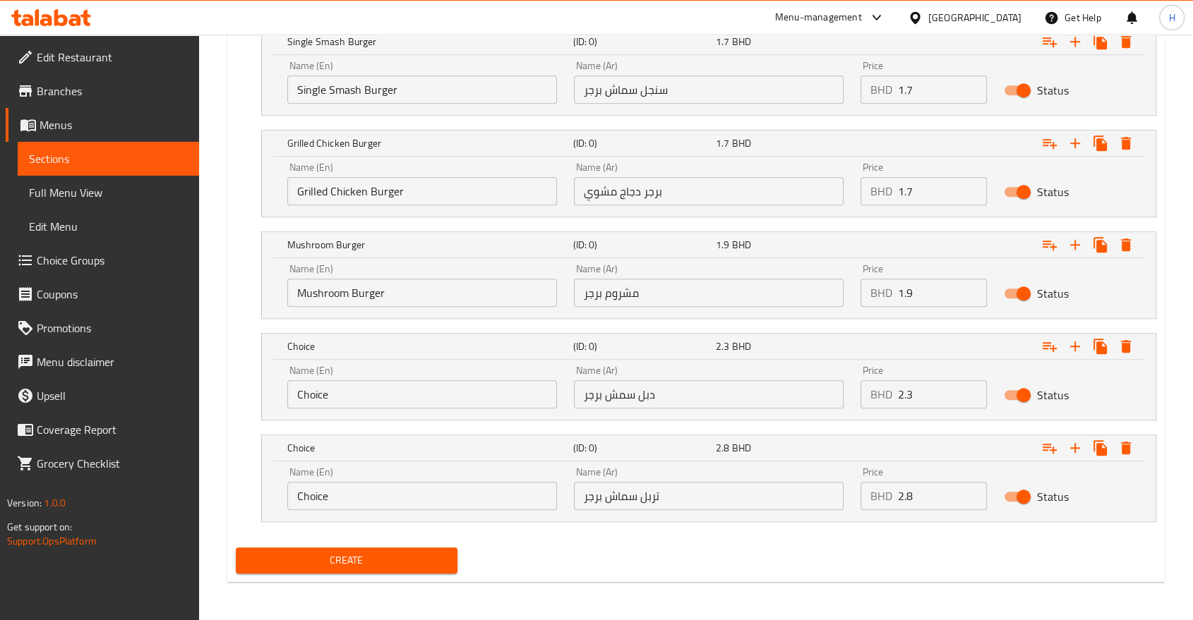
type input "Hotdog"
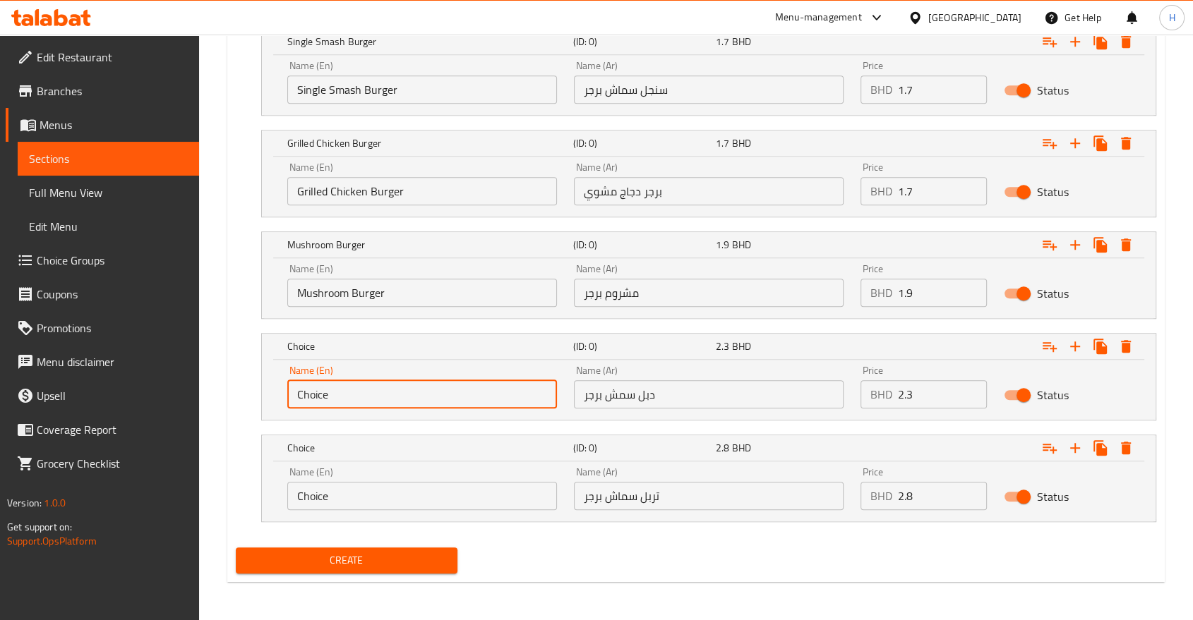
drag, startPoint x: 349, startPoint y: 388, endPoint x: 210, endPoint y: 396, distance: 139.3
type input "Double Smash Burger"
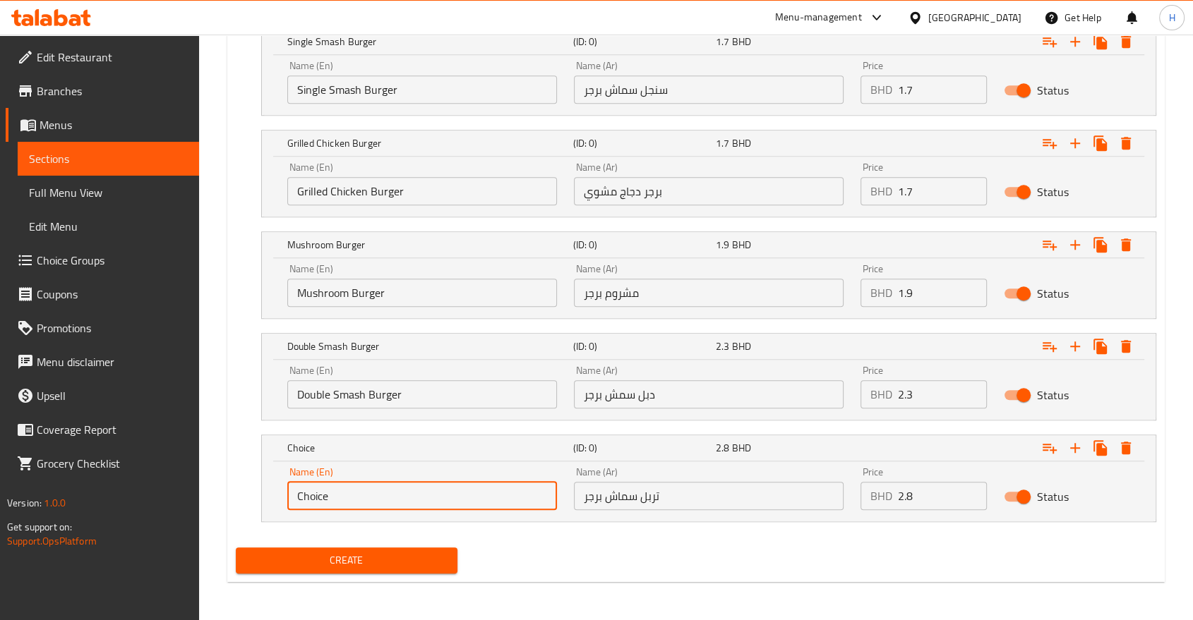
drag, startPoint x: 332, startPoint y: 491, endPoint x: 169, endPoint y: 488, distance: 163.1
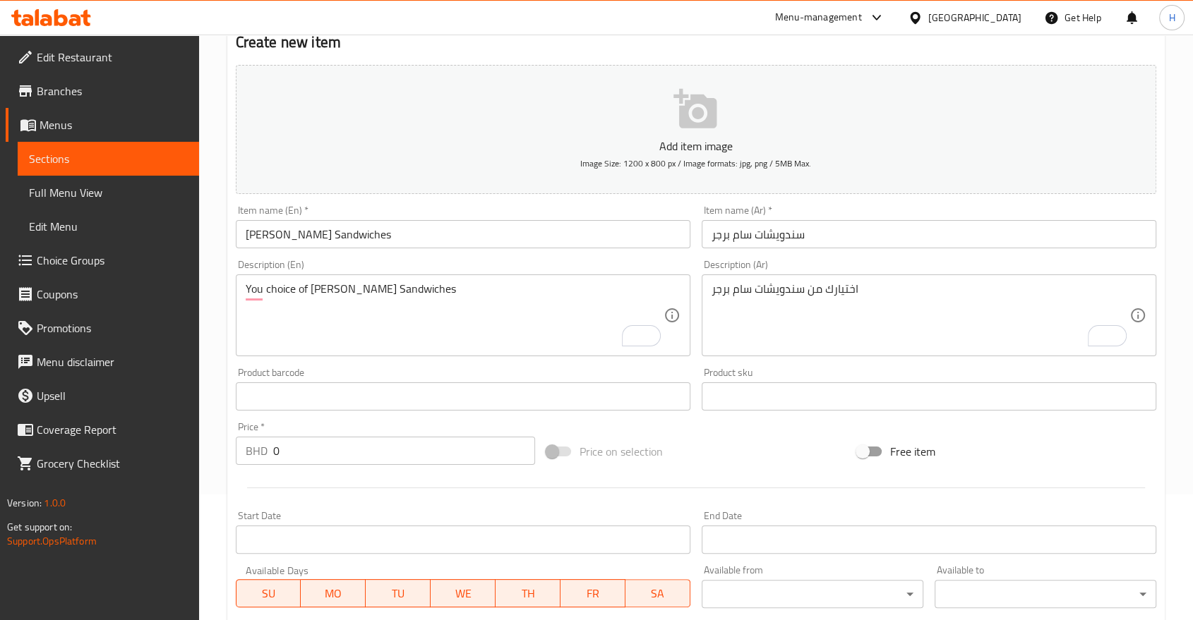
scroll to position [119, 0]
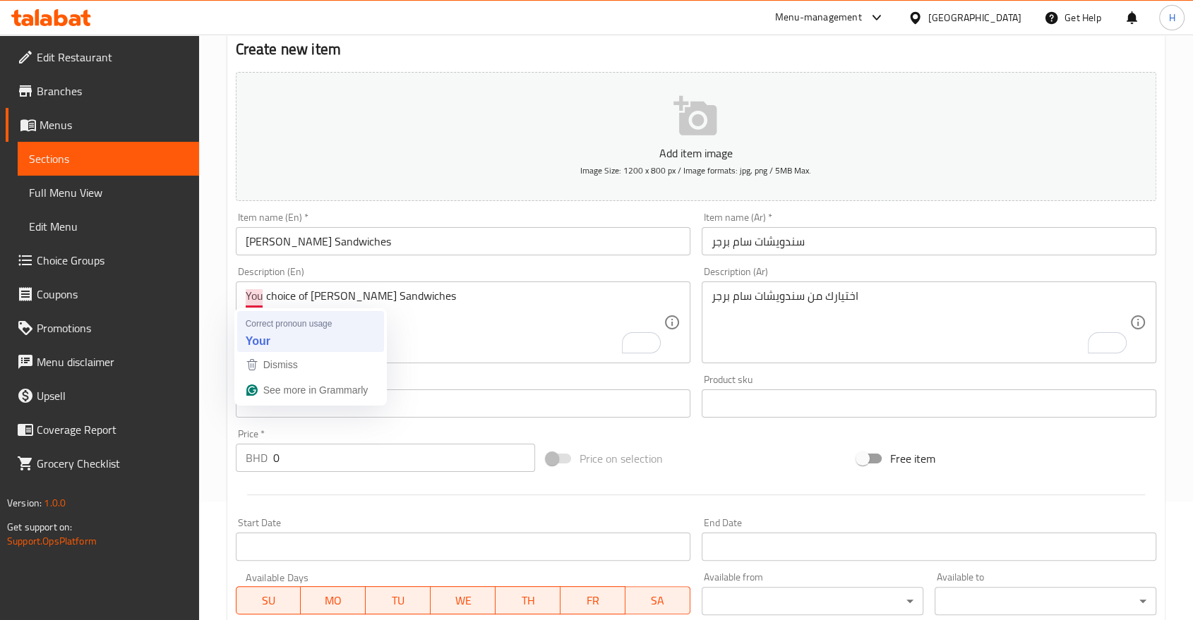
type input "Triple Smash Burger"
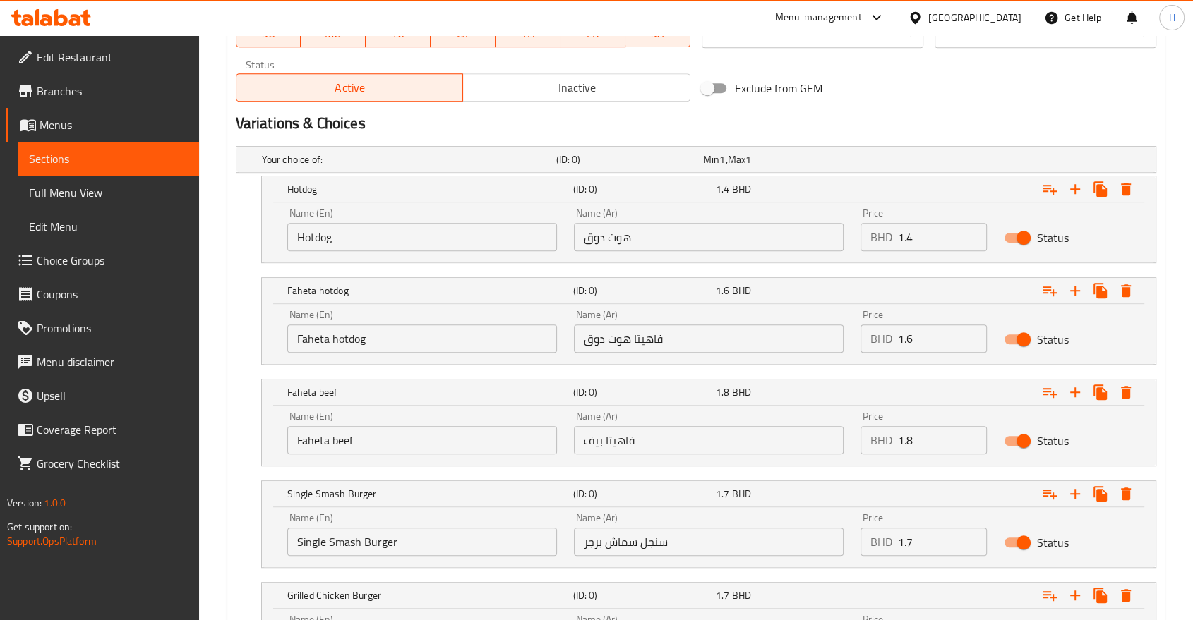
scroll to position [1139, 0]
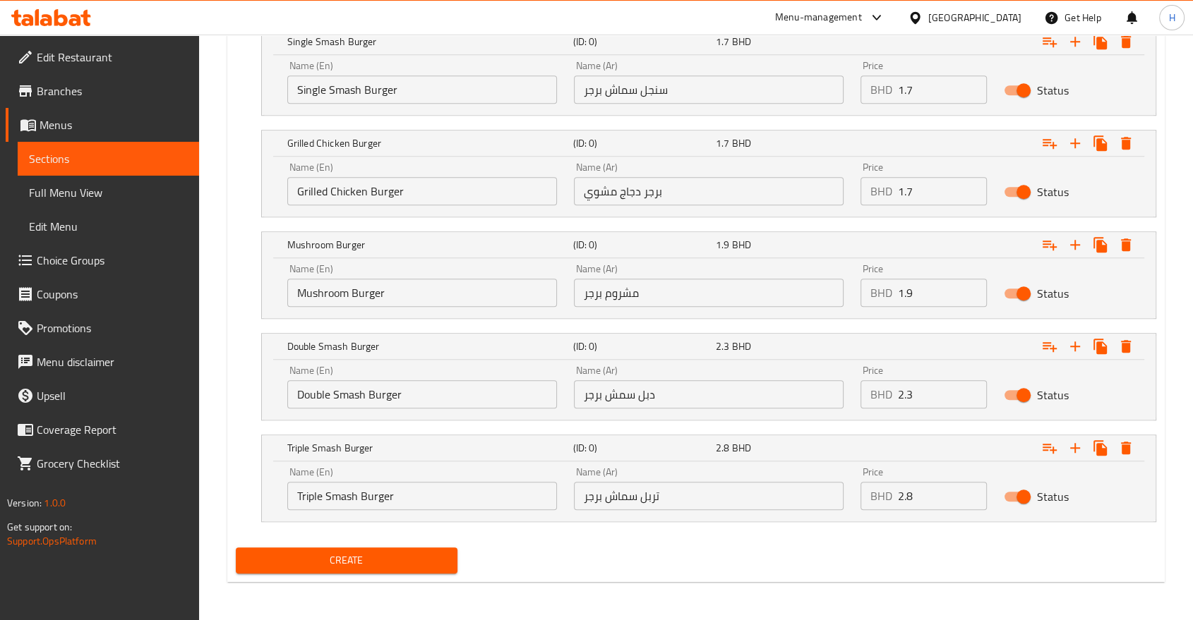
type textarea "Your choice of Sam Burger Sandwiches"
click at [340, 556] on span "Create" at bounding box center [346, 561] width 199 height 18
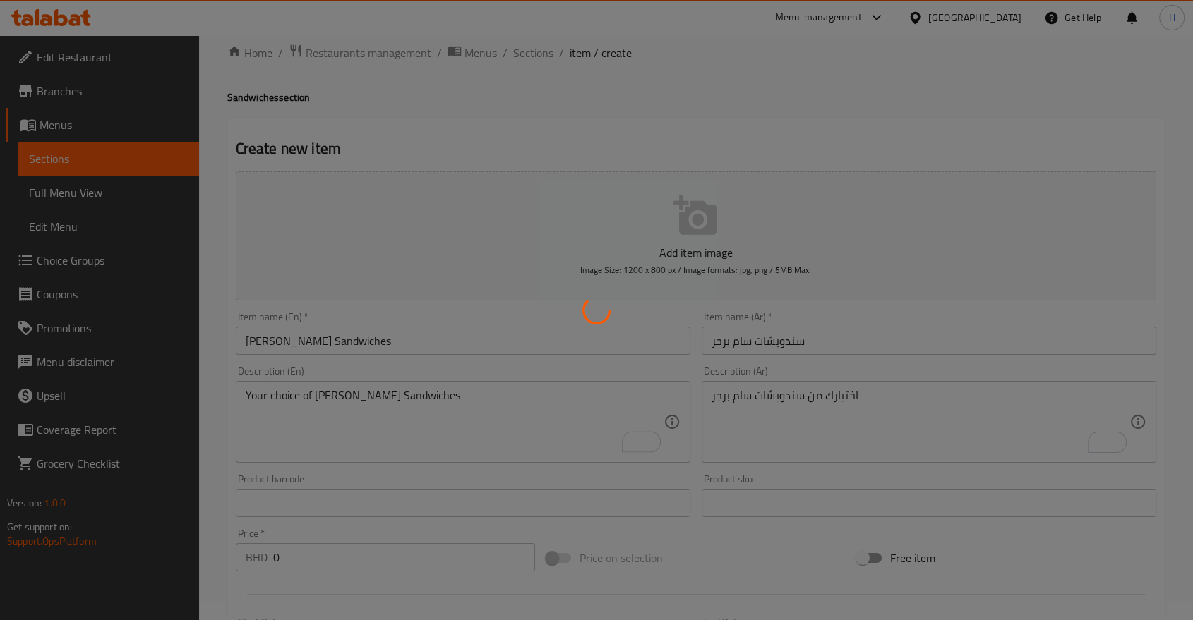
scroll to position [0, 0]
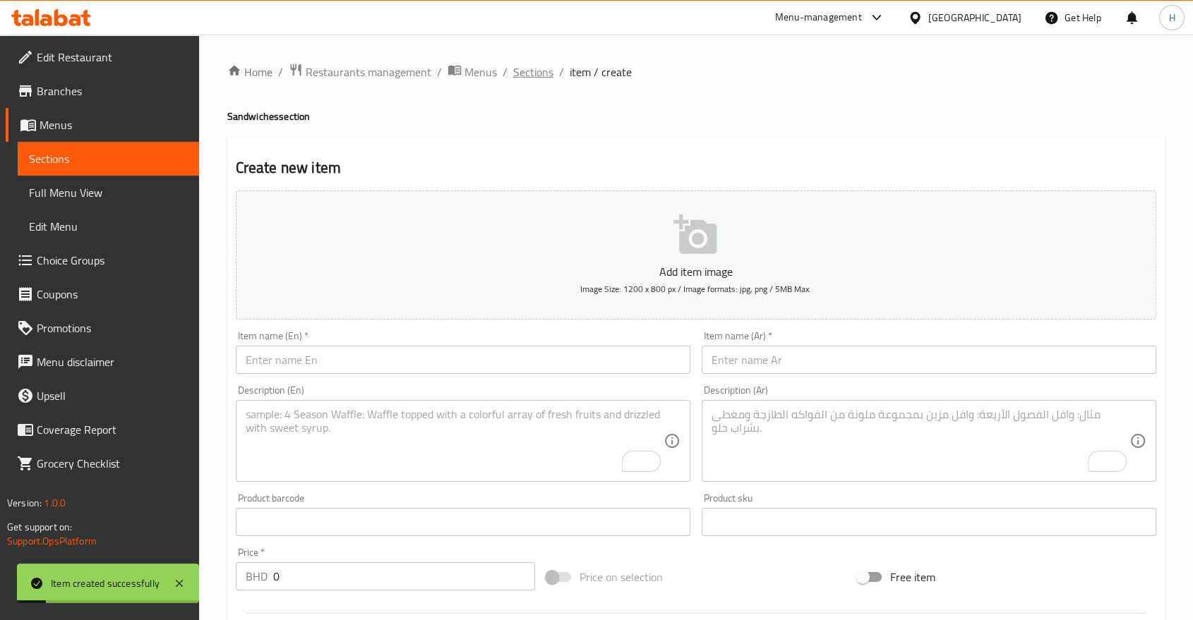
click at [532, 73] on span "Sections" at bounding box center [533, 72] width 40 height 17
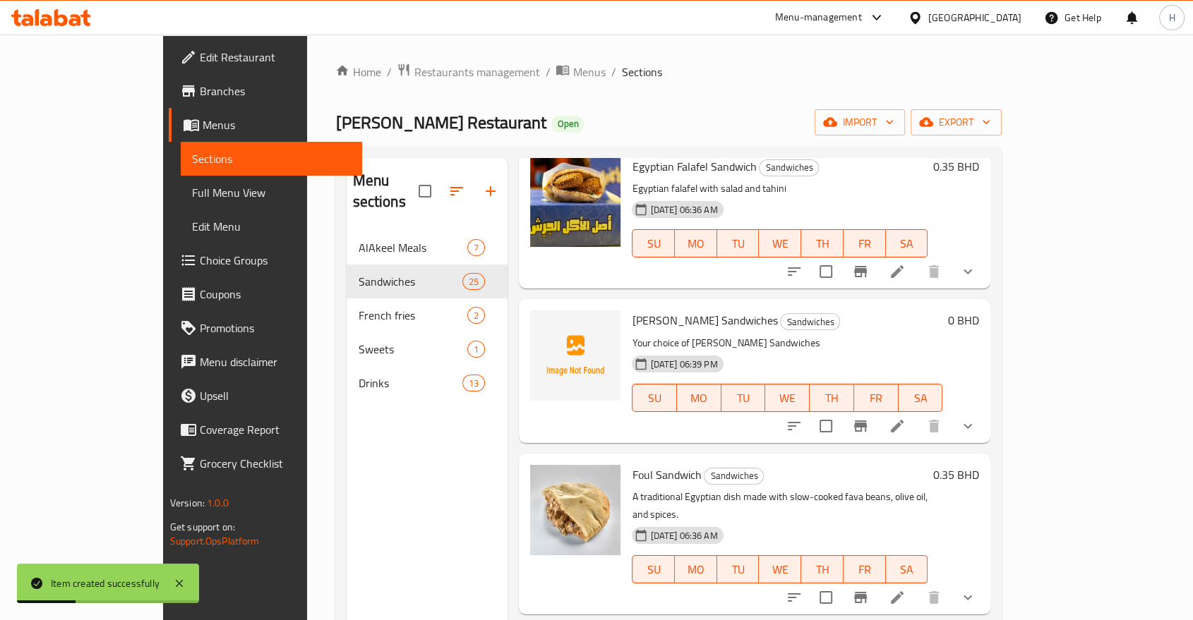
scroll to position [157, 0]
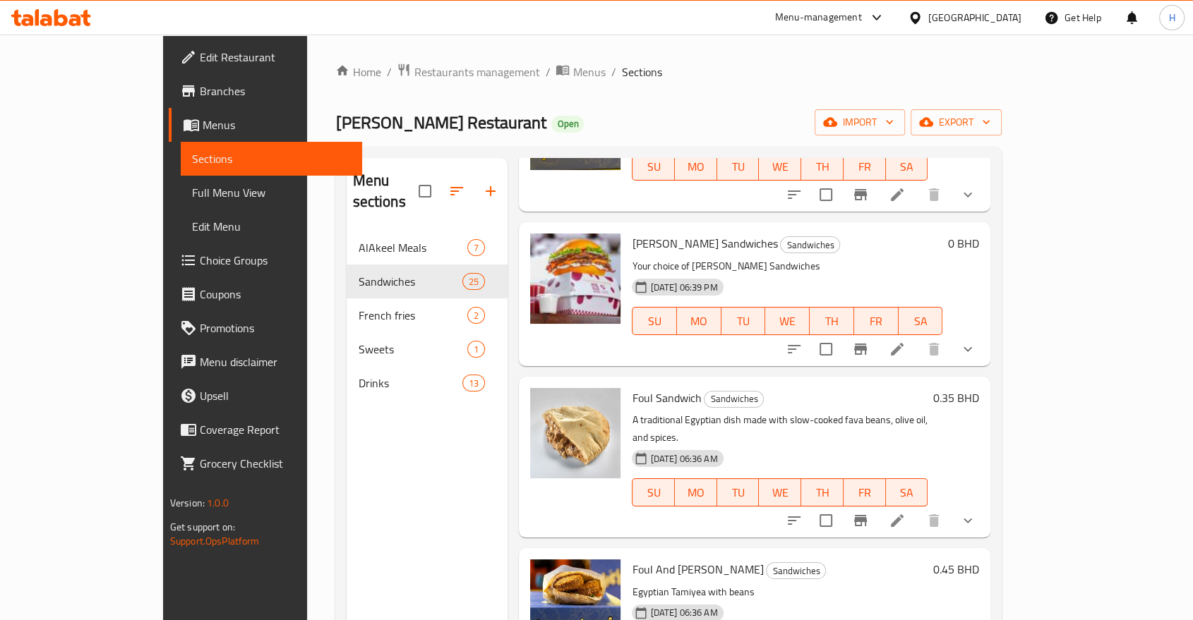
click at [200, 264] on span "Choice Groups" at bounding box center [275, 260] width 151 height 17
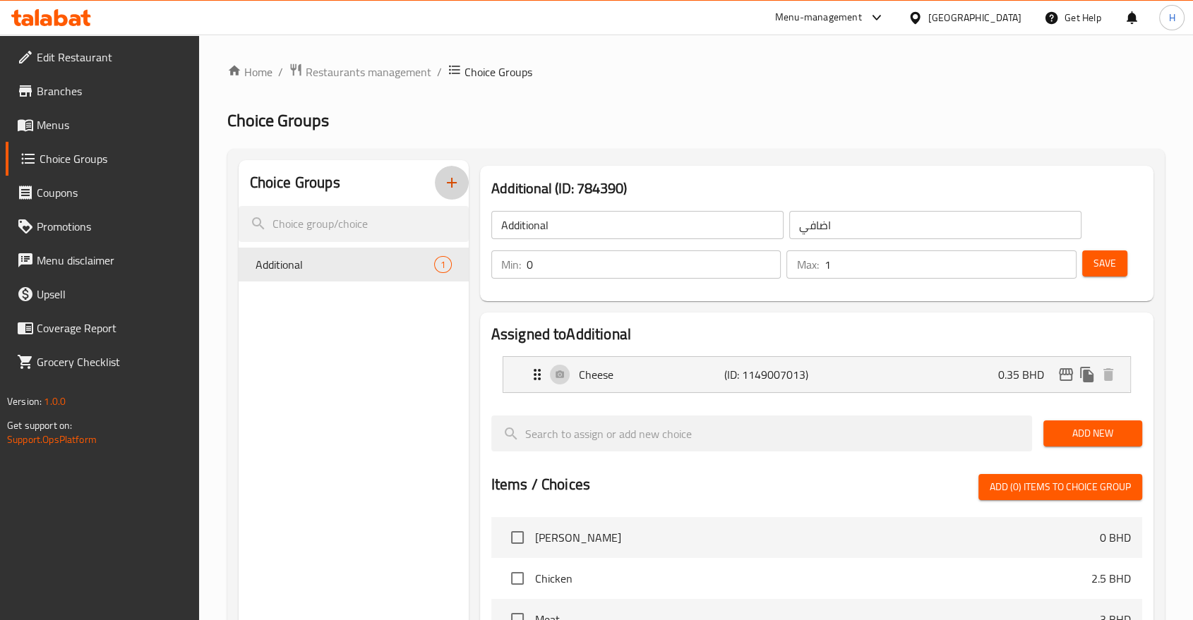
click at [455, 186] on icon "button" at bounding box center [451, 182] width 17 height 17
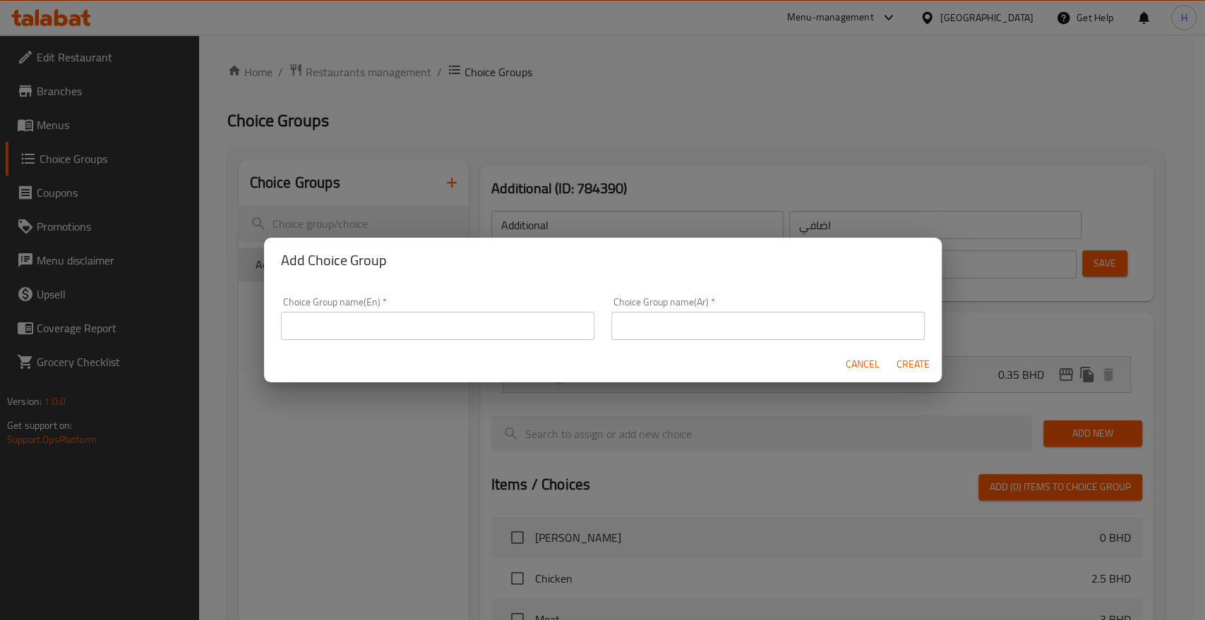
click at [328, 335] on input "text" at bounding box center [437, 326] width 313 height 28
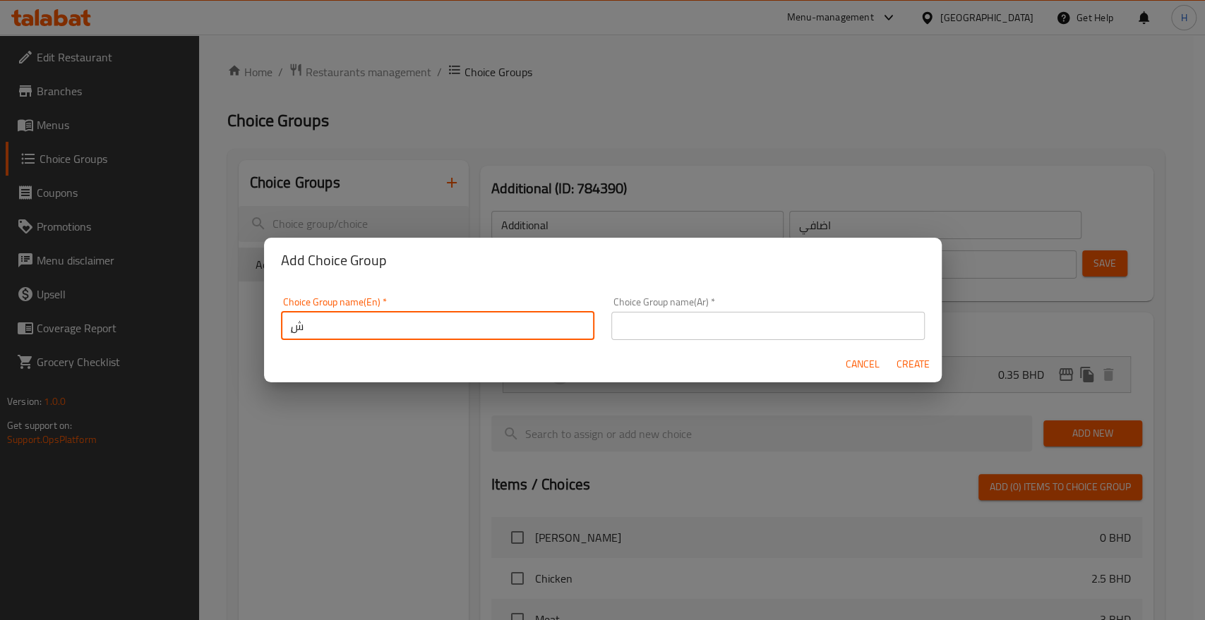
type input "ٍ"
type input "Sam Burger Meal Size"
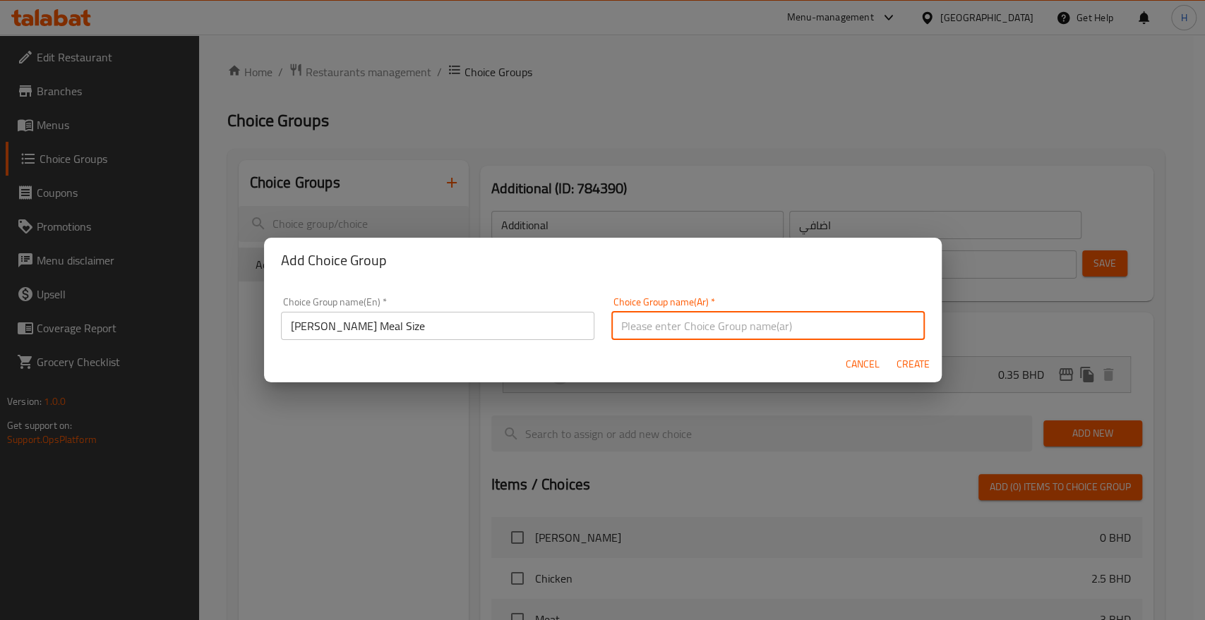
click at [644, 332] on input "text" at bounding box center [767, 326] width 313 height 28
type input "و"
type input "حجم وجبة سام برجر"
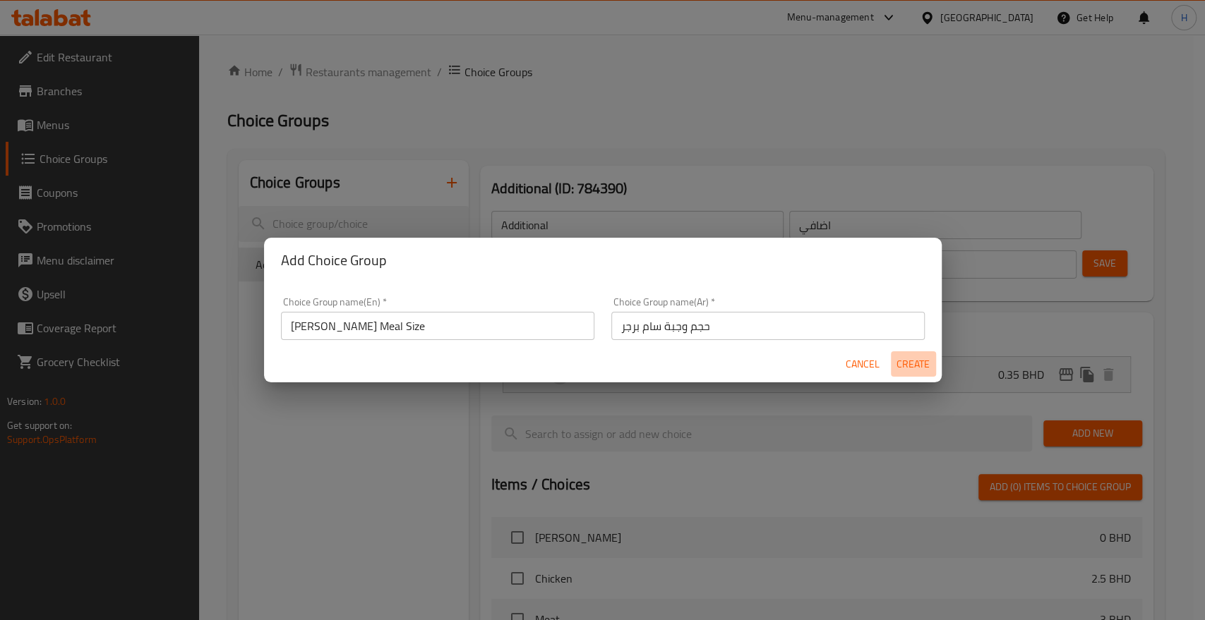
click at [896, 368] on span "Create" at bounding box center [913, 365] width 34 height 18
type input "Sam Burger Meal Size"
type input "حجم وجبة سام برجر"
type input "0"
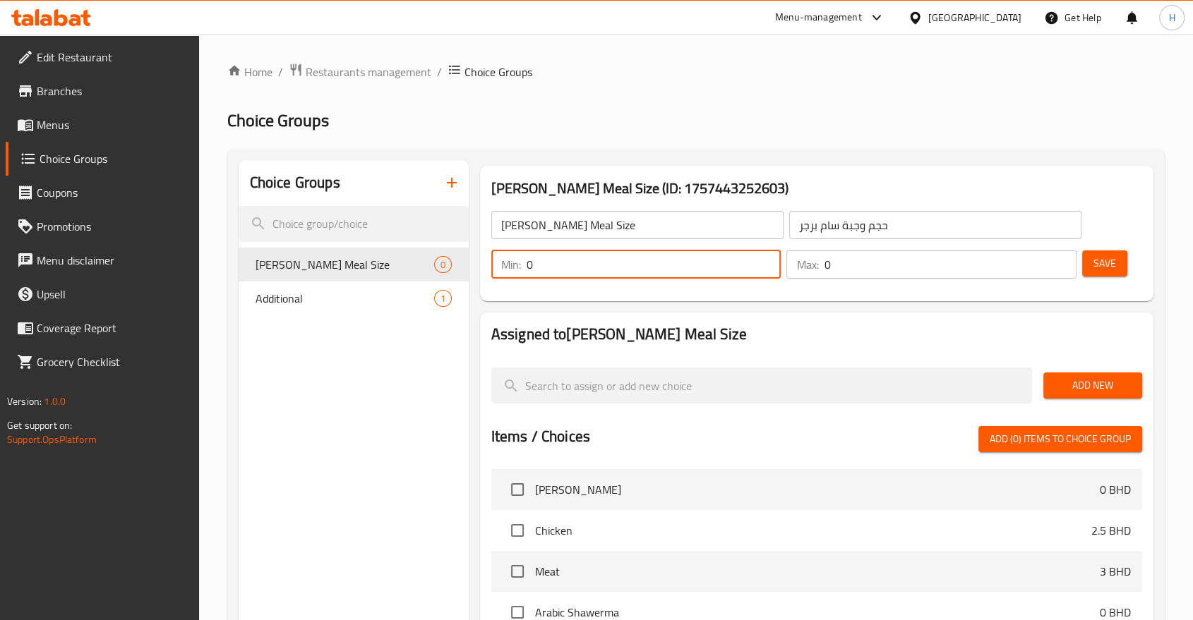
drag, startPoint x: 547, startPoint y: 264, endPoint x: 498, endPoint y: 265, distance: 48.7
click at [498, 265] on div "Min: 0 ​" at bounding box center [636, 265] width 290 height 28
type input "1"
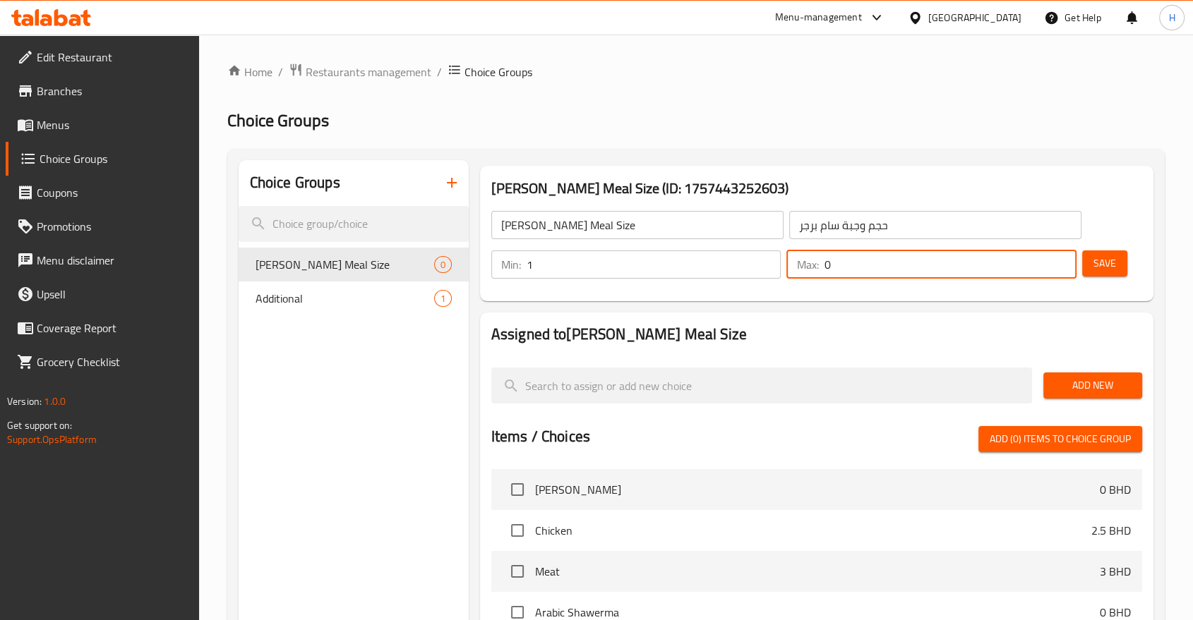
drag, startPoint x: 841, startPoint y: 265, endPoint x: 793, endPoint y: 268, distance: 48.8
click at [793, 263] on div "Max: 0 ​" at bounding box center [931, 265] width 290 height 28
type input "1"
click at [1106, 256] on span "Save" at bounding box center [1104, 264] width 23 height 18
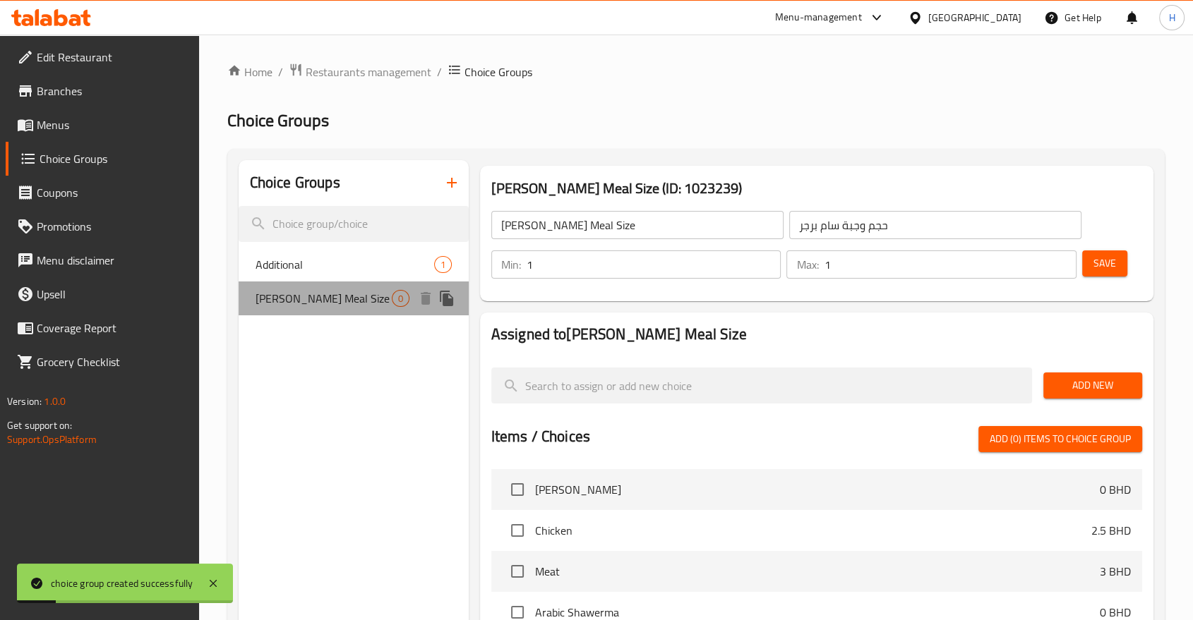
click at [299, 298] on span "Sam Burger Meal Size" at bounding box center [324, 298] width 136 height 17
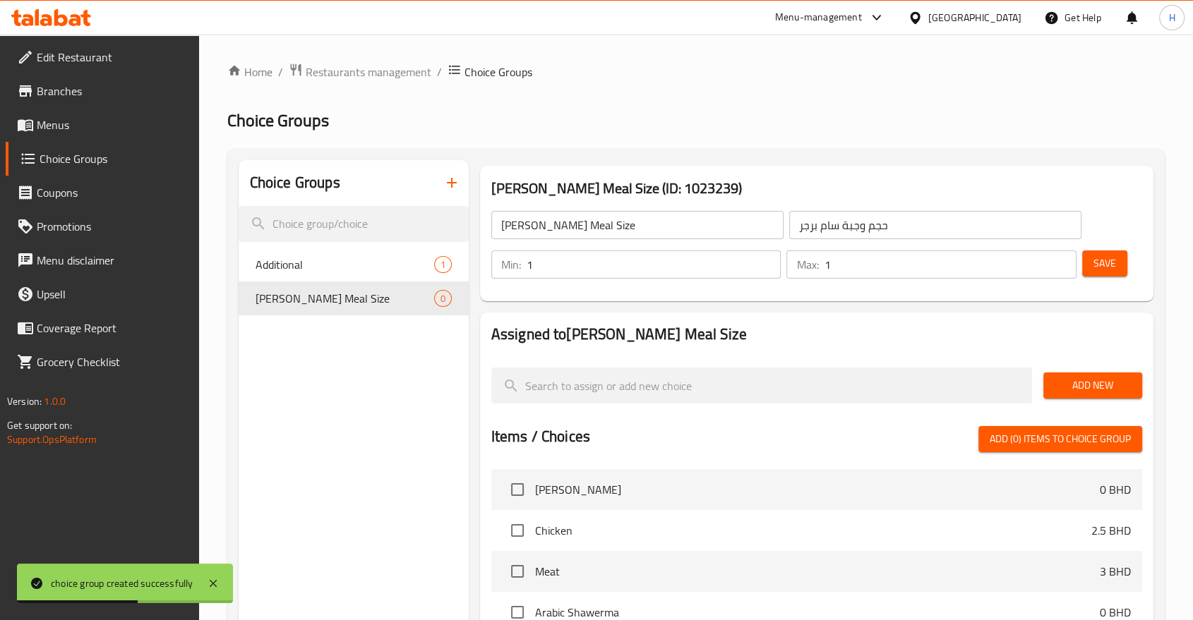
click at [1076, 387] on span "Add New" at bounding box center [1093, 386] width 76 height 18
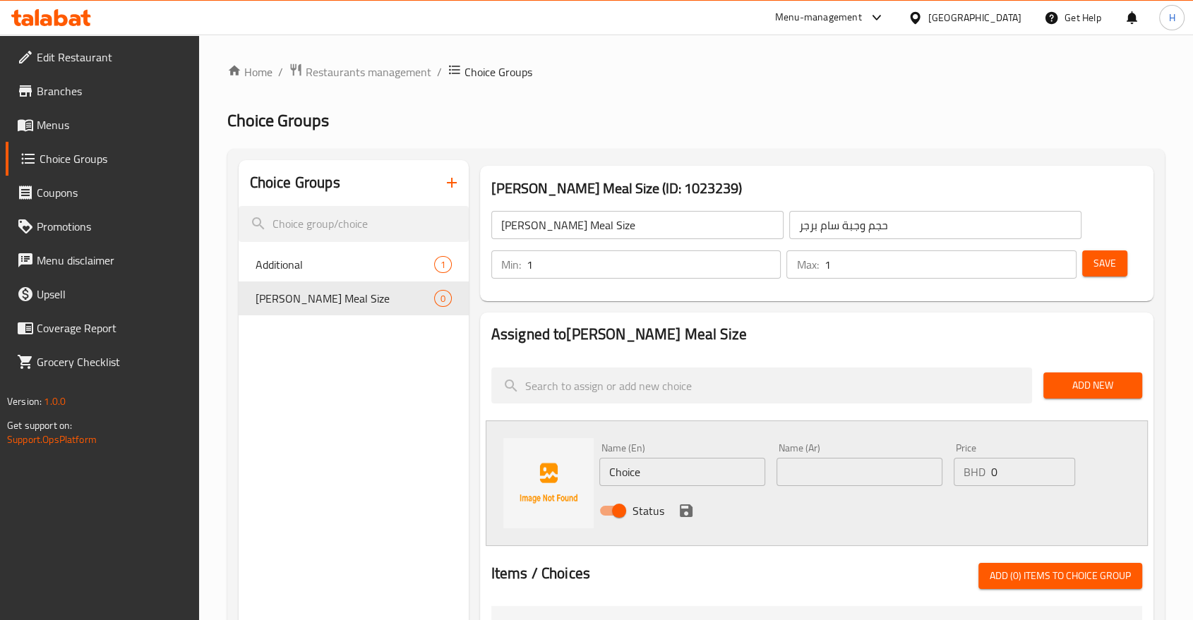
click at [623, 471] on input "Choice" at bounding box center [682, 472] width 166 height 28
type input "Single Smash Burger"
drag, startPoint x: 1004, startPoint y: 473, endPoint x: 961, endPoint y: 466, distance: 42.9
click at [961, 466] on div "BHD 0 Price" at bounding box center [1014, 472] width 121 height 28
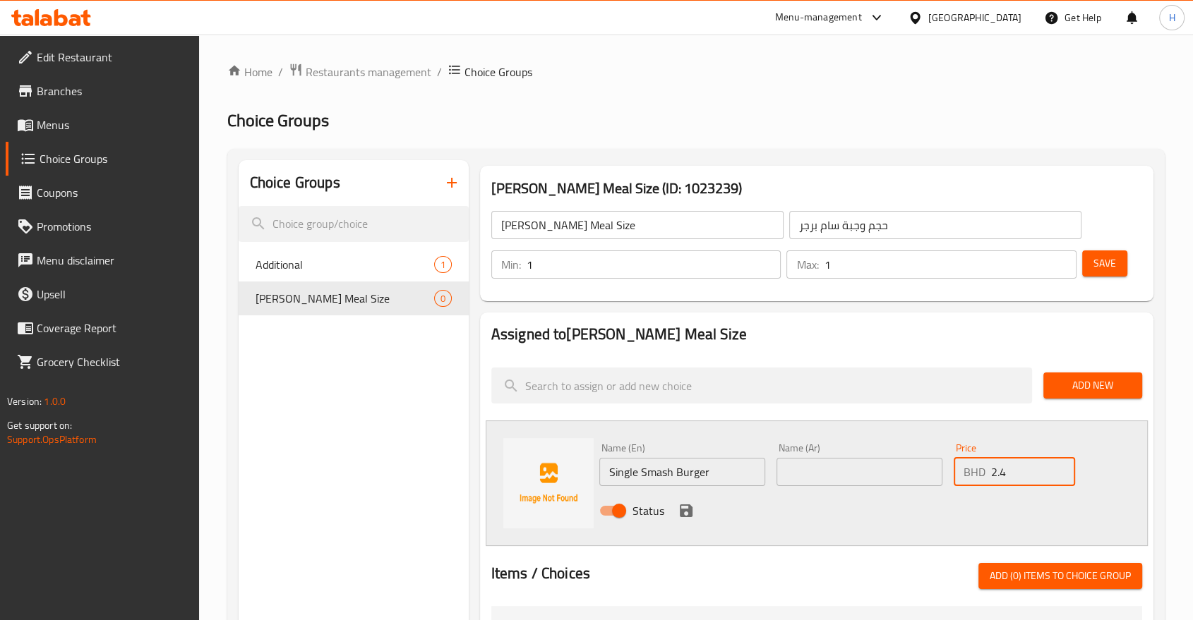
type input "2.4"
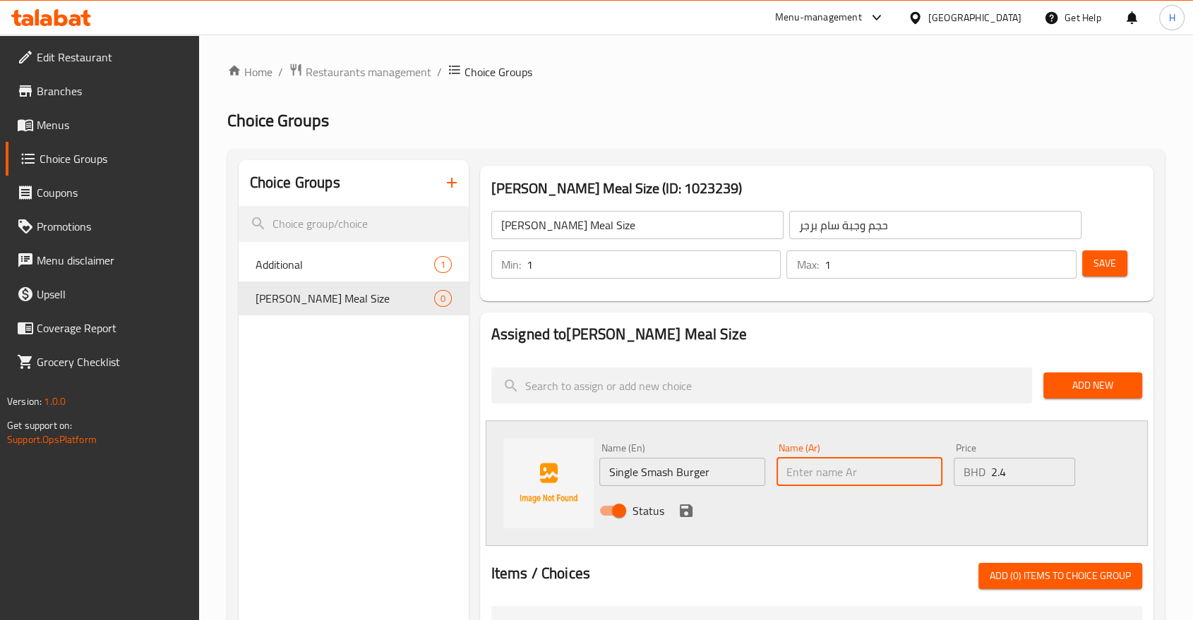
click at [870, 476] on input "text" at bounding box center [859, 472] width 166 height 28
type input "سنجل سماش برجر"
click at [688, 511] on icon "save" at bounding box center [686, 511] width 13 height 13
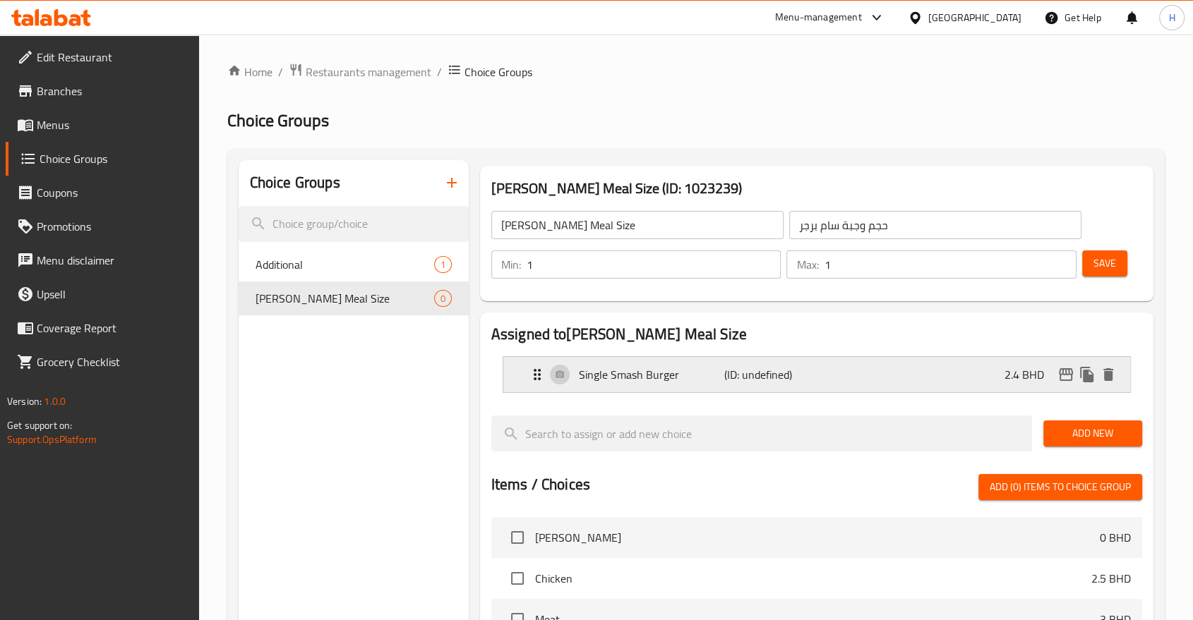
click at [789, 377] on p "(ID: undefined)" at bounding box center [772, 374] width 97 height 17
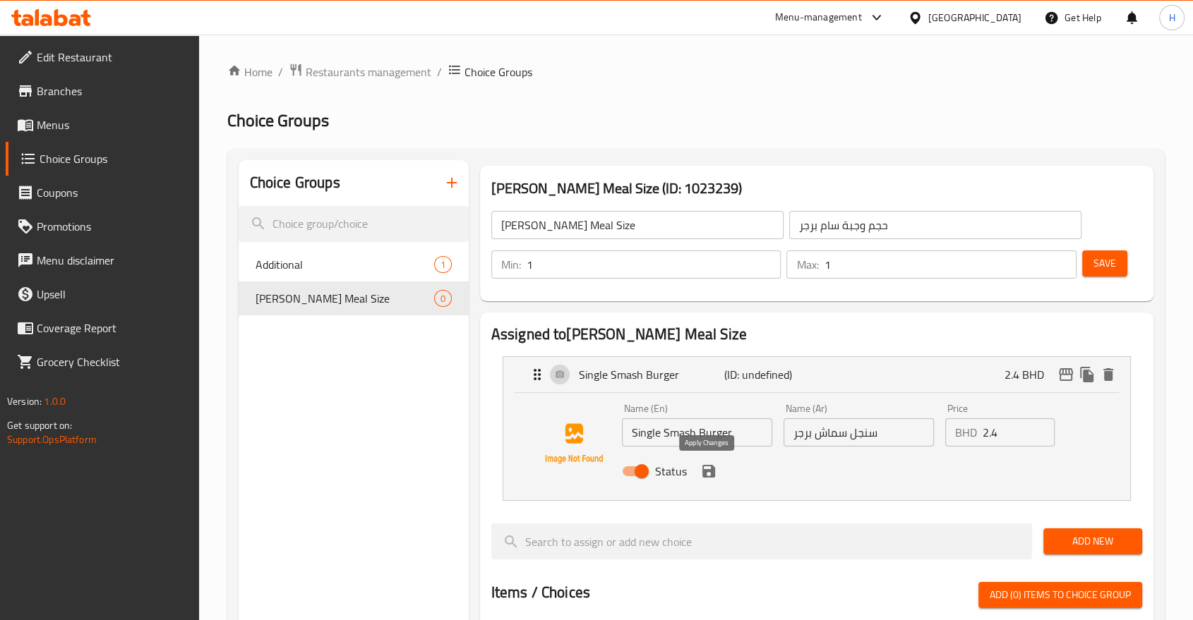
click at [711, 474] on icon "save" at bounding box center [708, 471] width 13 height 13
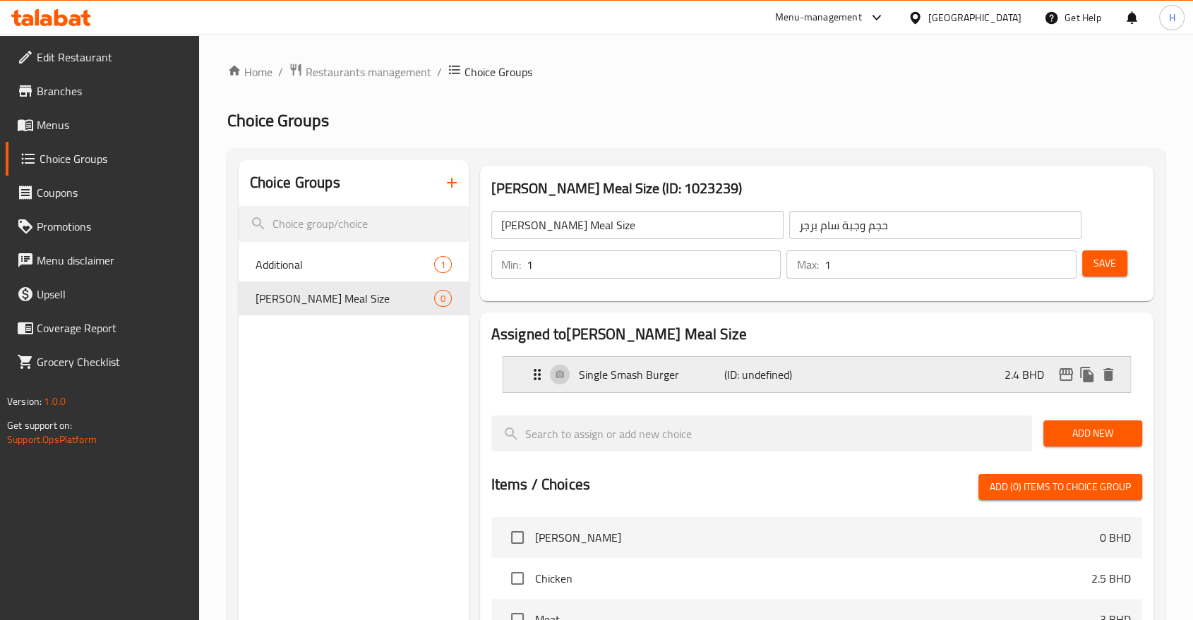
click at [728, 366] on p "(ID: undefined)" at bounding box center [772, 374] width 97 height 17
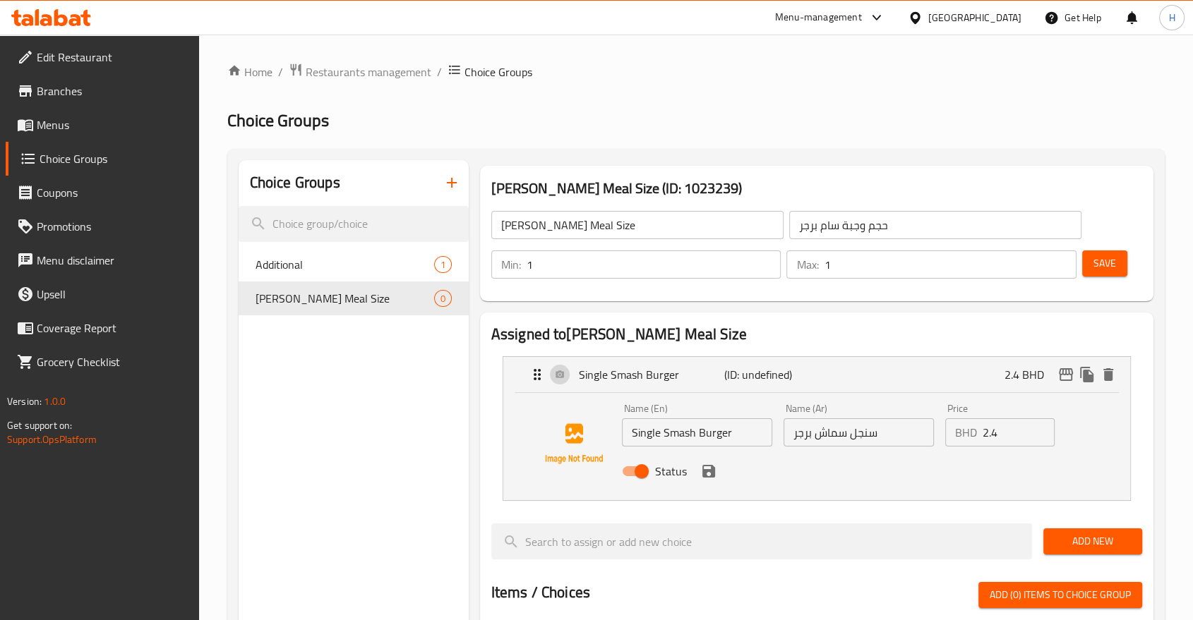
click at [1055, 541] on span "Add New" at bounding box center [1093, 542] width 76 height 18
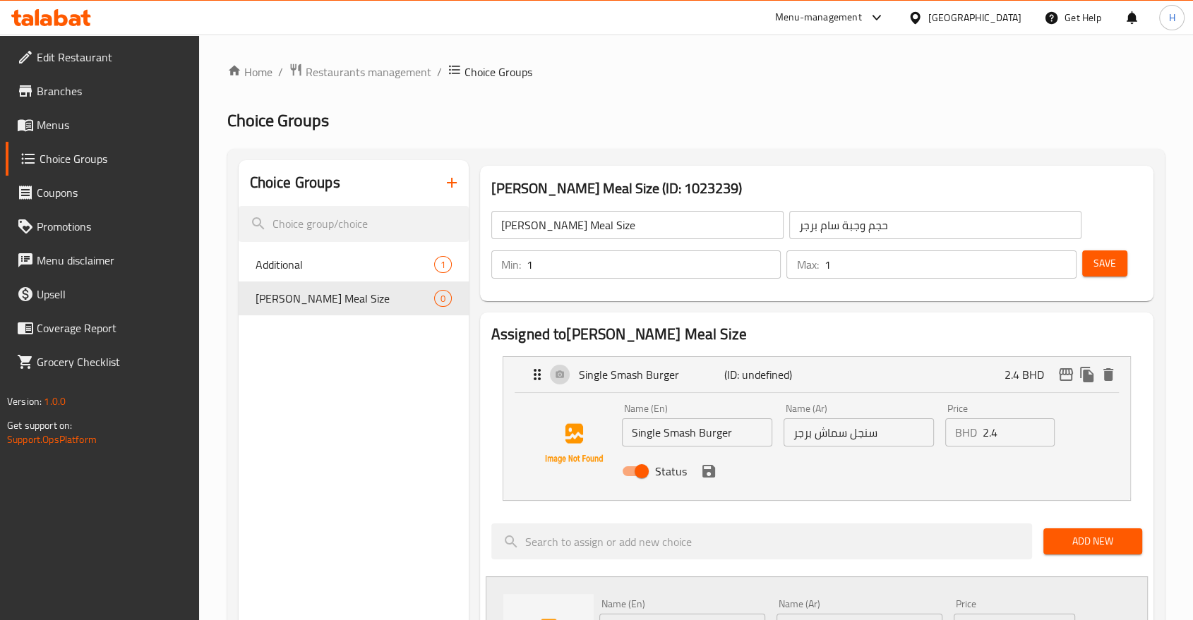
scroll to position [78, 0]
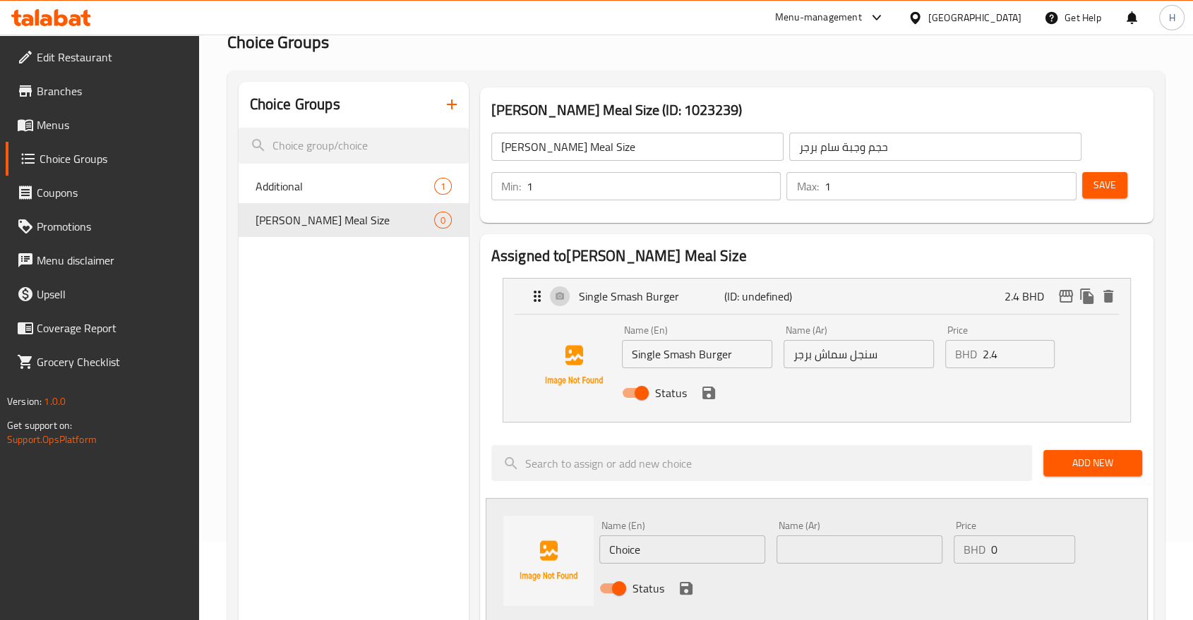
click at [679, 553] on input "Choice" at bounding box center [682, 550] width 166 height 28
drag, startPoint x: 678, startPoint y: 552, endPoint x: 531, endPoint y: 536, distance: 147.6
click at [531, 536] on div "Name (En) Choice Name (En) Name (Ar) Name (Ar) Price BHD 0 Price Status" at bounding box center [817, 561] width 662 height 126
type input "Mushroom Burger"
click at [829, 551] on input "text" at bounding box center [859, 550] width 166 height 28
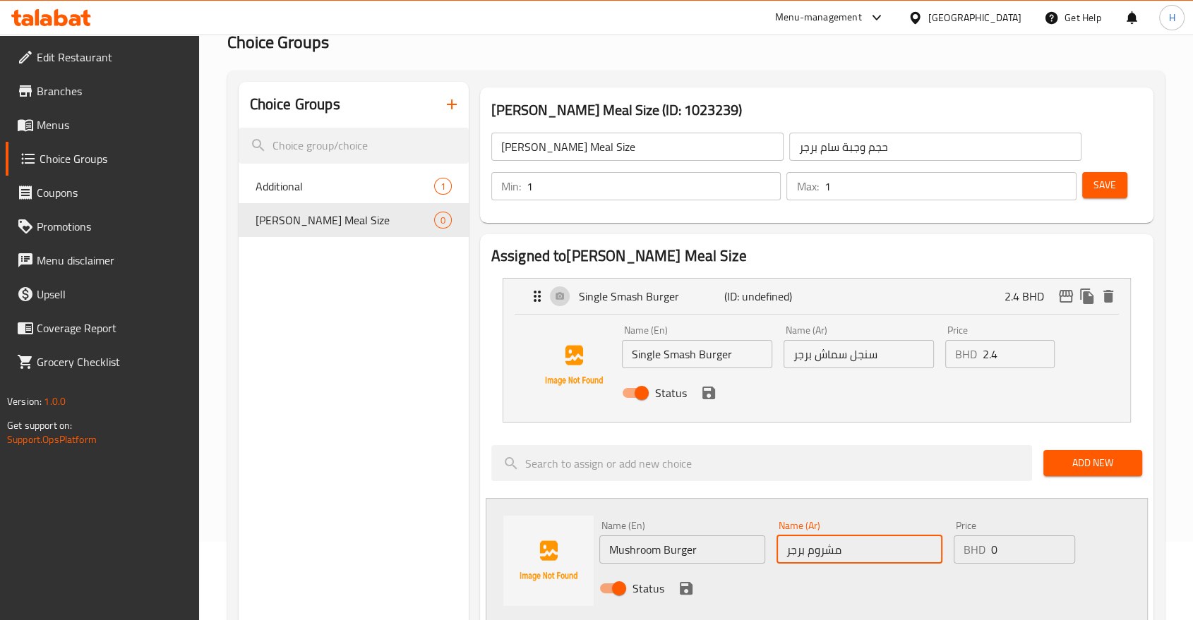
type input "مشروم برجر"
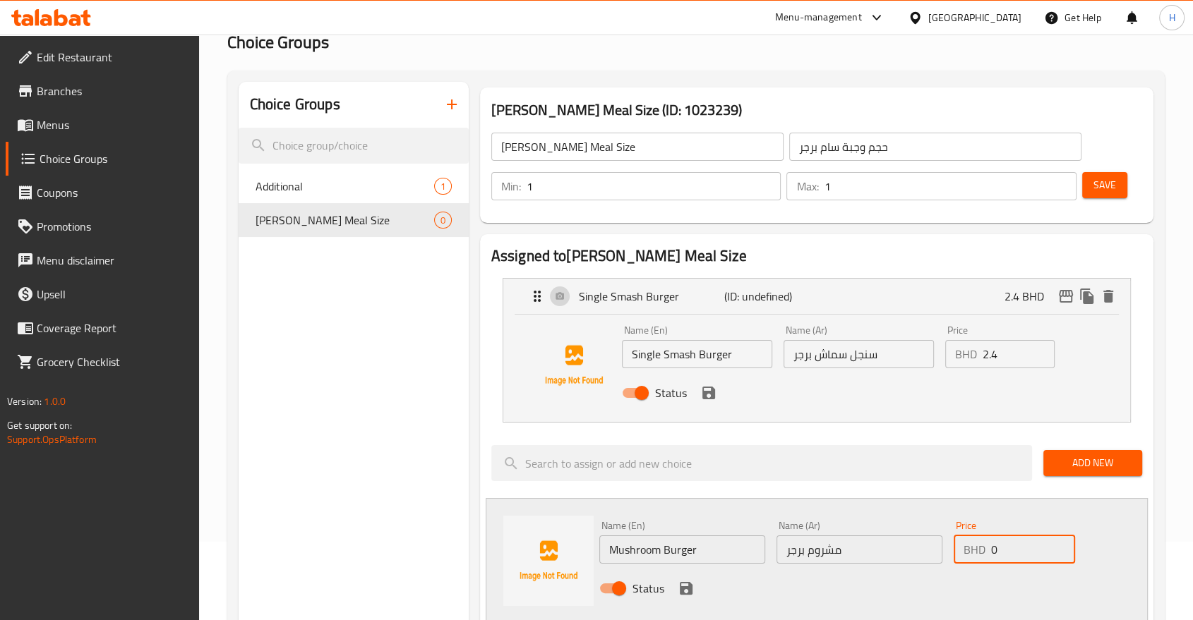
drag, startPoint x: 1002, startPoint y: 555, endPoint x: 952, endPoint y: 542, distance: 51.7
click at [954, 542] on div "BHD 0 Price" at bounding box center [1014, 550] width 121 height 28
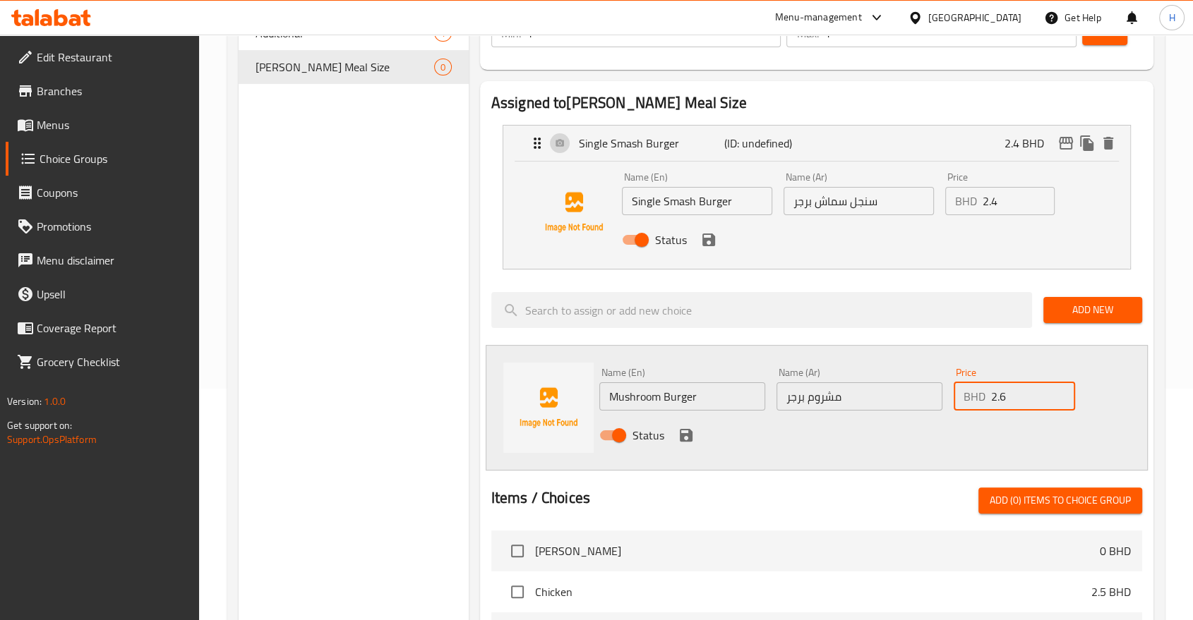
scroll to position [235, 0]
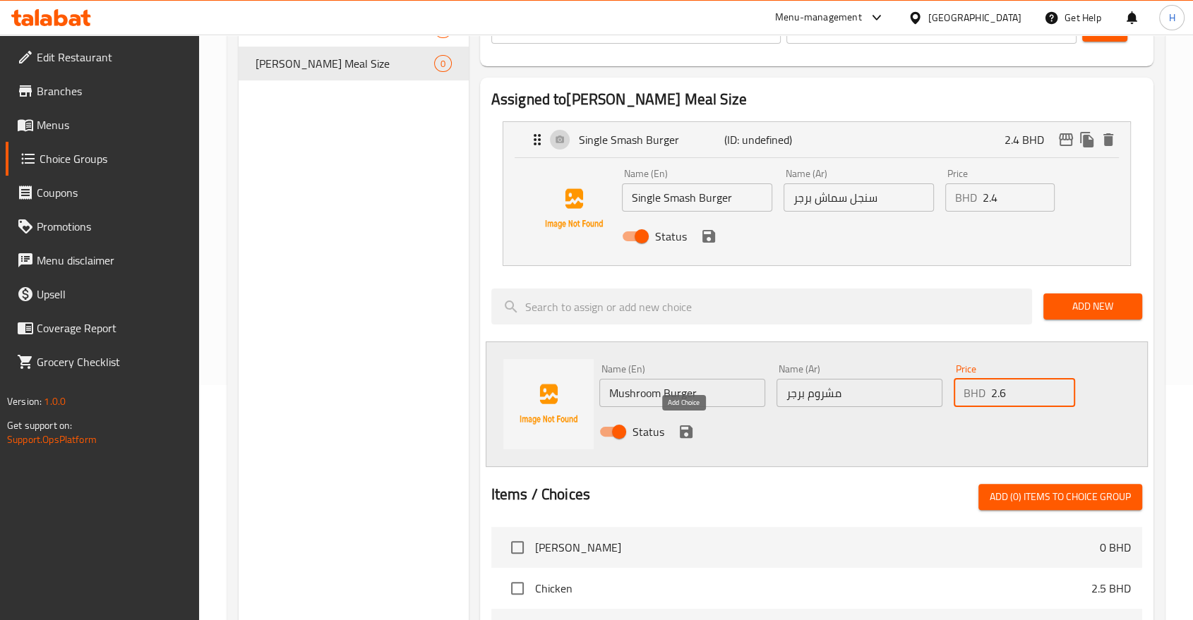
type input "2.6"
click at [684, 433] on icon "save" at bounding box center [686, 432] width 17 height 17
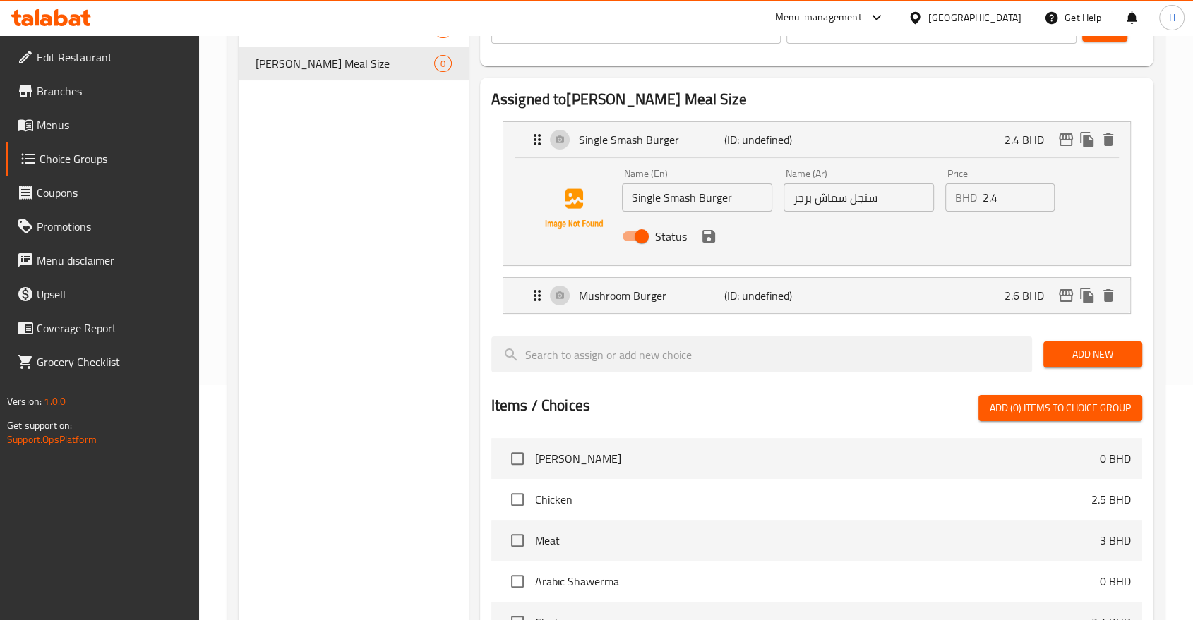
click at [1055, 356] on span "Add New" at bounding box center [1093, 355] width 76 height 18
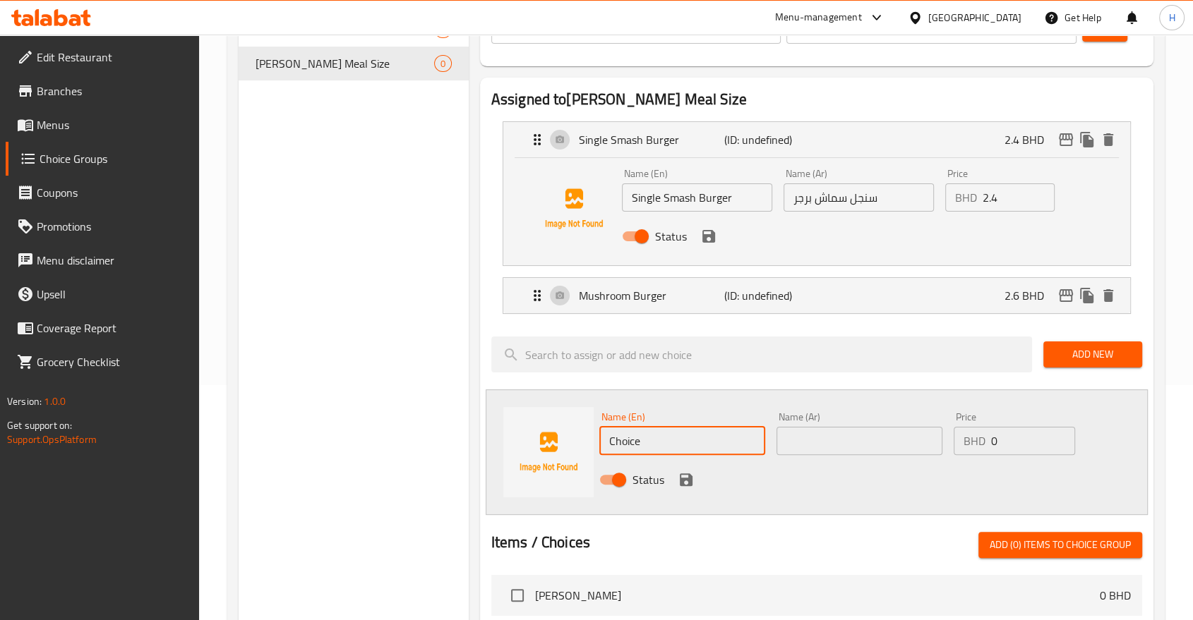
click at [638, 434] on input "Choice" at bounding box center [682, 441] width 166 height 28
type input "Double Smash Burger"
click at [828, 442] on input "text" at bounding box center [859, 441] width 166 height 28
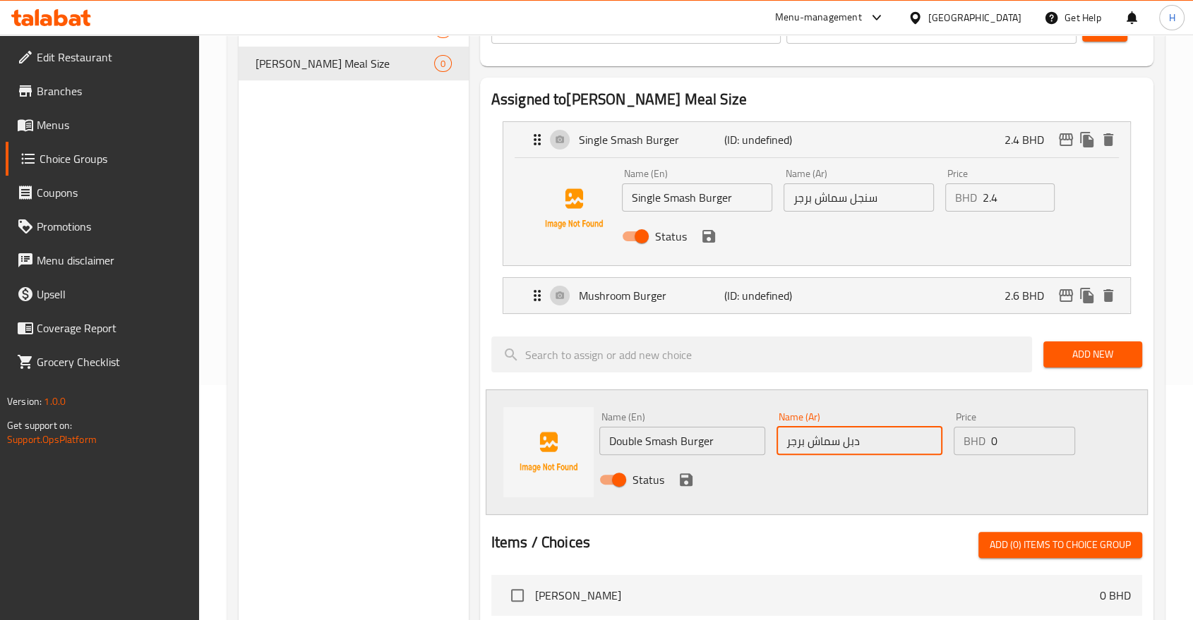
type input "دبل سماش برجر"
drag, startPoint x: 1003, startPoint y: 439, endPoint x: 897, endPoint y: 446, distance: 106.1
click at [897, 446] on div "Name (En) Double Smash Burger Name (En) Name (Ar) دبل سماش برجر Name (Ar) Price…" at bounding box center [860, 453] width 532 height 92
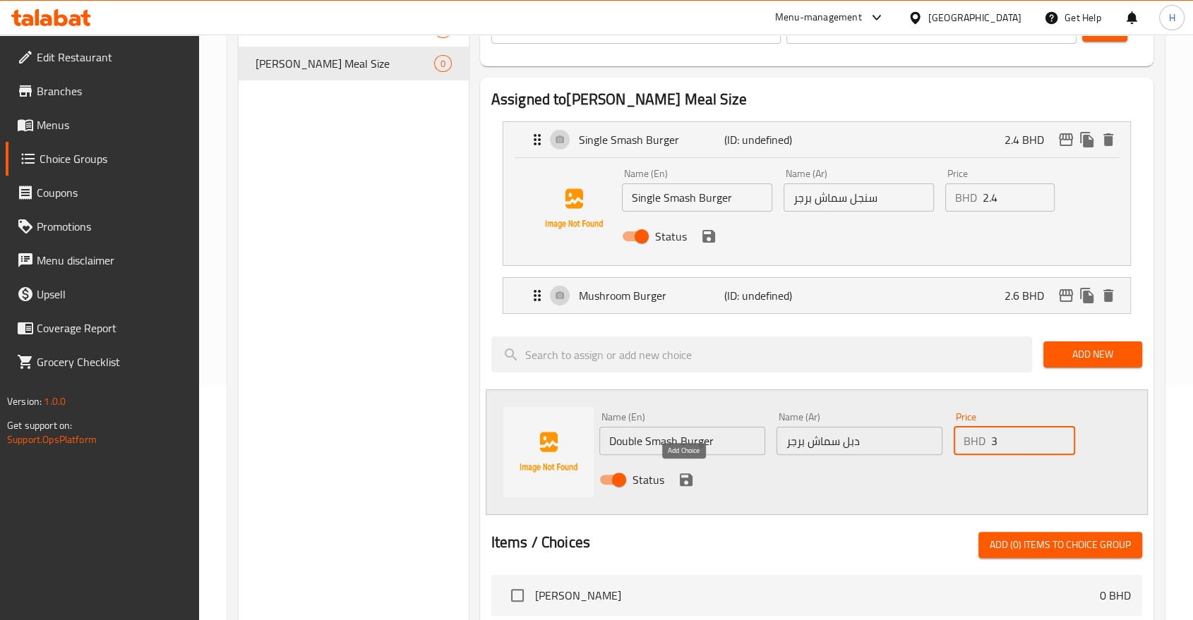
type input "3"
click at [680, 477] on icon "save" at bounding box center [686, 480] width 13 height 13
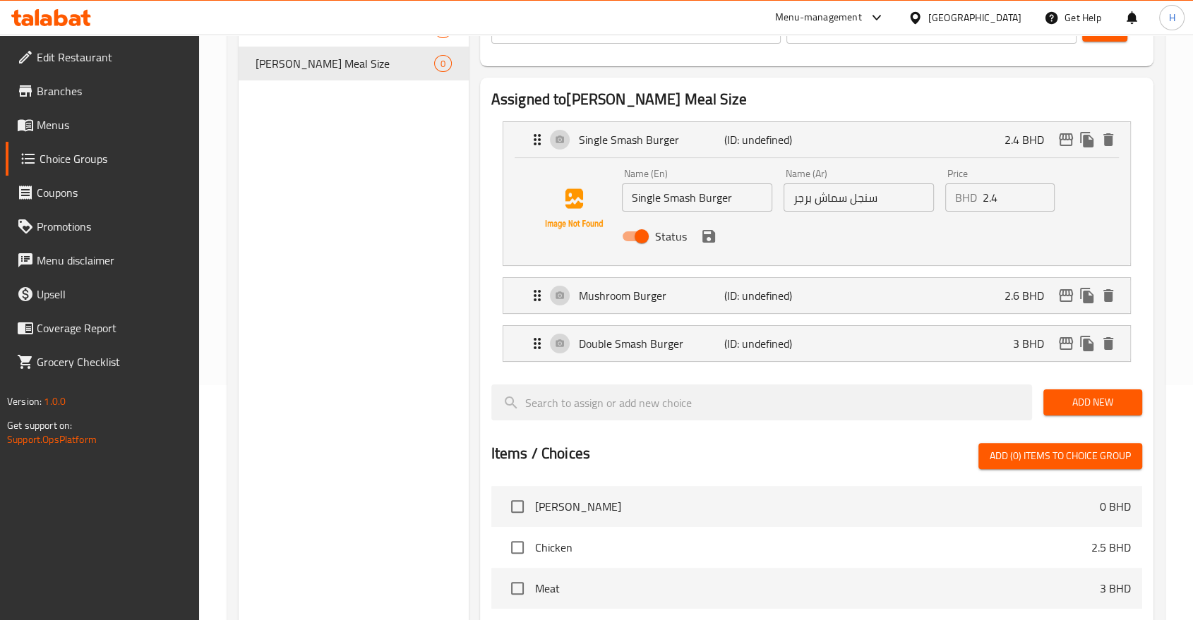
click at [1063, 402] on span "Add New" at bounding box center [1093, 403] width 76 height 18
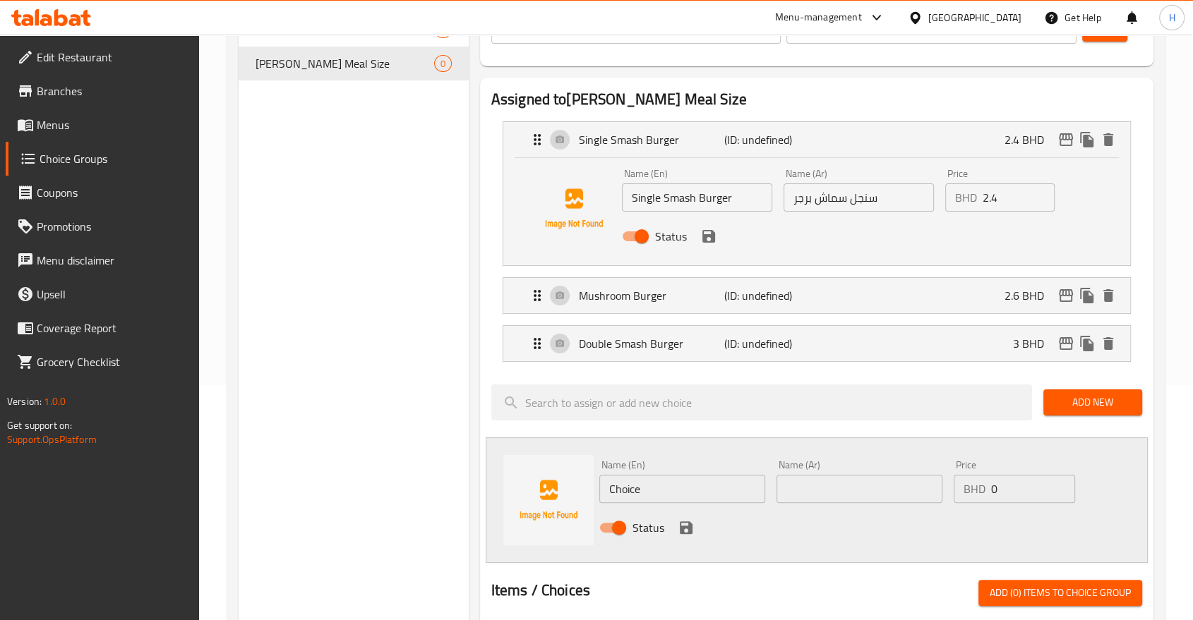
click at [629, 490] on input "Choice" at bounding box center [682, 489] width 166 height 28
type input "Triple Smash Burger"
click at [810, 484] on input "text" at bounding box center [859, 489] width 166 height 28
type input "تربل سماش برجر"
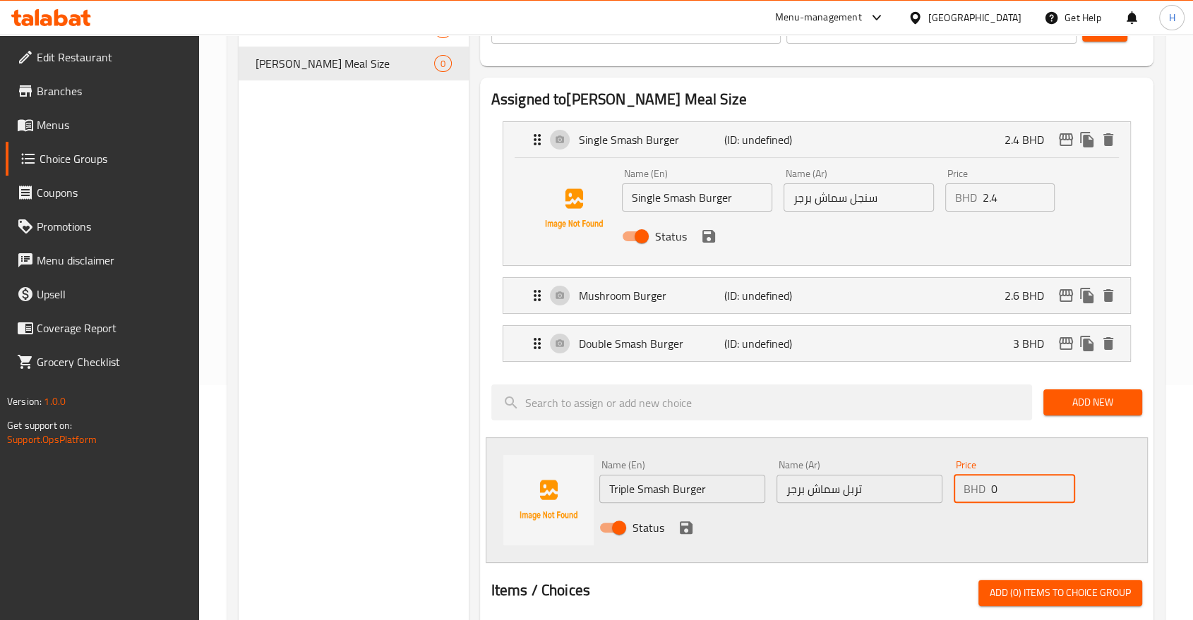
drag, startPoint x: 999, startPoint y: 489, endPoint x: 968, endPoint y: 488, distance: 31.1
click at [968, 488] on div "BHD 0 Price" at bounding box center [1014, 489] width 121 height 28
type input "3.6"
click at [684, 529] on icon "save" at bounding box center [686, 528] width 17 height 17
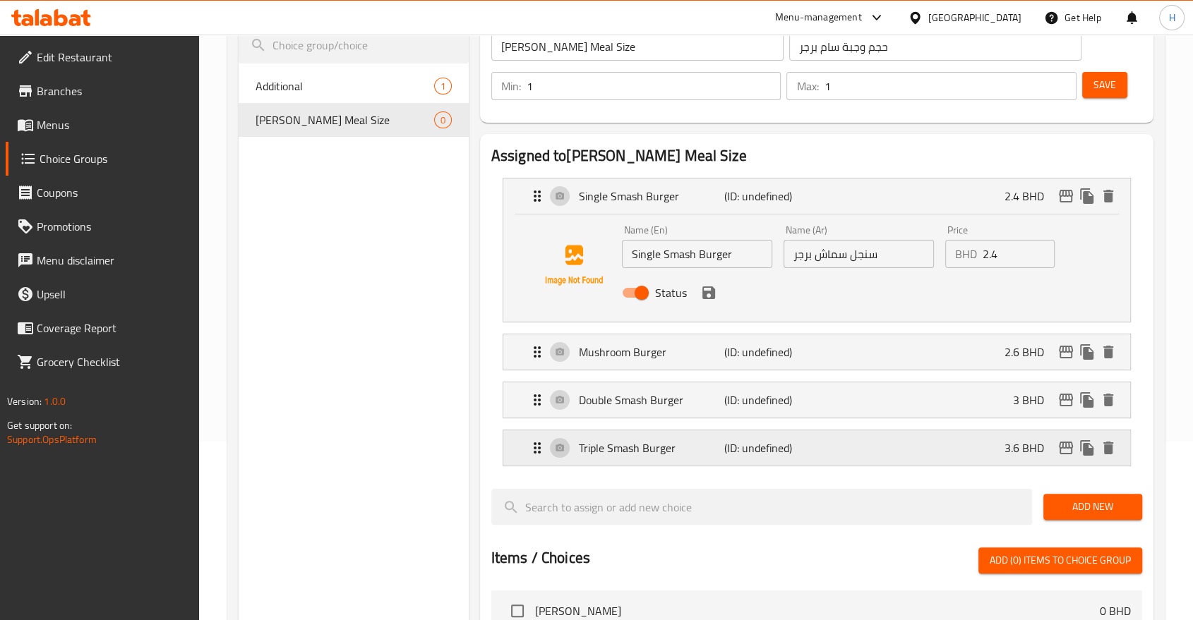
scroll to position [78, 0]
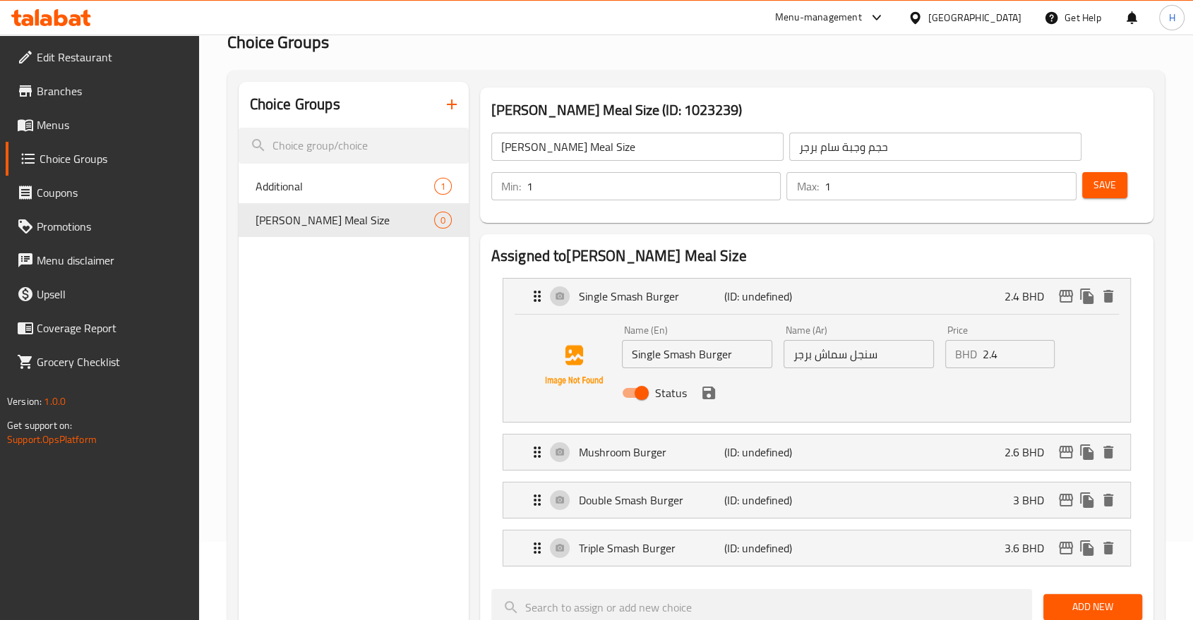
click at [1112, 188] on span "Save" at bounding box center [1104, 185] width 23 height 18
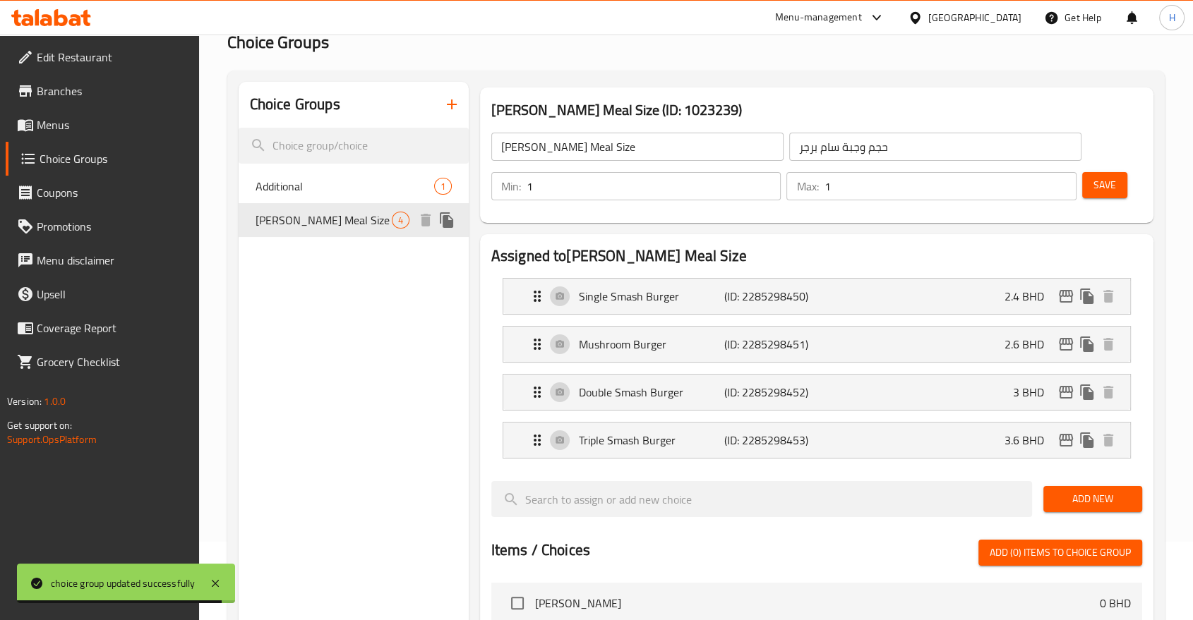
click at [290, 217] on span "Sam Burger Meal Size" at bounding box center [324, 220] width 136 height 17
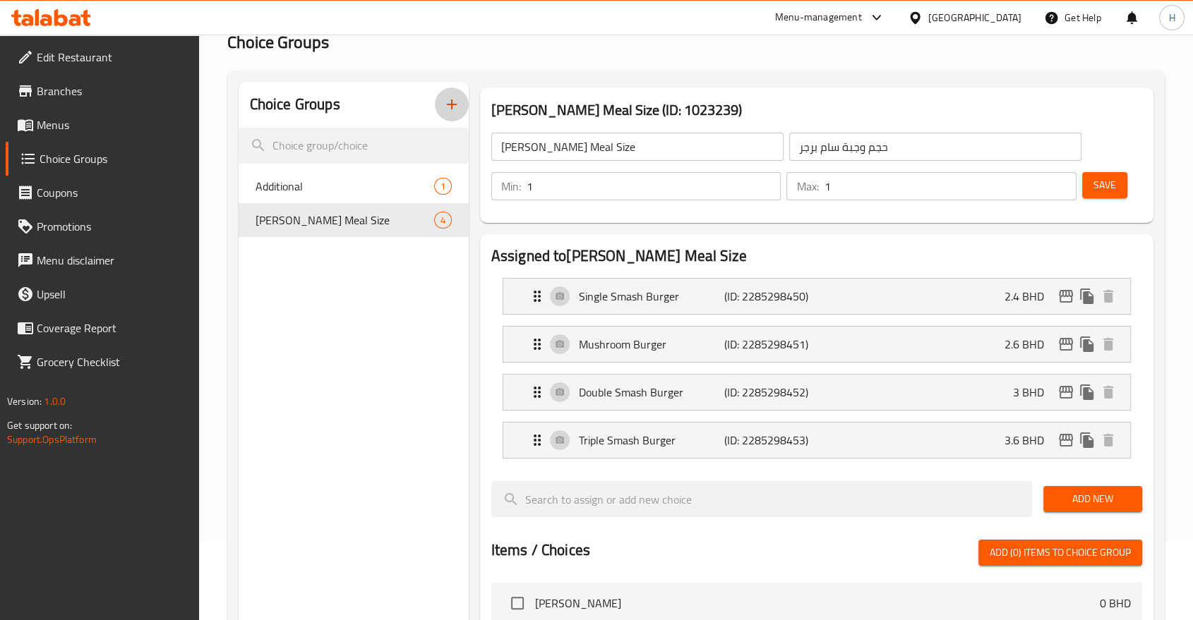
click at [455, 110] on icon "button" at bounding box center [451, 104] width 17 height 17
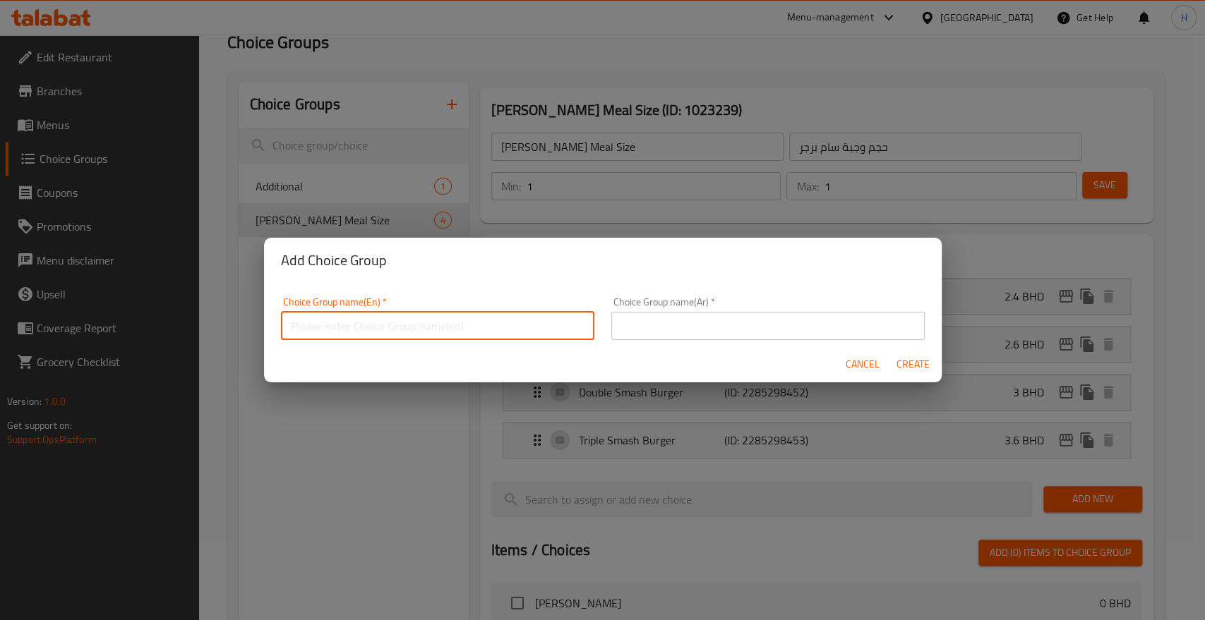
click at [385, 337] on input "text" at bounding box center [437, 326] width 313 height 28
type input "إ"
type input "You Choice of Drinks"
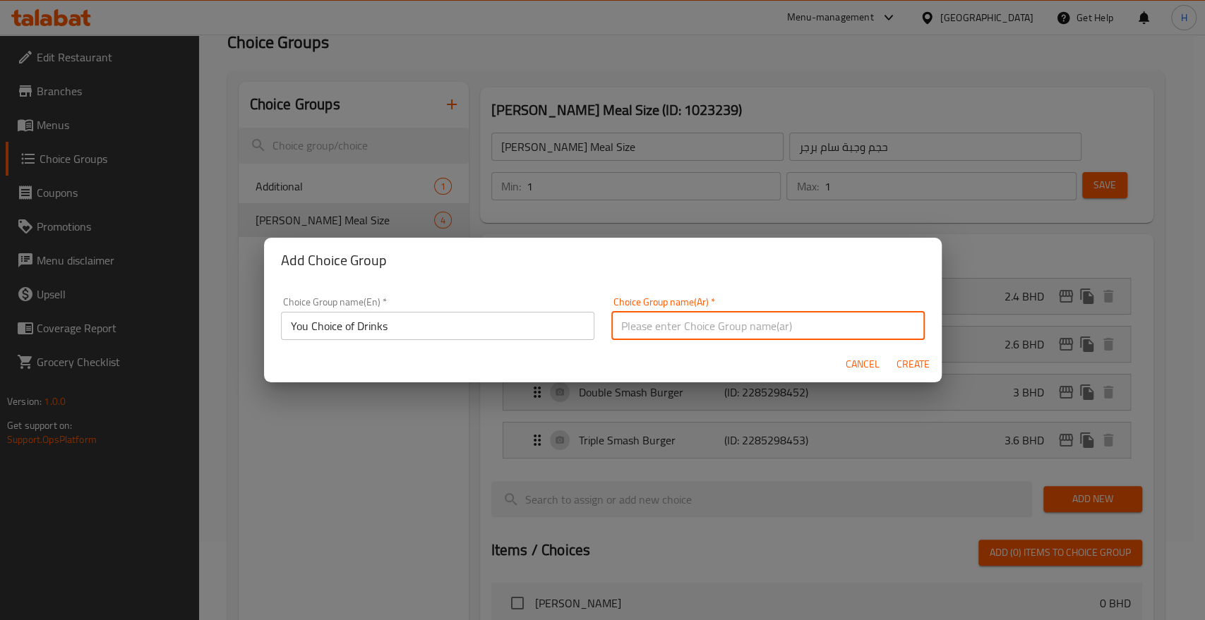
click at [618, 330] on input "text" at bounding box center [767, 326] width 313 height 28
type input "اختيارك من المشروبات"
click at [920, 361] on span "Create" at bounding box center [913, 365] width 34 height 18
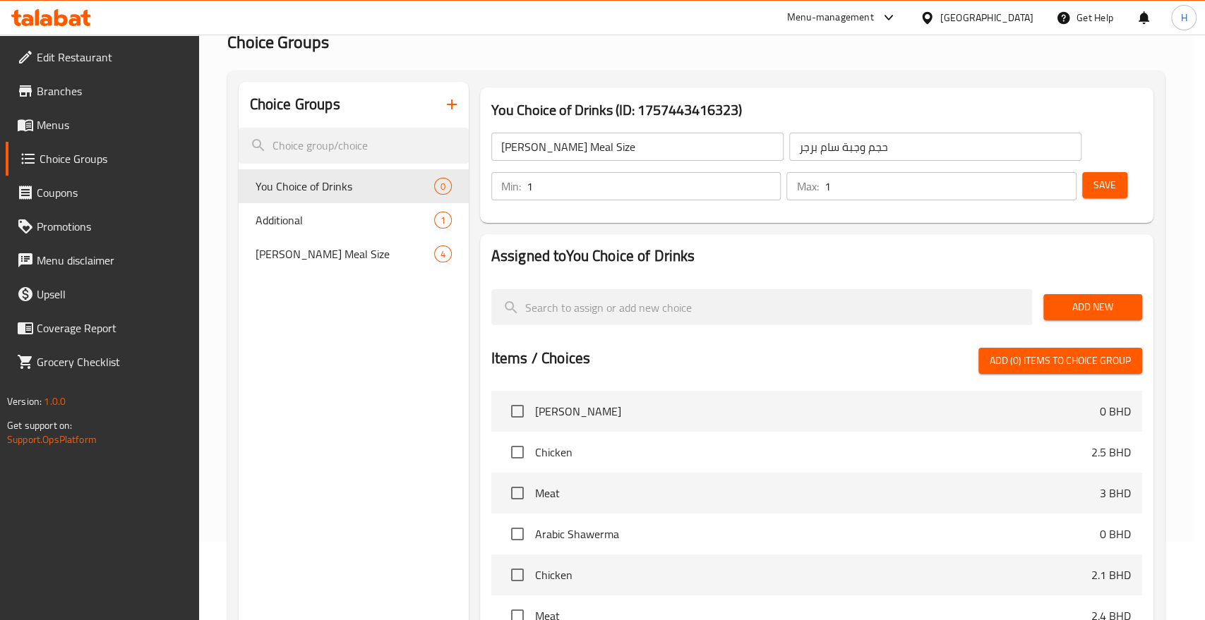
type input "You Choice of Drinks"
type input "اختيارك من المشروبات"
type input "0"
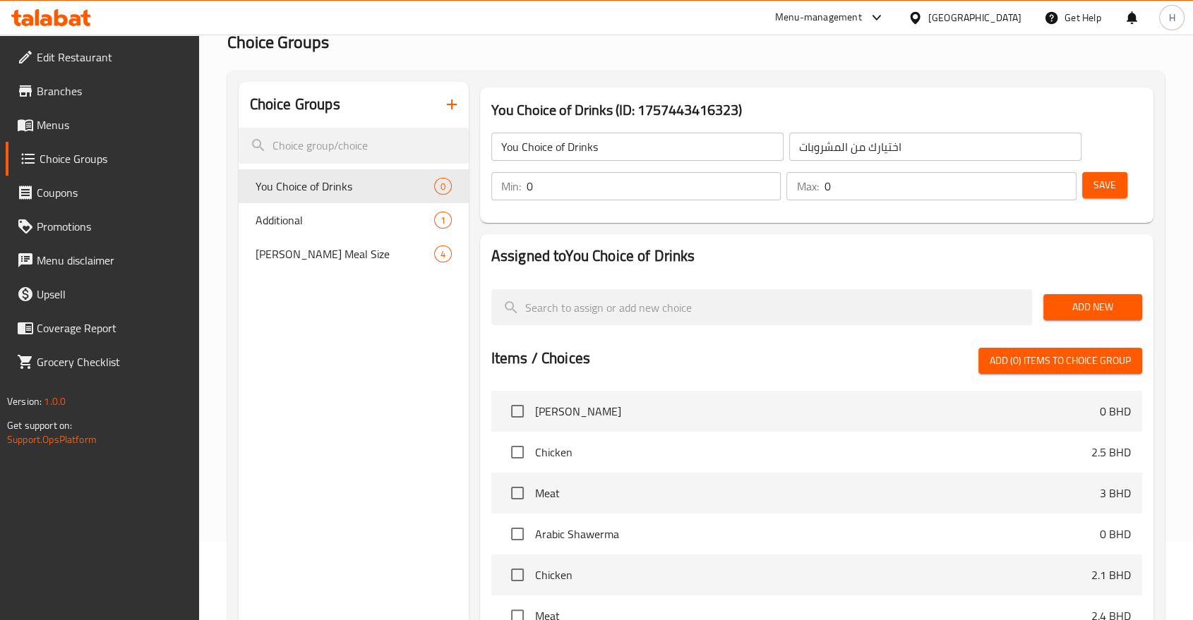
click at [51, 124] on span "Menus" at bounding box center [112, 124] width 151 height 17
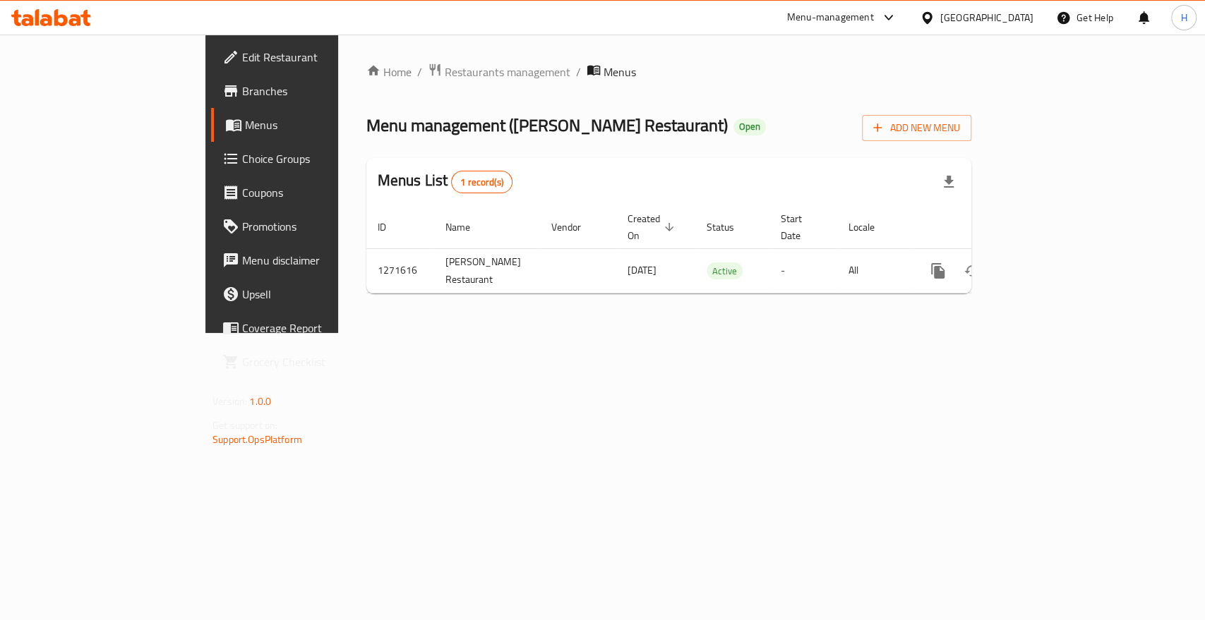
click at [242, 161] on span "Choice Groups" at bounding box center [318, 158] width 153 height 17
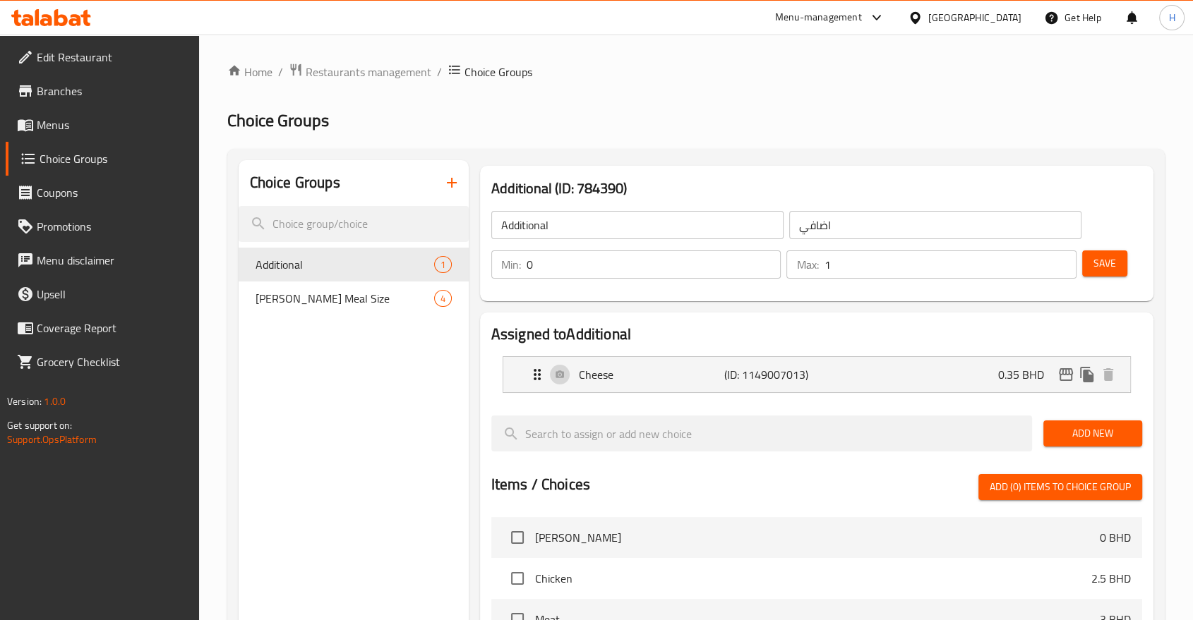
click at [50, 128] on span "Menus" at bounding box center [112, 124] width 151 height 17
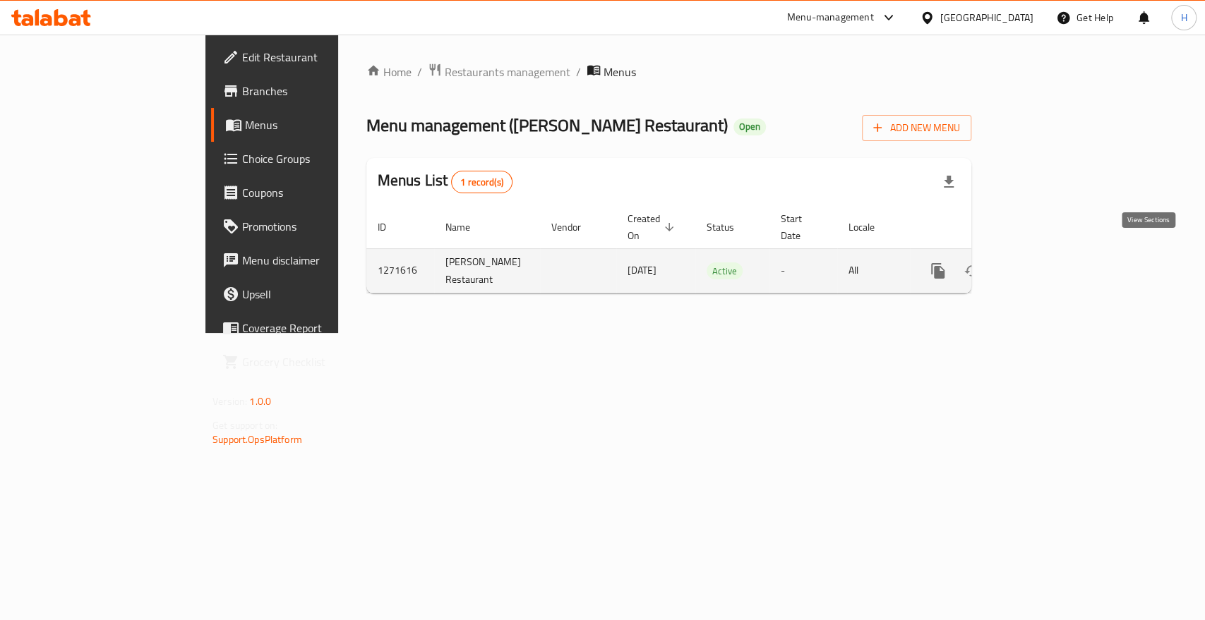
click at [1048, 263] on icon "enhanced table" at bounding box center [1039, 271] width 17 height 17
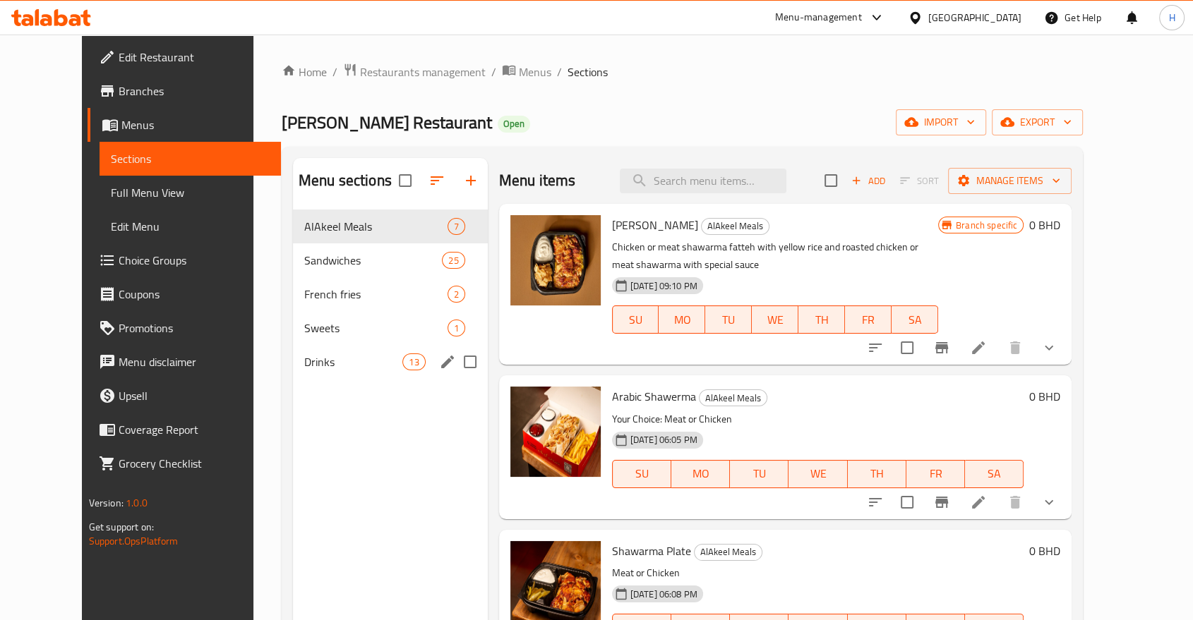
click at [293, 371] on div "Drinks 13" at bounding box center [390, 362] width 195 height 34
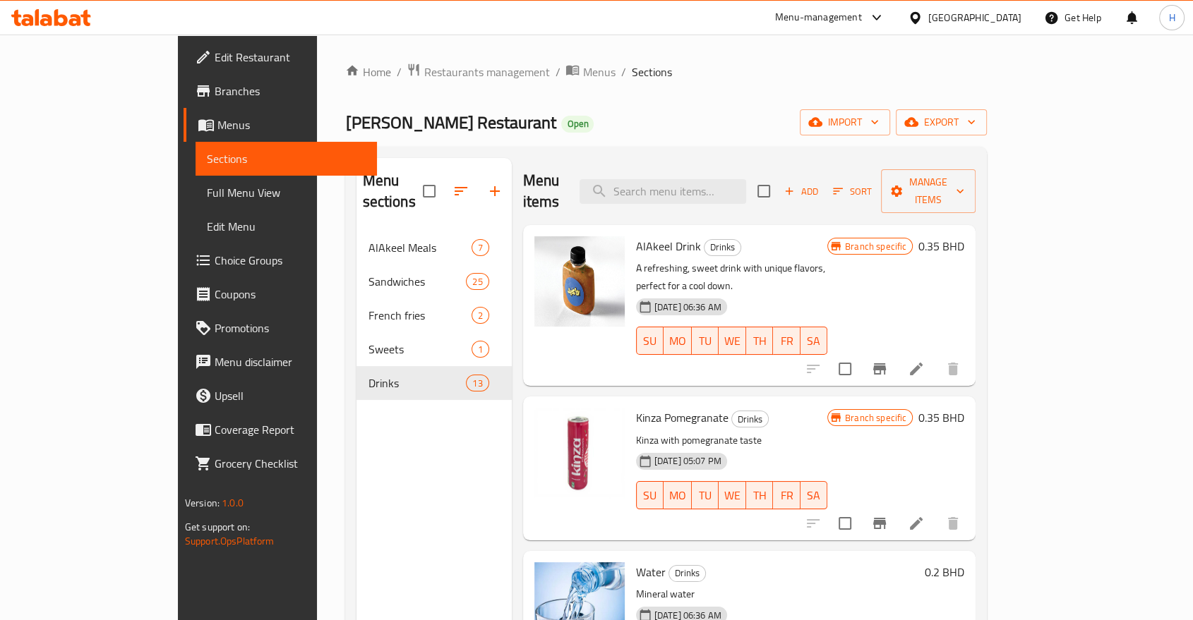
scroll to position [78, 0]
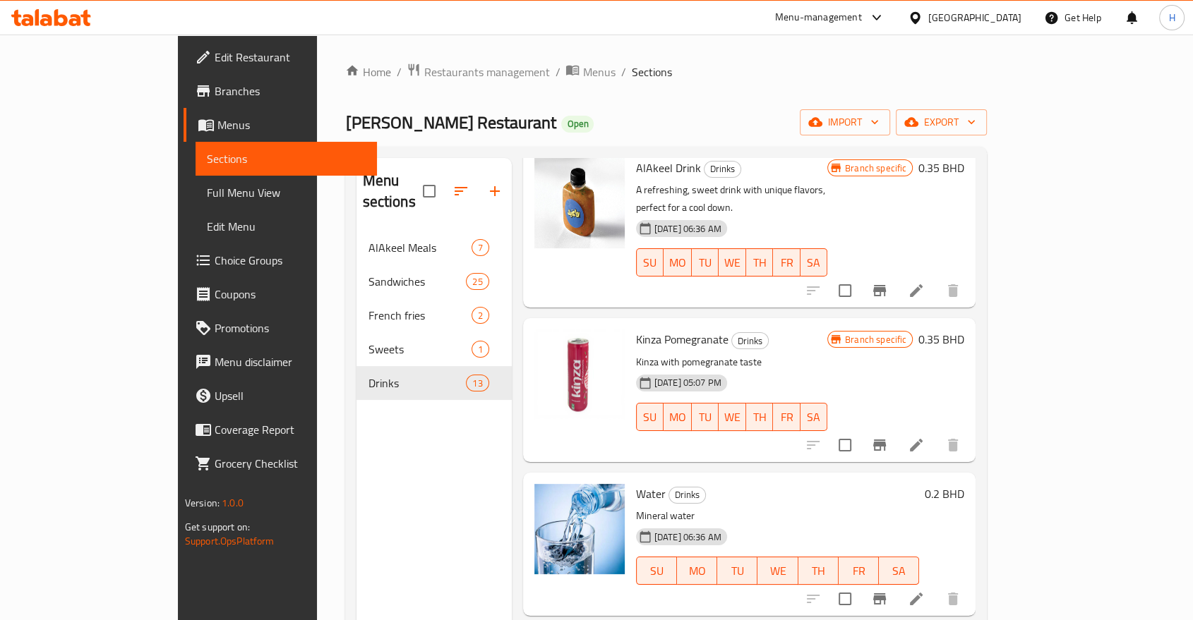
click at [636, 329] on span "Kinza Pomegranate" at bounding box center [682, 339] width 92 height 21
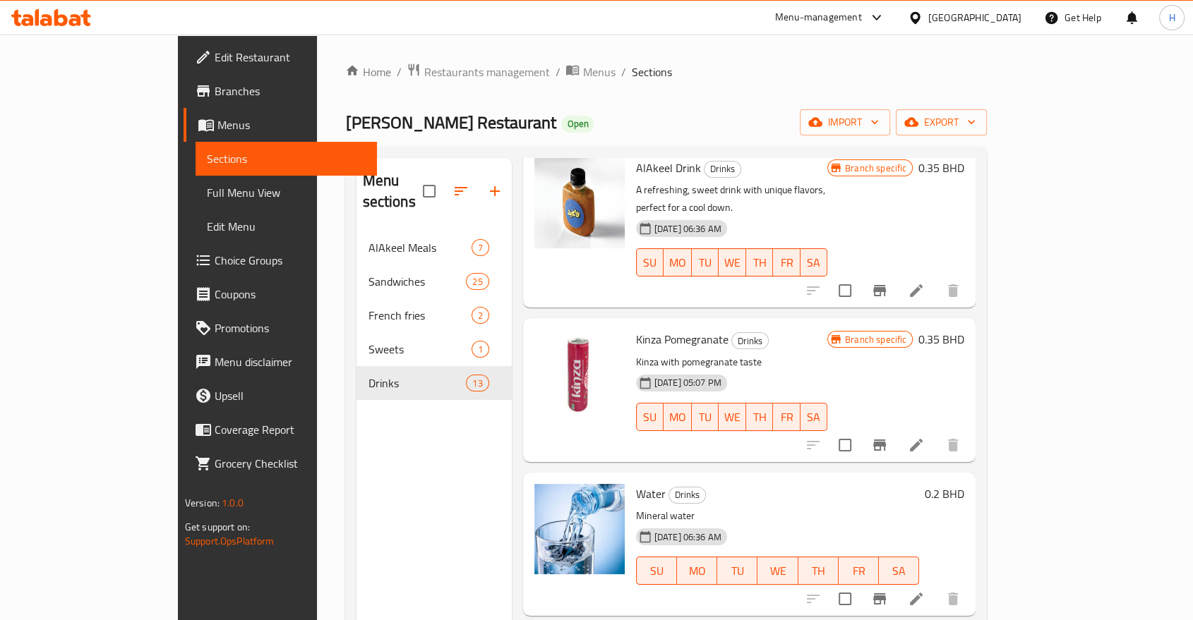
click at [523, 268] on div "AlAkeel Drink Drinks A refreshing, sweet drink with unique flavors, perfect for…" at bounding box center [749, 227] width 453 height 161
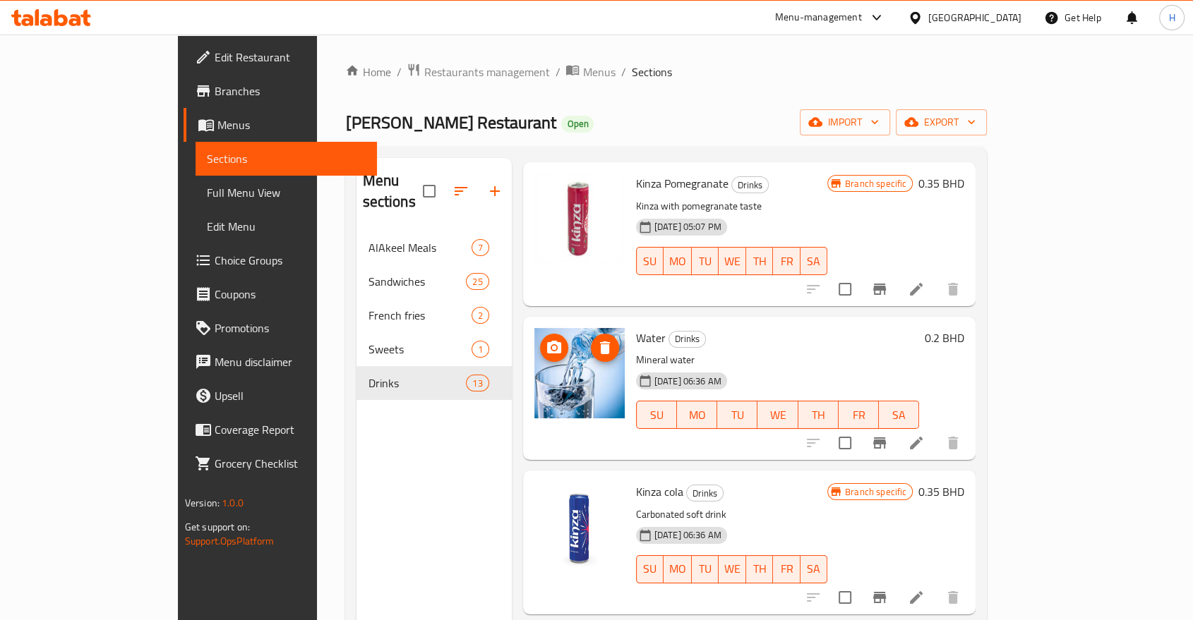
scroll to position [235, 0]
click at [636, 481] on span "Kinza cola" at bounding box center [659, 491] width 47 height 21
drag, startPoint x: 609, startPoint y: 454, endPoint x: 607, endPoint y: 484, distance: 30.4
click at [630, 476] on div "Kinza cola Drinks Carbonated soft drink 14-01-2025 06:36 AM SU MO TU WE TH FR SA" at bounding box center [731, 542] width 203 height 132
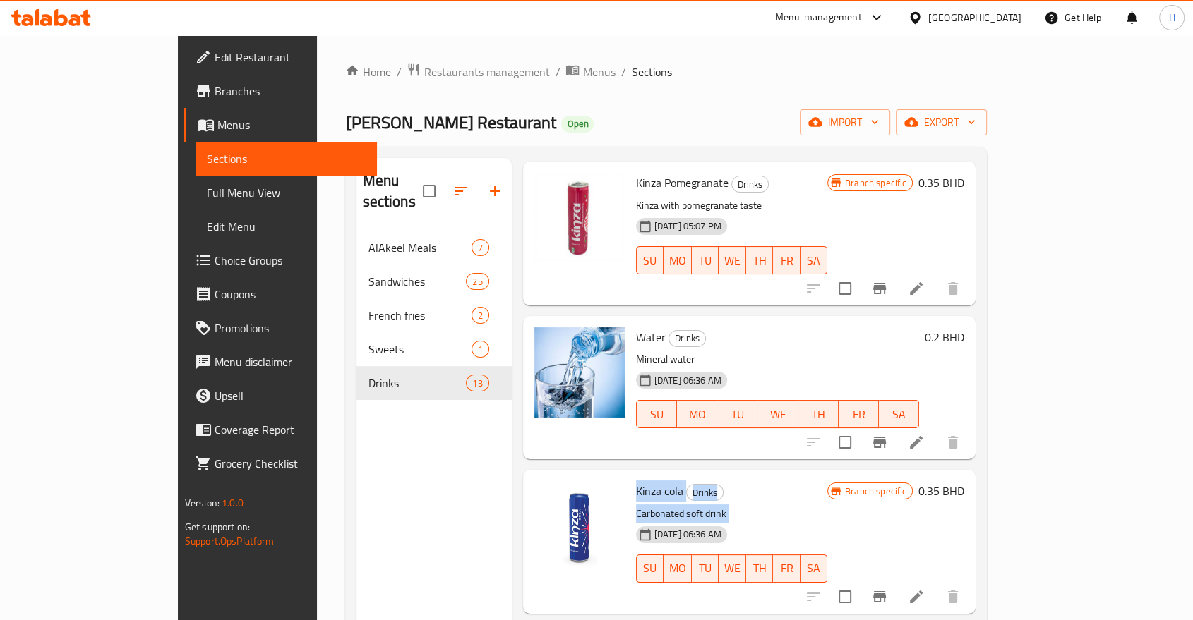
copy div "Kinza cola Drinks Carbonated soft drink"
click at [345, 444] on div "Menu sections AlAkeel Meals 7 Sandwiches 25 French fries 2 Sweets 1 Drinks 13 M…" at bounding box center [666, 468] width 642 height 643
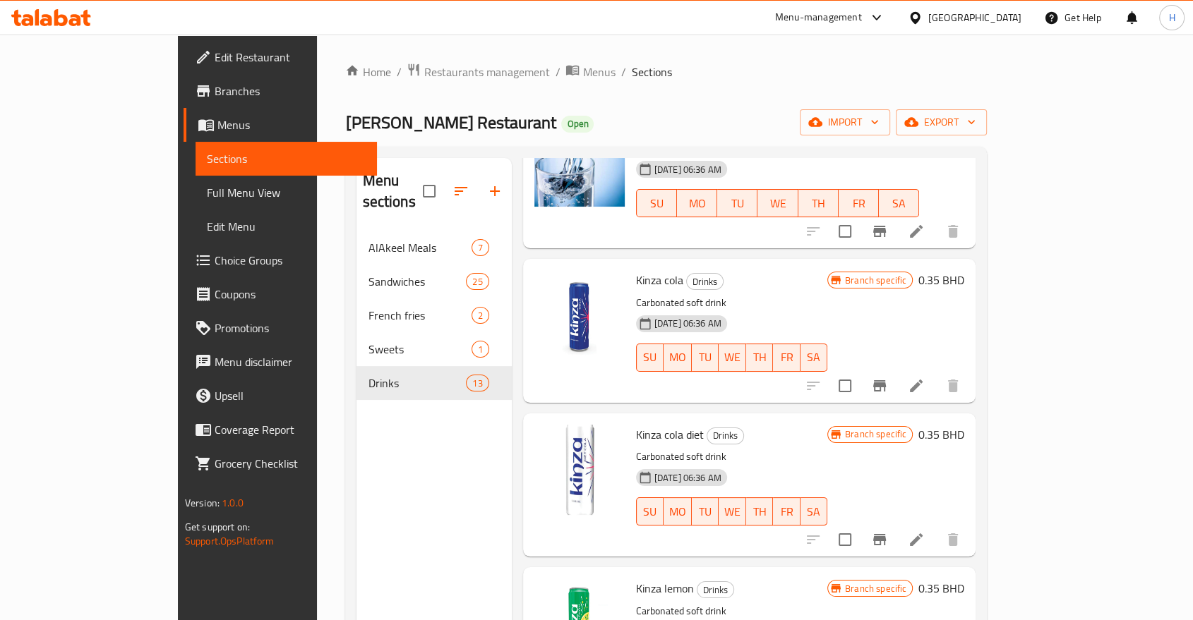
scroll to position [470, 0]
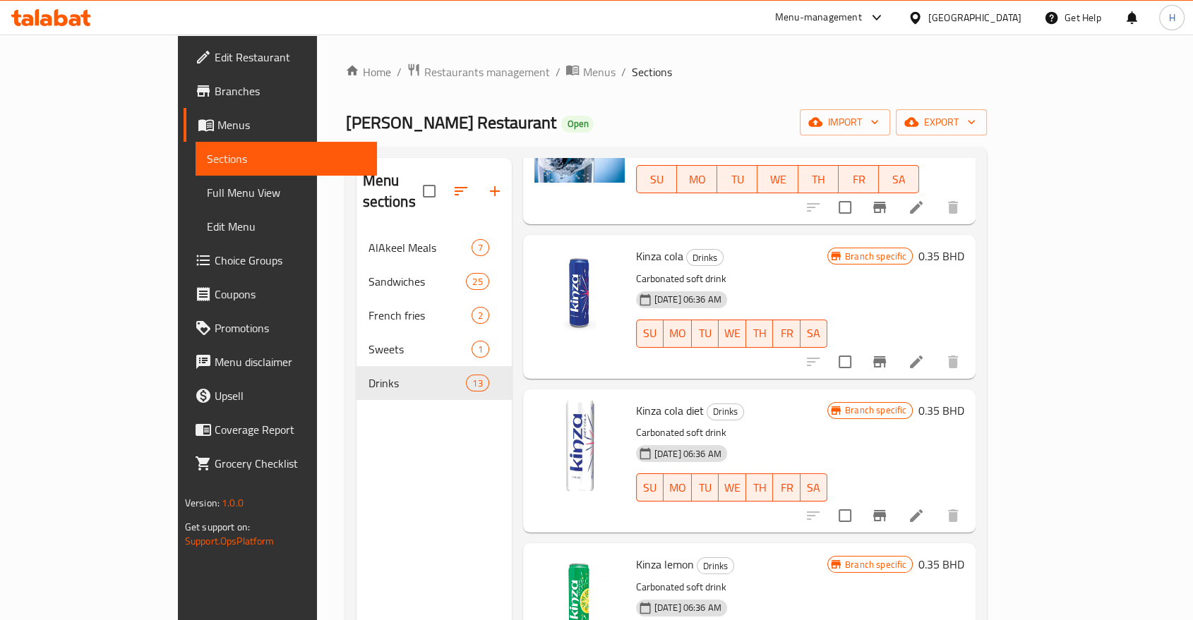
click at [636, 400] on span "Kinza cola diet" at bounding box center [670, 410] width 68 height 21
copy h6 "Kinza cola diet"
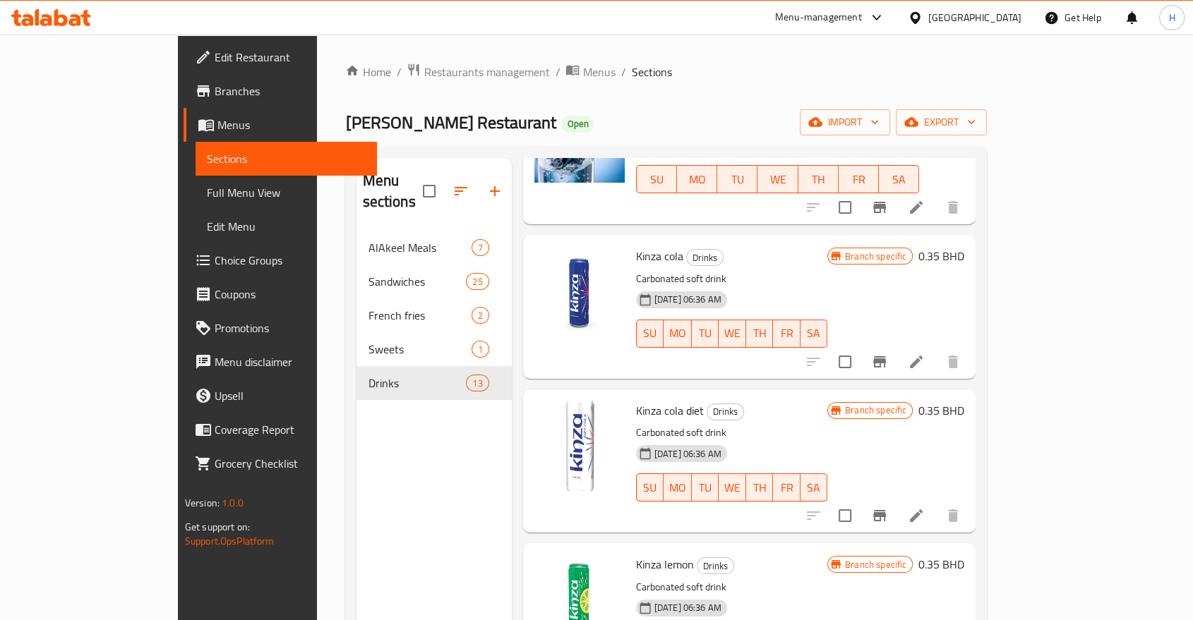
click at [345, 473] on div "Menu sections AlAkeel Meals 7 Sandwiches 25 French fries 2 Sweets 1 Drinks 13 M…" at bounding box center [666, 468] width 642 height 643
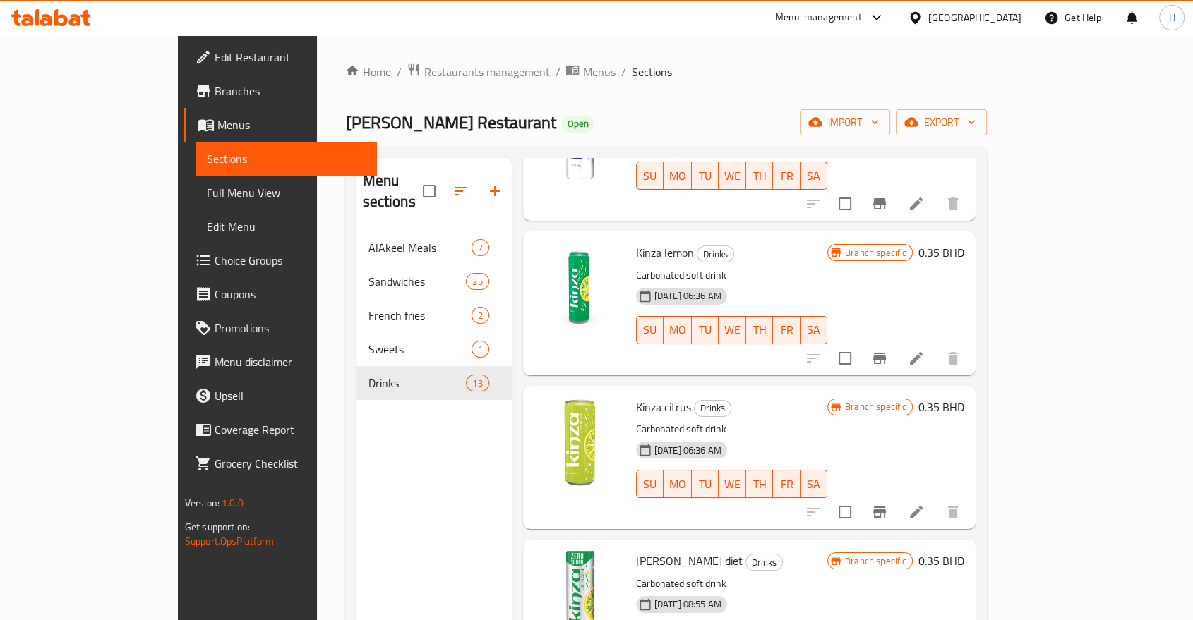
scroll to position [784, 0]
click at [636, 240] on span "Kinza lemon" at bounding box center [665, 250] width 58 height 21
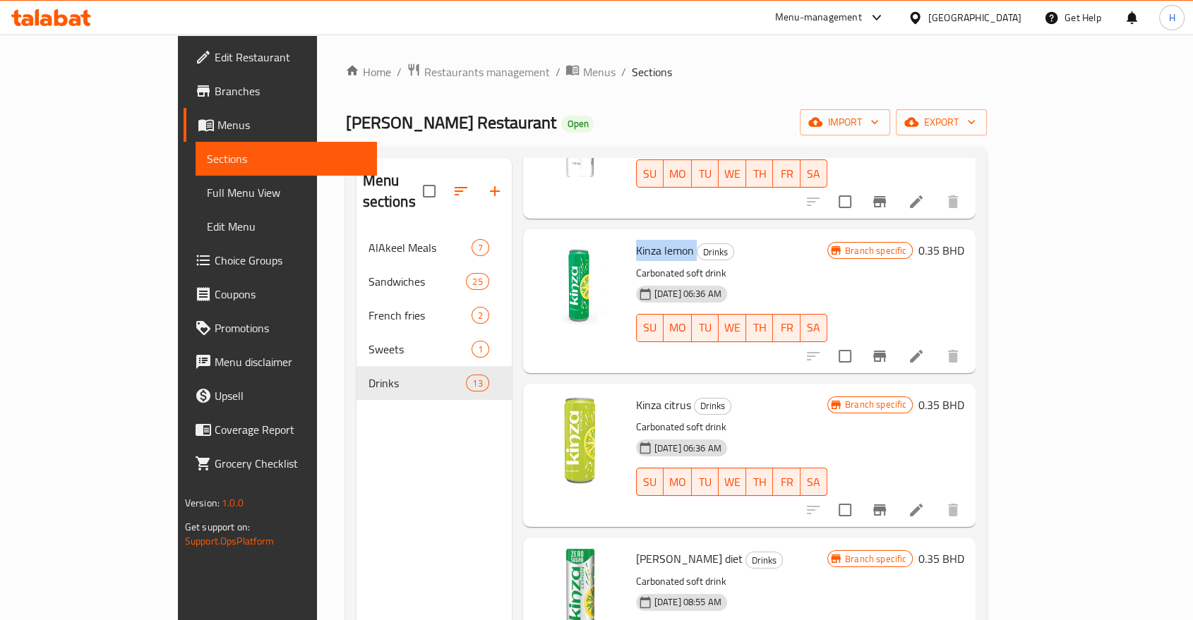
click at [636, 240] on span "Kinza lemon" at bounding box center [665, 250] width 58 height 21
copy h6 "Kinza lemon"
click at [345, 483] on div "Menu sections AlAkeel Meals 7 Sandwiches 25 French fries 2 Sweets 1 Drinks 13 M…" at bounding box center [666, 468] width 642 height 643
click at [636, 395] on span "Kinza citrus" at bounding box center [663, 405] width 55 height 21
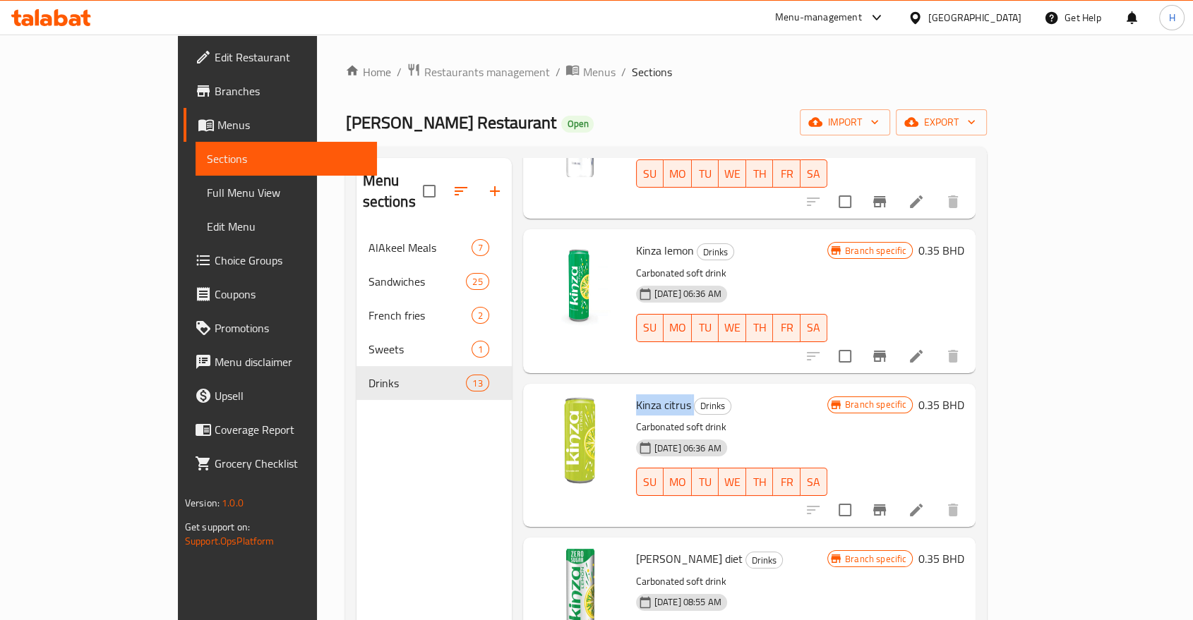
click at [636, 395] on span "Kinza citrus" at bounding box center [663, 405] width 55 height 21
copy h6 "Kinza citrus"
drag, startPoint x: 232, startPoint y: 455, endPoint x: 301, endPoint y: 450, distance: 68.7
click at [345, 455] on div "Menu sections AlAkeel Meals 7 Sandwiches 25 French fries 2 Sweets 1 Drinks 13 M…" at bounding box center [666, 468] width 642 height 643
click at [636, 548] on span "Kinza lemon diet" at bounding box center [689, 558] width 107 height 21
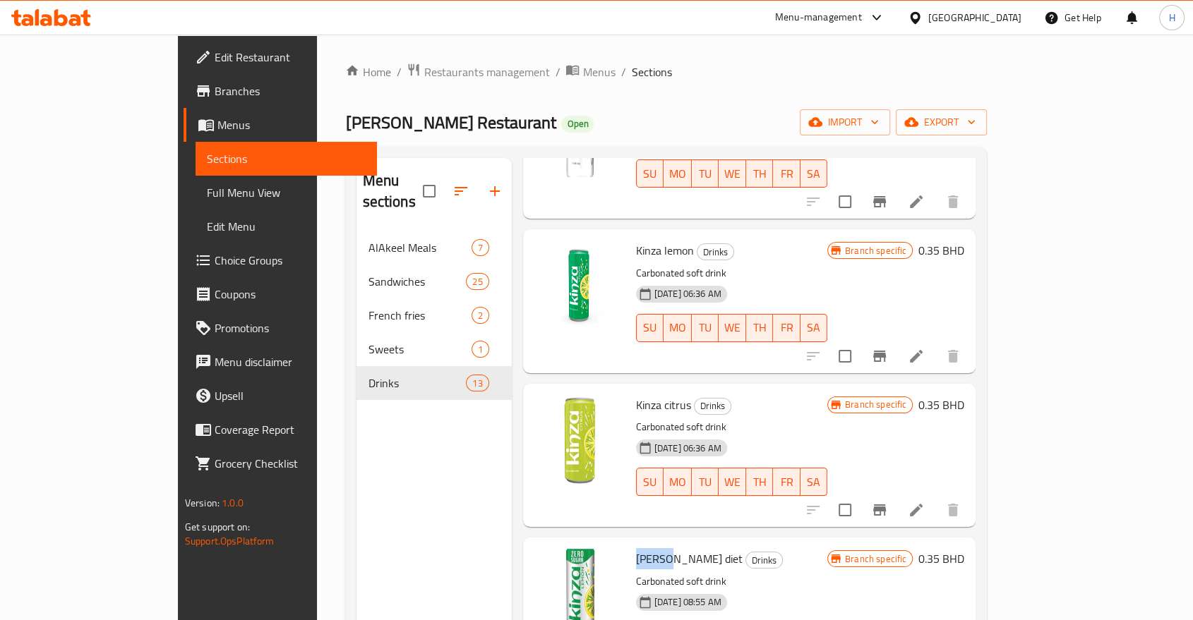
click at [636, 548] on span "Kinza lemon diet" at bounding box center [689, 558] width 107 height 21
copy h6 "Kinza lemon diet"
click at [345, 439] on div "Menu sections AlAkeel Meals 7 Sandwiches 25 French fries 2 Sweets 1 Drinks 13 M…" at bounding box center [666, 468] width 642 height 643
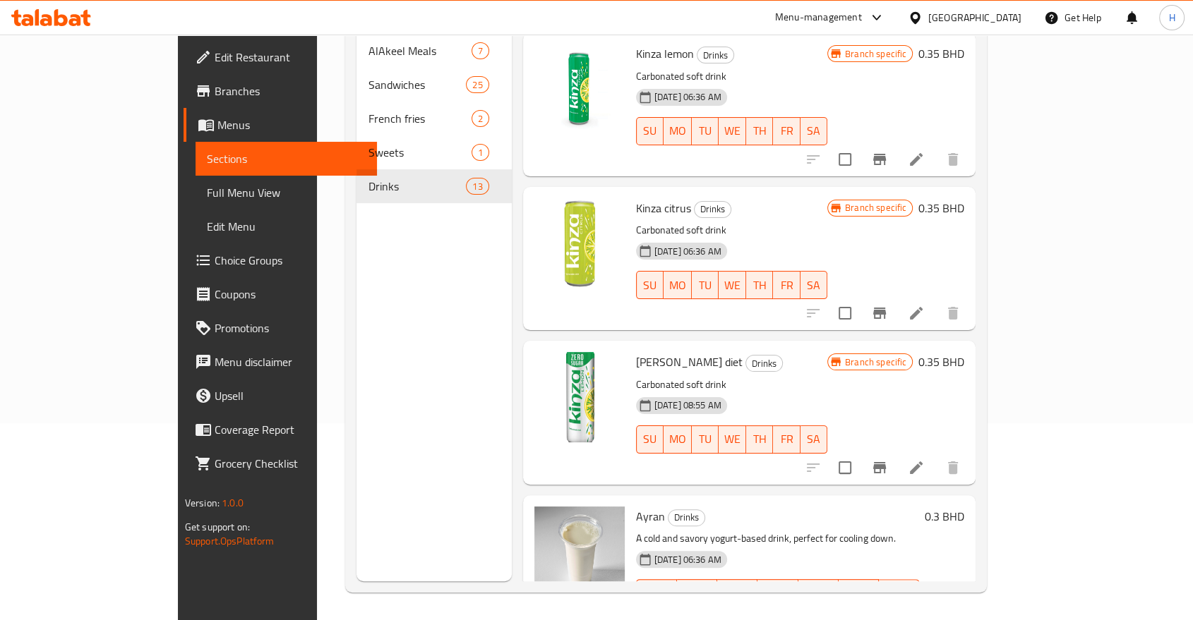
scroll to position [198, 0]
click at [356, 496] on div "Menu sections AlAkeel Meals 7 Sandwiches 25 French fries 2 Sweets 1 Drinks 13" at bounding box center [433, 270] width 155 height 620
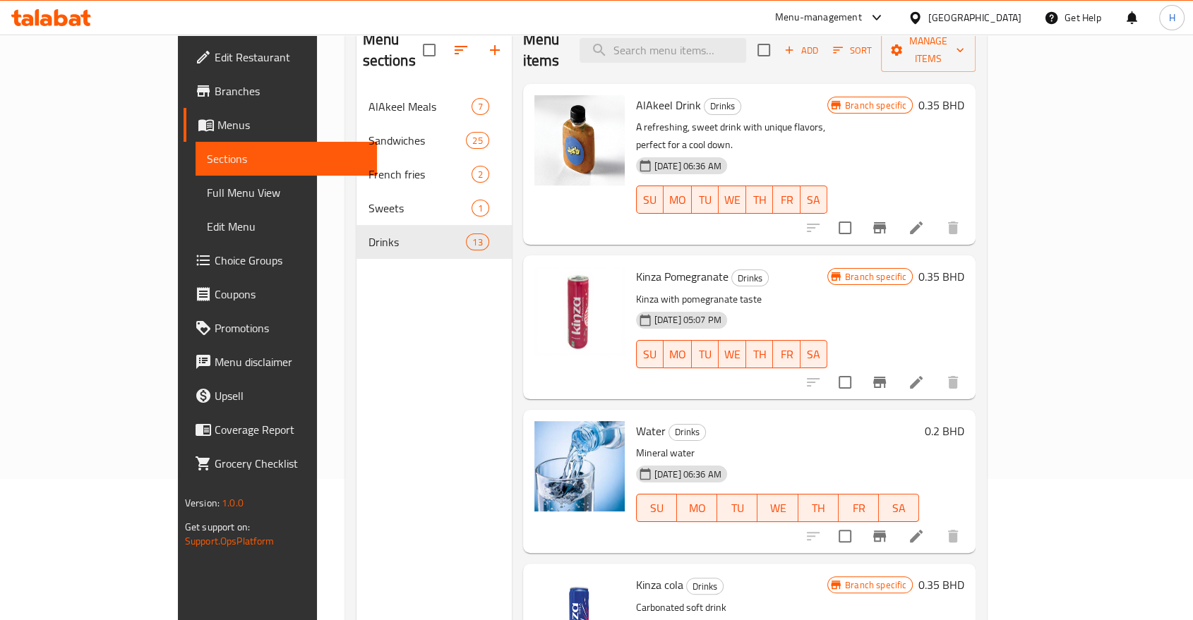
scroll to position [40, 0]
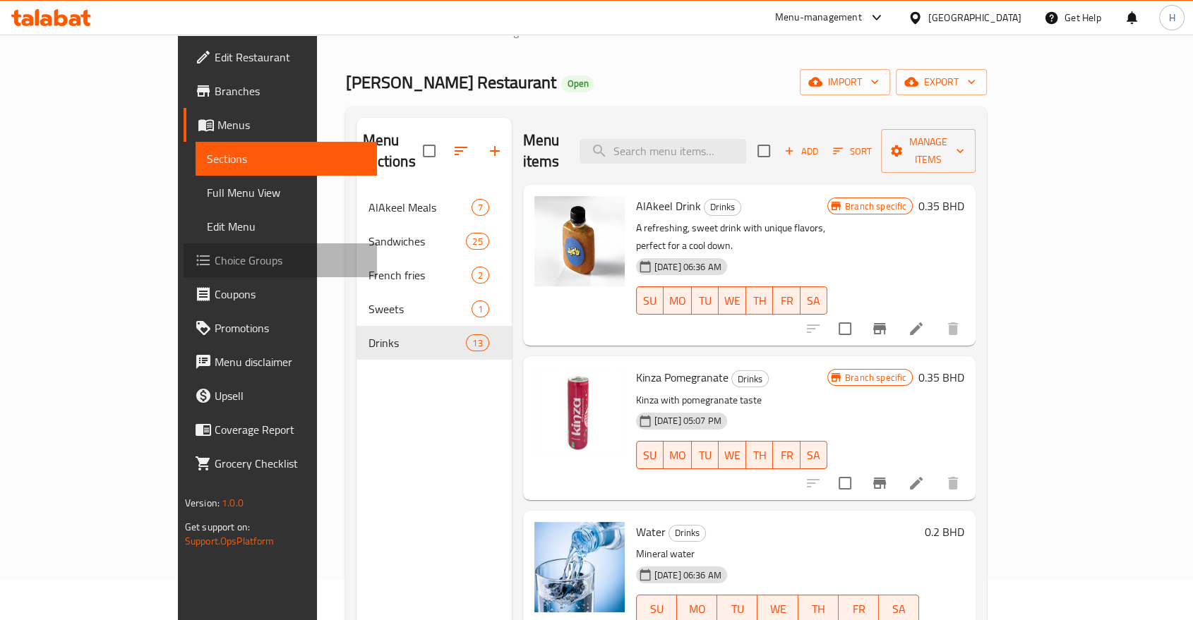
click at [215, 266] on span "Choice Groups" at bounding box center [290, 260] width 151 height 17
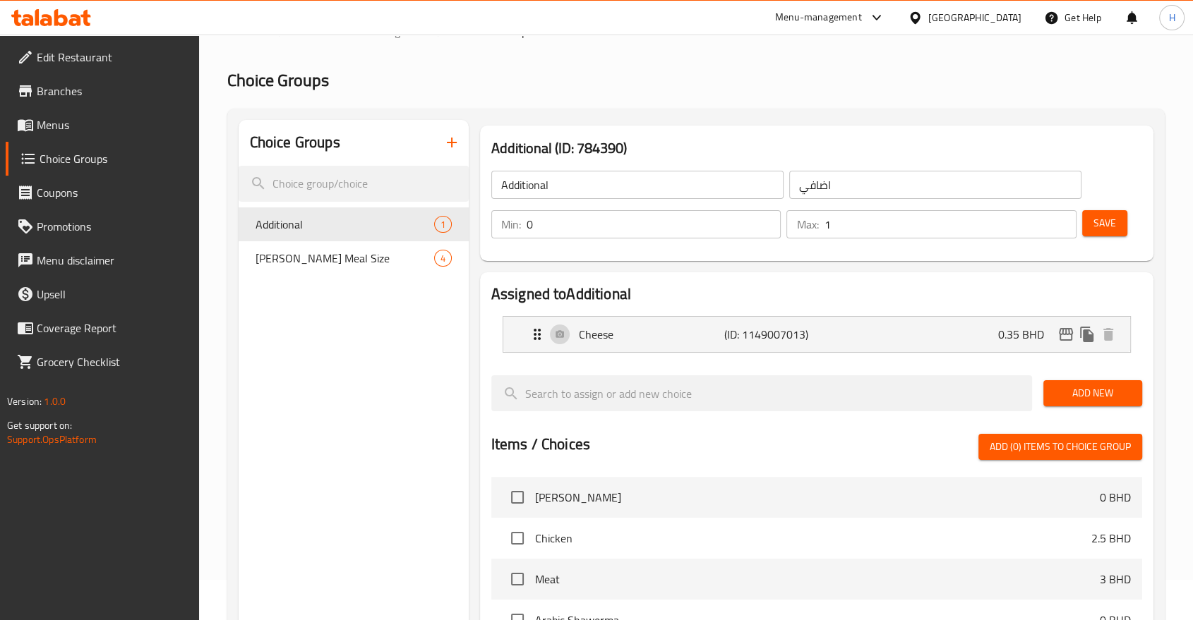
click at [449, 143] on icon "button" at bounding box center [452, 143] width 10 height 10
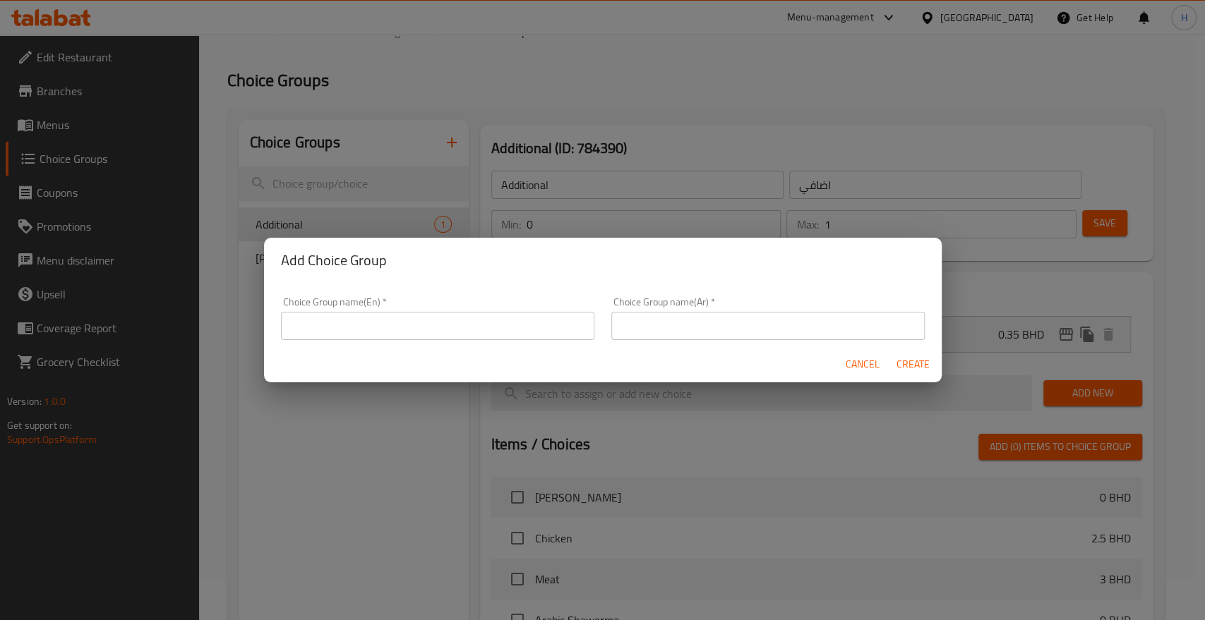
click at [385, 329] on input "text" at bounding box center [437, 326] width 313 height 28
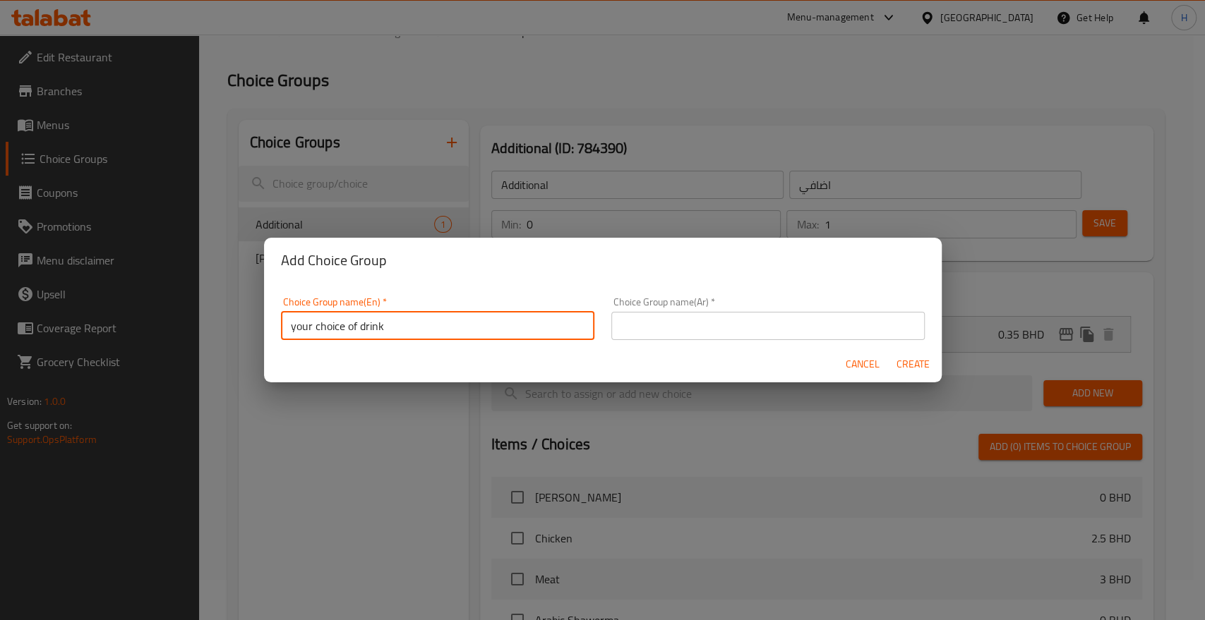
click at [294, 331] on input "your choice of drink" at bounding box center [437, 326] width 313 height 28
type input "Your choice of drink"
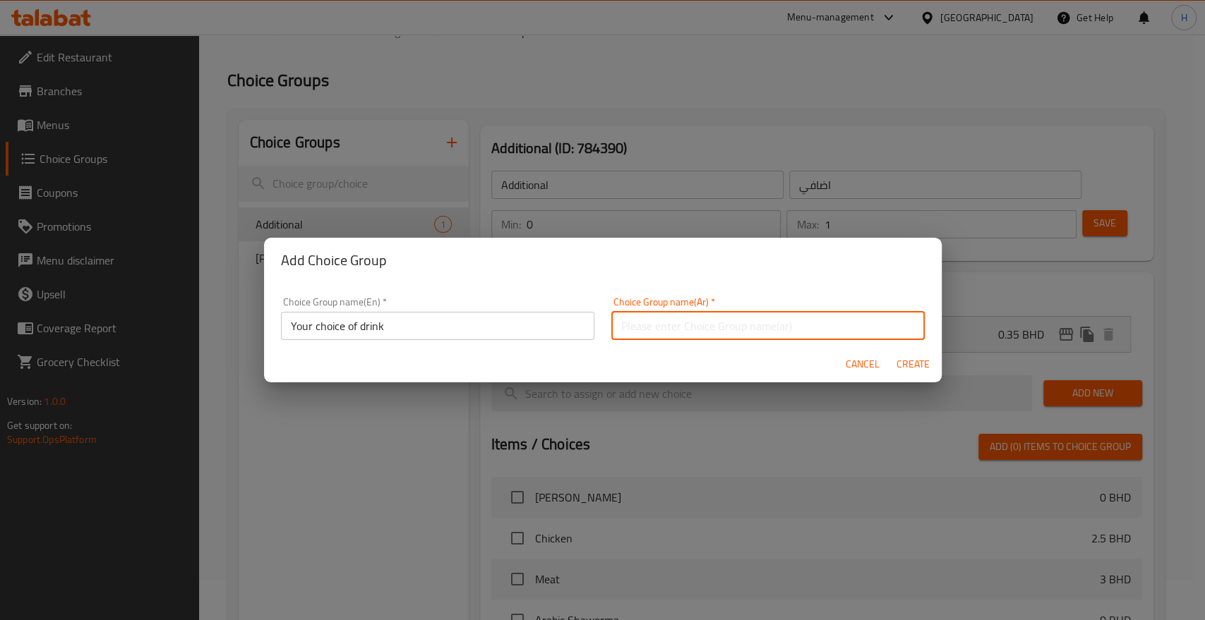
click at [637, 332] on input "text" at bounding box center [767, 326] width 313 height 28
type input "اختيارك من الشراب"
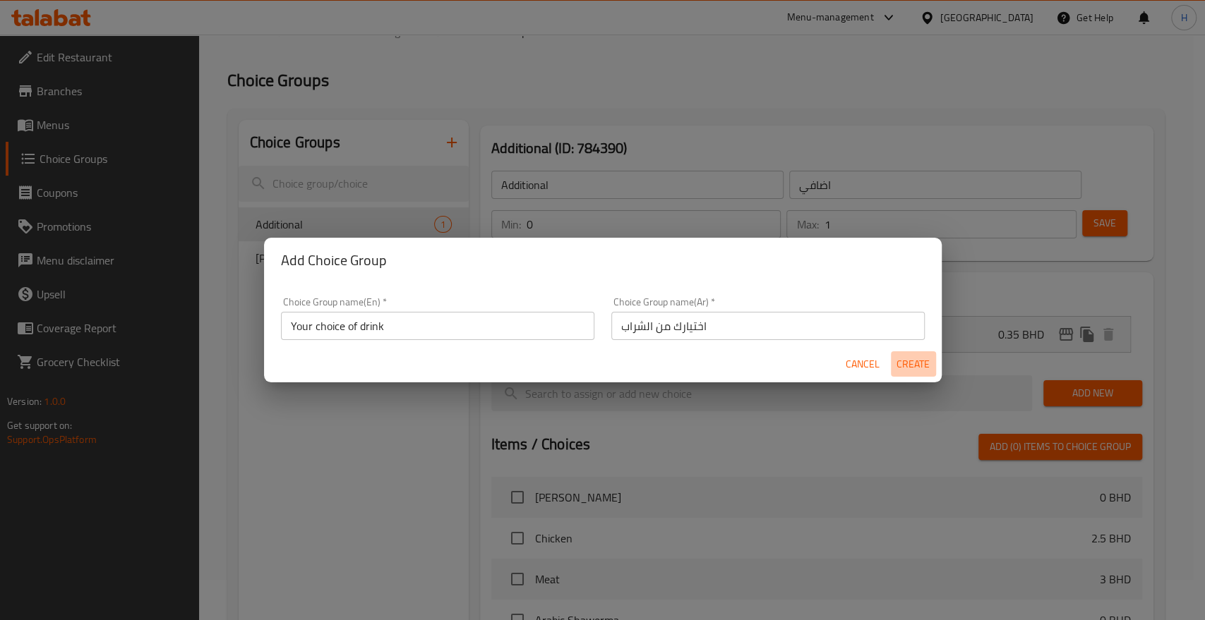
click at [913, 366] on span "Create" at bounding box center [913, 365] width 34 height 18
type input "Your choice of drink"
type input "اختيارك من الشراب"
type input "0"
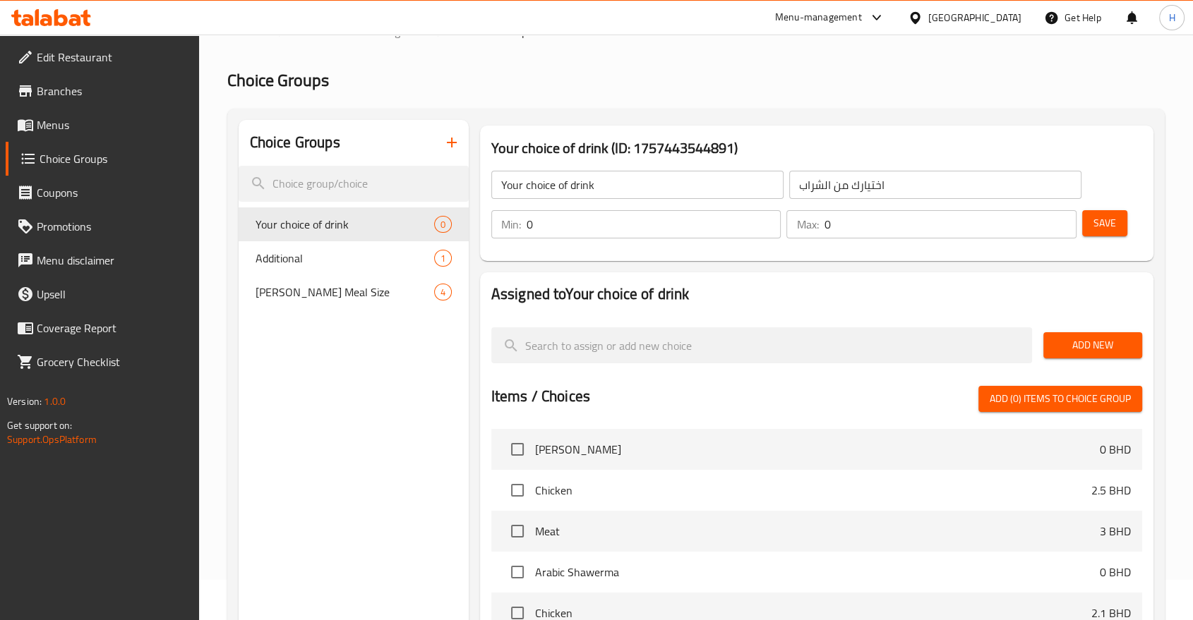
click at [1107, 224] on span "Save" at bounding box center [1104, 224] width 23 height 18
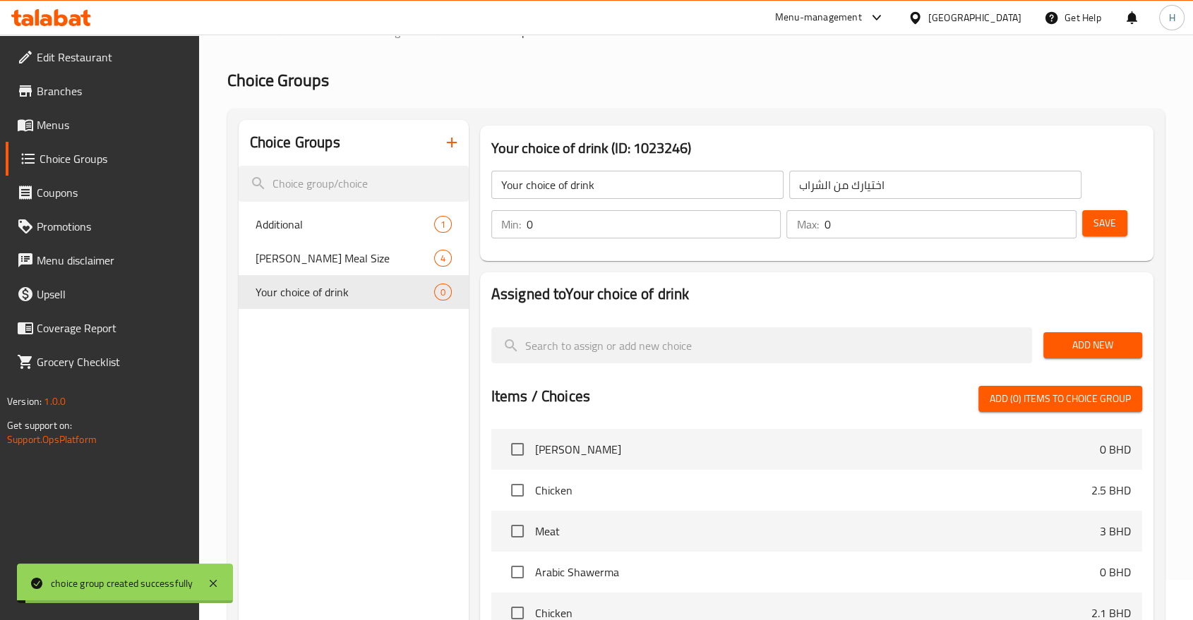
click at [1071, 337] on span "Add New" at bounding box center [1093, 346] width 76 height 18
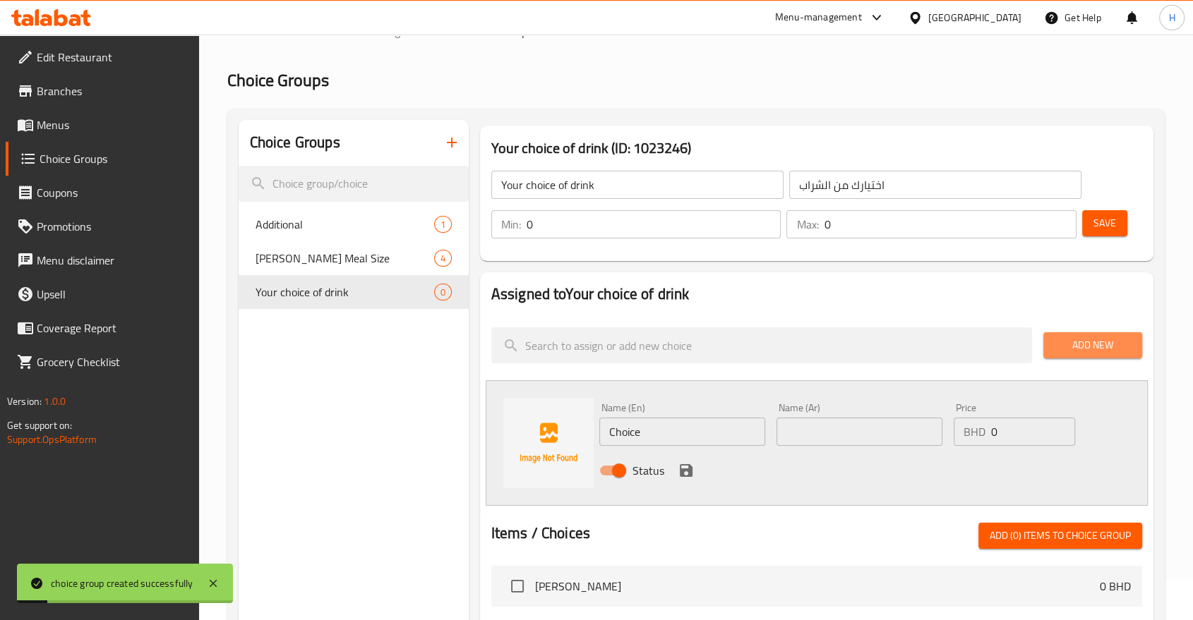
click at [1066, 347] on span "Add New" at bounding box center [1093, 346] width 76 height 18
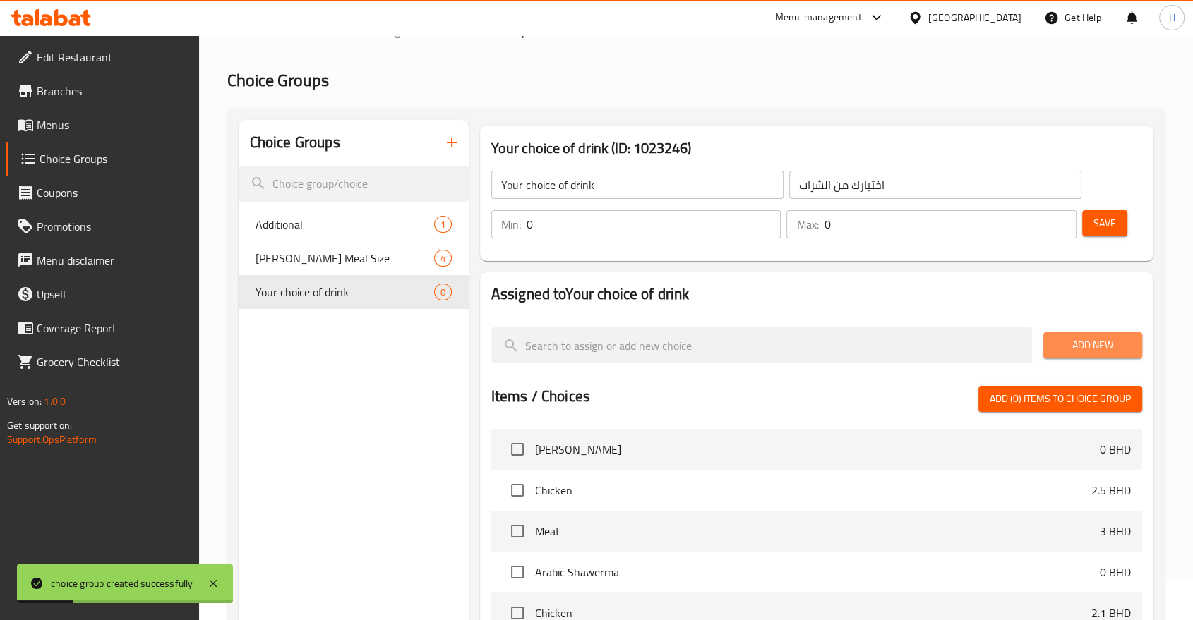
click at [1066, 347] on span "Add New" at bounding box center [1093, 346] width 76 height 18
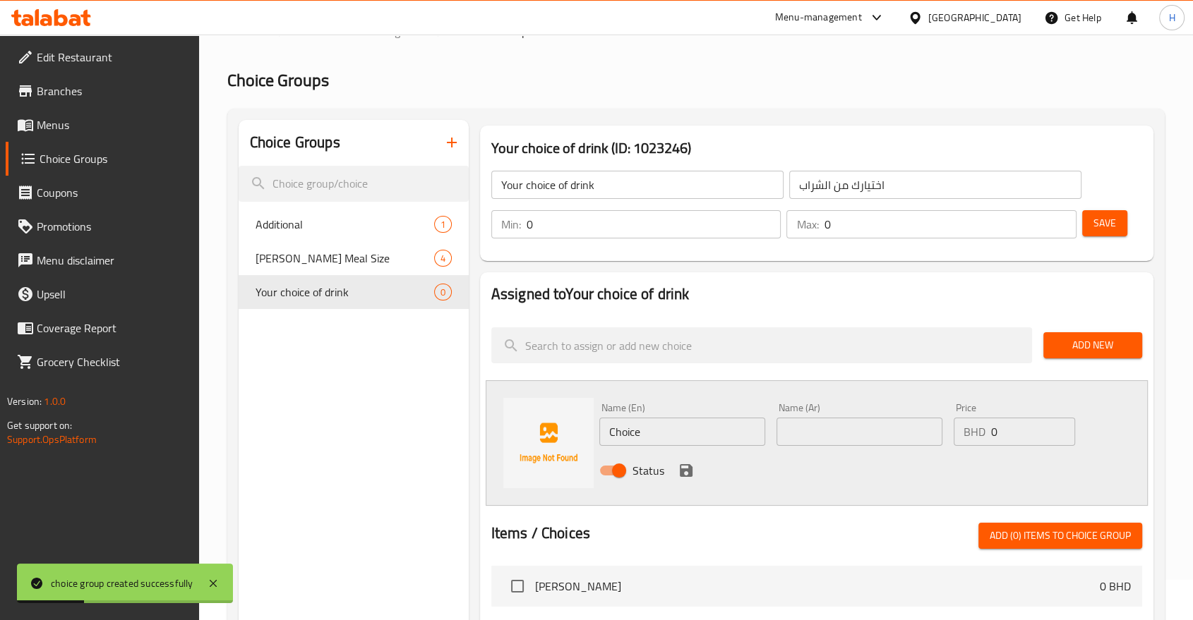
click at [1066, 347] on span "Add New" at bounding box center [1093, 346] width 76 height 18
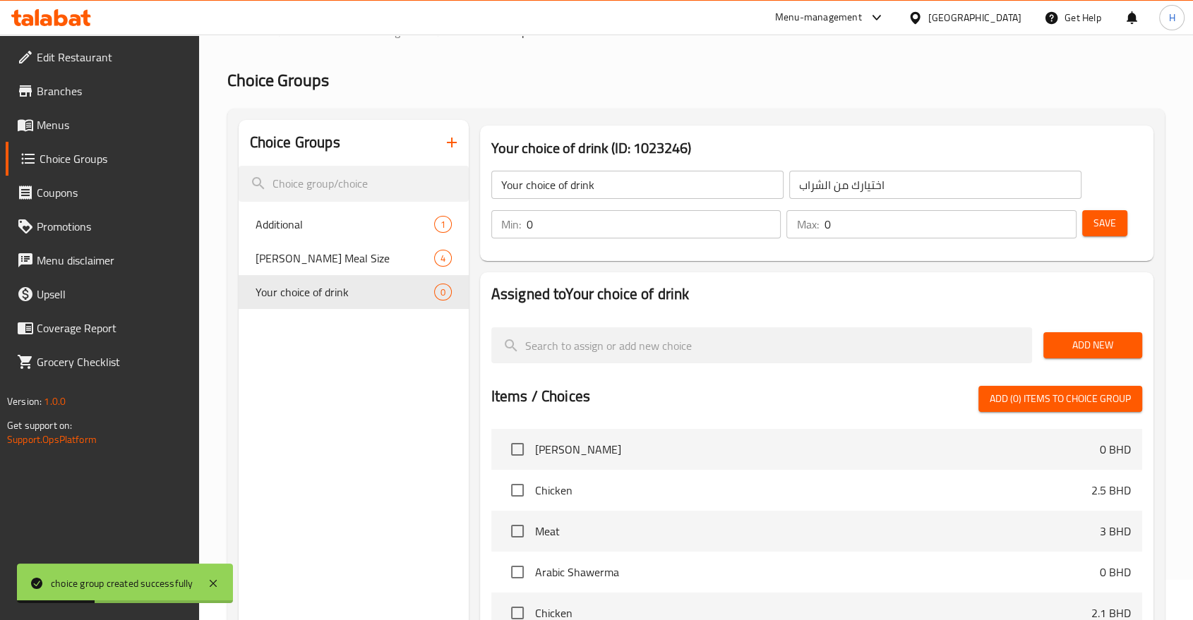
click at [1066, 344] on span "Add New" at bounding box center [1093, 346] width 76 height 18
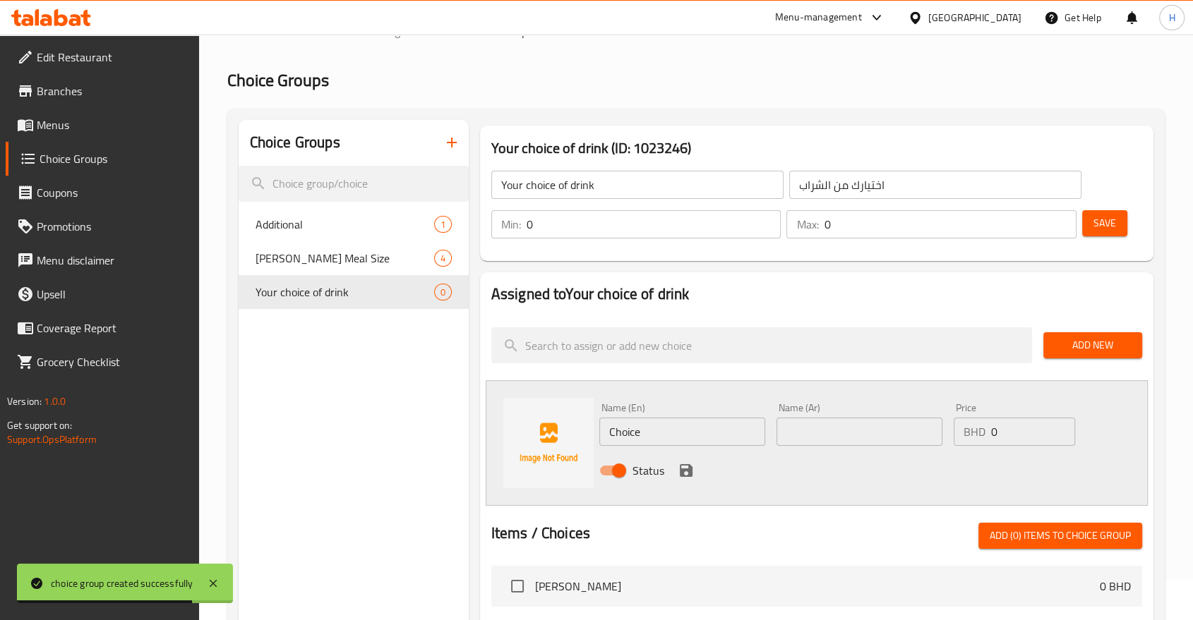
click at [232, 366] on div "Choice Groups Additional 1 Sam Burger Meal Size 4 Your choice of drink 0 Your c…" at bounding box center [695, 584] width 937 height 951
click at [659, 440] on input "Choice" at bounding box center [682, 432] width 166 height 28
paste input "Kinza Pomegranate"
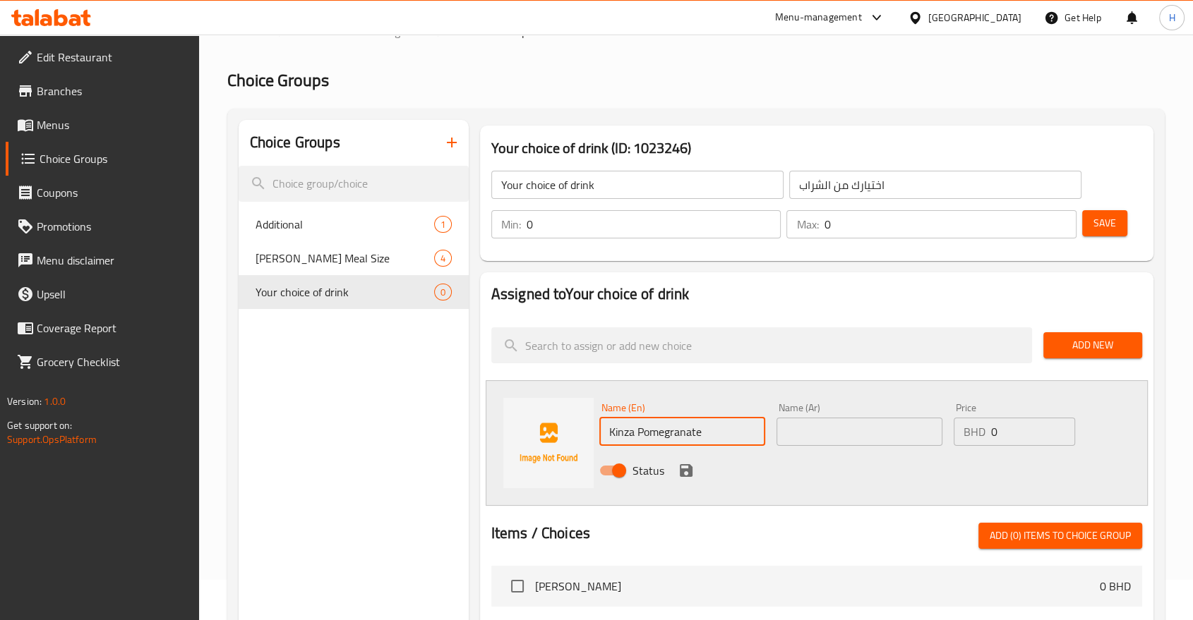
type input "Kinza Pomegranate"
click at [797, 431] on input "text" at bounding box center [859, 432] width 166 height 28
type input "كنزا رمان"
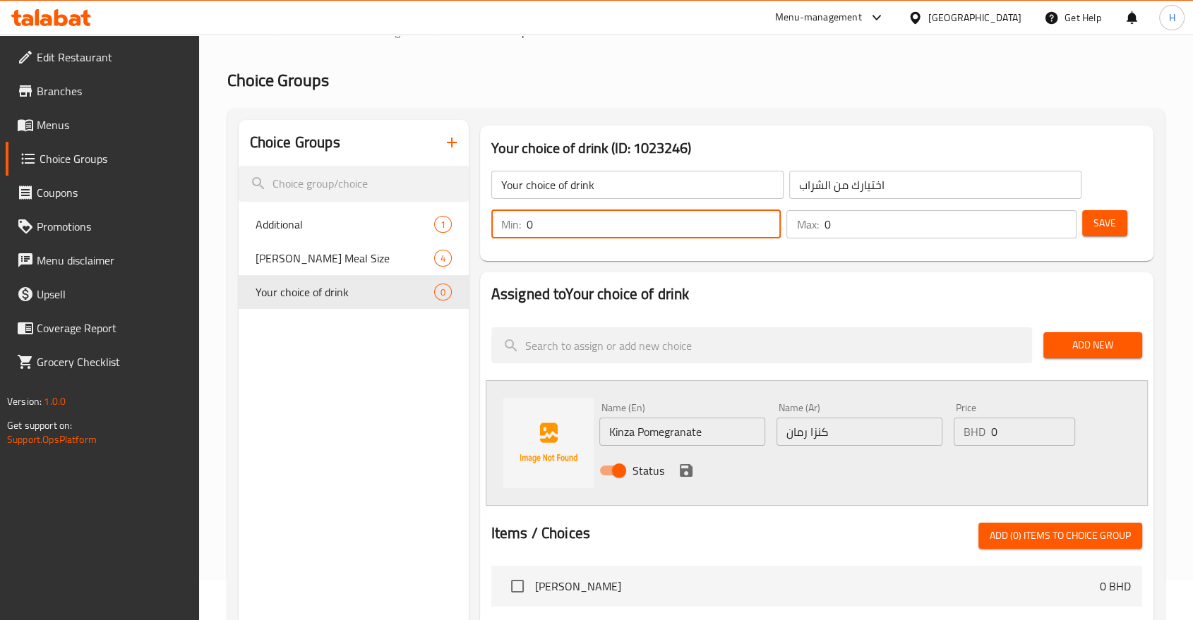
drag, startPoint x: 562, startPoint y: 217, endPoint x: 491, endPoint y: 210, distance: 70.9
click at [491, 210] on div "Min: 0 ​" at bounding box center [636, 224] width 290 height 28
type input "1"
drag, startPoint x: 854, startPoint y: 224, endPoint x: 801, endPoint y: 222, distance: 53.0
click at [801, 222] on div "Max: 0 ​" at bounding box center [931, 224] width 290 height 28
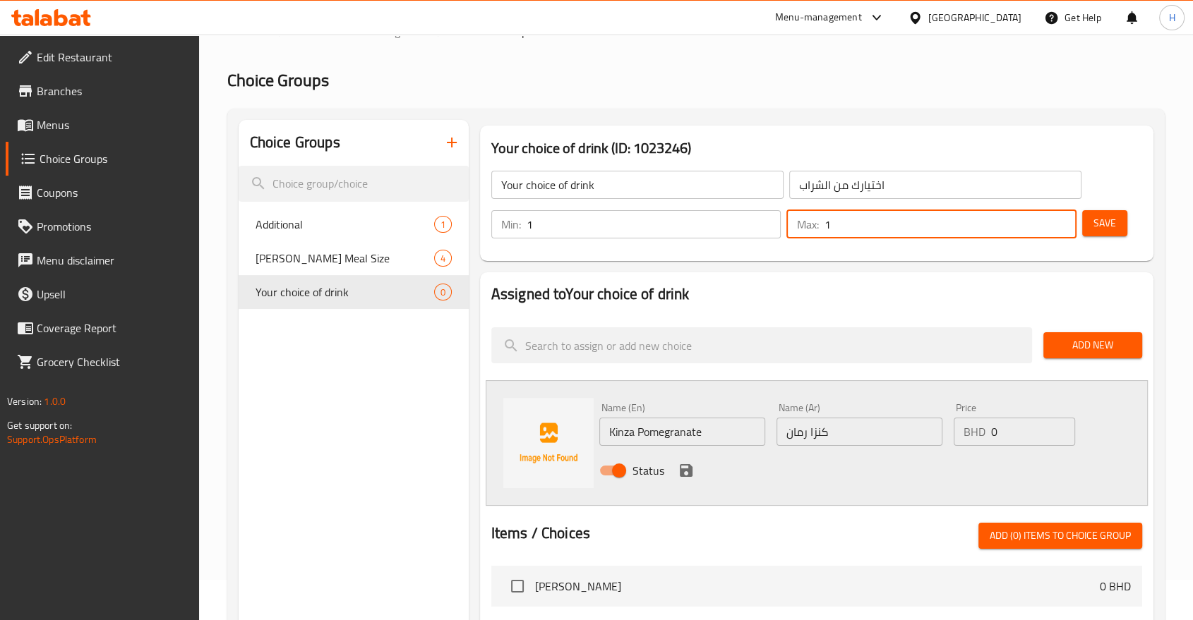
type input "1"
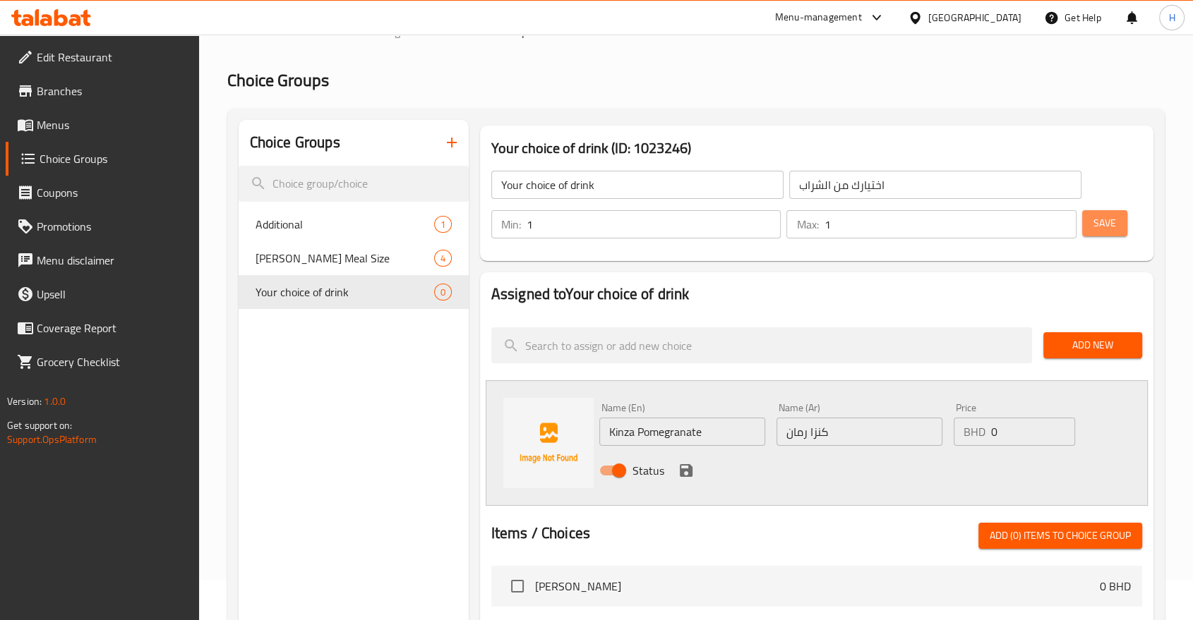
click at [1103, 222] on span "Save" at bounding box center [1104, 224] width 23 height 18
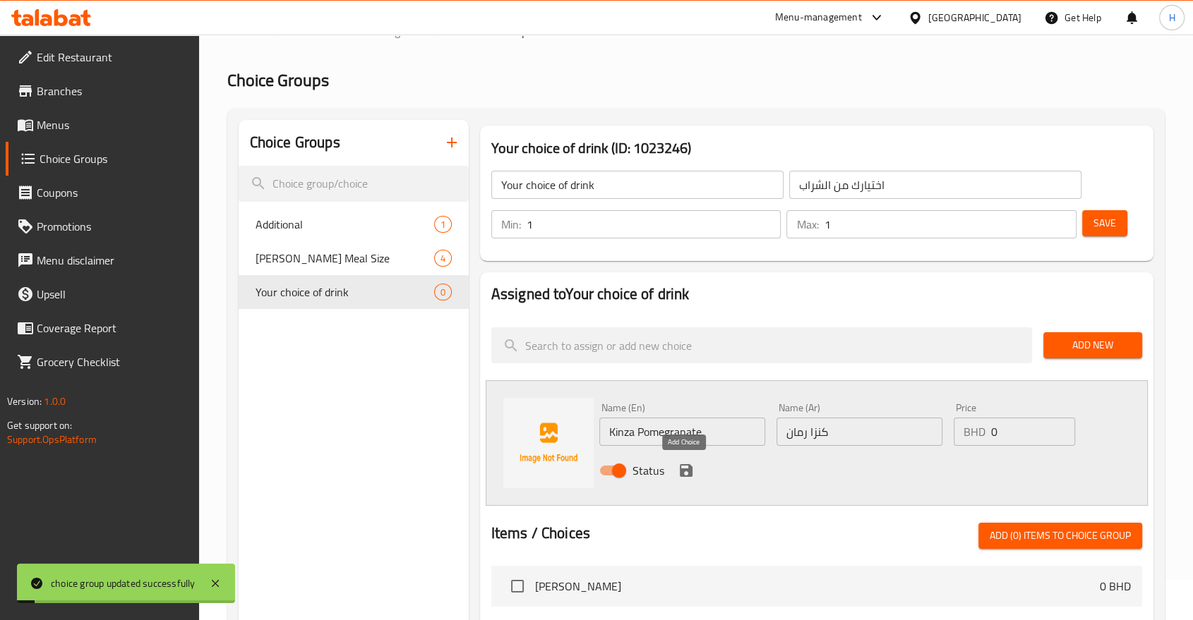
click at [683, 463] on icon "save" at bounding box center [686, 470] width 17 height 17
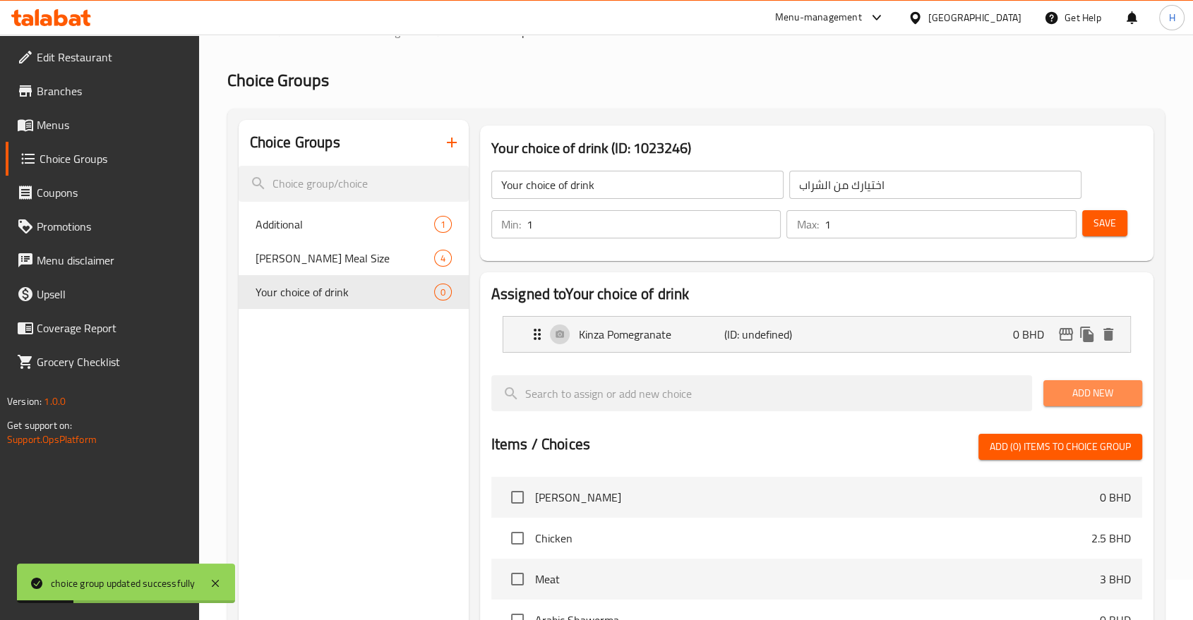
click at [1079, 390] on span "Add New" at bounding box center [1093, 394] width 76 height 18
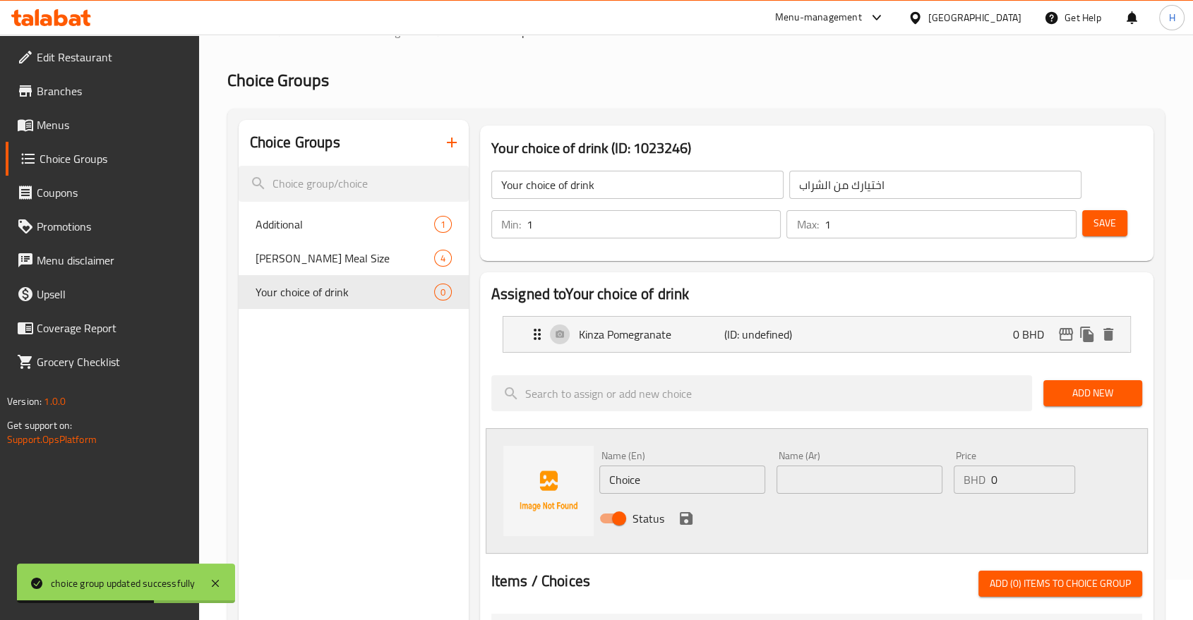
click at [200, 427] on div "Home / Restaurants management / Choice Groups Choice Groups Choice Groups Addit…" at bounding box center [696, 564] width 994 height 1141
click at [638, 471] on input "Choice" at bounding box center [682, 480] width 166 height 28
paste input "Kinza cola"
type input "Kinza cola"
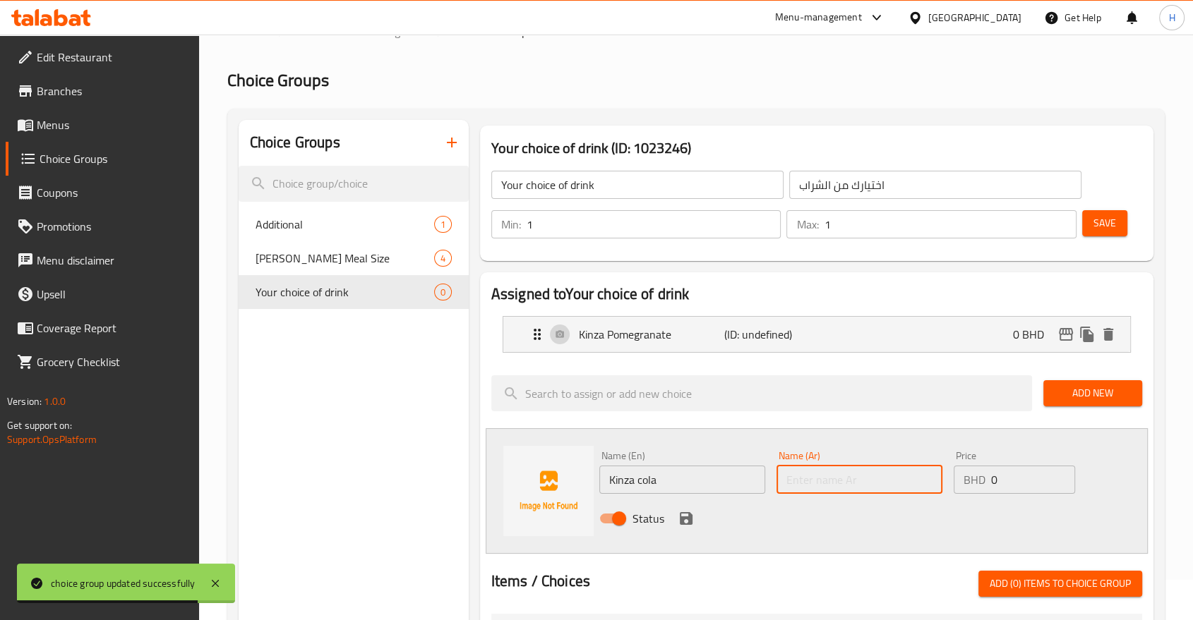
click at [836, 479] on input "text" at bounding box center [859, 480] width 166 height 28
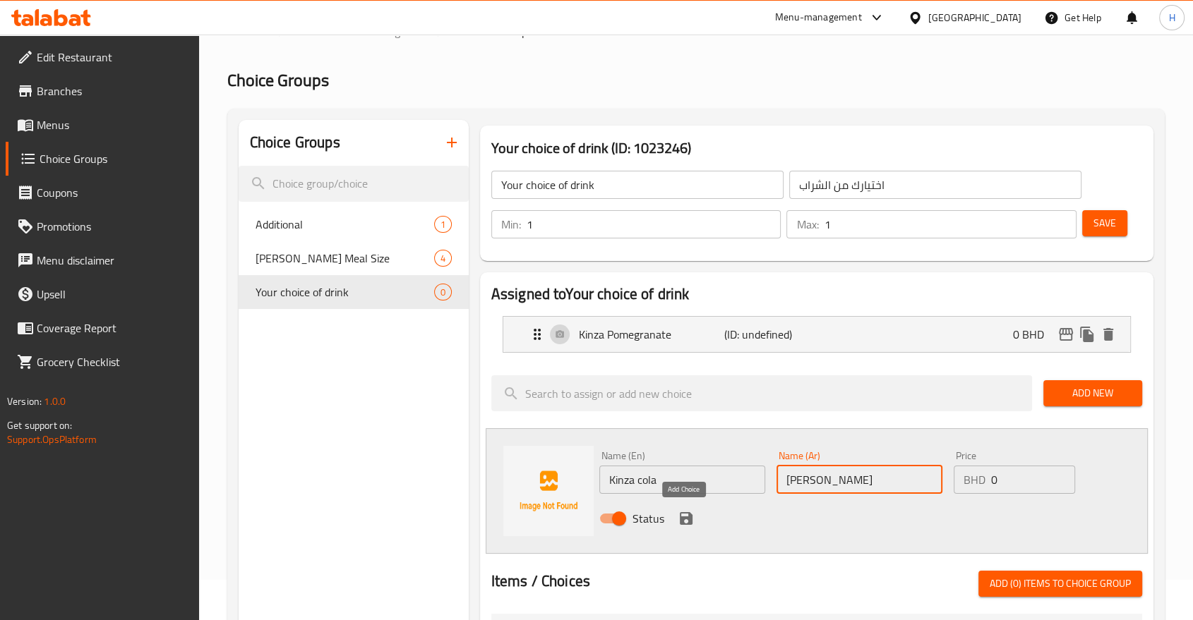
type input "كنزا كولا"
click at [685, 512] on icon "save" at bounding box center [686, 518] width 13 height 13
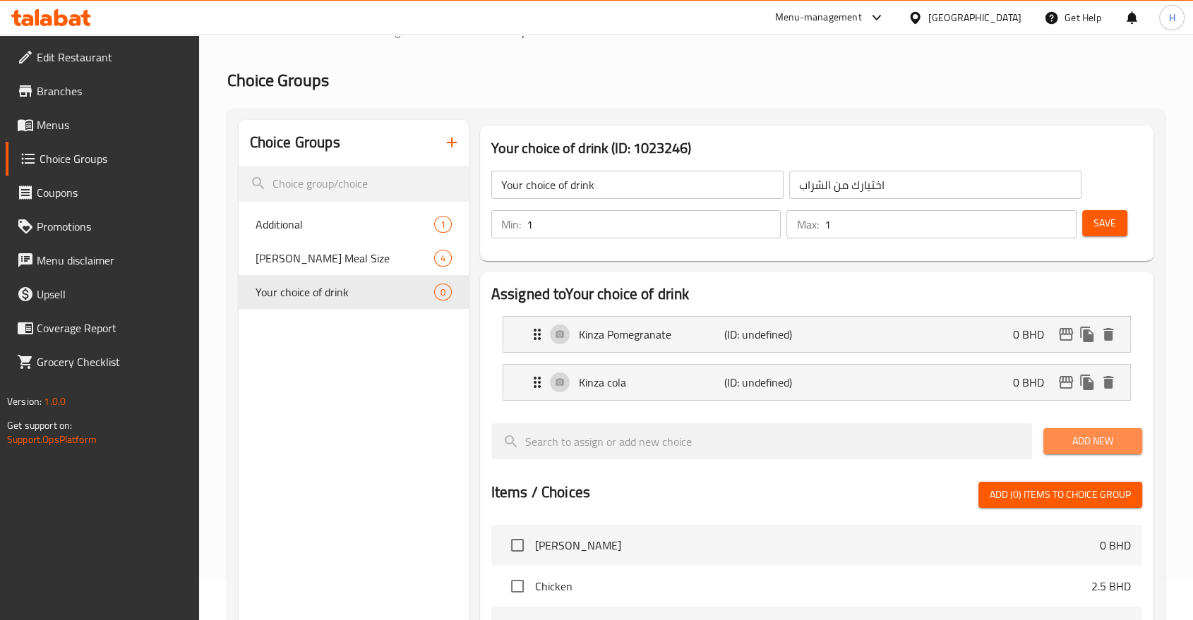
click at [1062, 433] on span "Add New" at bounding box center [1093, 442] width 76 height 18
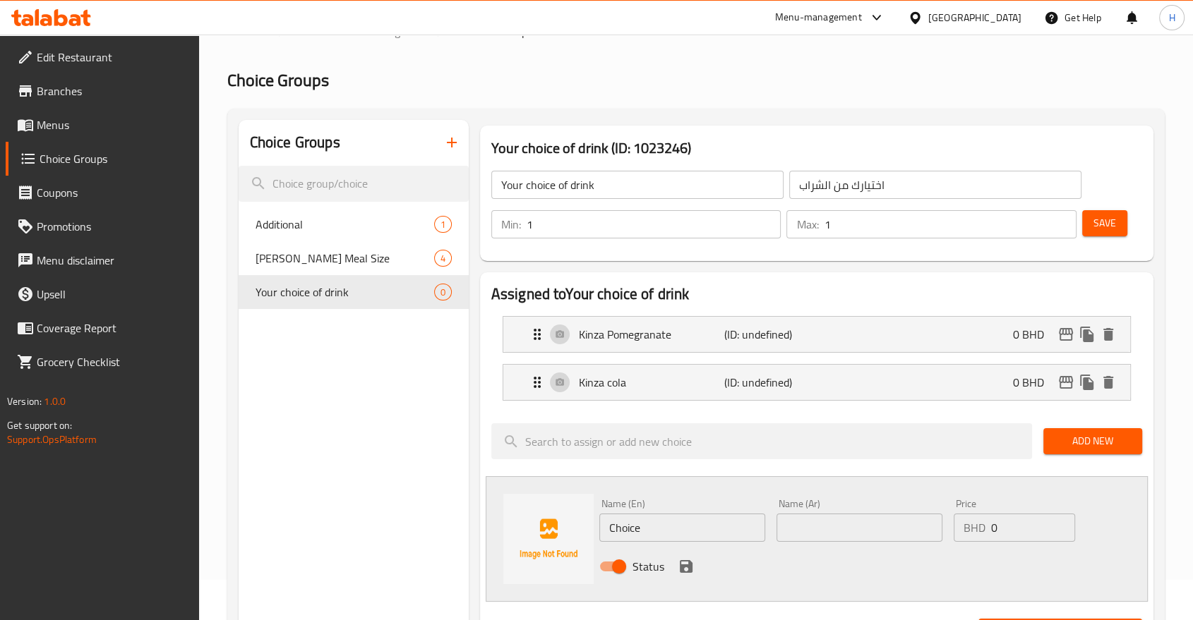
drag, startPoint x: 222, startPoint y: 390, endPoint x: 229, endPoint y: 390, distance: 7.8
click at [222, 390] on div "Home / Restaurants management / Choice Groups Choice Groups Choice Groups Addit…" at bounding box center [696, 588] width 994 height 1189
click at [628, 529] on input "Choice" at bounding box center [682, 528] width 166 height 28
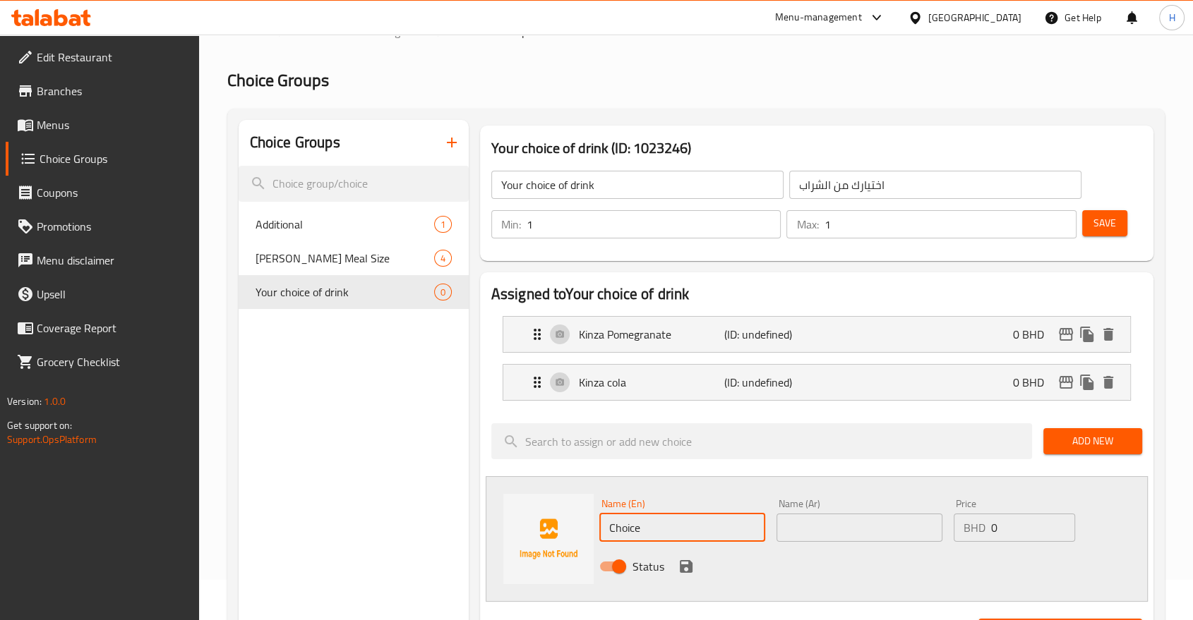
paste input "Kinza cola diet"
type input "Kinza cola diet"
click at [862, 528] on input "text" at bounding box center [859, 528] width 166 height 28
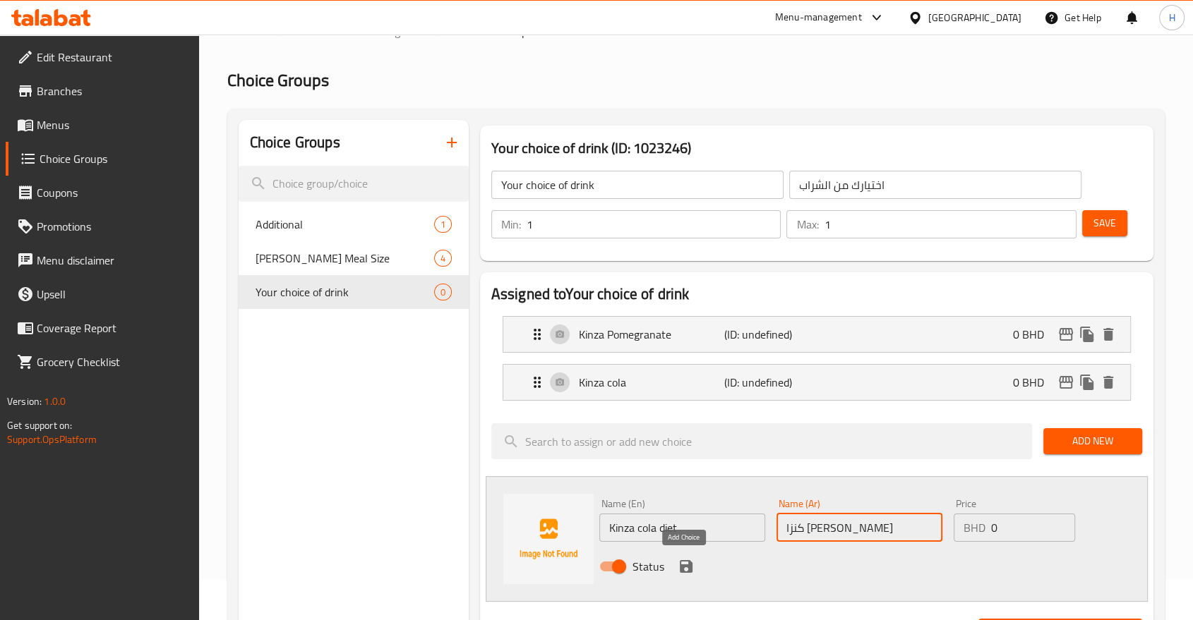
type input "كنزا كولا دايت"
click at [685, 561] on icon "save" at bounding box center [686, 566] width 17 height 17
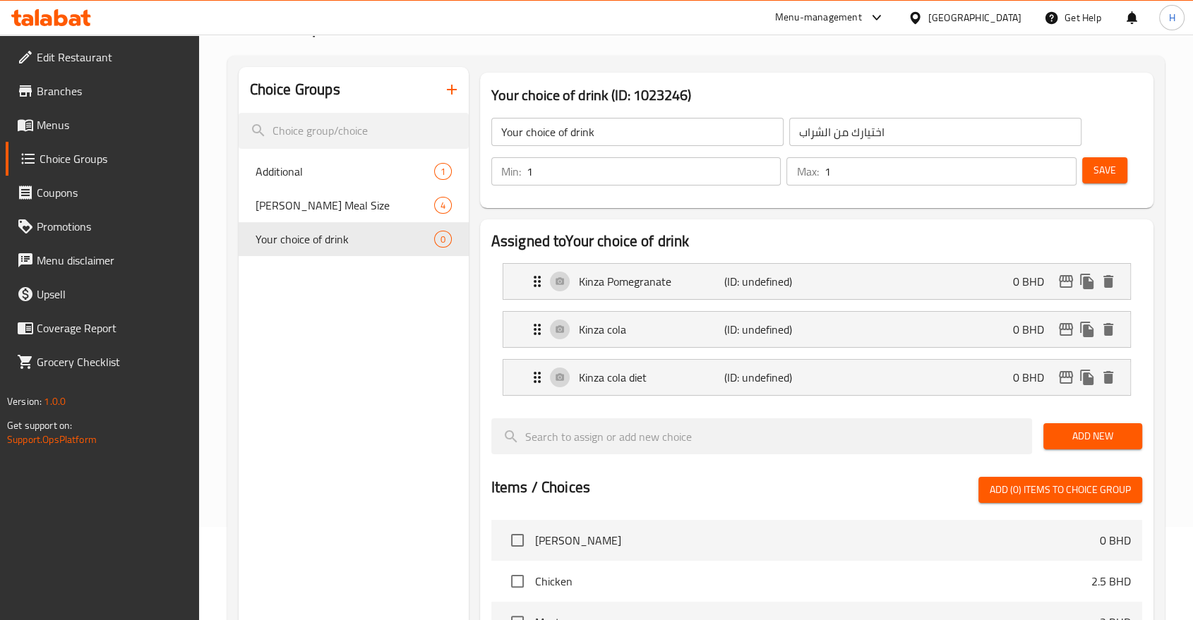
scroll to position [119, 0]
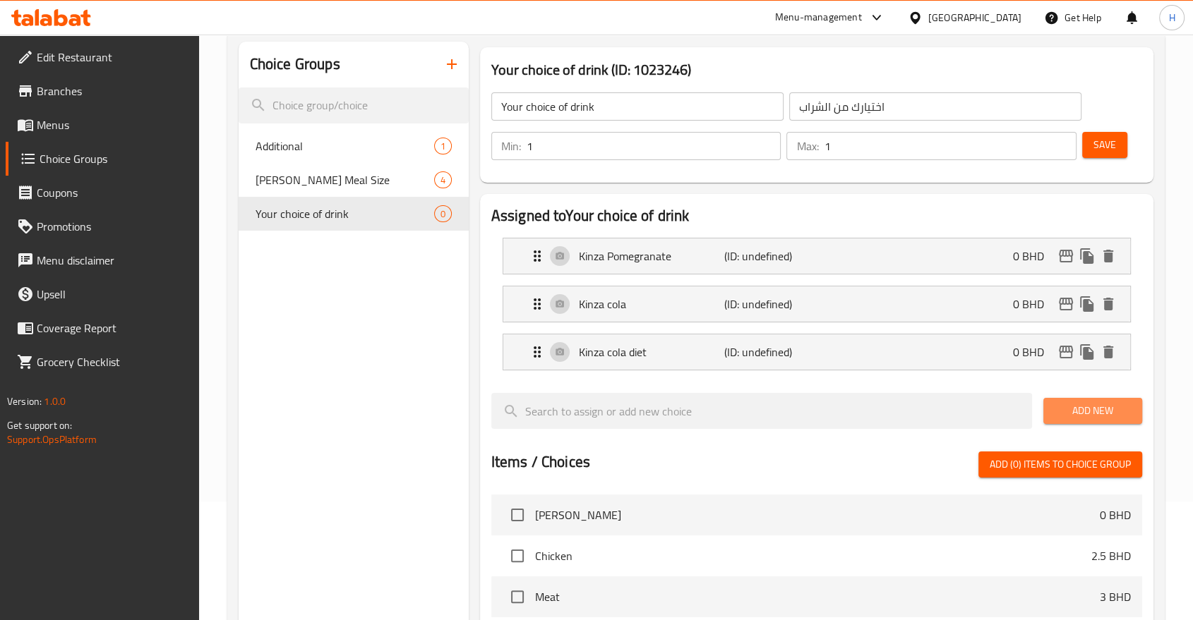
click at [1073, 412] on span "Add New" at bounding box center [1093, 411] width 76 height 18
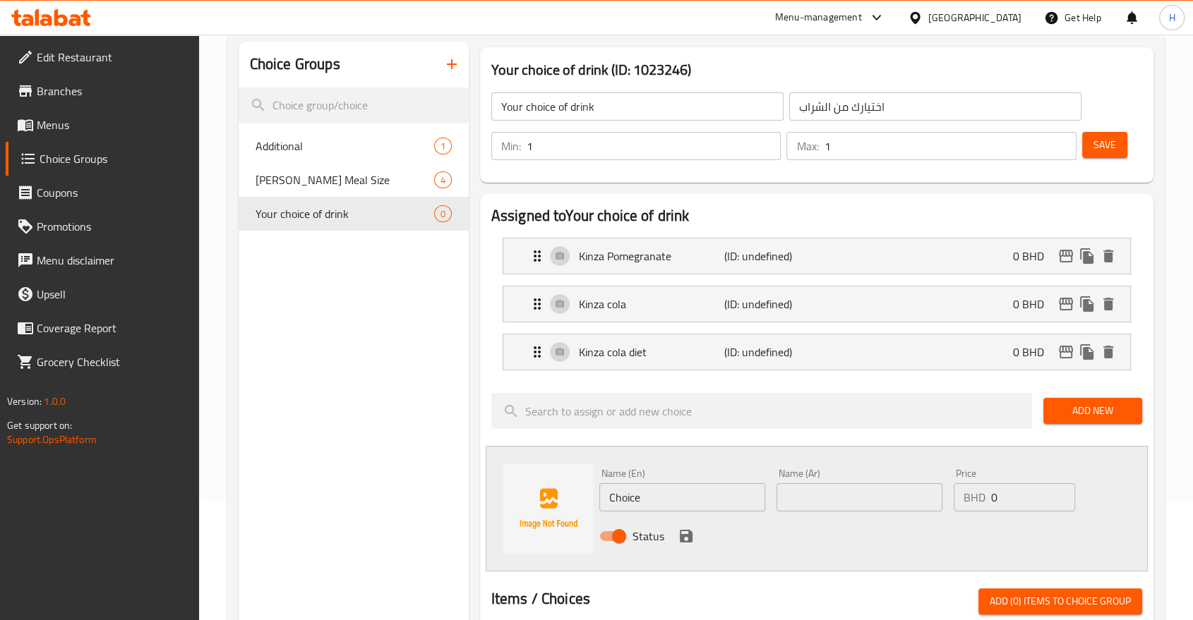
scroll to position [433, 0]
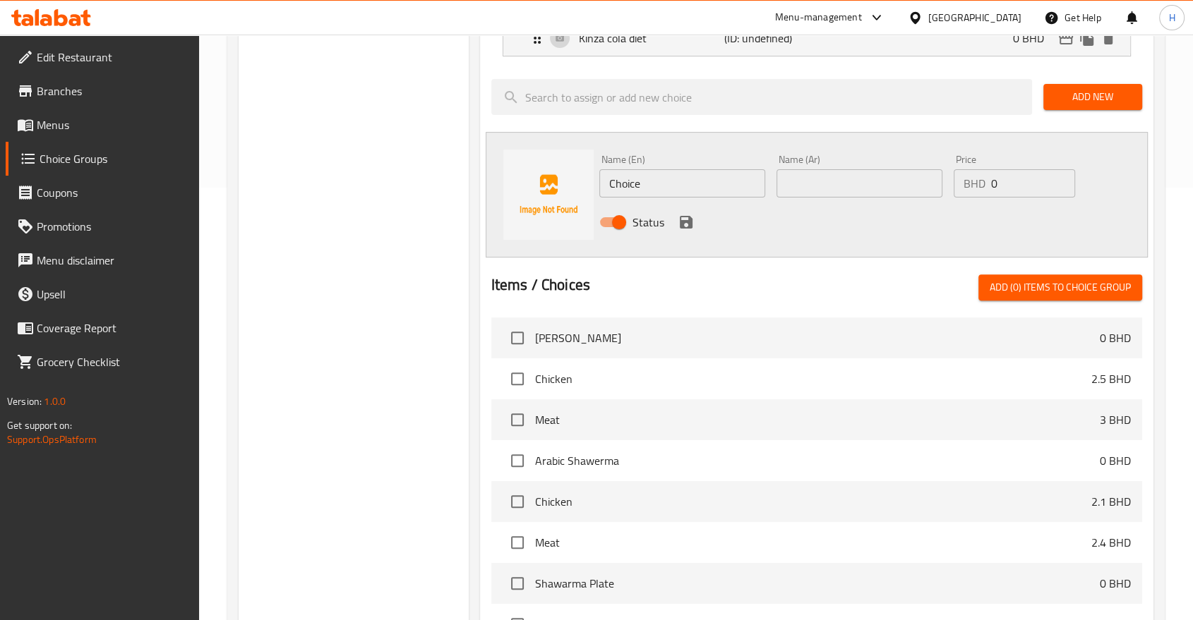
click at [396, 257] on div "Choice Groups Additional 1 Sam Burger Meal Size 4 Your choice of drink 0" at bounding box center [354, 264] width 230 height 1072
click at [640, 187] on input "Choice" at bounding box center [682, 183] width 166 height 28
paste input "Kinza lemon"
type input "Kinza lemon"
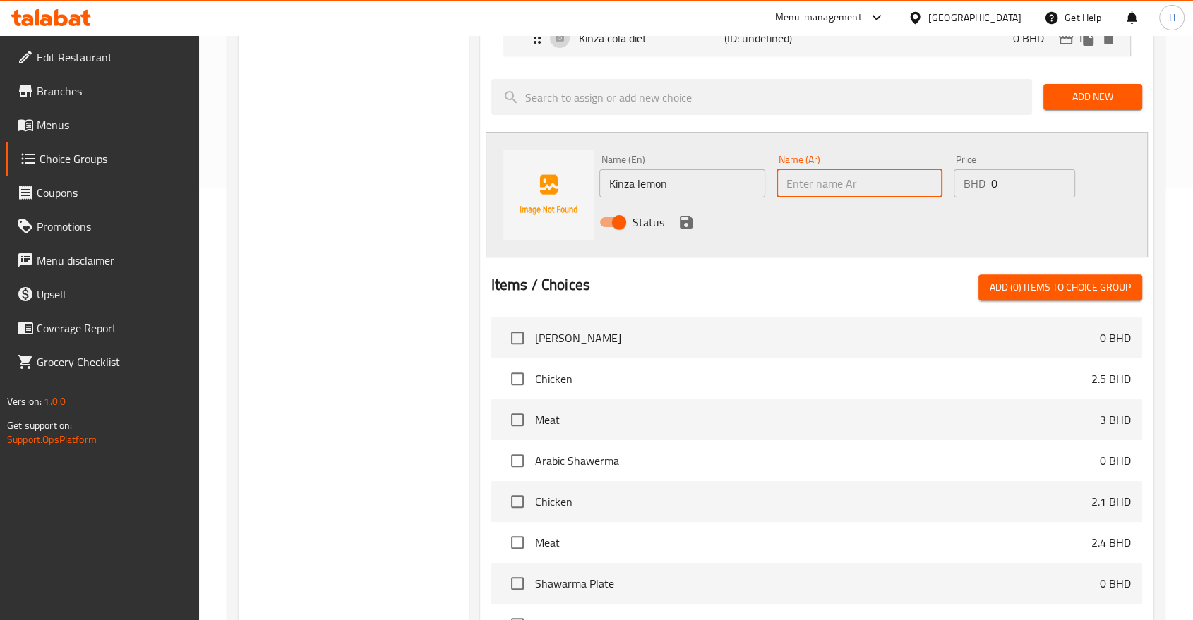
click at [832, 174] on input "text" at bounding box center [859, 183] width 166 height 28
type input "كنزا ليمون"
click at [676, 216] on button "save" at bounding box center [686, 222] width 21 height 21
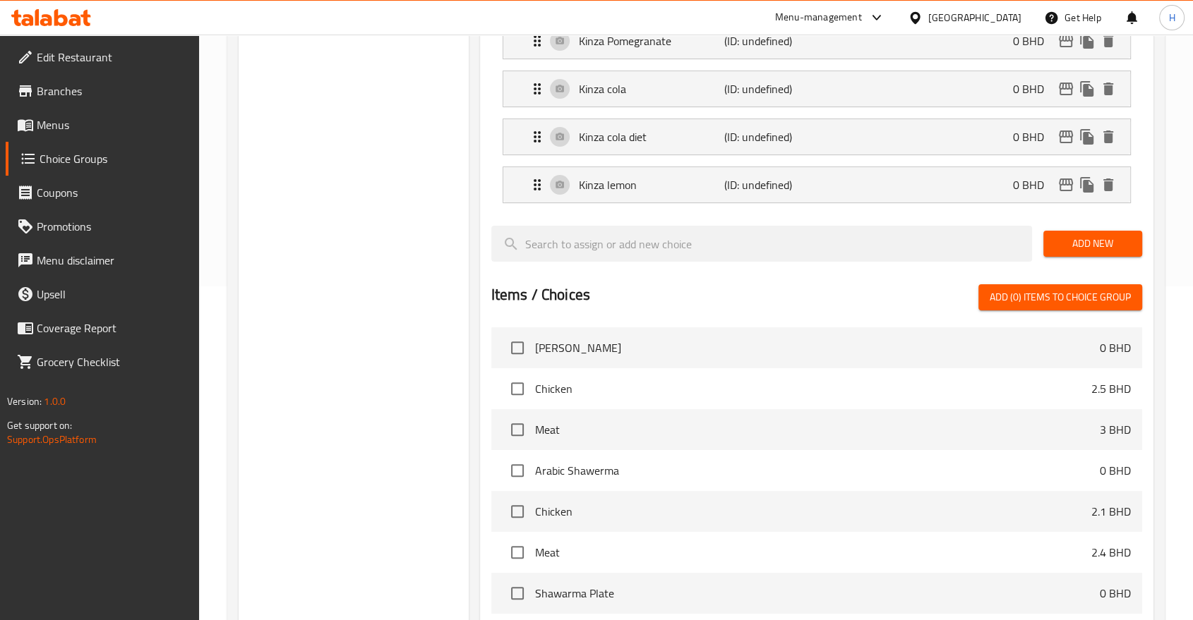
scroll to position [198, 0]
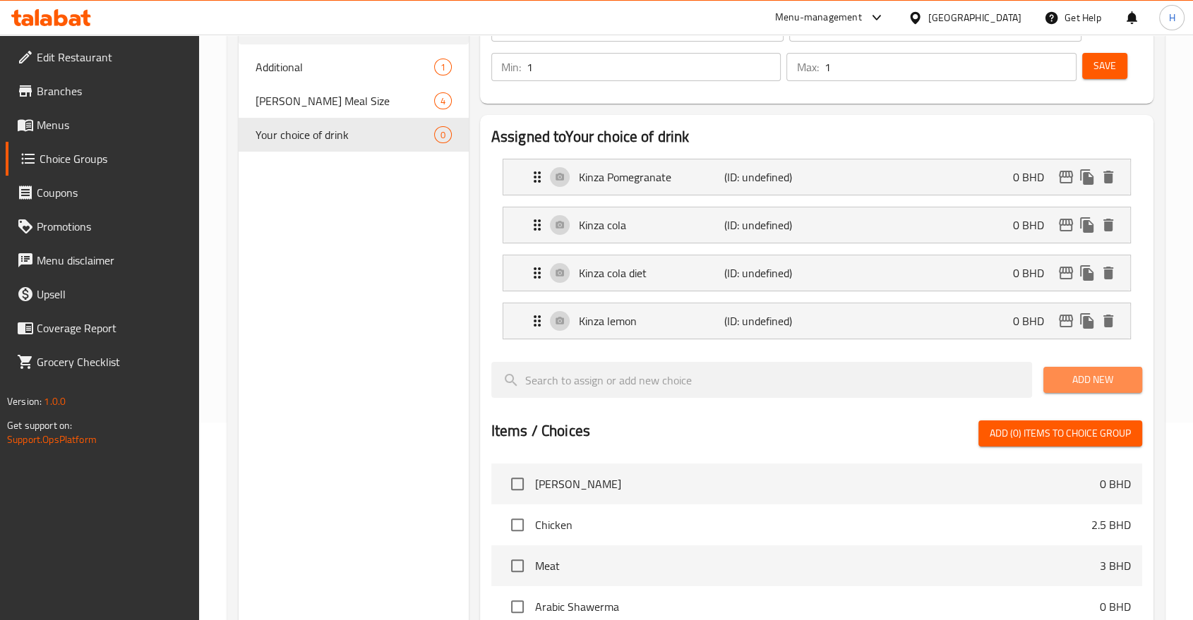
click at [1080, 383] on span "Add New" at bounding box center [1093, 380] width 76 height 18
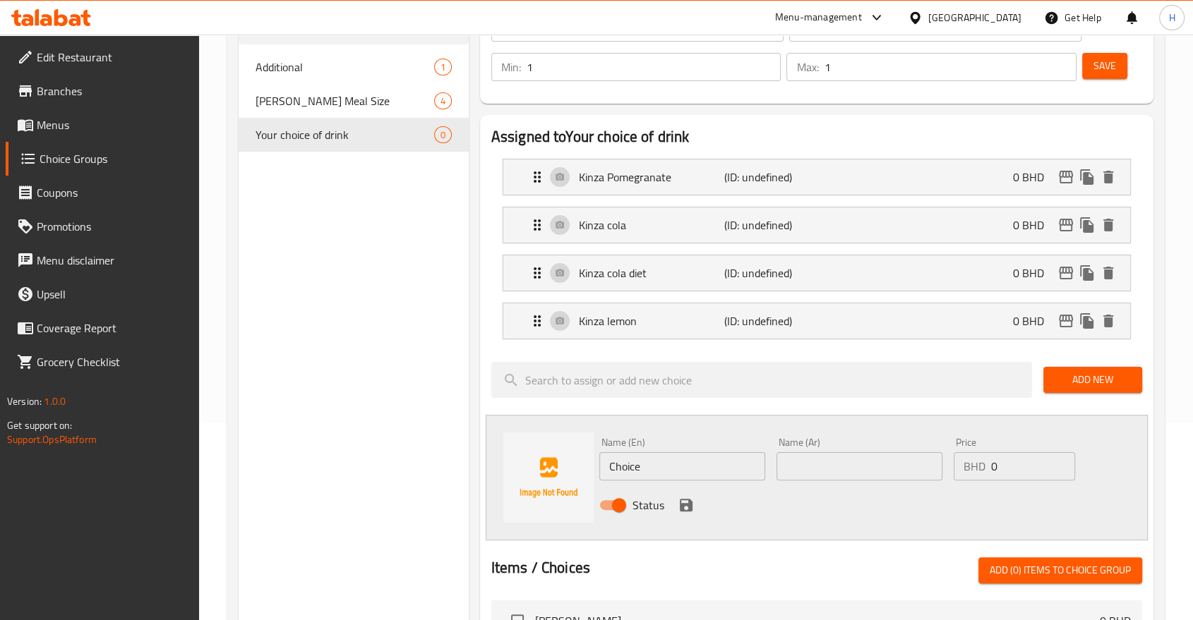
click at [356, 244] on div "Choice Groups Additional 1 Sam Burger Meal Size 4 Your choice of drink 0" at bounding box center [354, 523] width 230 height 1120
click at [661, 470] on input "Choice" at bounding box center [682, 466] width 166 height 28
paste input "Kinza citrus"
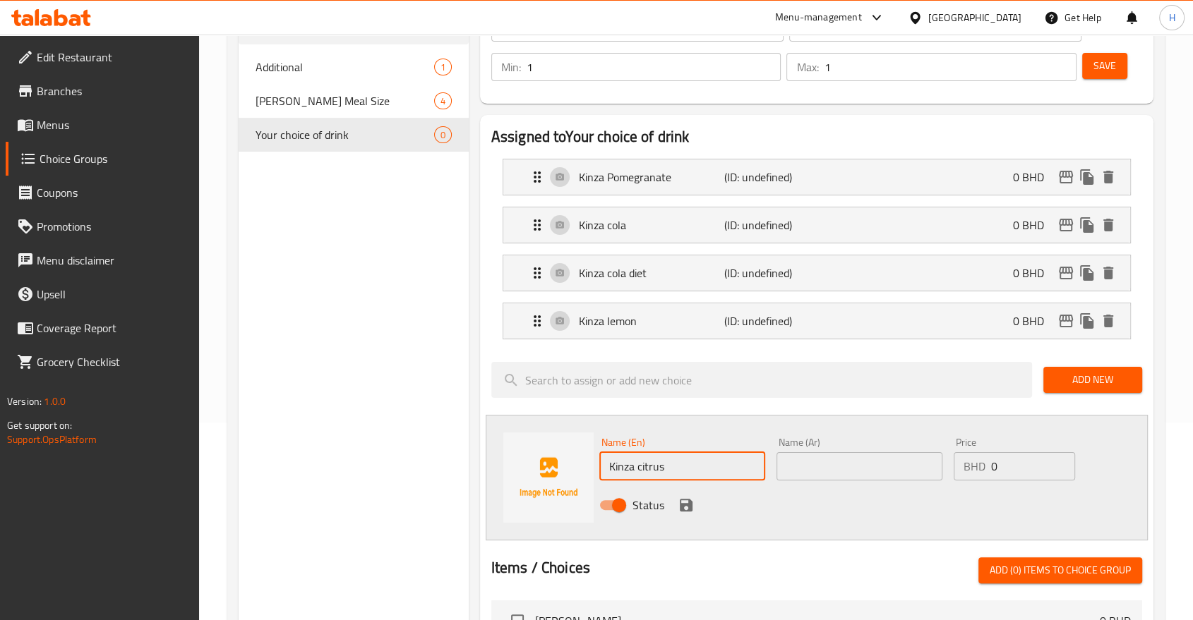
type input "Kinza citrus"
click at [824, 477] on input "text" at bounding box center [859, 466] width 166 height 28
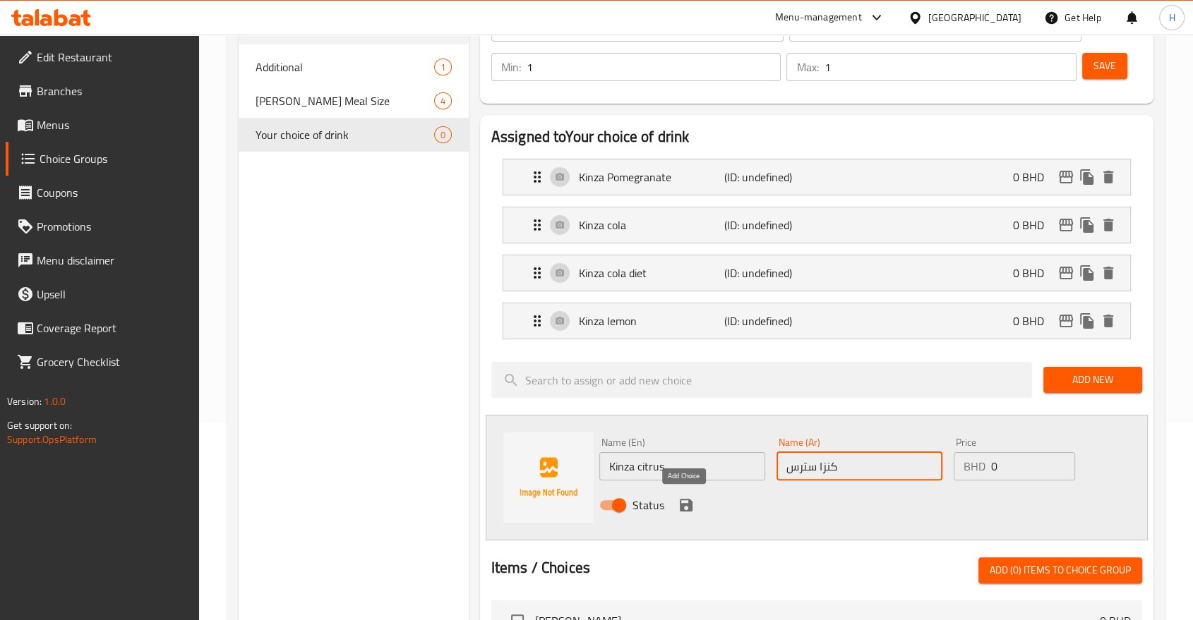
type input "كنزا سترس"
click at [689, 502] on icon "save" at bounding box center [686, 505] width 13 height 13
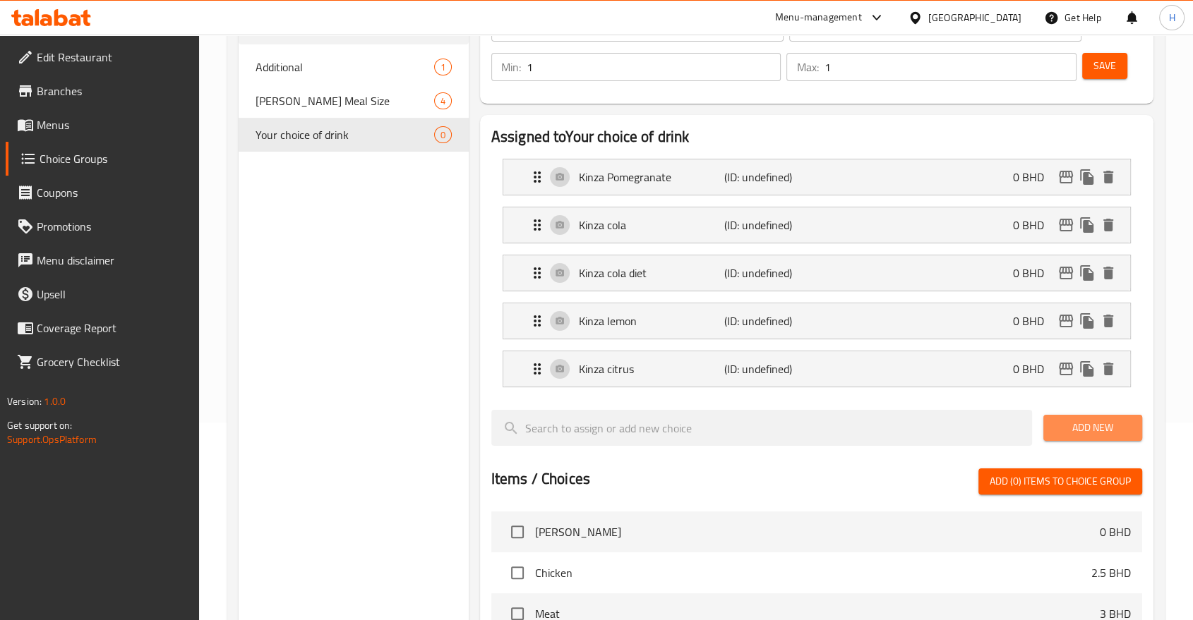
click at [1055, 431] on span "Add New" at bounding box center [1093, 428] width 76 height 18
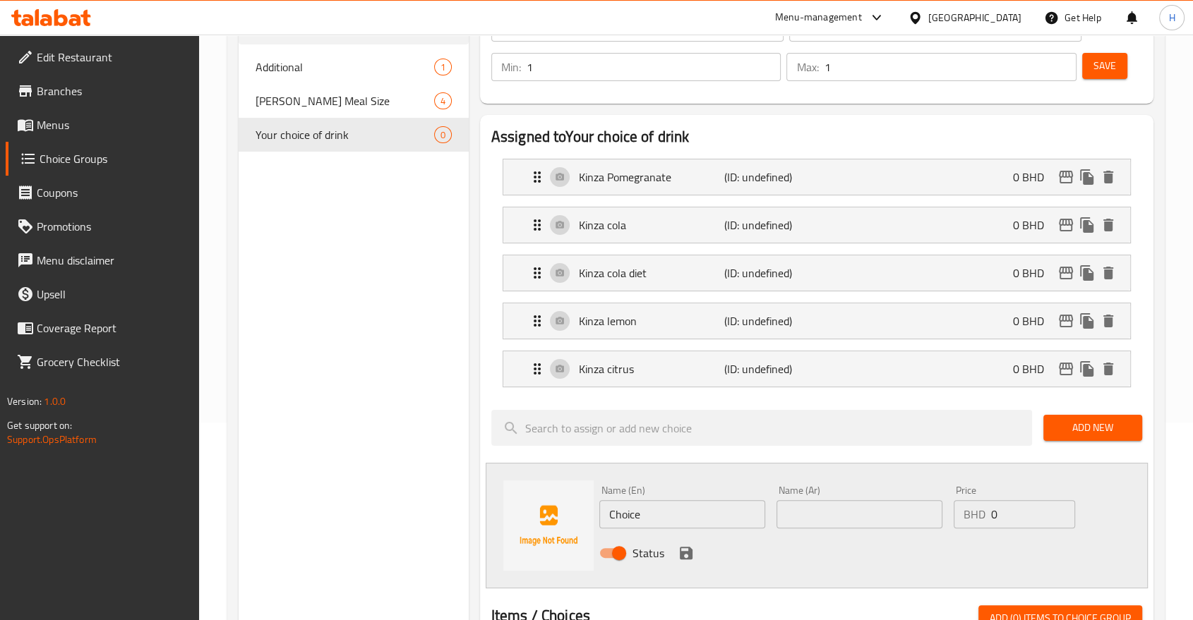
click at [290, 223] on div "Choice Groups Additional 1 Sam Burger Meal Size 4 Your choice of drink 0" at bounding box center [354, 547] width 230 height 1168
click at [1079, 426] on span "Add New" at bounding box center [1093, 428] width 76 height 18
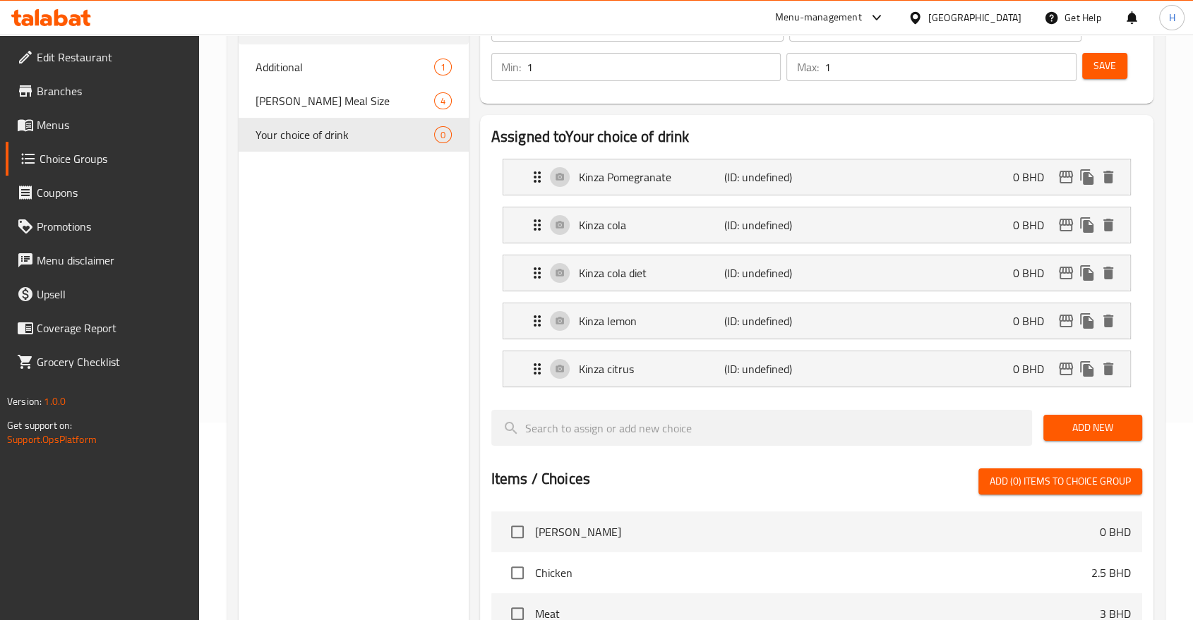
click at [1065, 421] on span "Add New" at bounding box center [1093, 428] width 76 height 18
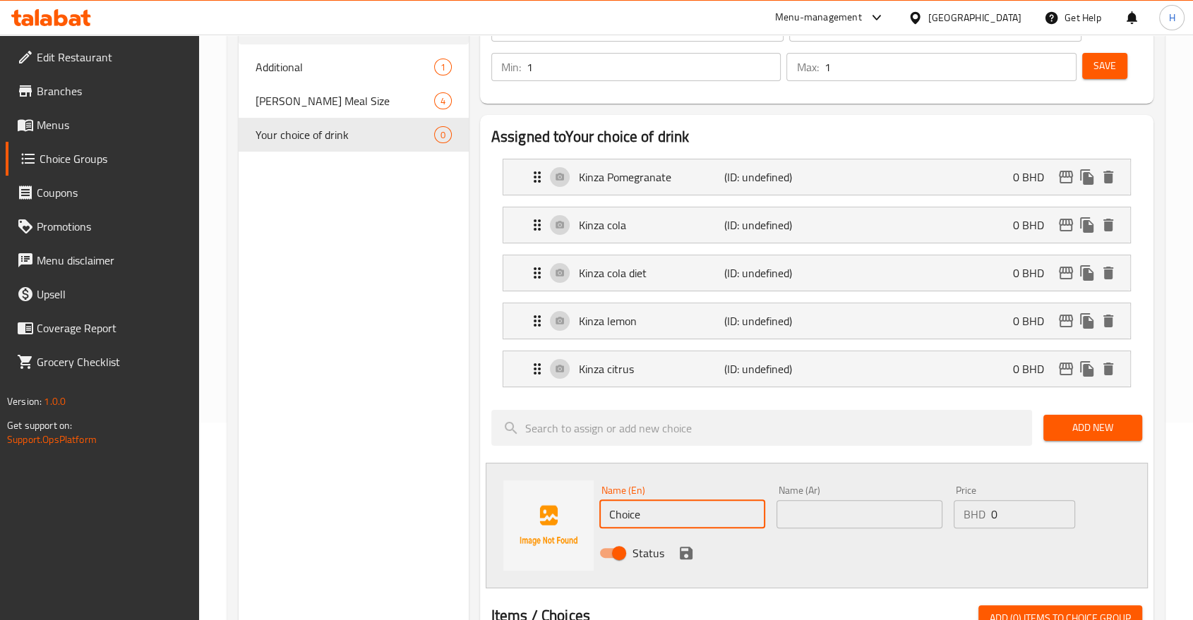
click at [634, 520] on input "Choice" at bounding box center [682, 514] width 166 height 28
paste input "Kinza lemon diet"
type input "Kinza lemon diet"
click at [823, 512] on input "text" at bounding box center [859, 514] width 166 height 28
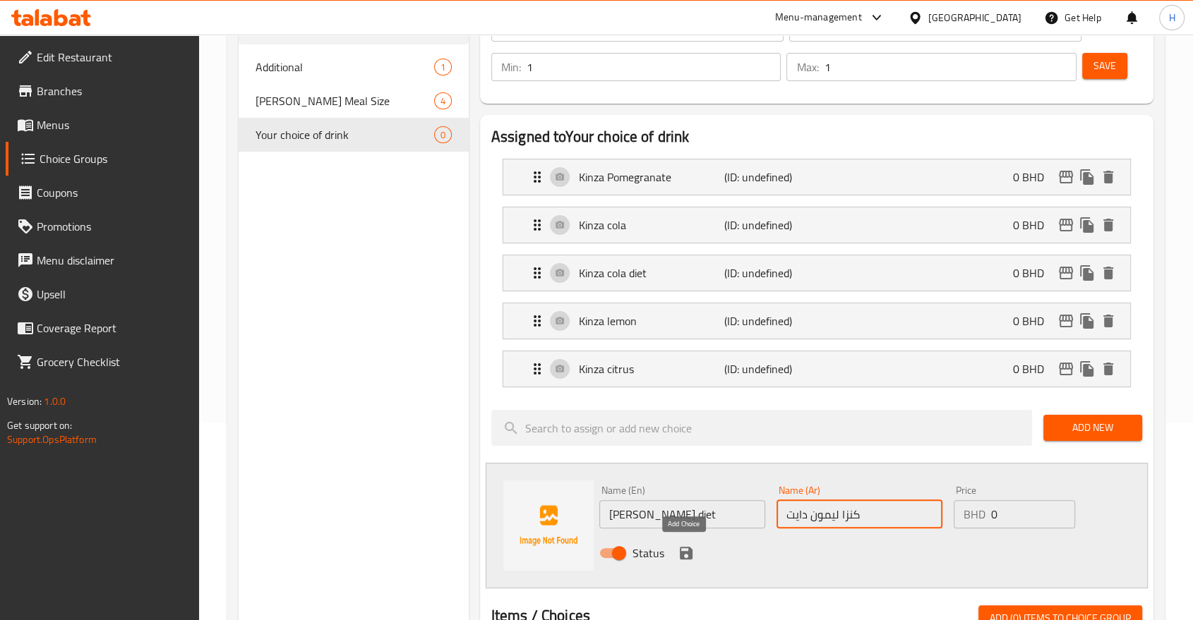
type input "كنزا ليمون دايت"
click at [681, 545] on icon "save" at bounding box center [686, 553] width 17 height 17
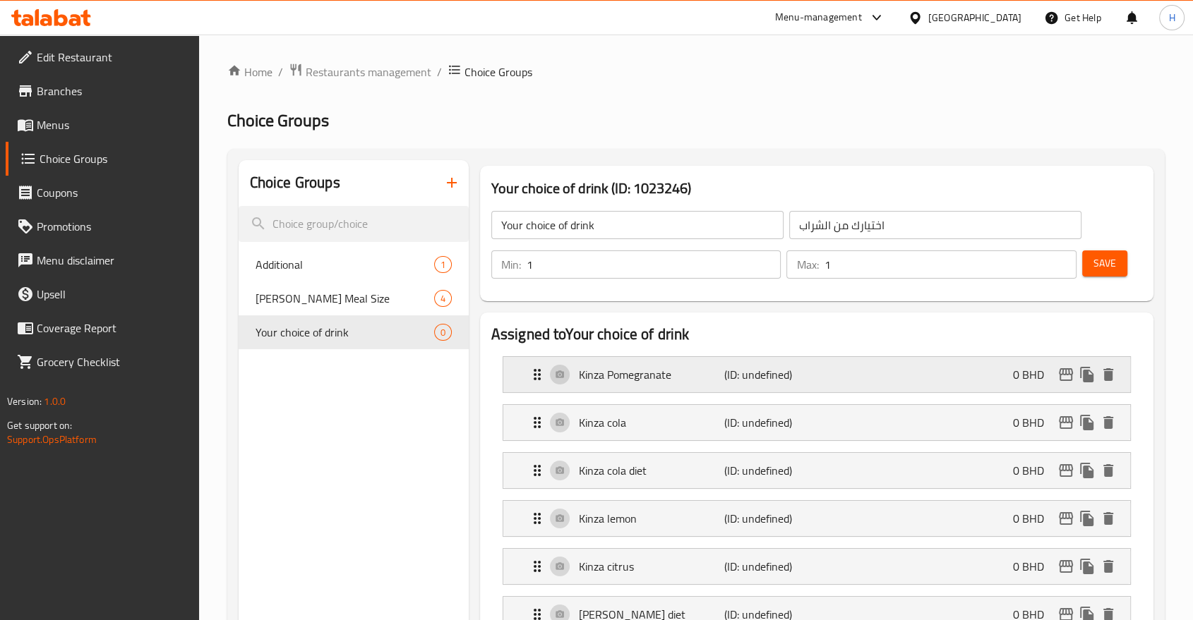
scroll to position [0, 0]
click at [1105, 263] on span "Save" at bounding box center [1104, 264] width 23 height 18
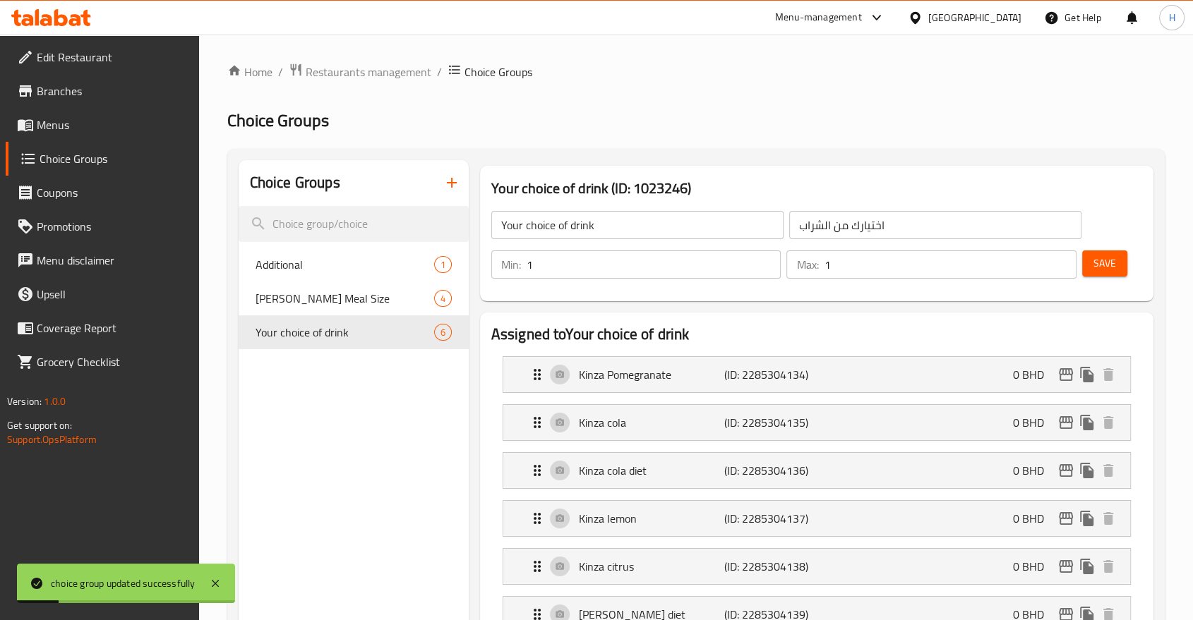
click at [53, 129] on span "Menus" at bounding box center [112, 124] width 151 height 17
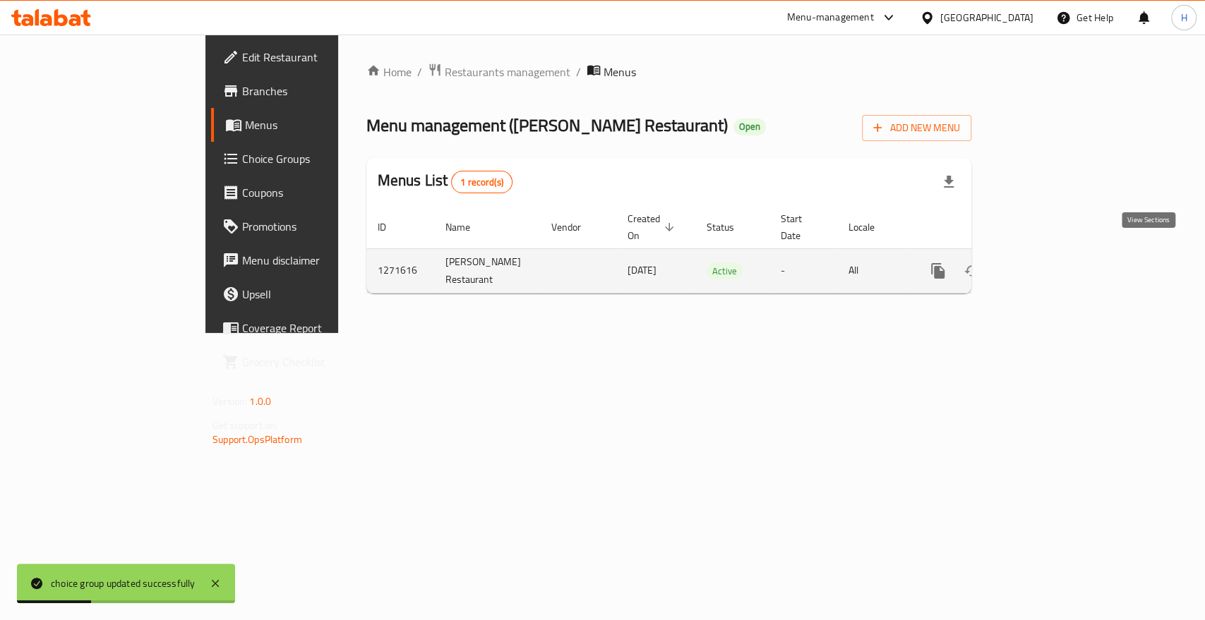
click at [1046, 265] on icon "enhanced table" at bounding box center [1039, 271] width 13 height 13
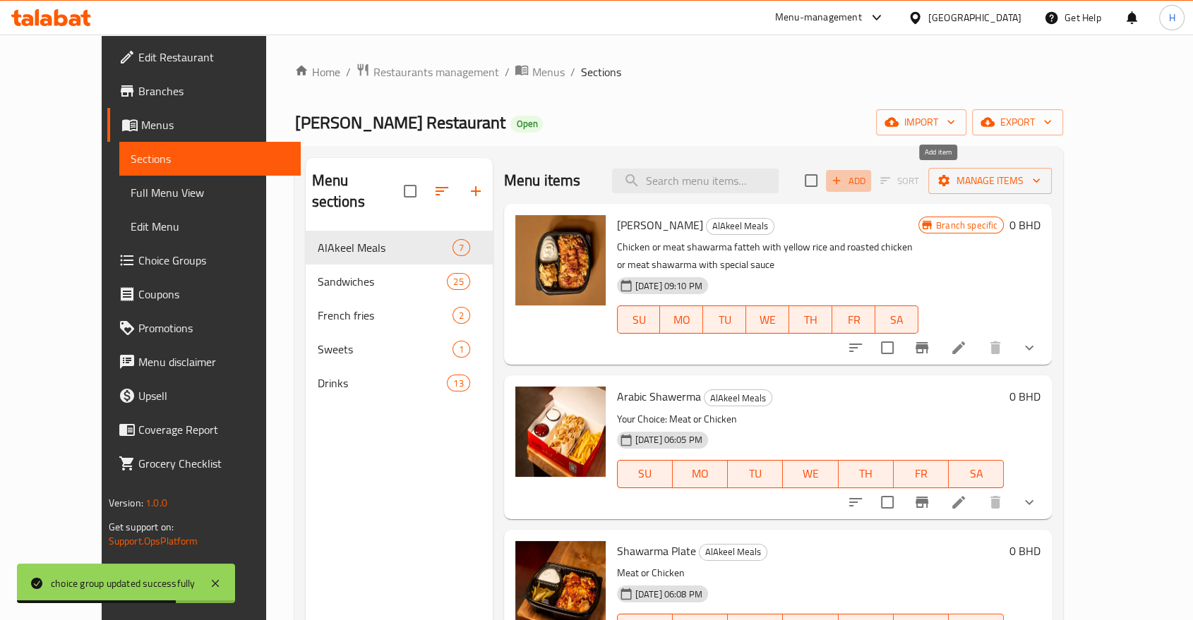
click at [843, 176] on icon "button" at bounding box center [836, 180] width 13 height 13
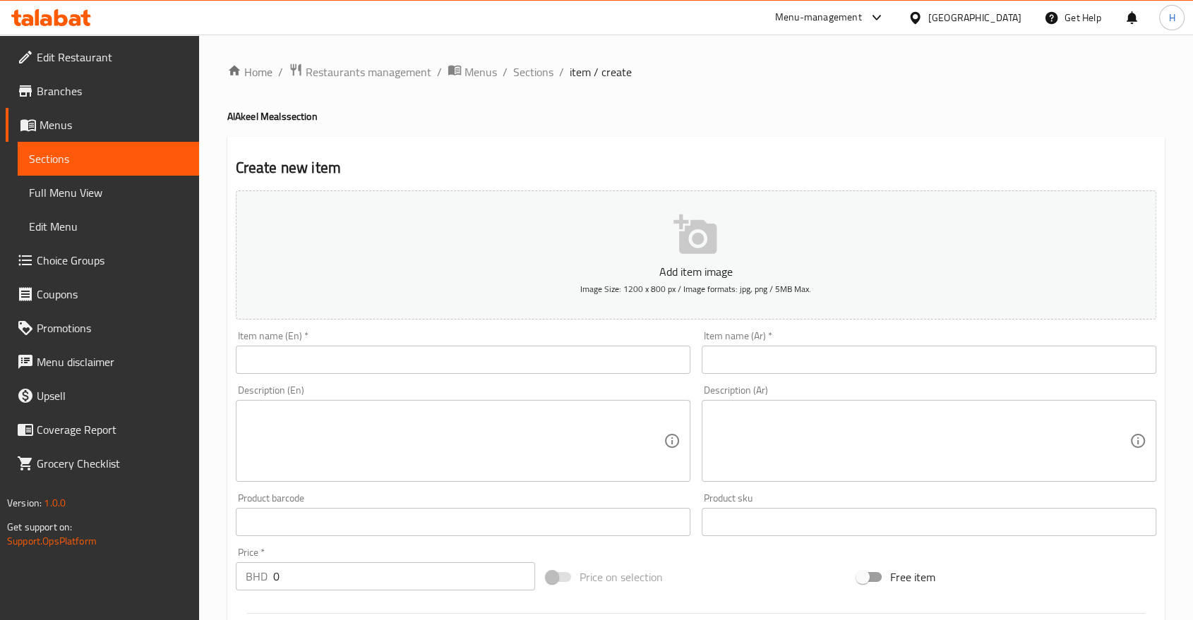
click at [314, 357] on input "text" at bounding box center [463, 360] width 455 height 28
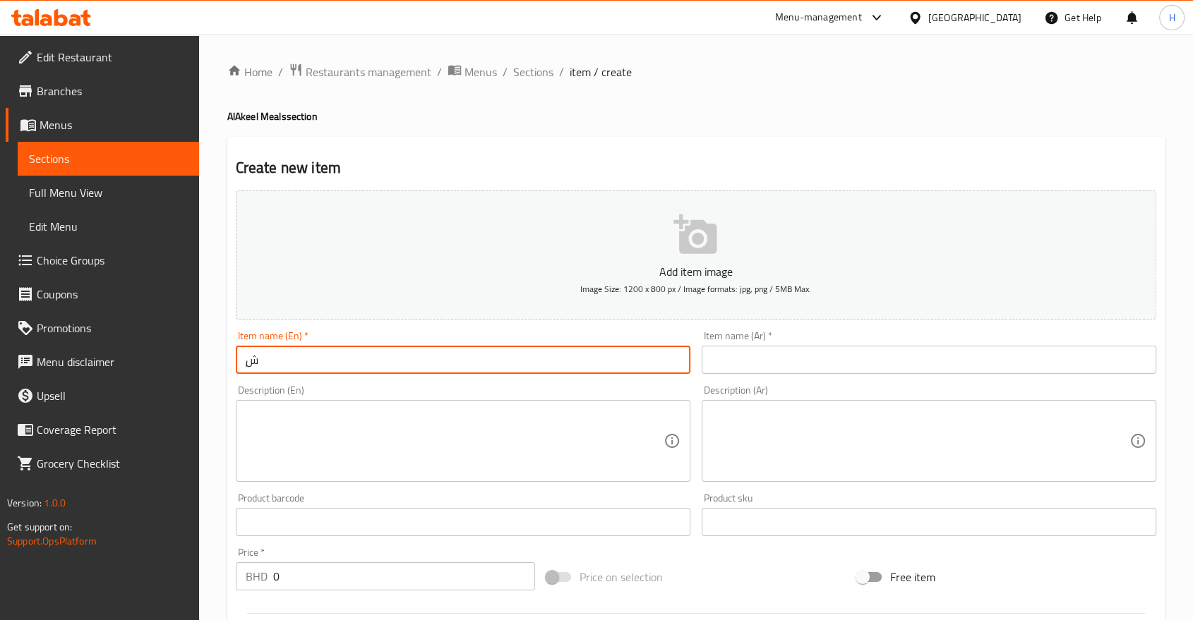
type input "ٍ"
type input "[PERSON_NAME] Meal"
click at [738, 360] on input "text" at bounding box center [929, 360] width 455 height 28
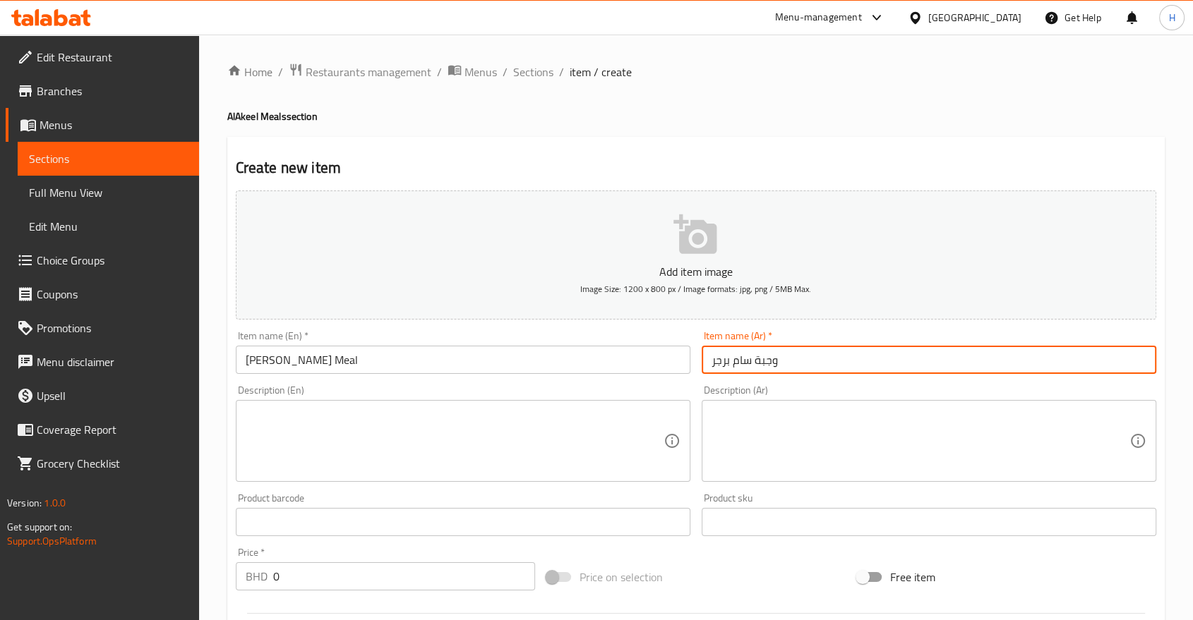
type input "وجبة سام برجر"
click at [383, 446] on textarea at bounding box center [455, 441] width 418 height 67
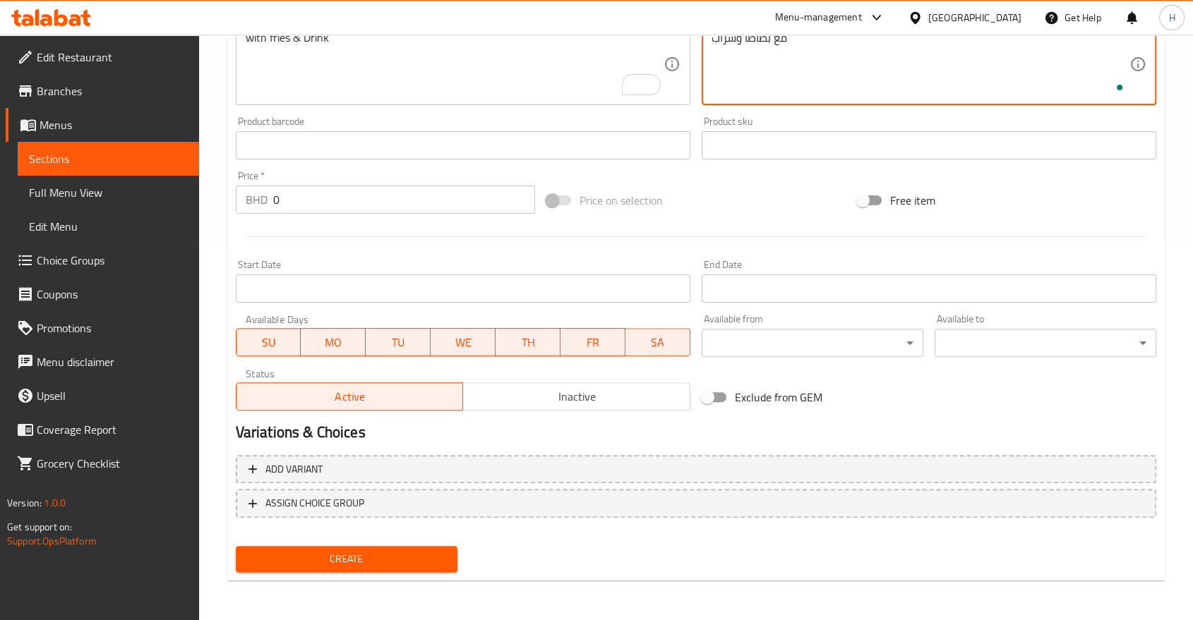
scroll to position [377, 0]
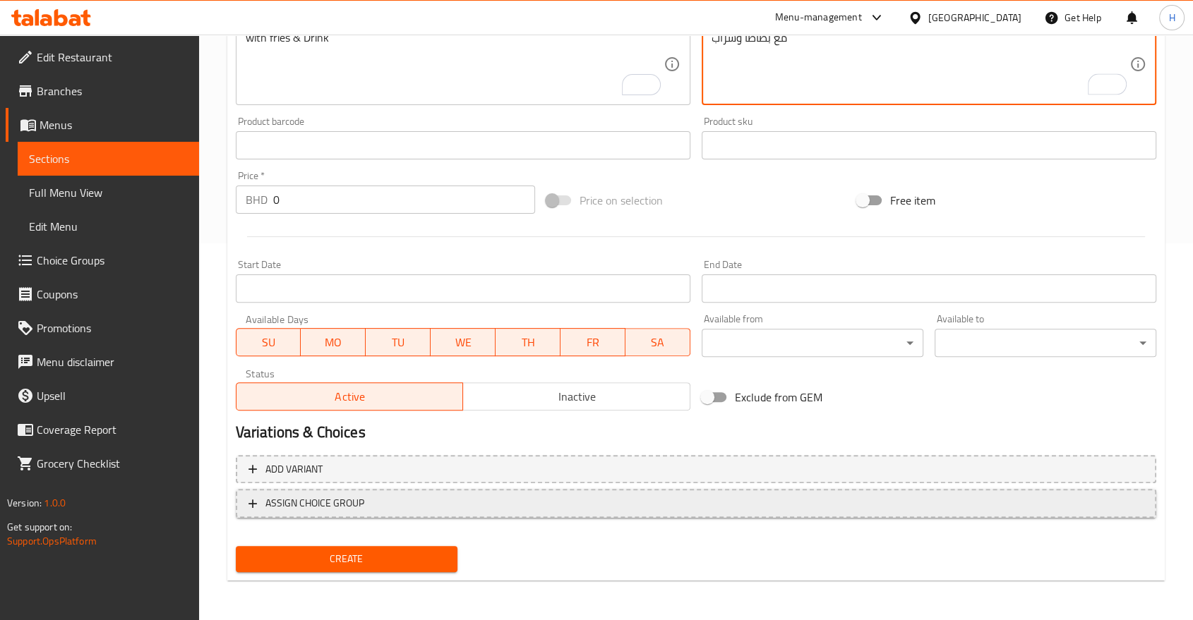
type textarea "مع بطاطا وشراب"
click at [252, 506] on icon "button" at bounding box center [252, 504] width 8 height 8
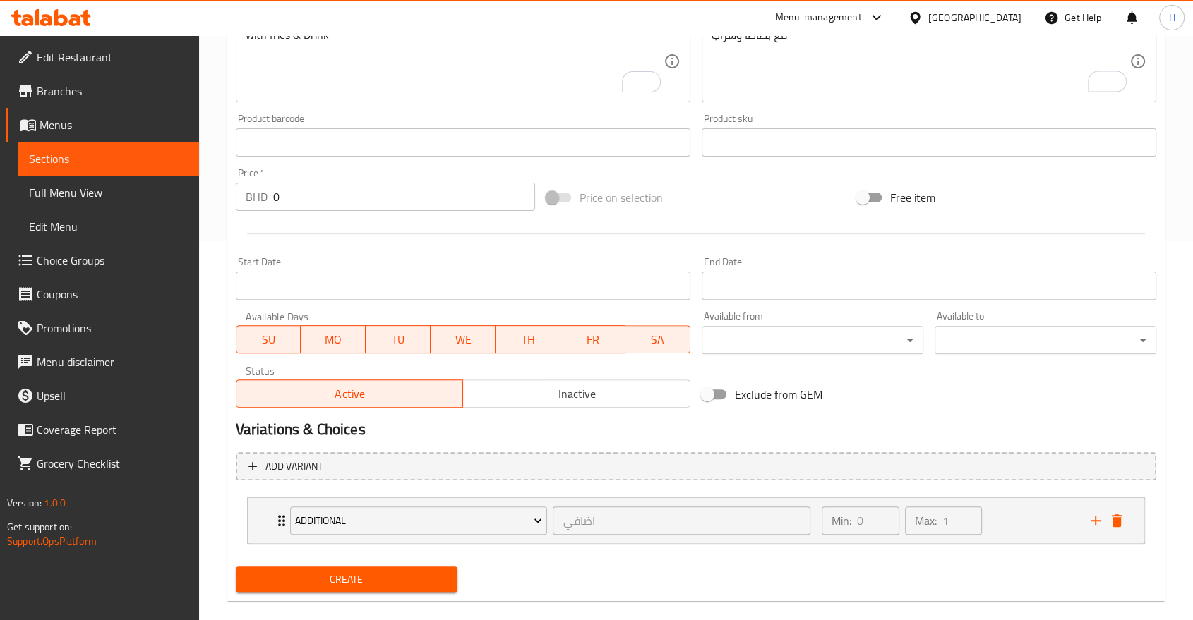
scroll to position [400, 0]
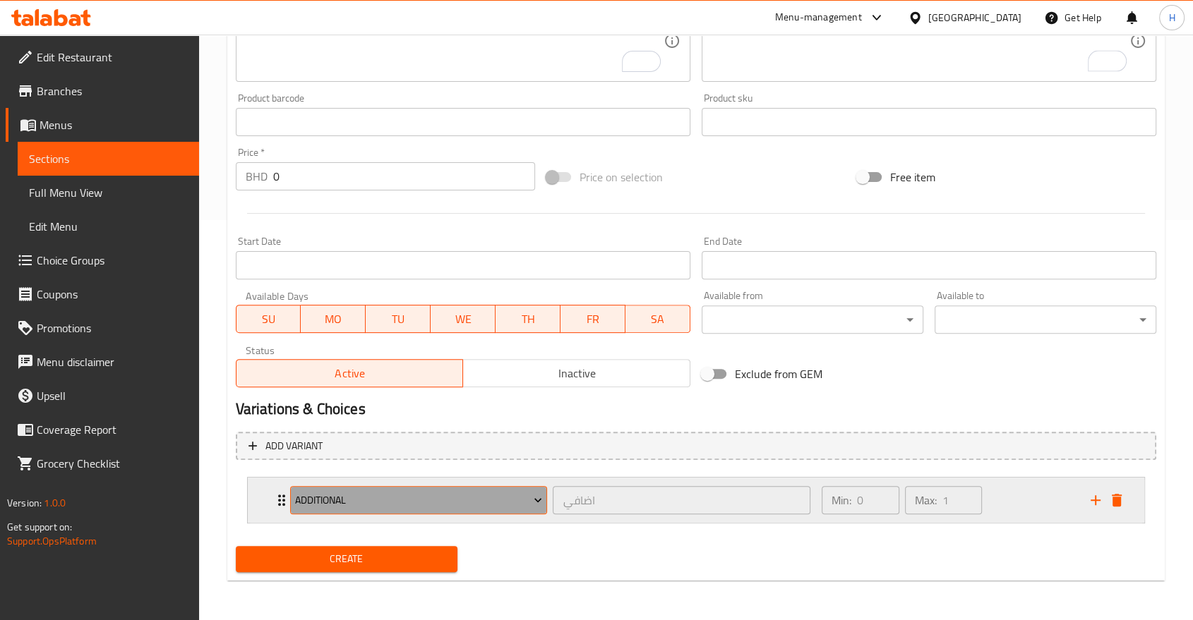
click at [322, 503] on span "Additional" at bounding box center [418, 501] width 247 height 18
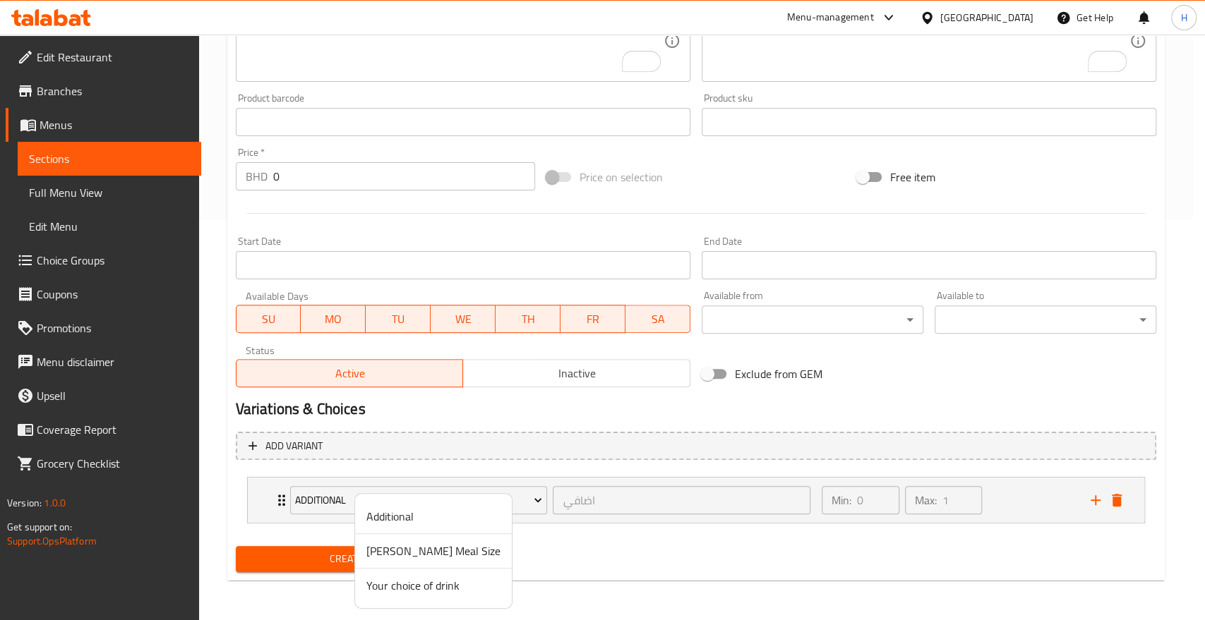
click at [388, 548] on span "[PERSON_NAME] Meal Size" at bounding box center [433, 551] width 134 height 17
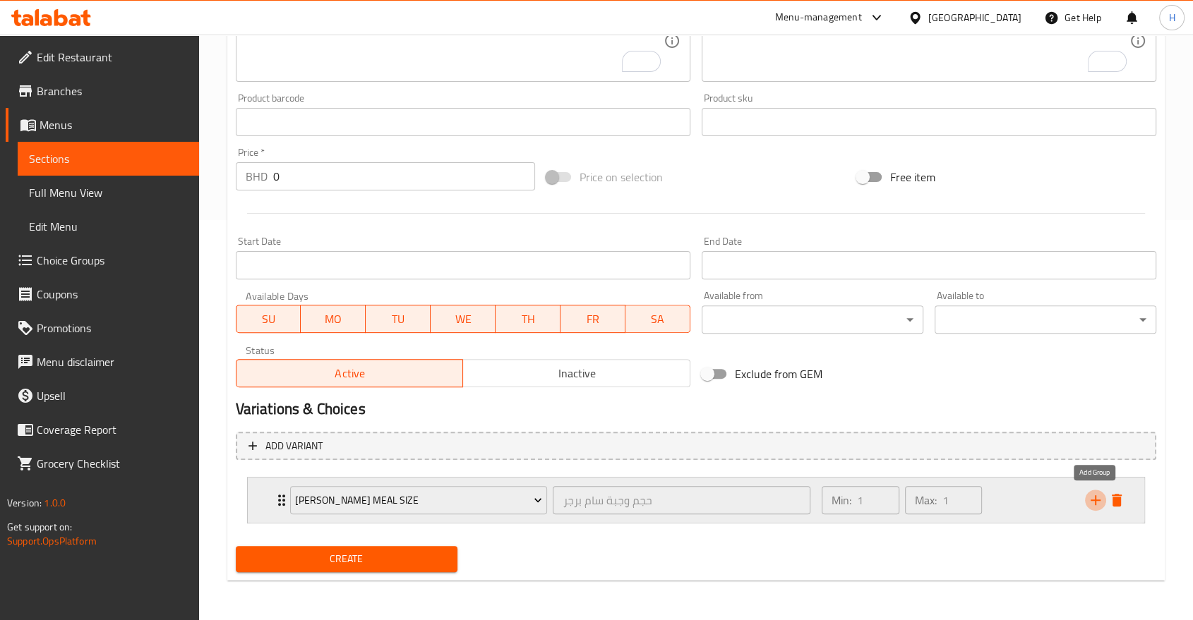
click at [1094, 499] on icon "add" at bounding box center [1095, 500] width 17 height 17
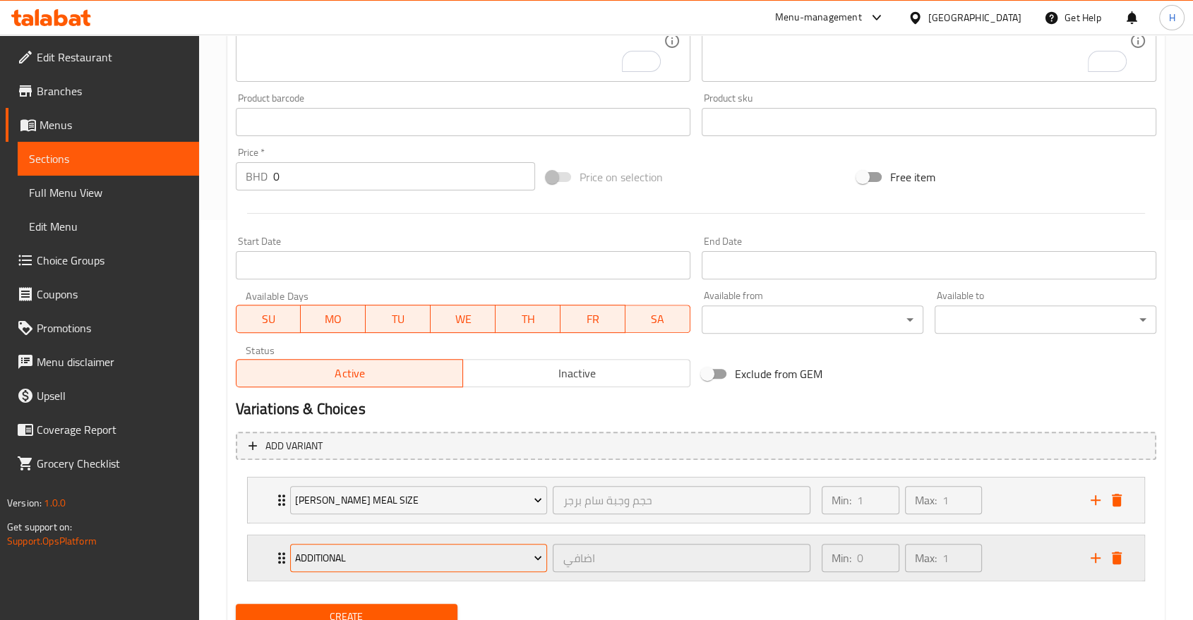
click at [359, 563] on span "Additional" at bounding box center [418, 559] width 247 height 18
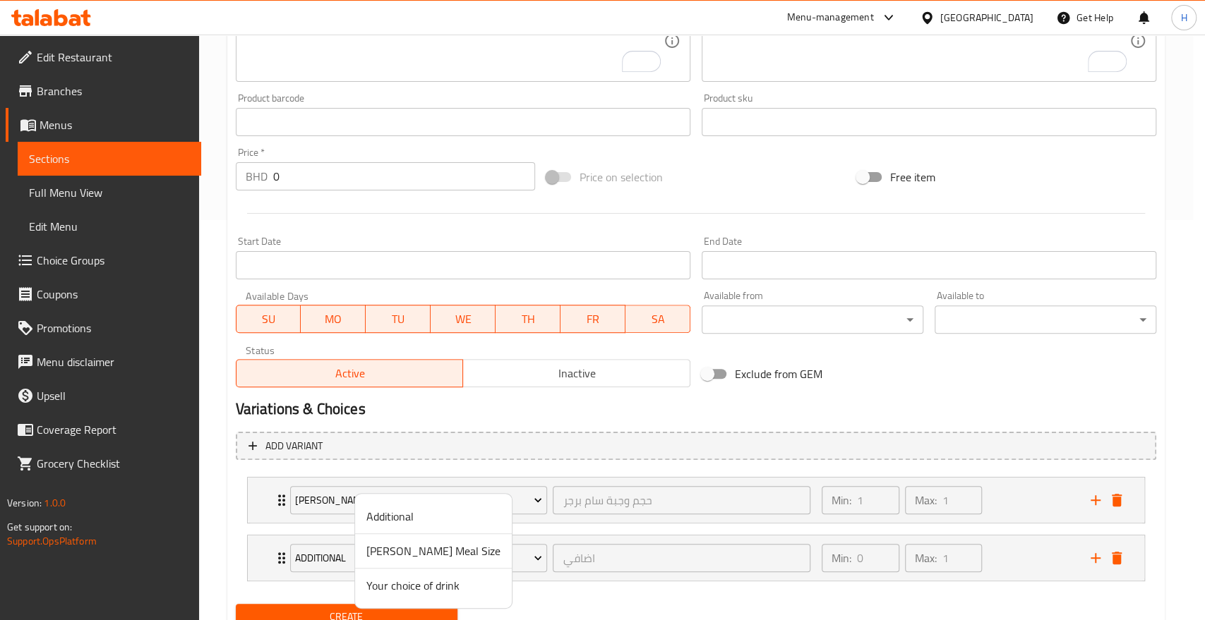
click at [400, 580] on span "Your choice of drink" at bounding box center [433, 585] width 134 height 17
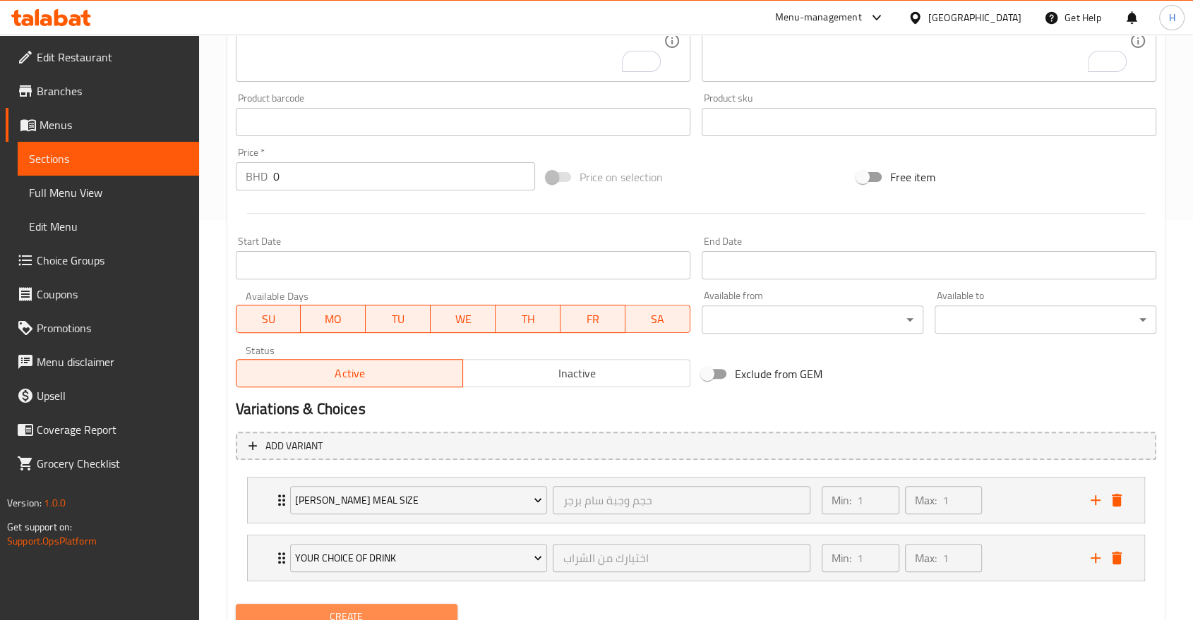
click at [323, 614] on span "Create" at bounding box center [346, 617] width 199 height 18
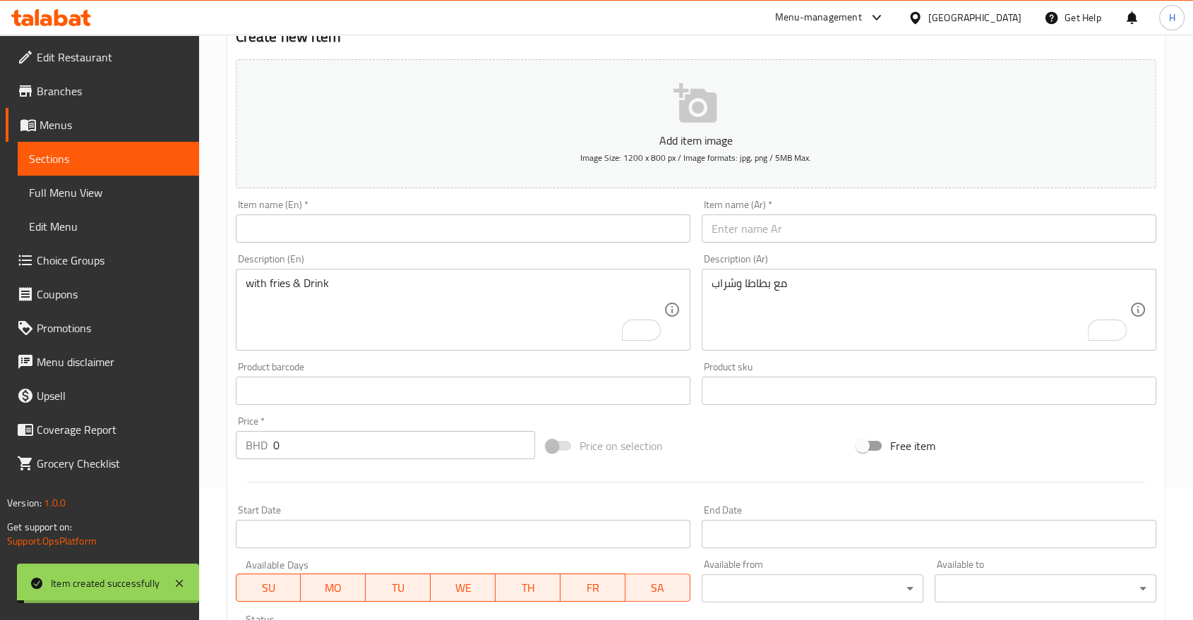
scroll to position [0, 0]
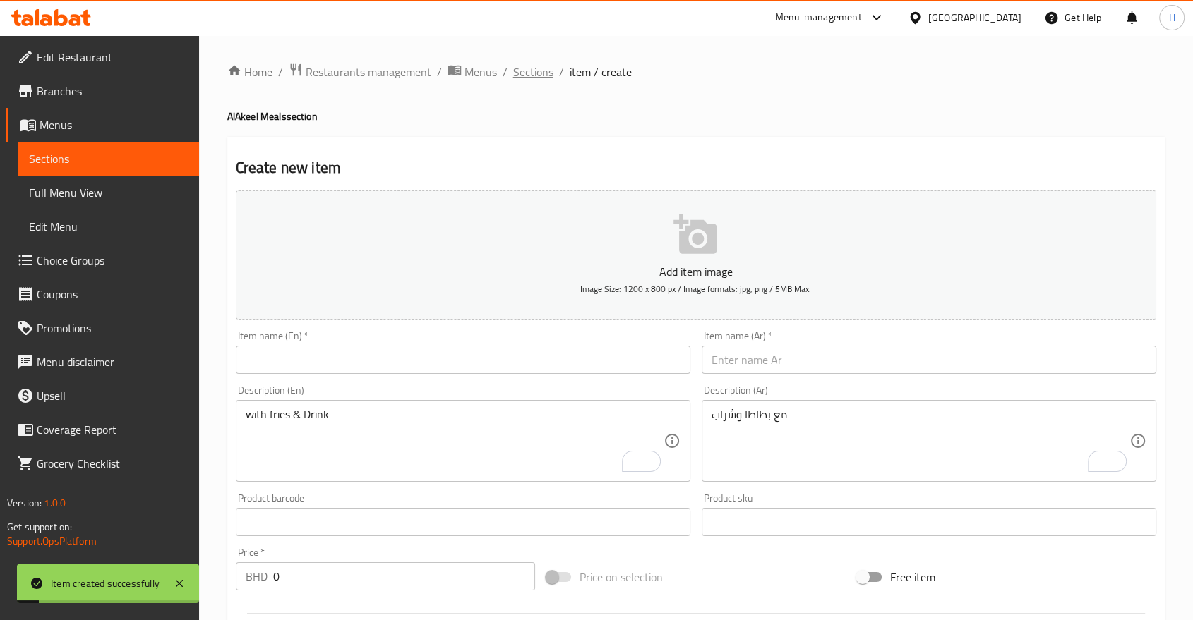
click at [539, 67] on span "Sections" at bounding box center [533, 72] width 40 height 17
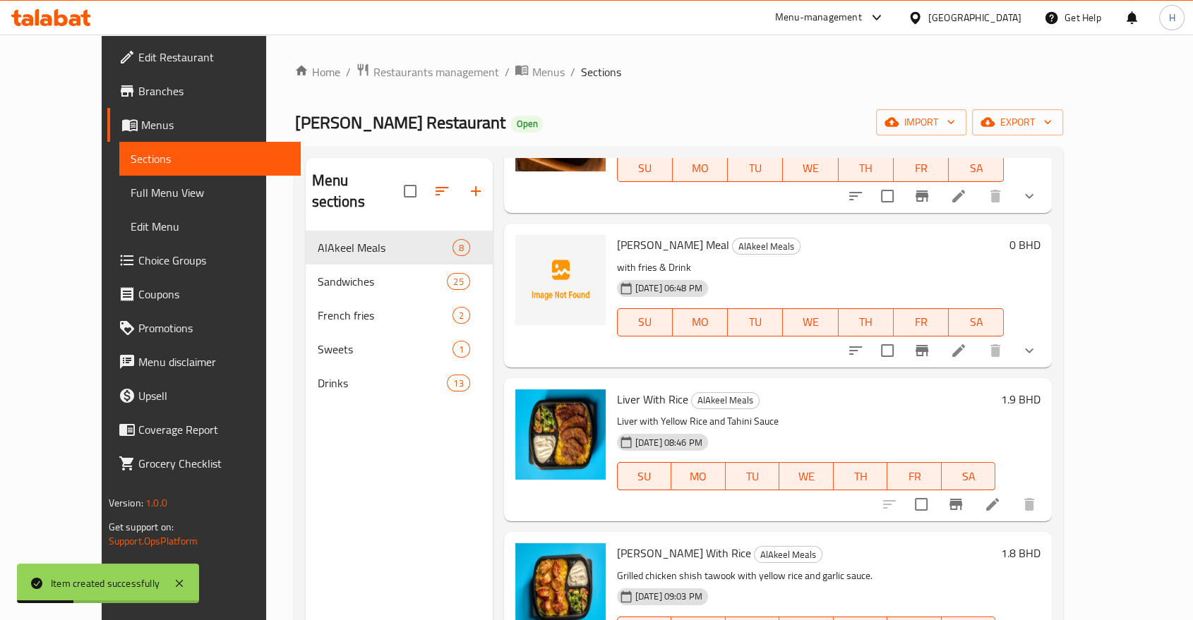
scroll to position [433, 0]
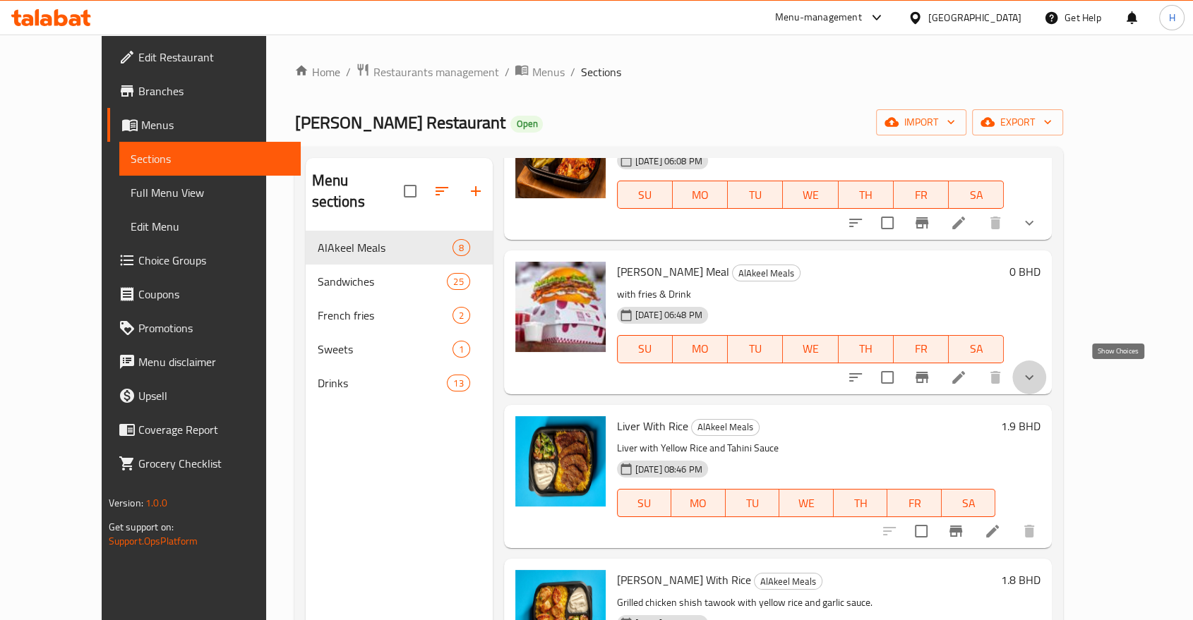
click at [1033, 378] on icon "show more" at bounding box center [1029, 377] width 8 height 5
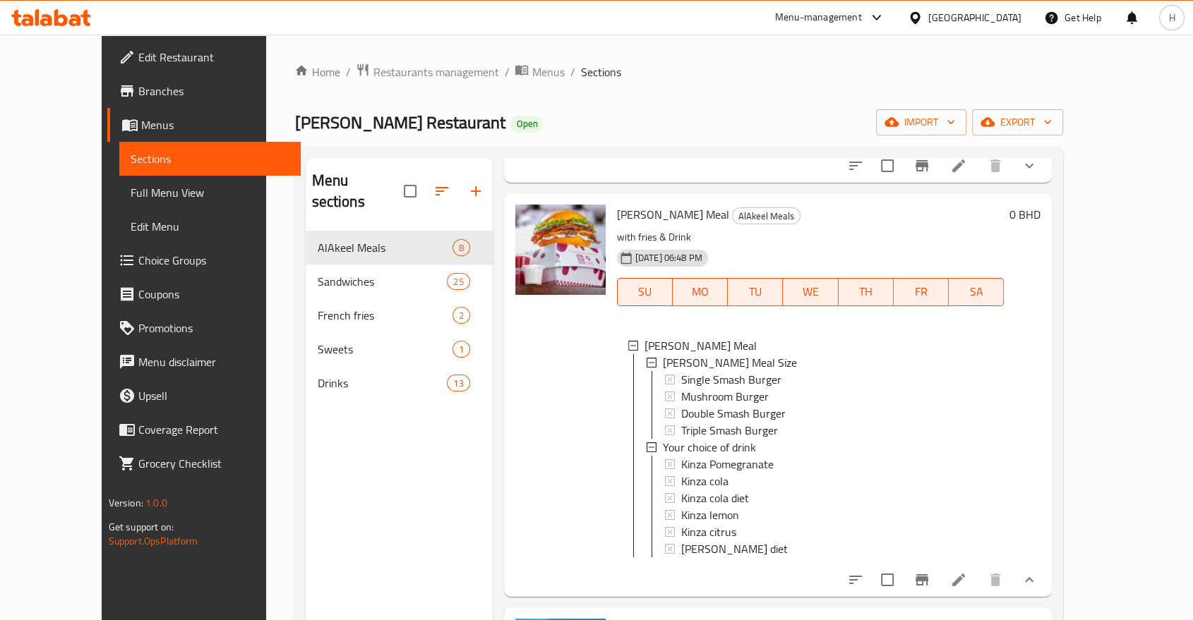
scroll to position [512, 0]
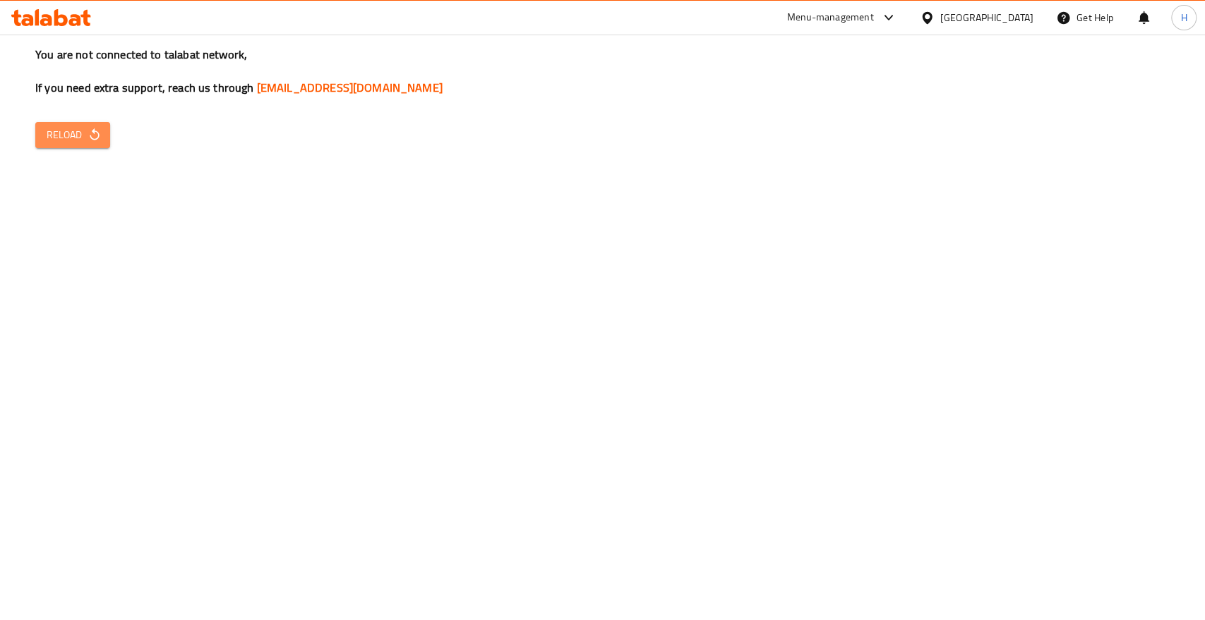
click at [49, 135] on span "Reload" at bounding box center [73, 135] width 52 height 18
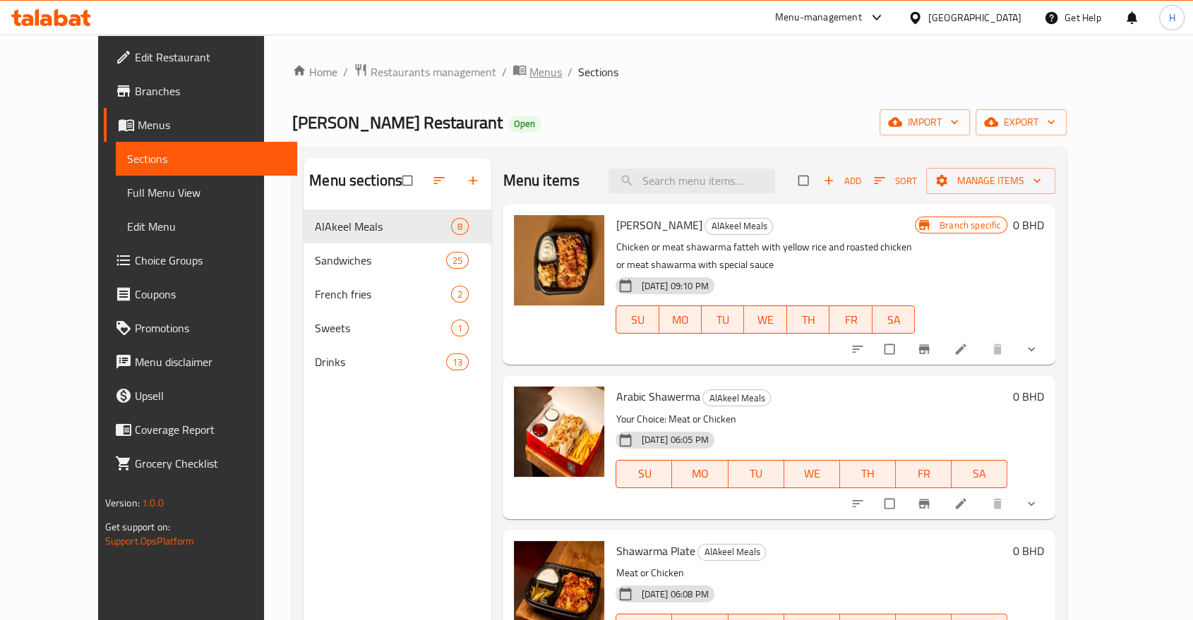
click at [512, 73] on span "breadcrumb" at bounding box center [520, 72] width 17 height 18
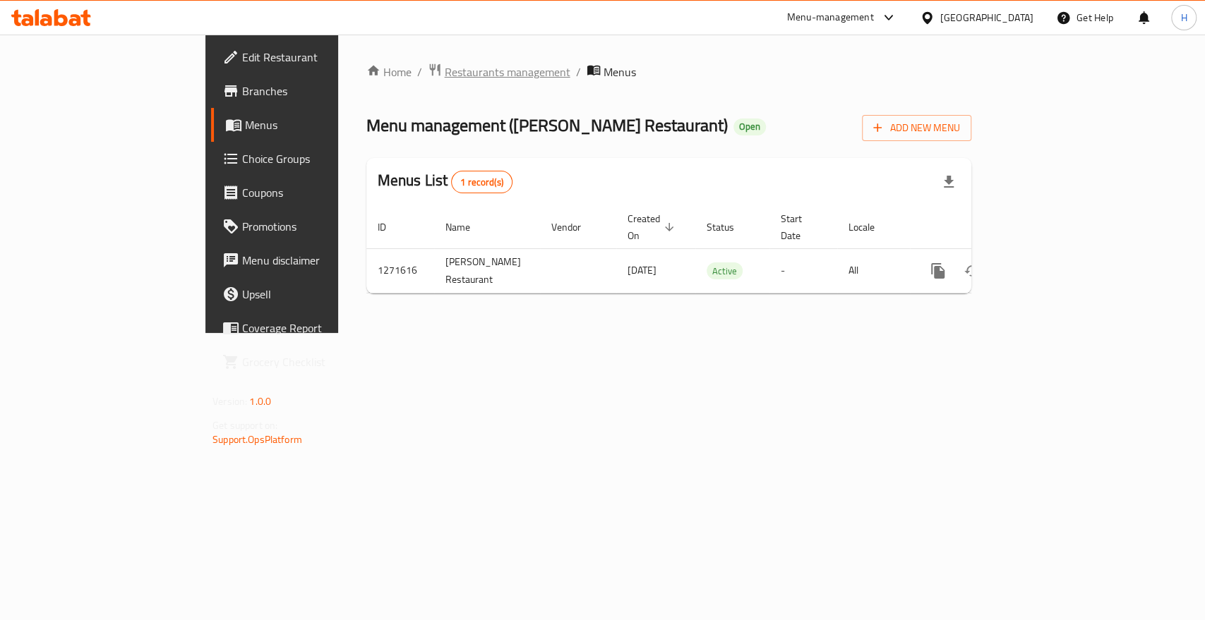
click at [445, 76] on span "Restaurants management" at bounding box center [508, 72] width 126 height 17
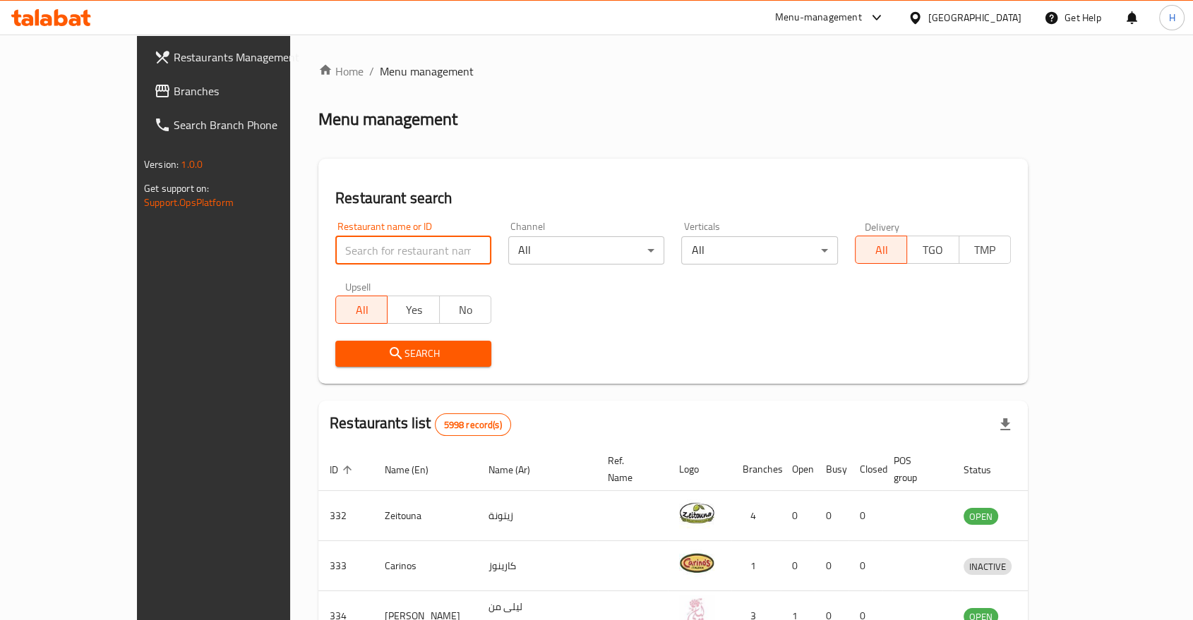
click at [339, 249] on input "search" at bounding box center [413, 250] width 156 height 28
type input "[PERSON_NAME]"
click button "Search" at bounding box center [413, 354] width 156 height 26
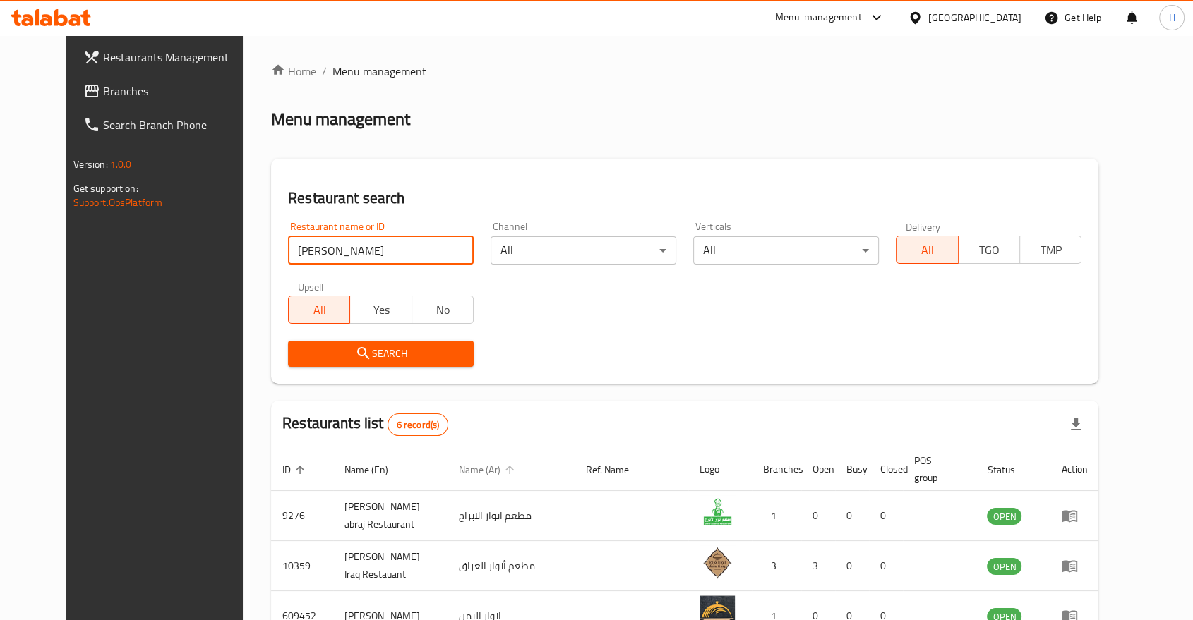
scroll to position [228, 0]
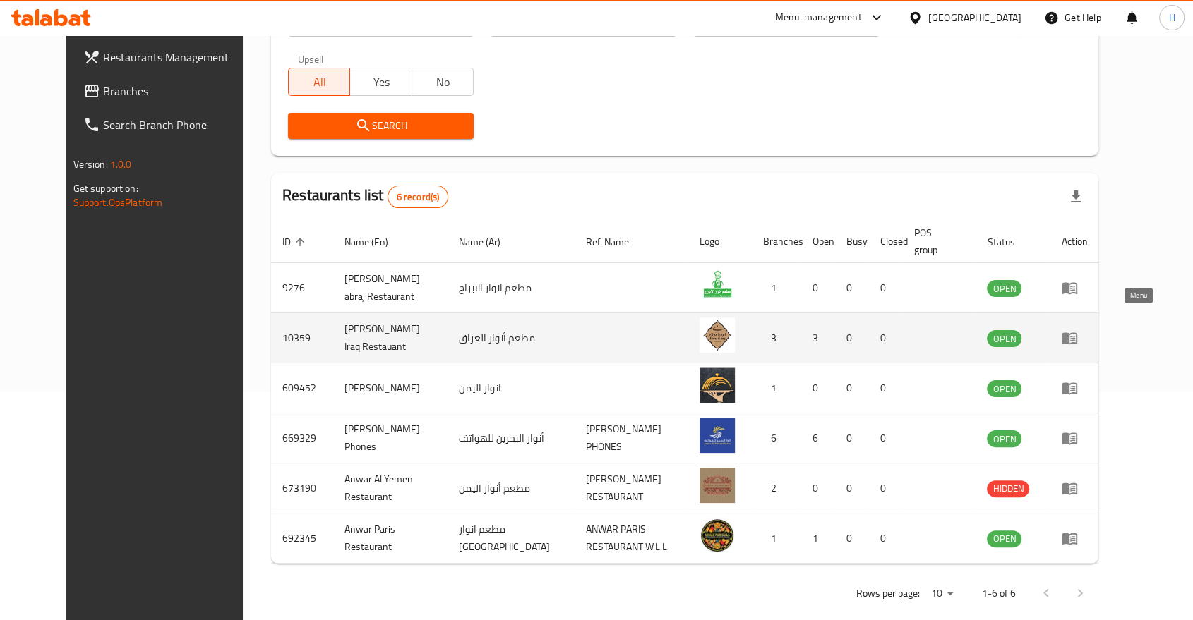
click at [1077, 333] on icon "enhanced table" at bounding box center [1070, 339] width 16 height 12
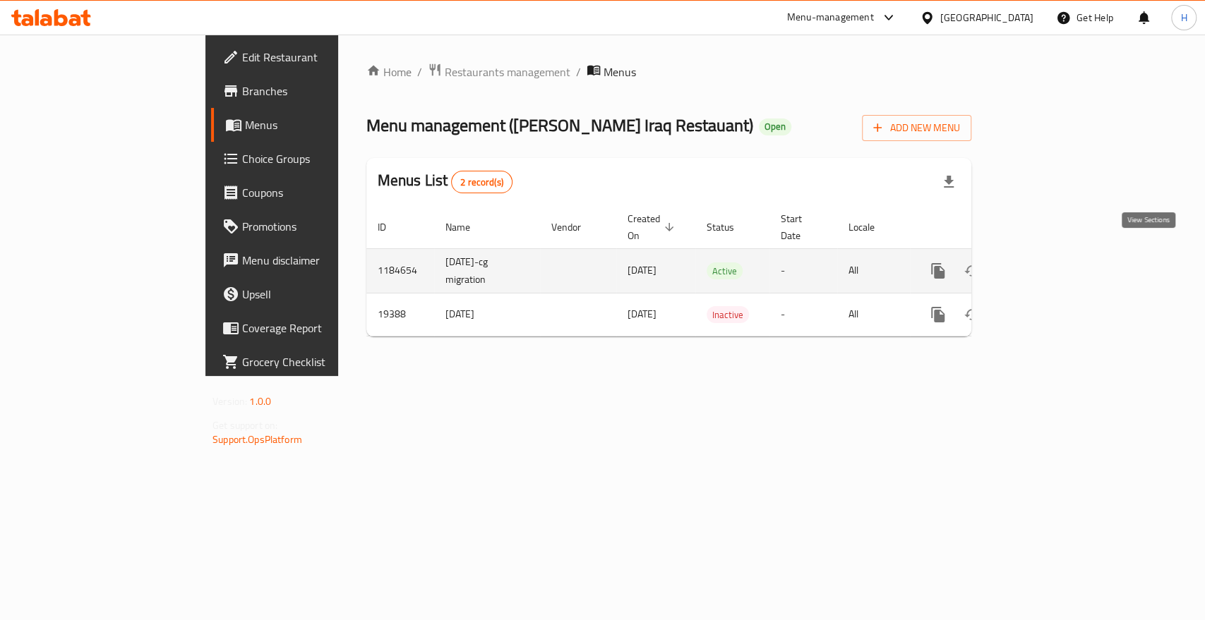
click at [1048, 263] on icon "enhanced table" at bounding box center [1039, 271] width 17 height 17
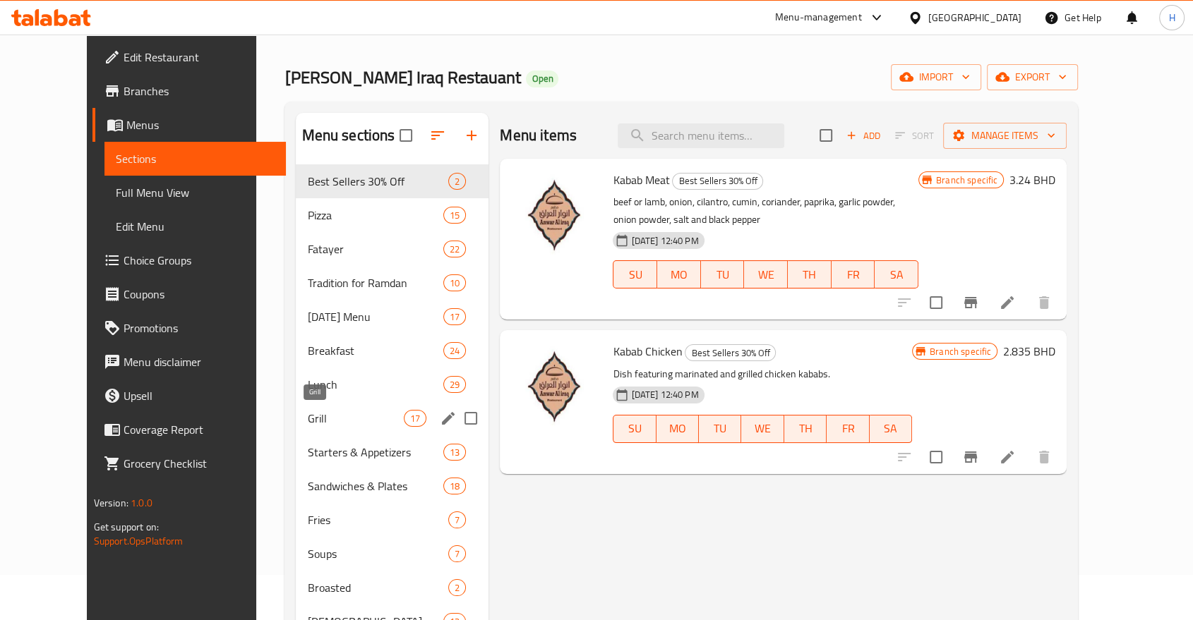
scroll to position [42, 0]
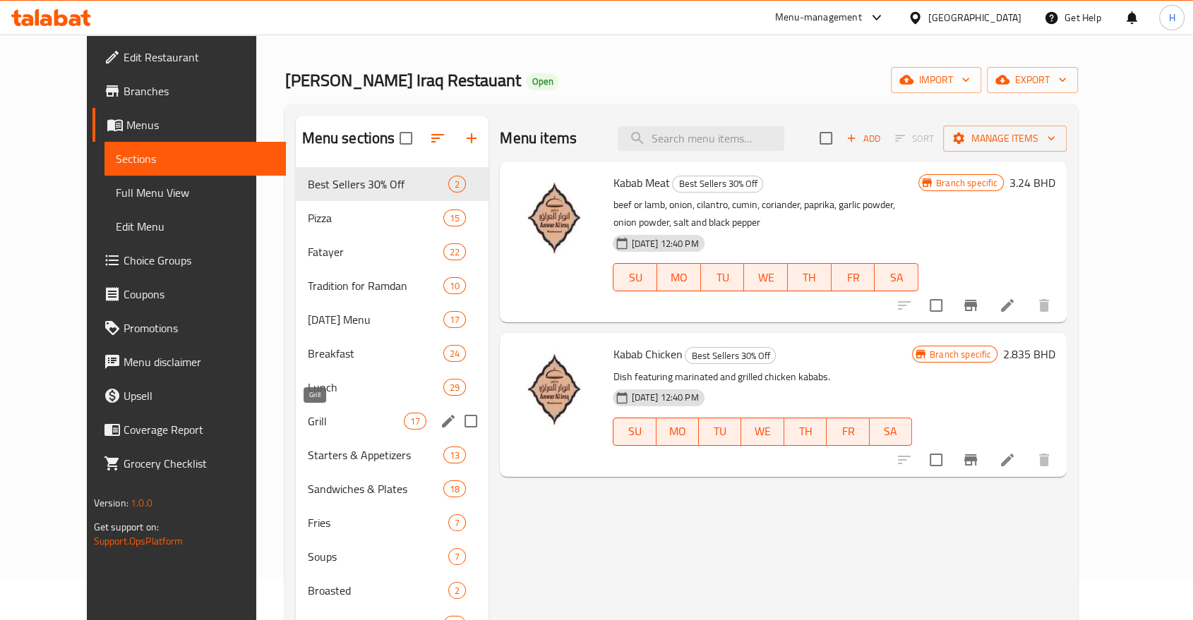
click at [307, 427] on span "Grill" at bounding box center [355, 421] width 97 height 17
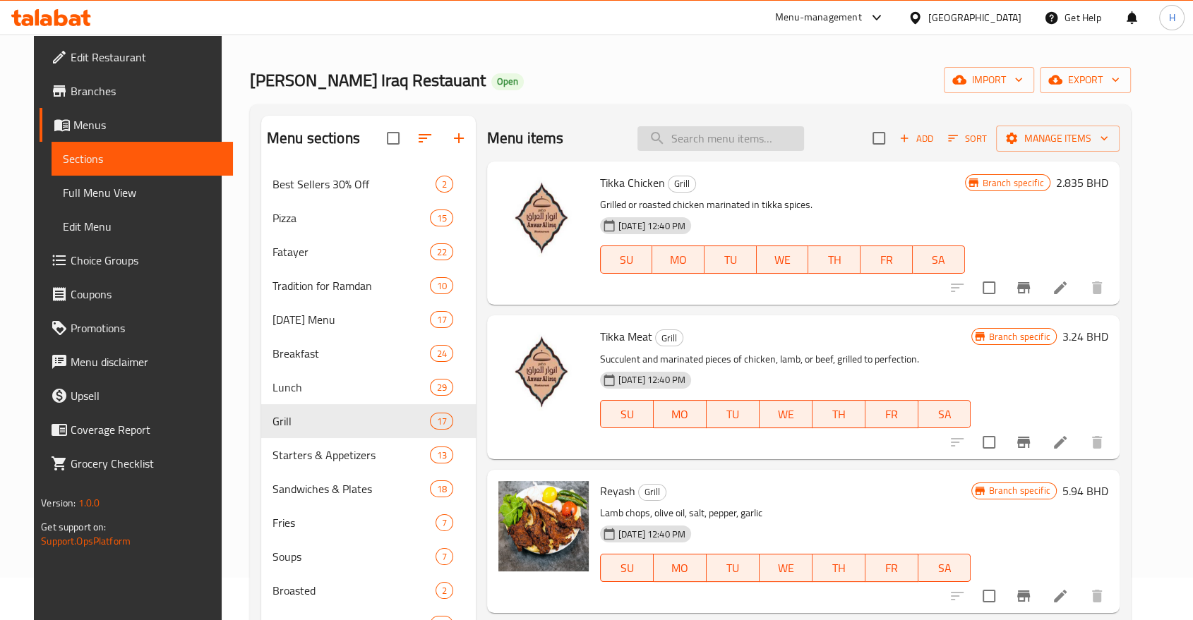
click at [696, 134] on input "search" at bounding box center [720, 138] width 167 height 25
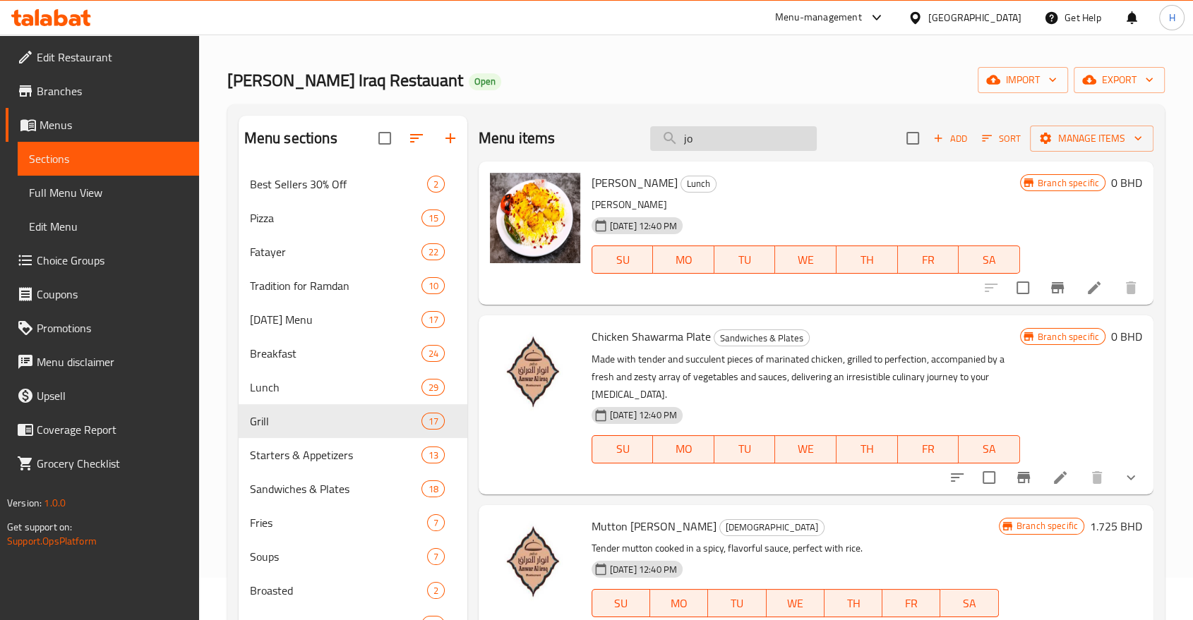
type input "jo"
click at [1055, 289] on icon "Branch-specific-item" at bounding box center [1057, 288] width 17 height 17
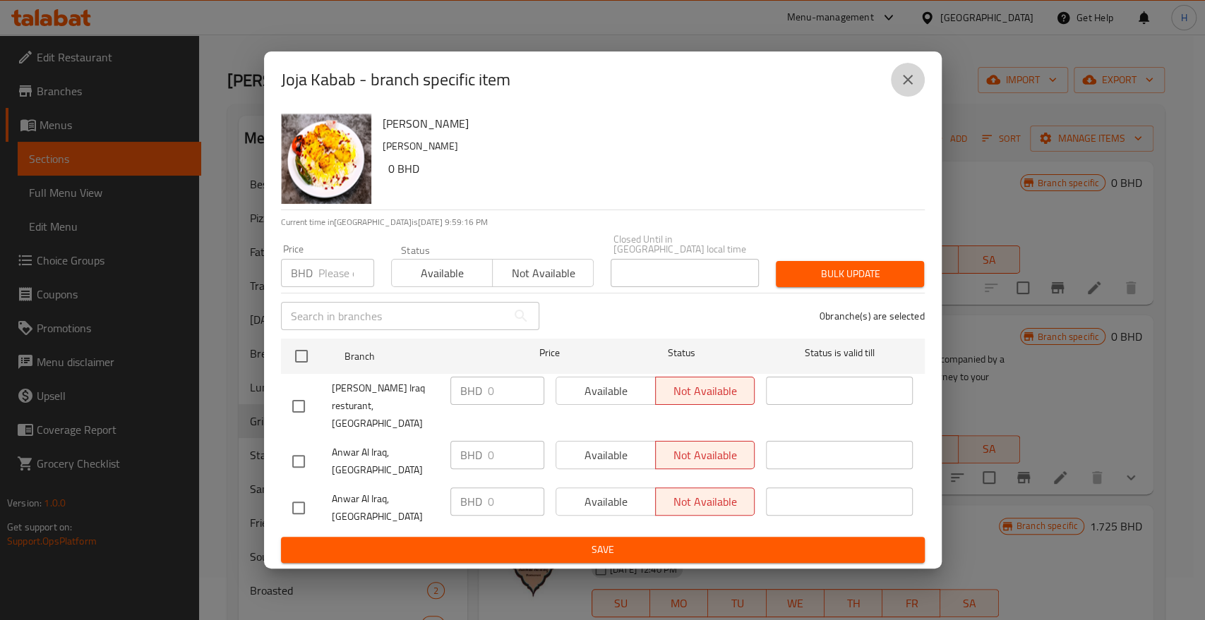
click at [905, 88] on icon "close" at bounding box center [907, 79] width 17 height 17
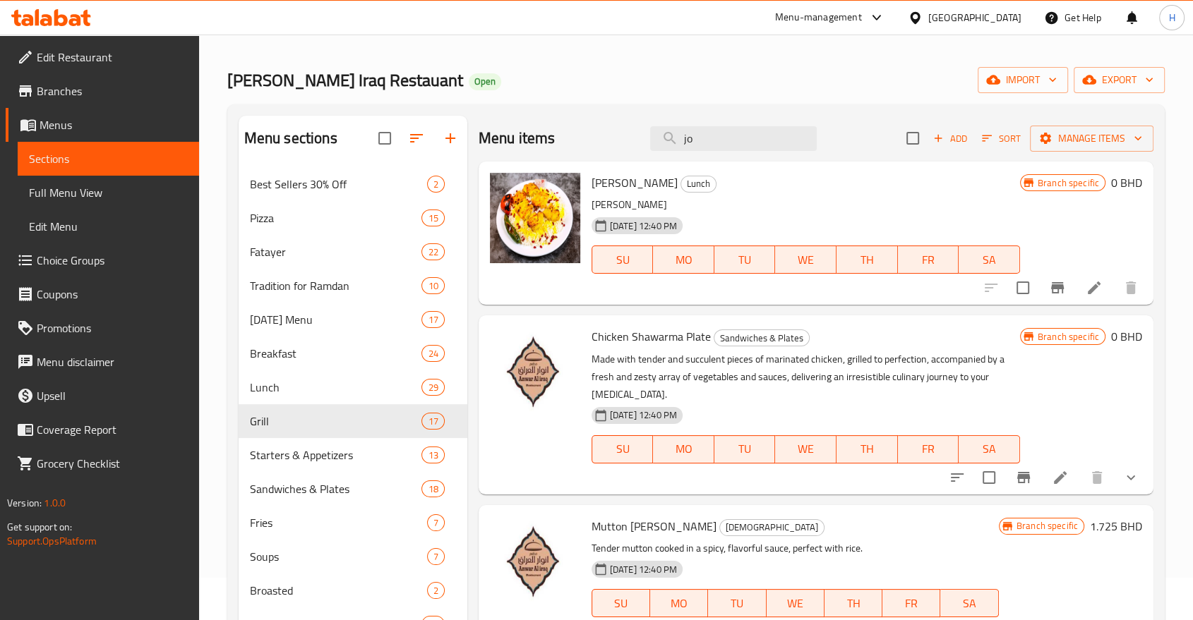
click at [1101, 292] on icon at bounding box center [1094, 288] width 17 height 17
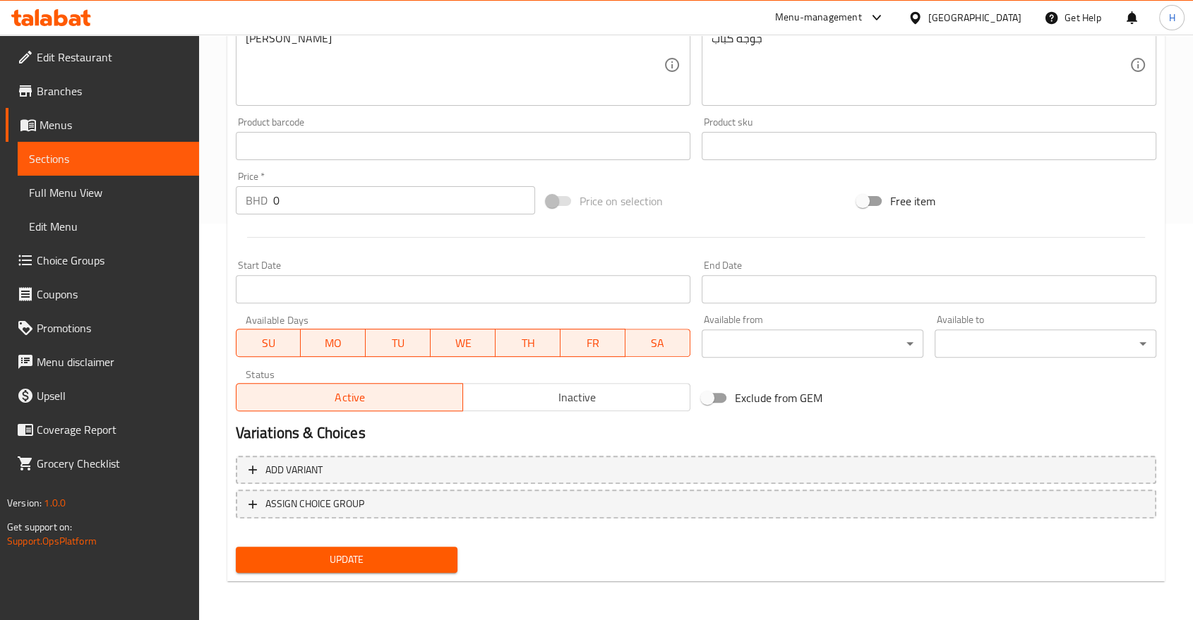
scroll to position [5, 0]
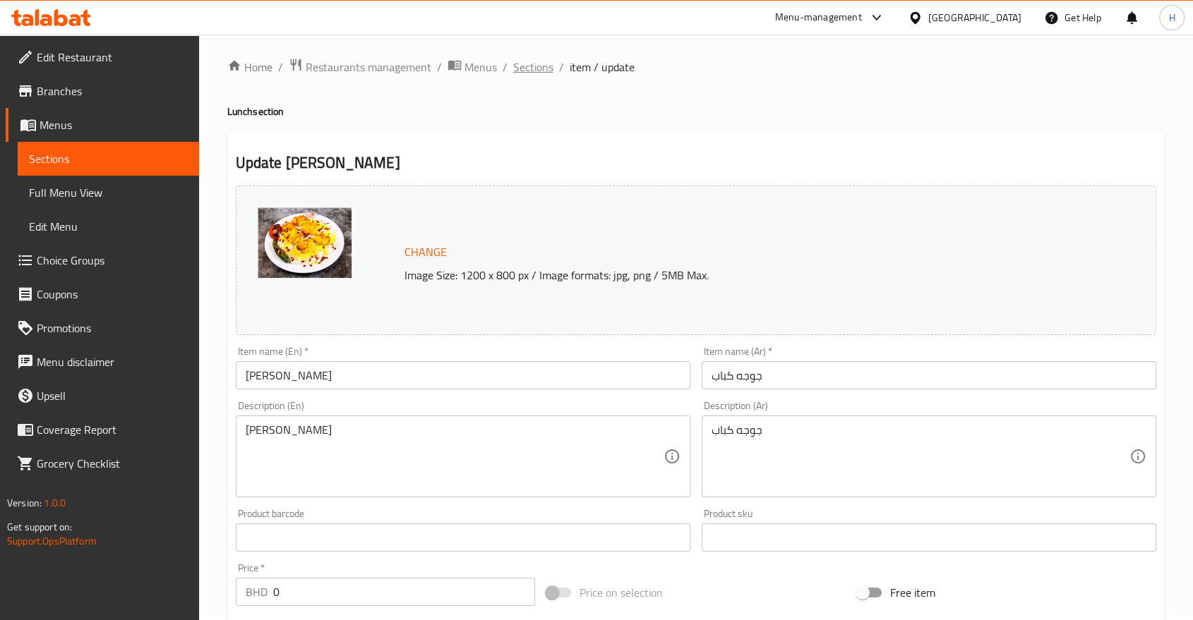
click at [539, 72] on span "Sections" at bounding box center [533, 67] width 40 height 17
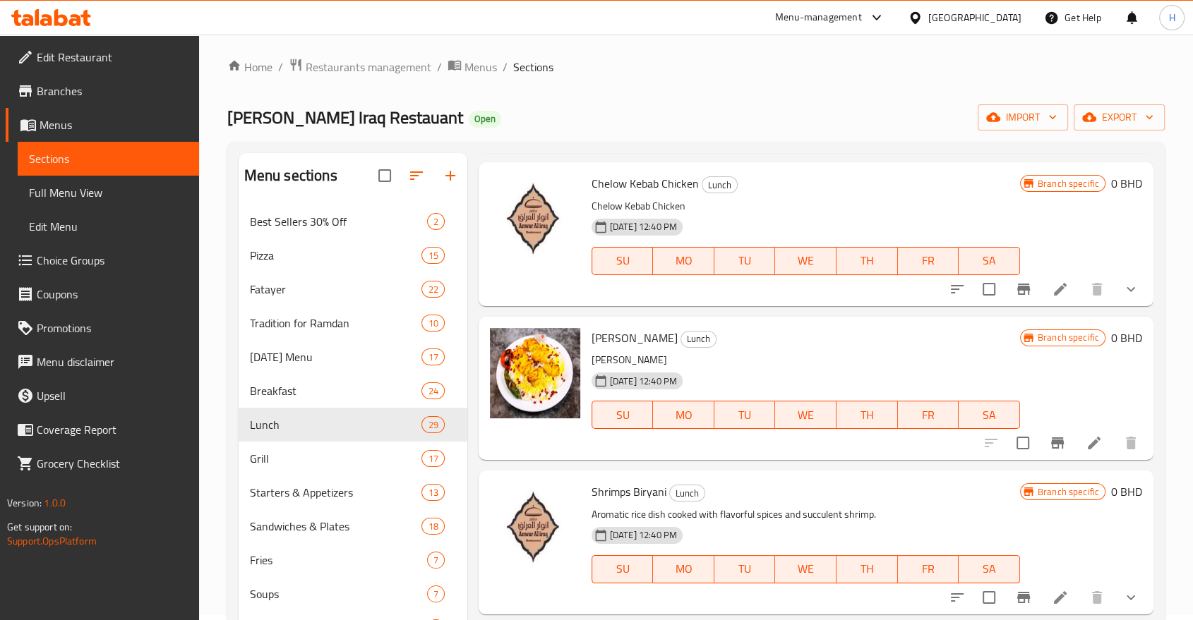
scroll to position [627, 0]
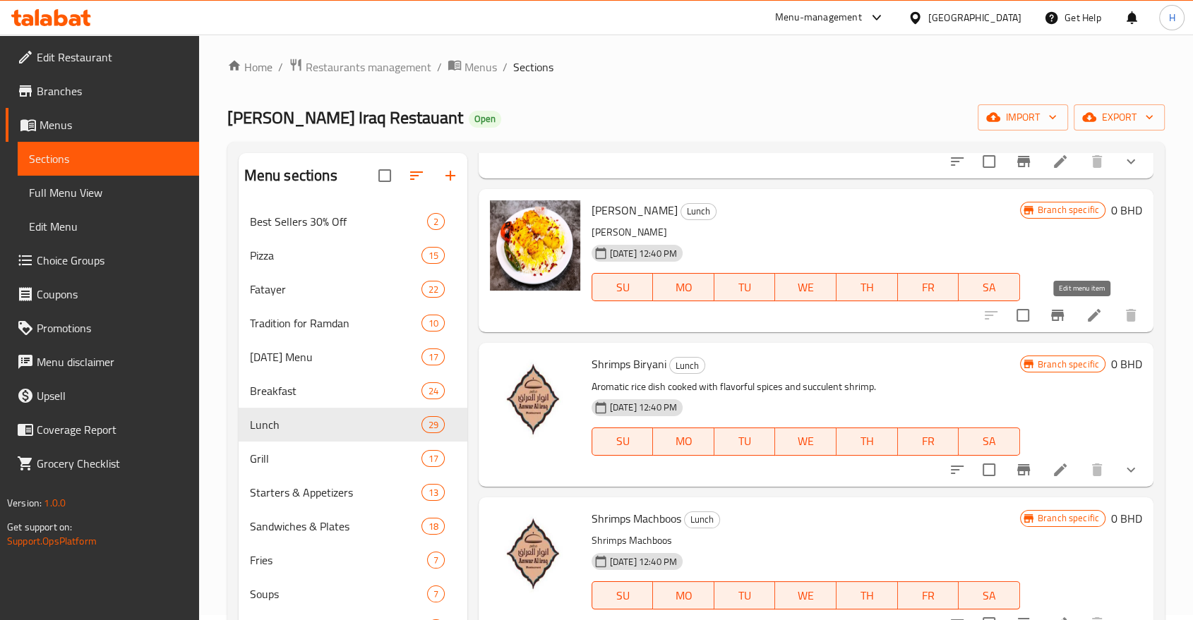
click at [1088, 318] on icon at bounding box center [1094, 315] width 13 height 13
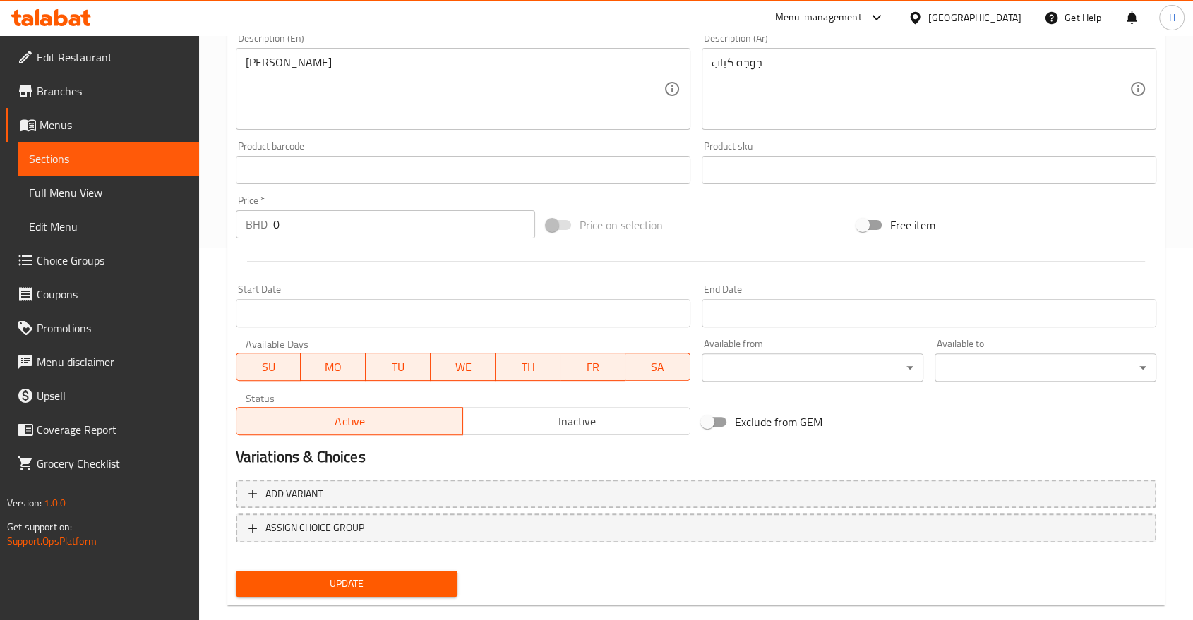
scroll to position [392, 0]
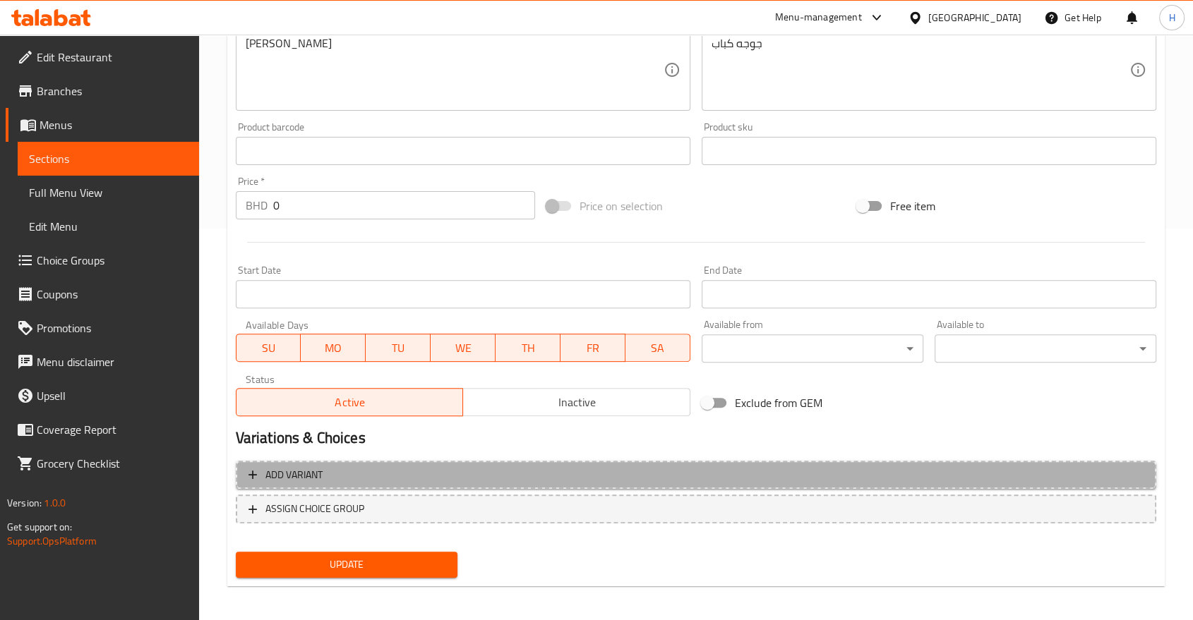
click at [279, 469] on span "Add variant" at bounding box center [293, 476] width 57 height 18
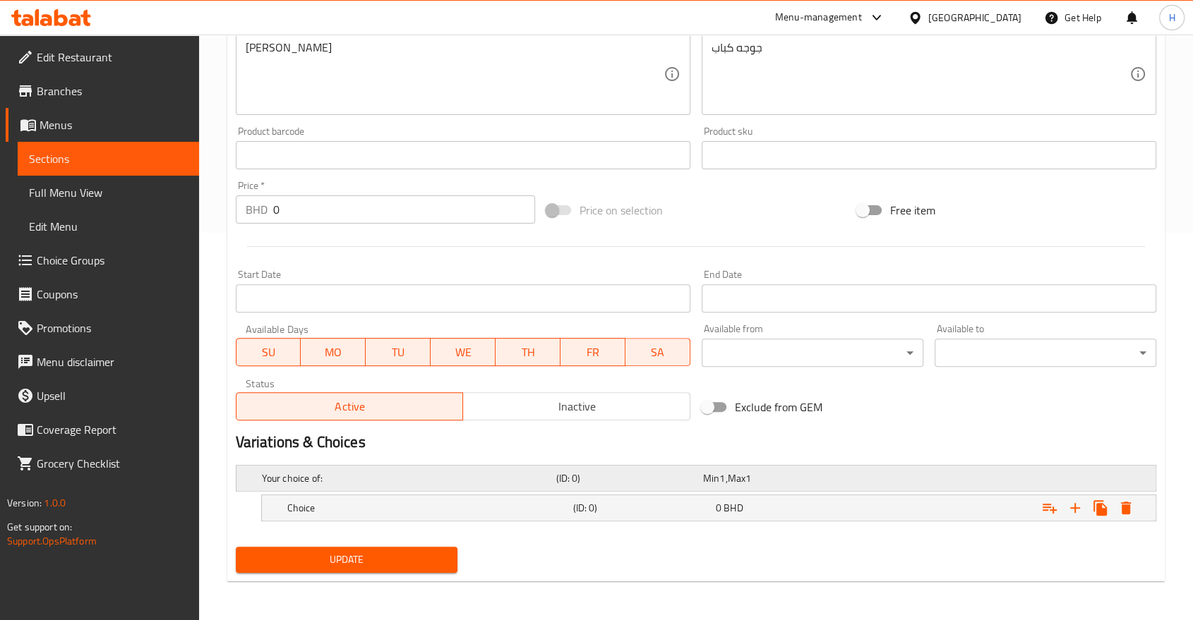
click at [287, 475] on h5 "Your choice of:" at bounding box center [406, 479] width 289 height 14
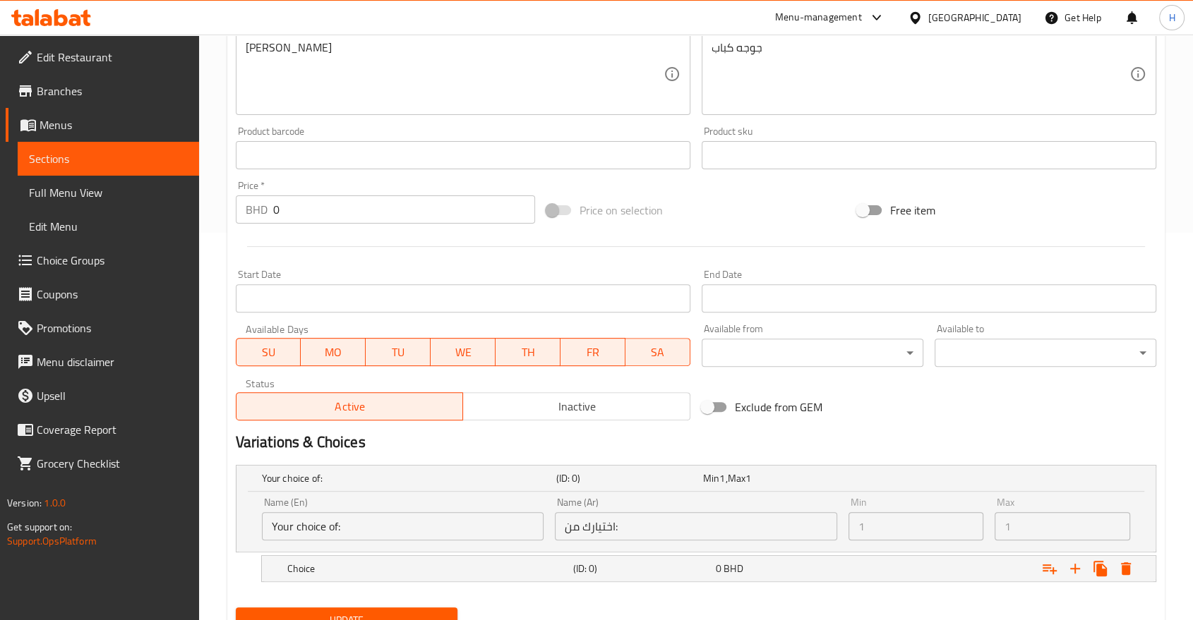
click at [354, 520] on input "Your choice of:" at bounding box center [403, 526] width 282 height 28
click at [353, 527] on input "Your choice of:" at bounding box center [403, 526] width 282 height 28
click at [337, 529] on input "Your choice of:" at bounding box center [403, 526] width 282 height 28
drag, startPoint x: 324, startPoint y: 529, endPoint x: 399, endPoint y: 520, distance: 75.4
click at [399, 520] on input "Your choice of:" at bounding box center [403, 526] width 282 height 28
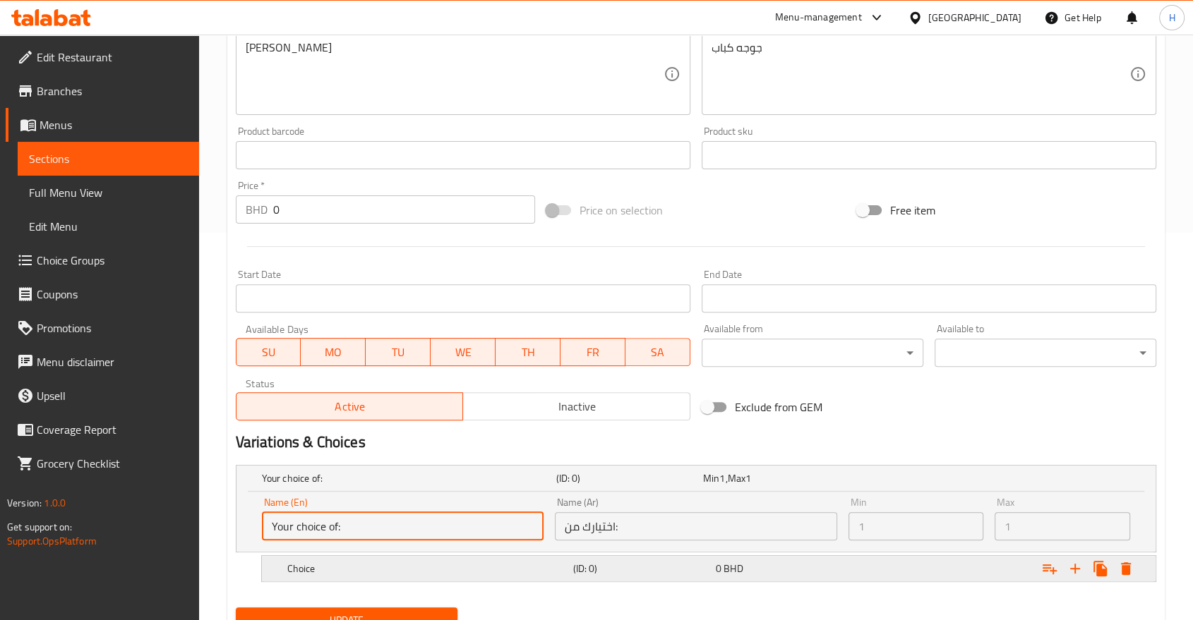
click at [328, 573] on h5 "Choice" at bounding box center [427, 569] width 280 height 14
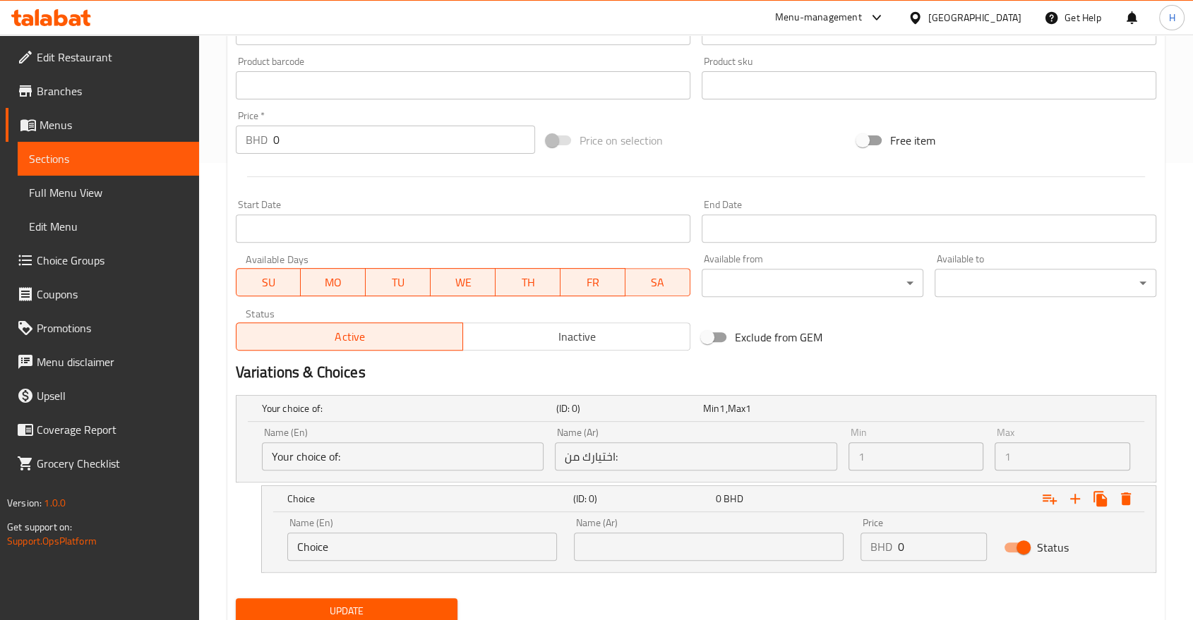
scroll to position [508, 0]
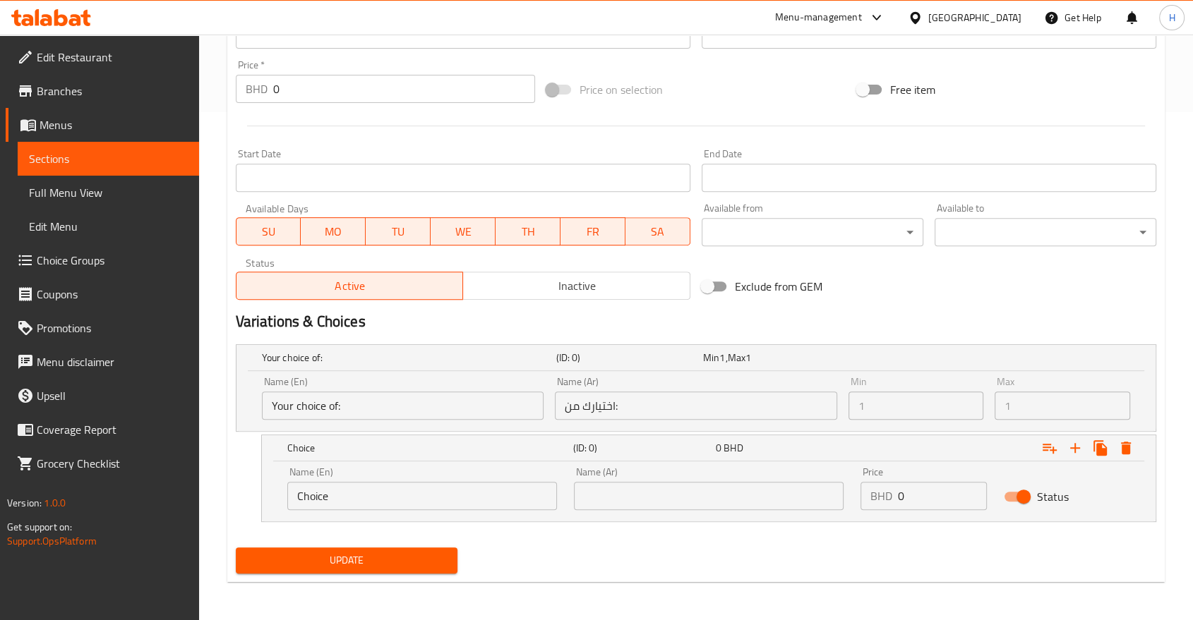
click at [325, 503] on input "Choice" at bounding box center [422, 496] width 270 height 28
type input "Small"
click at [668, 499] on input "text" at bounding box center [709, 496] width 270 height 28
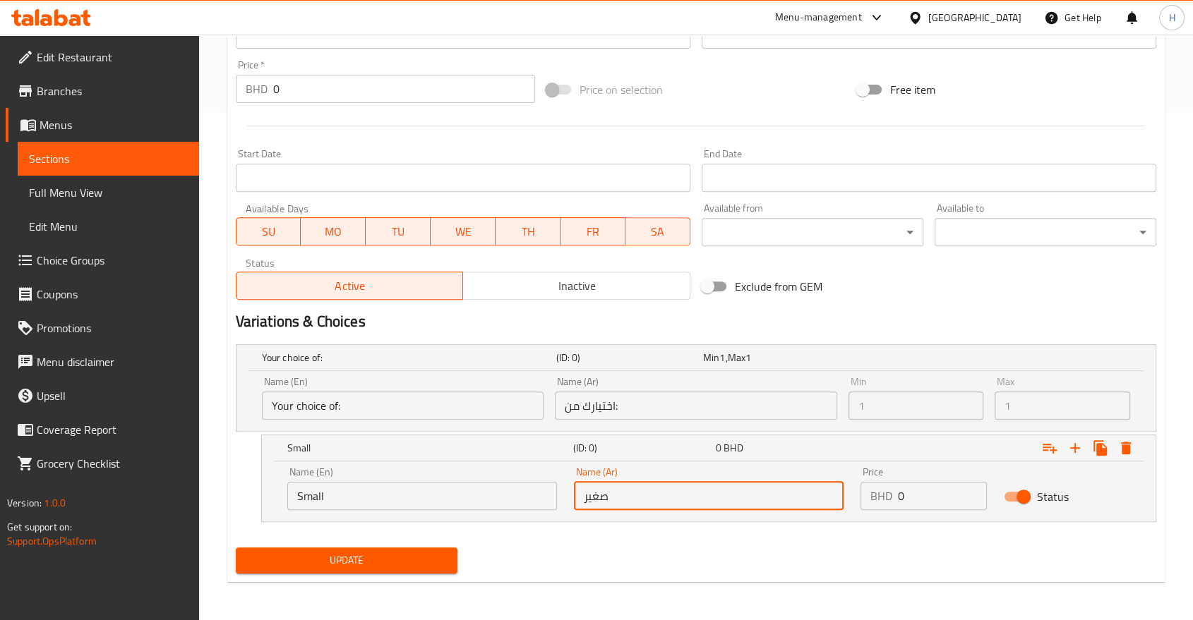
type input "صغير"
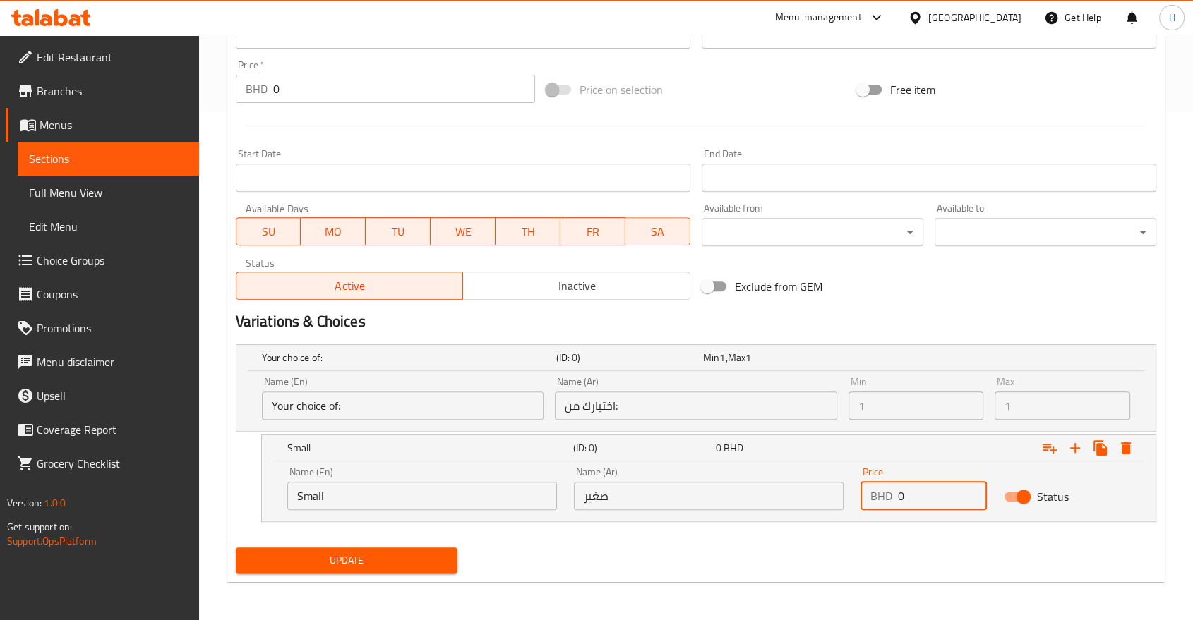
drag, startPoint x: 908, startPoint y: 491, endPoint x: 827, endPoint y: 488, distance: 81.2
click at [827, 488] on div "Name (En) Small Name (En) Name (Ar) صغير Name (Ar) Price BHD 0 Price Status" at bounding box center [709, 489] width 860 height 60
type input "2.250"
click at [1076, 448] on icon "Expand" at bounding box center [1075, 448] width 17 height 17
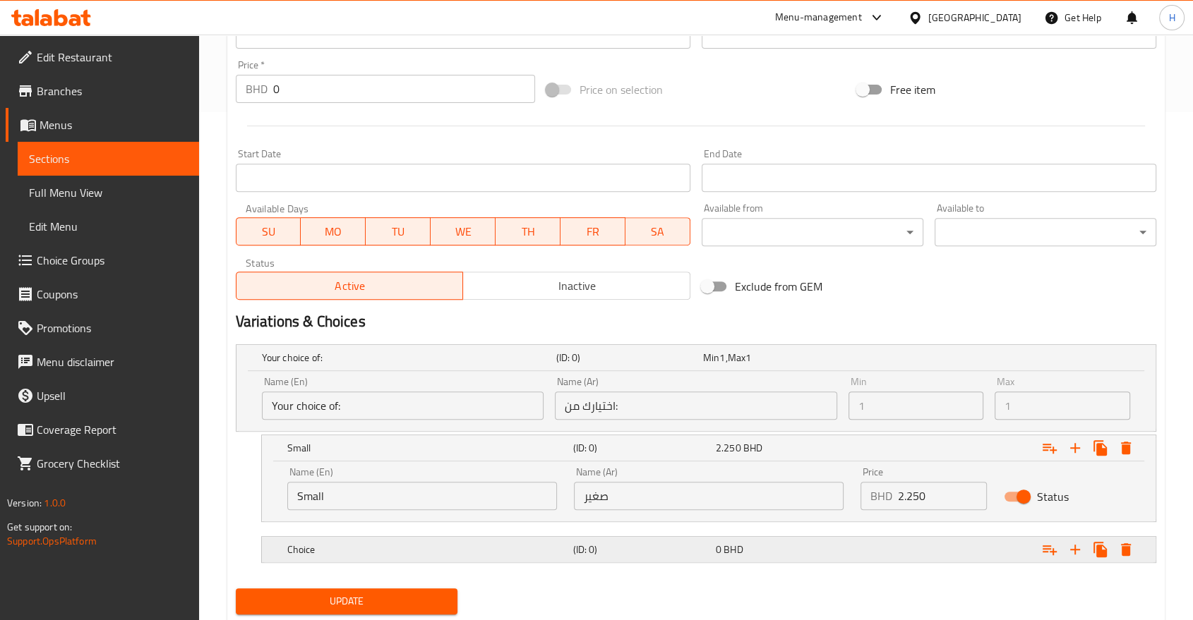
click at [333, 544] on h5 "Choice" at bounding box center [427, 550] width 280 height 14
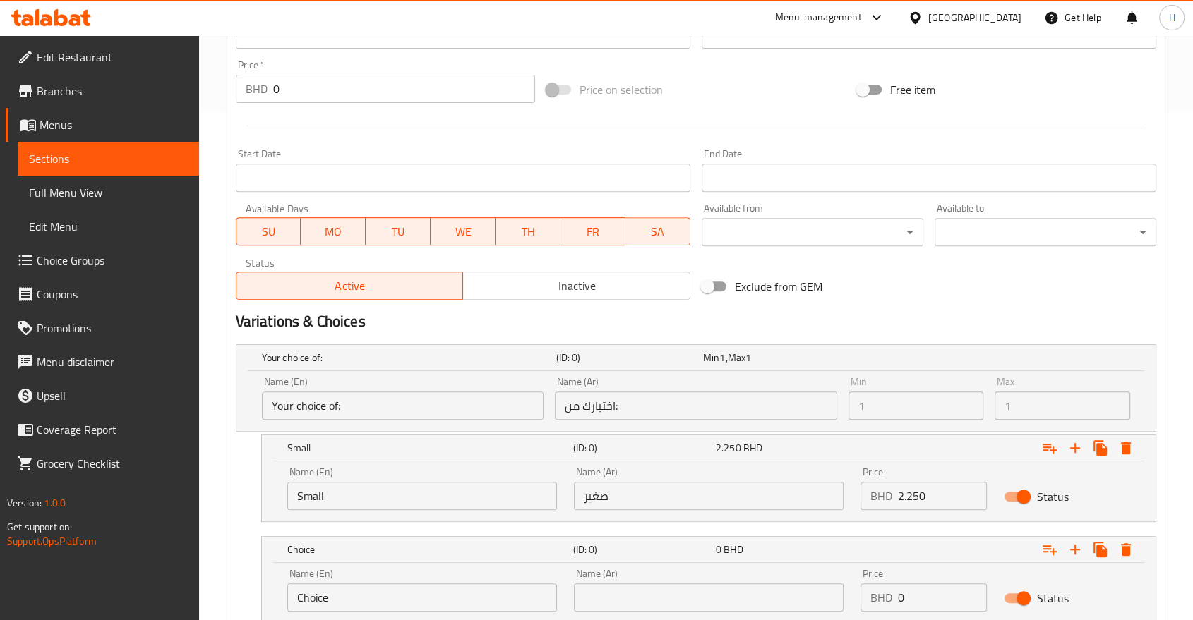
scroll to position [610, 0]
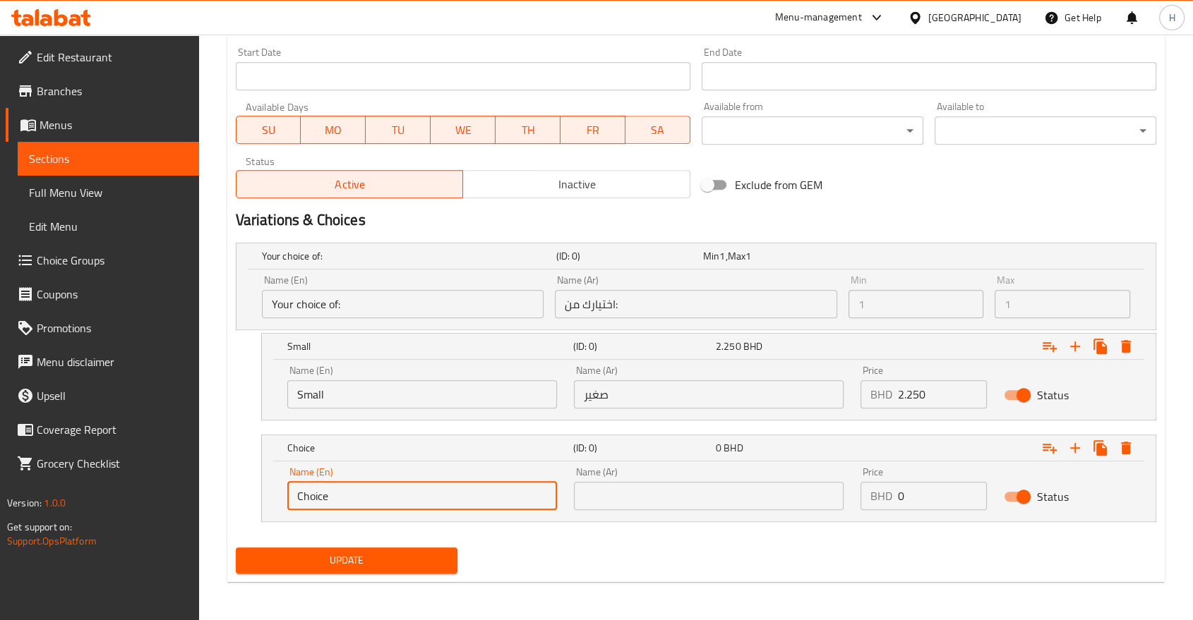
click at [311, 501] on input "Choice" at bounding box center [422, 496] width 270 height 28
type input "Meduim"
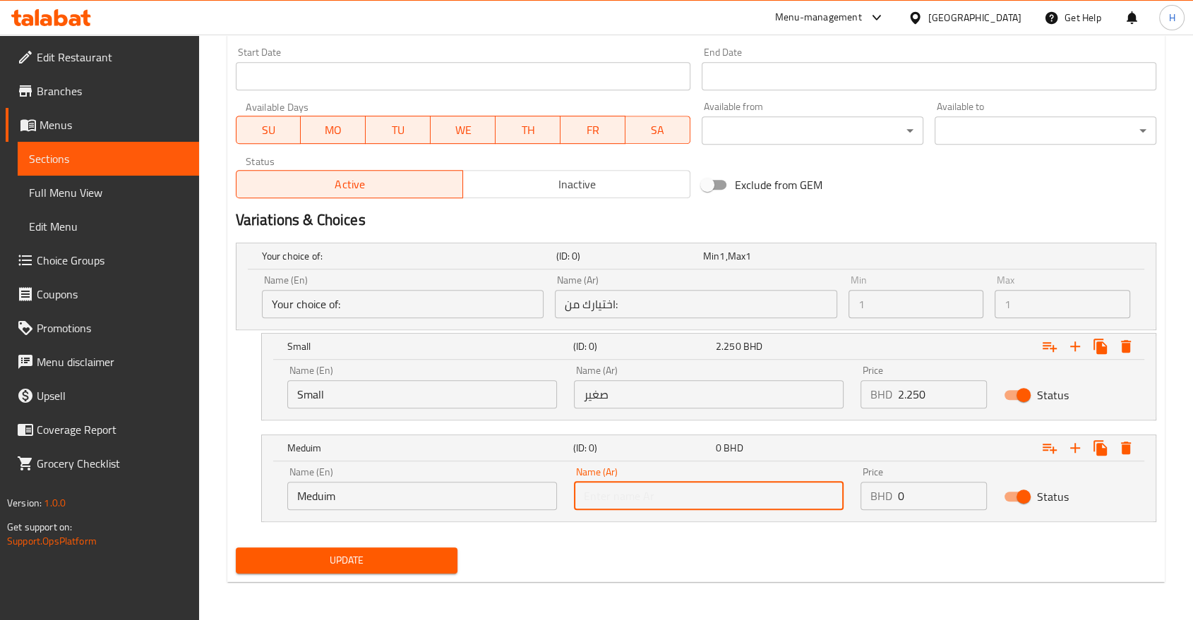
click at [618, 498] on input "text" at bounding box center [709, 496] width 270 height 28
type input "وسط"
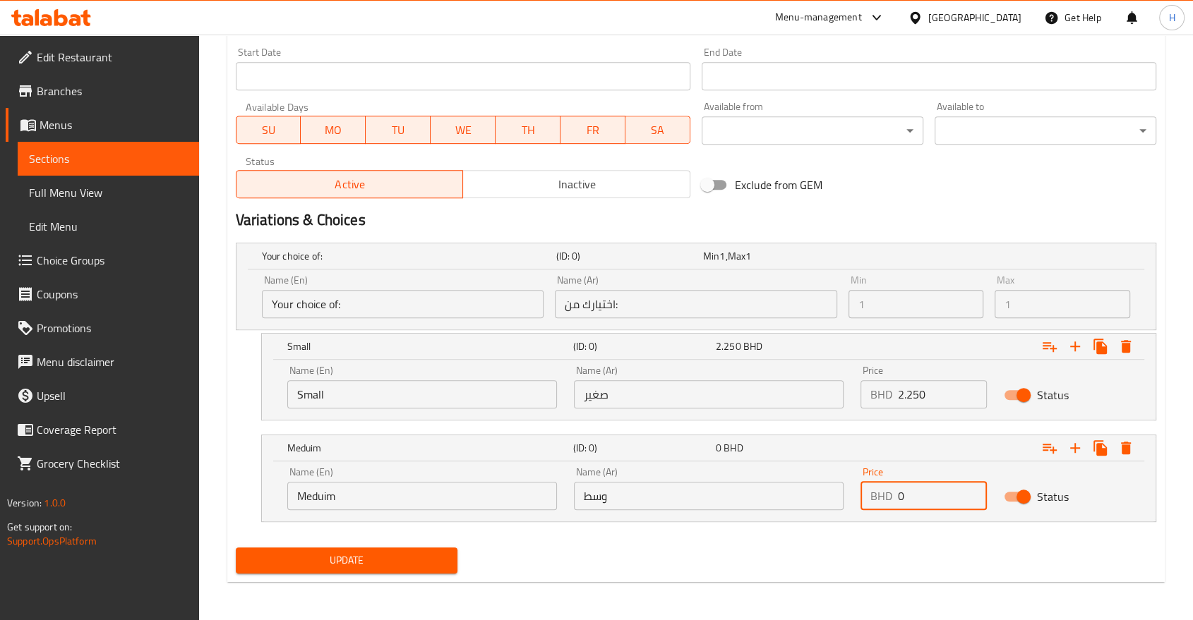
drag, startPoint x: 918, startPoint y: 495, endPoint x: 802, endPoint y: 505, distance: 116.2
click at [781, 503] on div "Name (En) Meduim Name (En) Name (Ar) وسط Name (Ar) Price BHD 0 Price Status" at bounding box center [709, 489] width 860 height 60
type input "4.500"
click at [1081, 447] on icon "Expand" at bounding box center [1075, 448] width 17 height 17
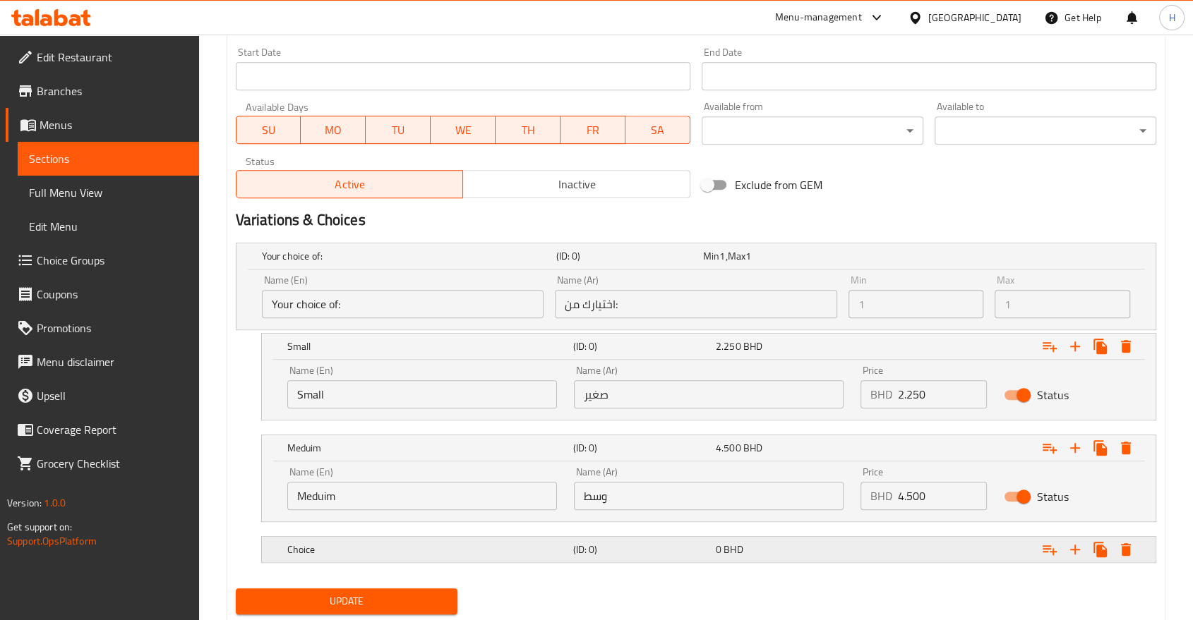
click at [337, 540] on div "Choice" at bounding box center [427, 550] width 286 height 20
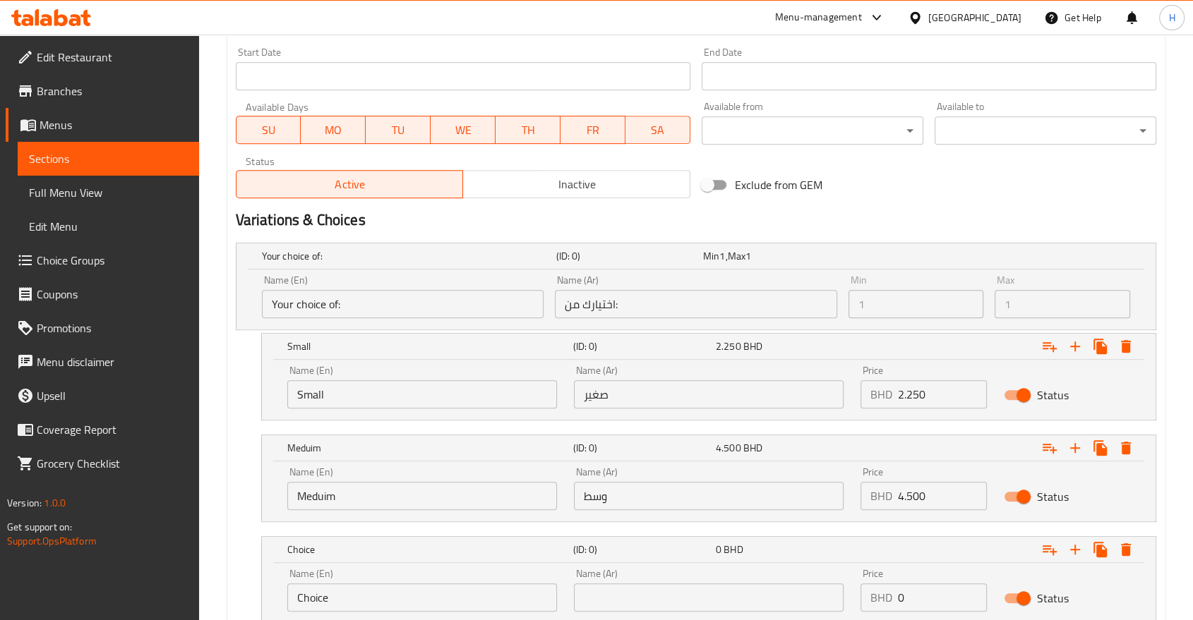
click at [323, 586] on input "Choice" at bounding box center [422, 598] width 270 height 28
type input "Large"
click at [700, 604] on input "text" at bounding box center [709, 598] width 270 height 28
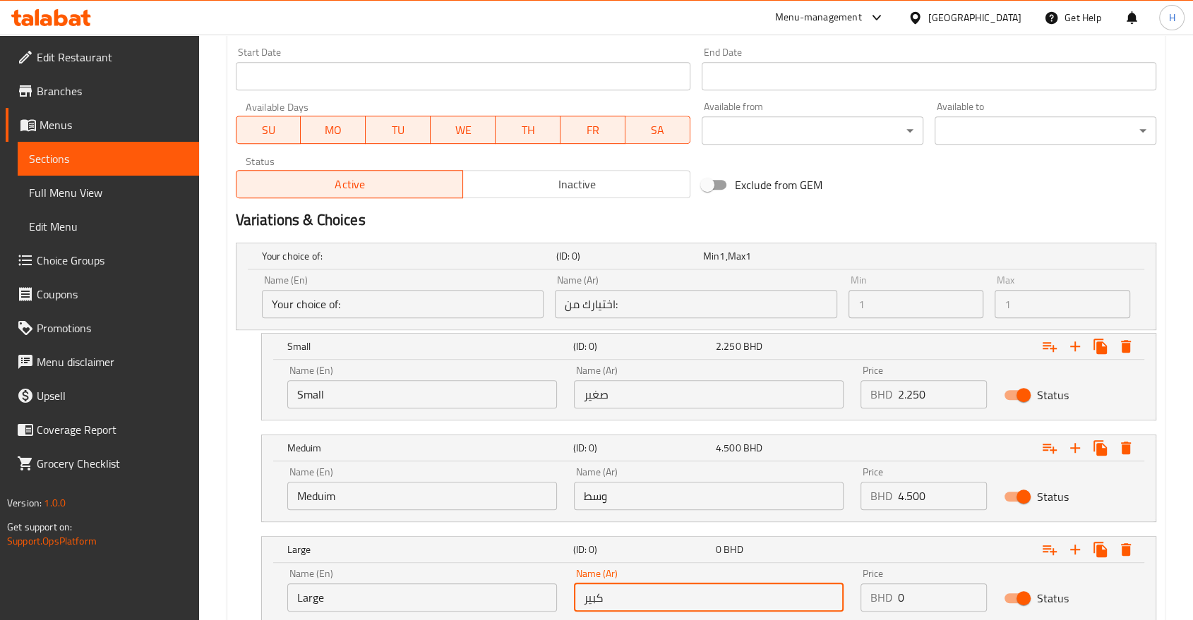
type input "كبير"
click at [253, 404] on div "Small (ID: 0) 2.250 BHD Name (En) Small Name (En) Name (Ar) صغير Name (Ar) Pric…" at bounding box center [696, 377] width 920 height 88
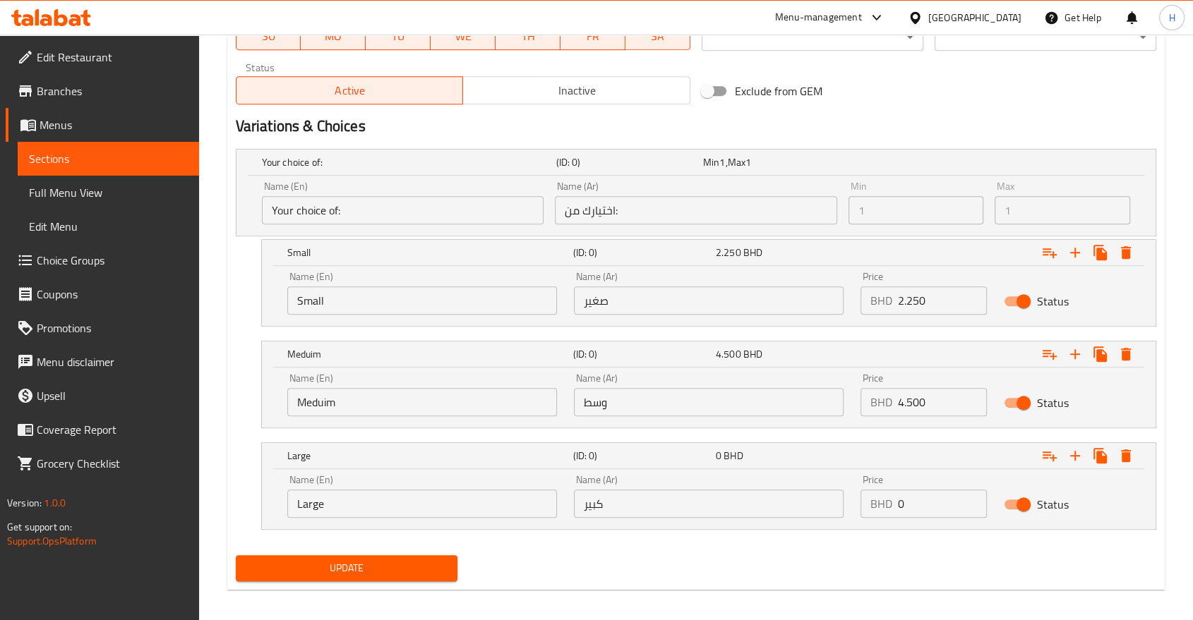
scroll to position [711, 0]
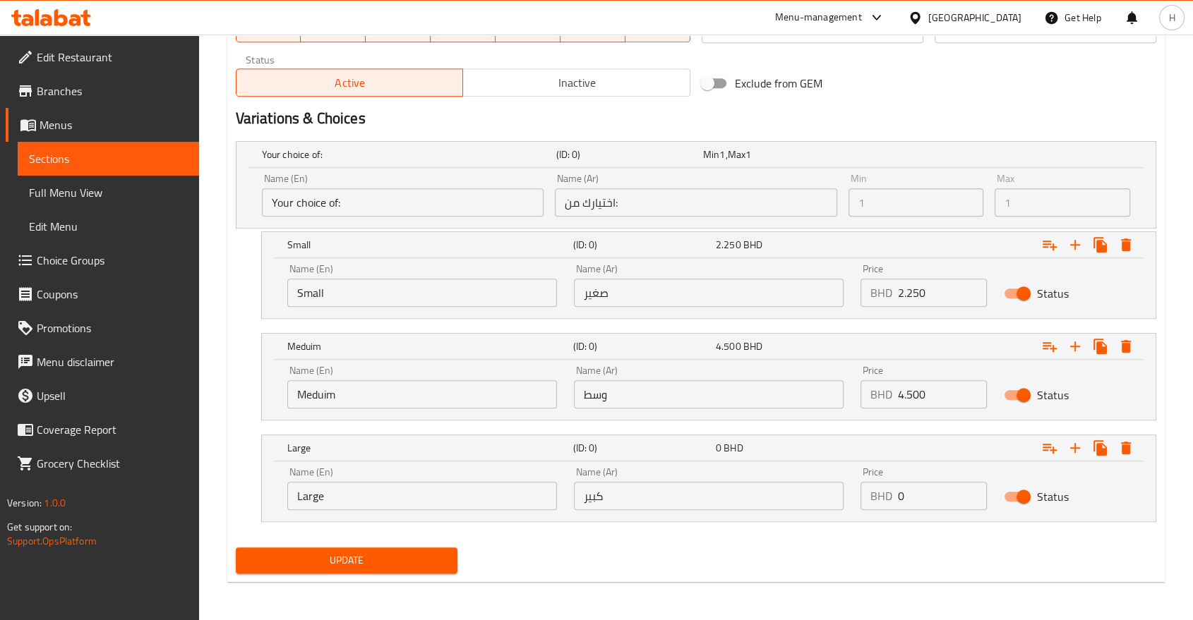
click at [332, 562] on span "Update" at bounding box center [346, 561] width 199 height 18
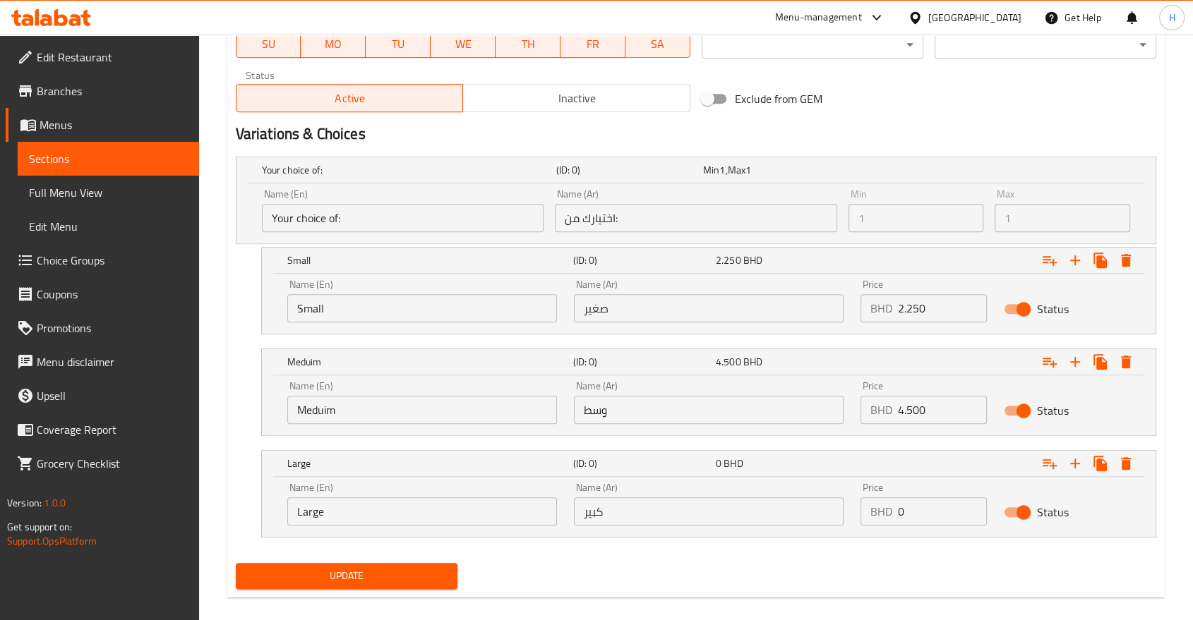
scroll to position [126, 0]
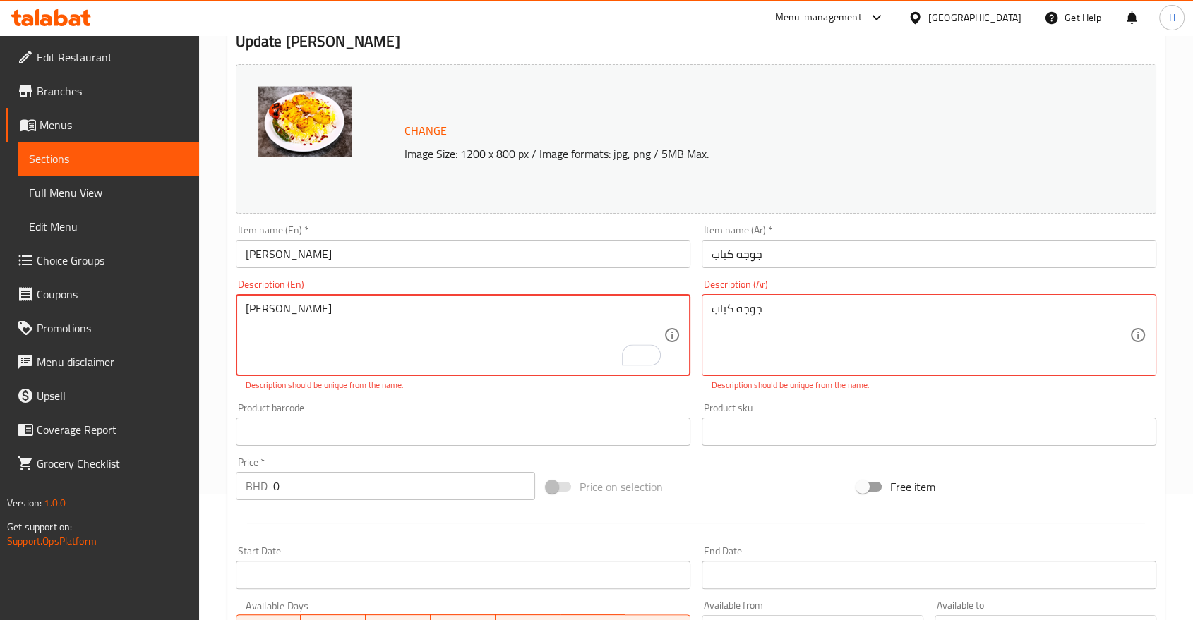
drag, startPoint x: 306, startPoint y: 302, endPoint x: 250, endPoint y: 294, distance: 57.0
click at [250, 294] on div "[PERSON_NAME] Description (En)" at bounding box center [463, 335] width 455 height 82
click at [464, 340] on textarea "[PERSON_NAME]" at bounding box center [455, 335] width 418 height 67
click at [350, 308] on textarea "[PERSON_NAME]" at bounding box center [455, 335] width 418 height 67
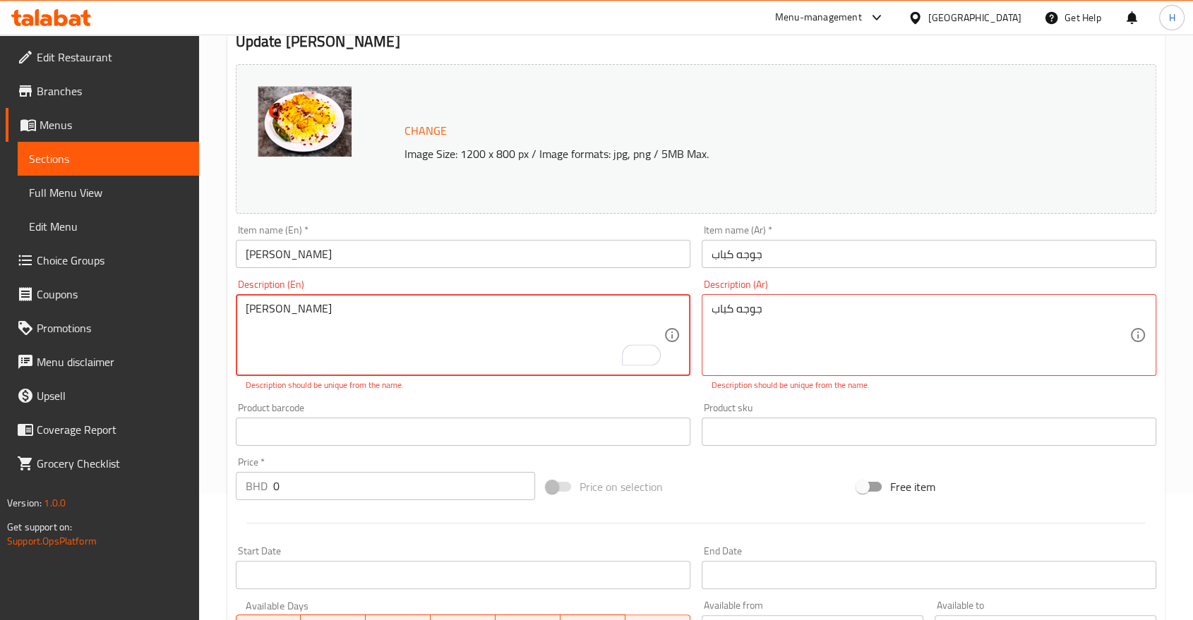
click at [350, 308] on textarea "[PERSON_NAME]" at bounding box center [455, 335] width 418 height 67
type textarea "غ"
type textarea "Your choice of size"
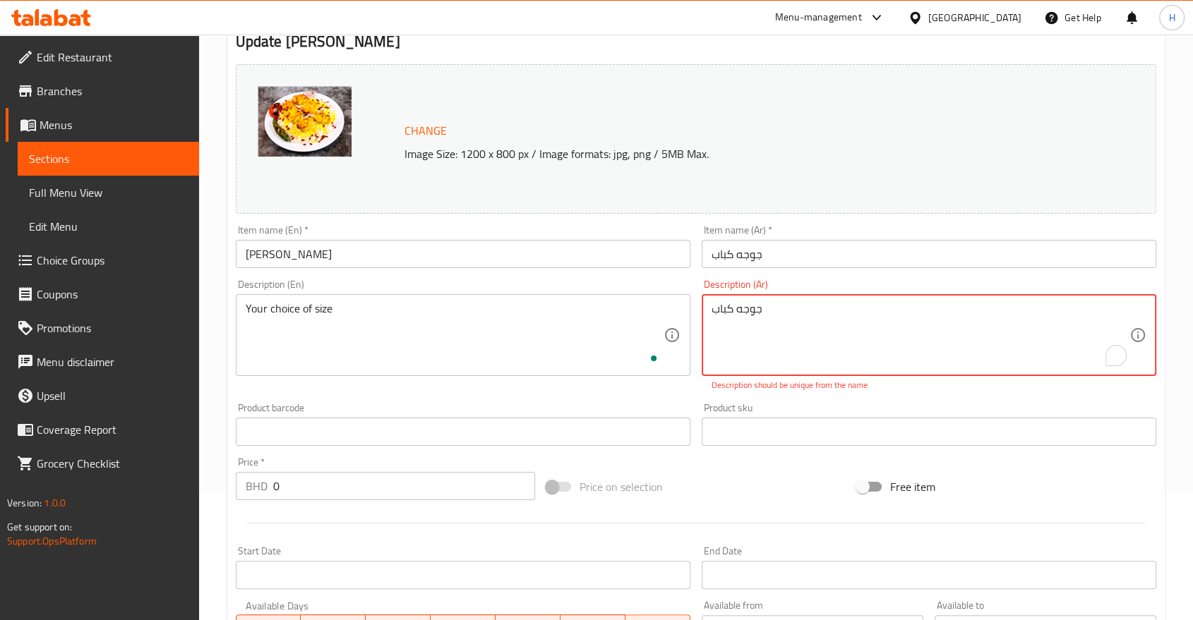
click at [732, 327] on textarea "جوجه كباب" at bounding box center [920, 335] width 418 height 67
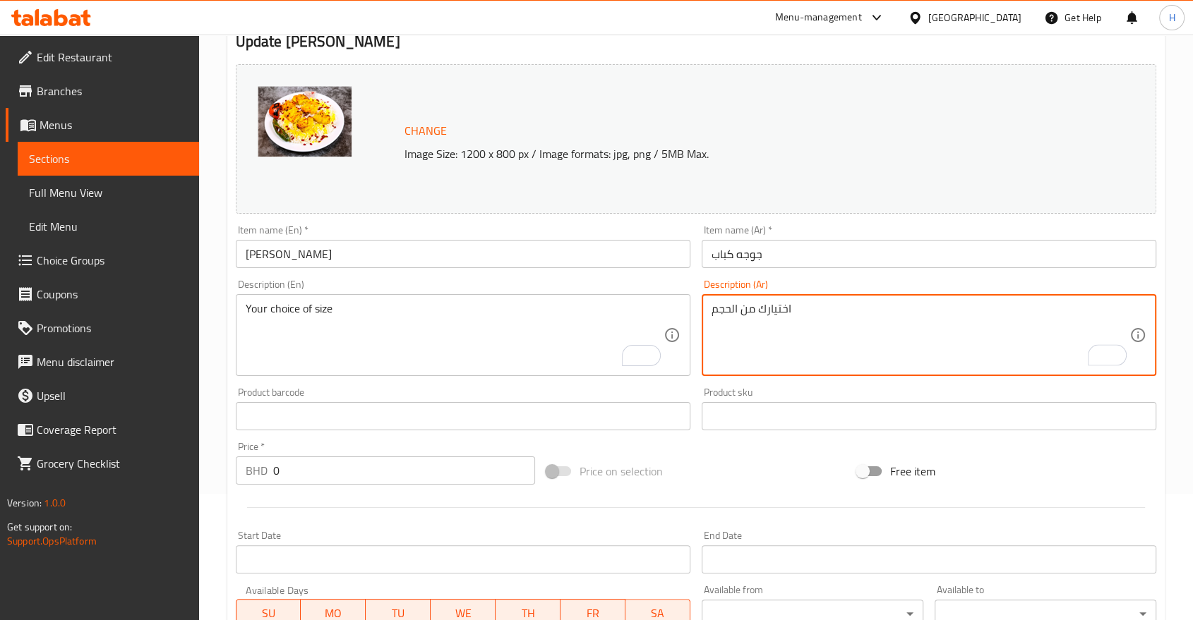
type textarea "اختيارك من الحجم"
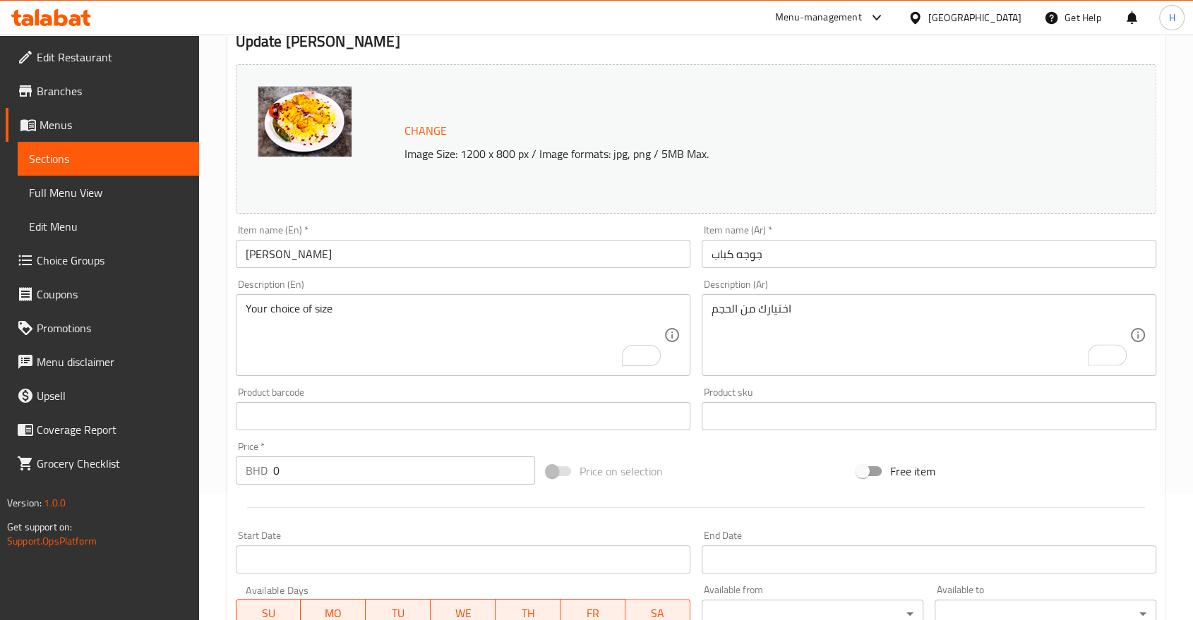
click at [650, 227] on div "Item name (En)   * [PERSON_NAME] Item name (En) *" at bounding box center [463, 246] width 455 height 43
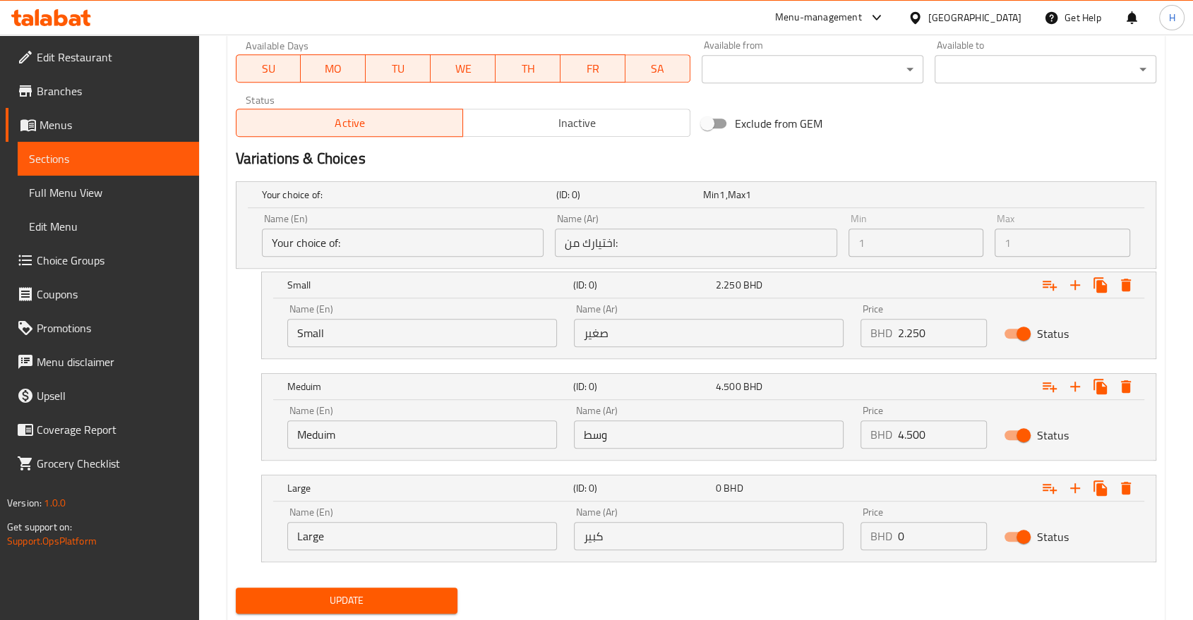
scroll to position [711, 0]
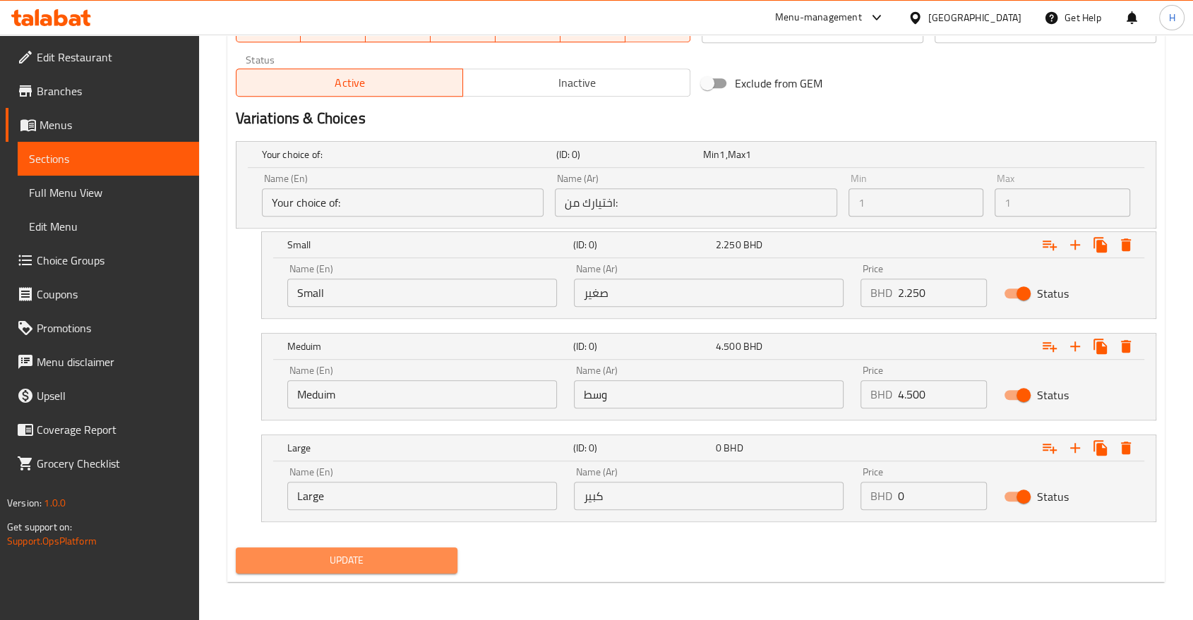
click at [305, 558] on span "Update" at bounding box center [346, 561] width 199 height 18
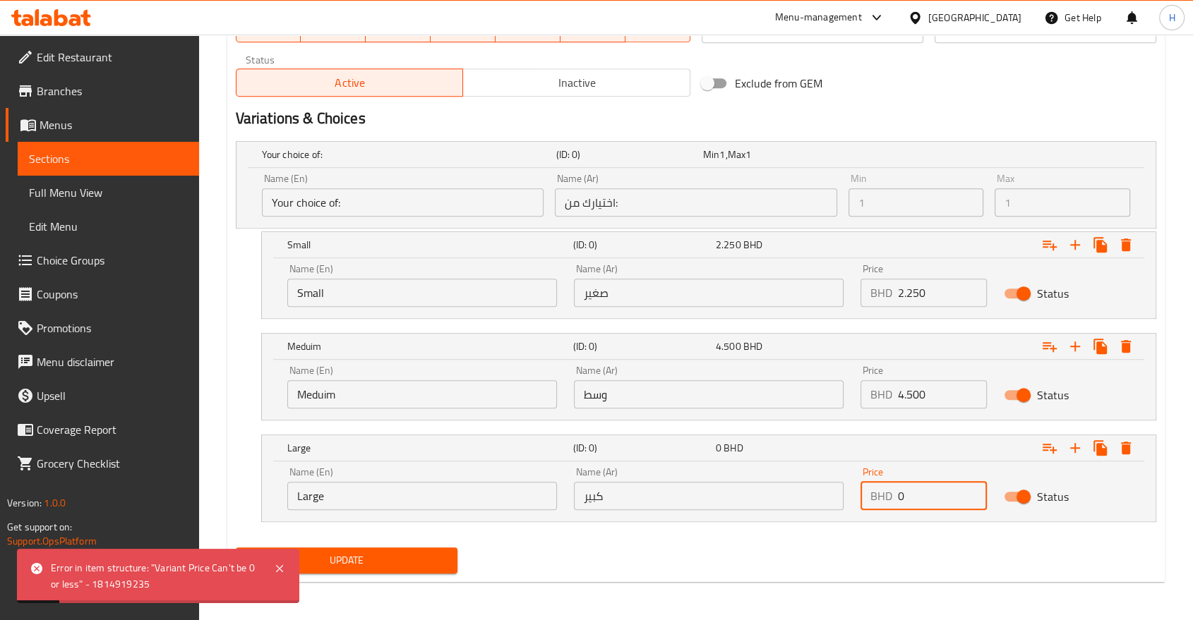
drag, startPoint x: 908, startPoint y: 496, endPoint x: 819, endPoint y: 495, distance: 89.6
click at [822, 496] on div "Name (En) Large Name (En) Name (Ar) كبير Name (Ar) Price BHD 0 Price Status" at bounding box center [709, 489] width 860 height 60
type input "6.750"
click at [340, 553] on span "Update" at bounding box center [346, 561] width 199 height 18
